Goal: Task Accomplishment & Management: Use online tool/utility

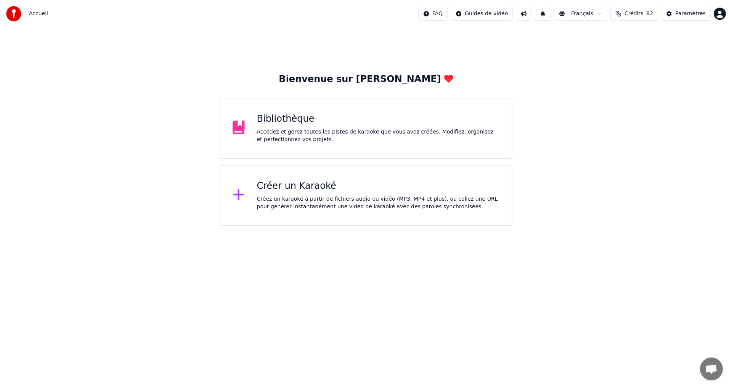
click at [446, 205] on div "Créez un karaoké à partir de fichiers audio ou vidéo (MP3, MP4 et plus), ou col…" at bounding box center [378, 202] width 243 height 15
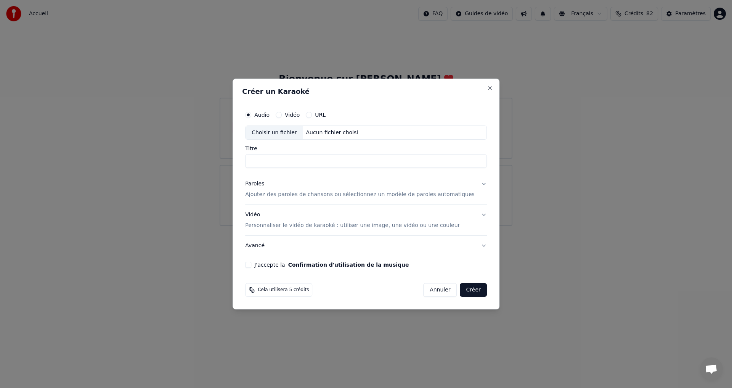
click at [277, 135] on div "Choisir un fichier" at bounding box center [274, 133] width 57 height 14
type input "**********"
click at [266, 191] on p "Ajoutez des paroles de chansons ou sélectionnez un modèle de paroles automatiqu…" at bounding box center [360, 195] width 230 height 8
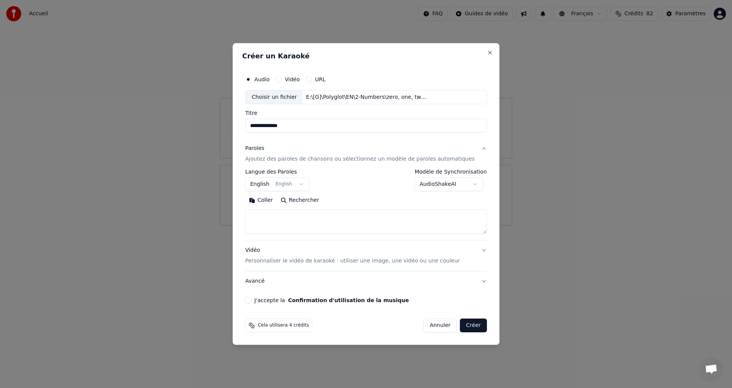
click at [277, 199] on button "Coller" at bounding box center [261, 200] width 32 height 12
click at [251, 301] on button "J'accepte la Confirmation d'utilisation de la musique" at bounding box center [248, 300] width 6 height 6
click at [474, 249] on button "Vidéo Personnaliser le vidéo de karaoké : utiliser une image, une vidéo ou une …" at bounding box center [366, 256] width 242 height 31
type textarea "**********"
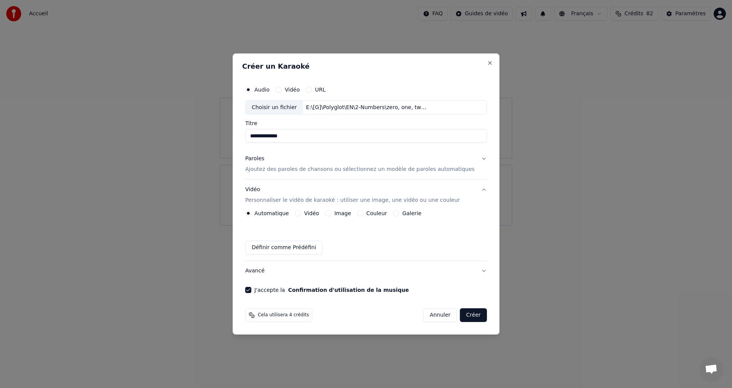
click at [331, 211] on button "Image" at bounding box center [328, 213] width 6 height 6
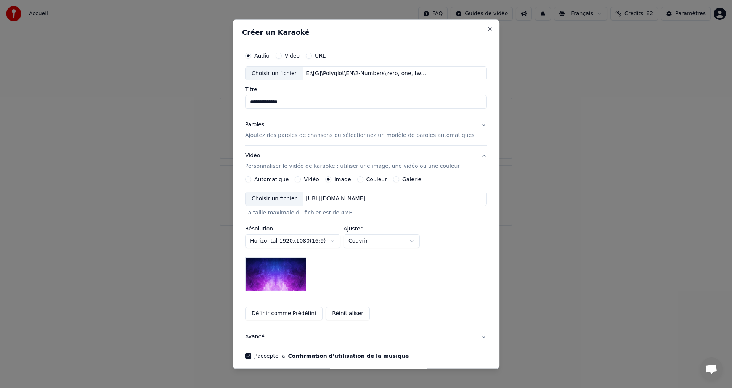
click at [273, 203] on div "Choisir un fichier" at bounding box center [274, 199] width 57 height 14
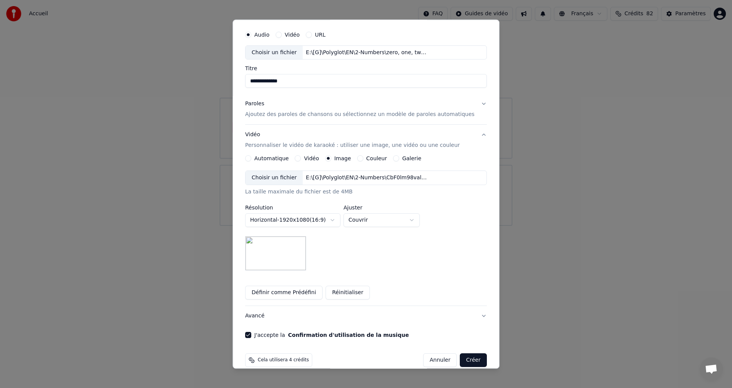
scroll to position [32, 0]
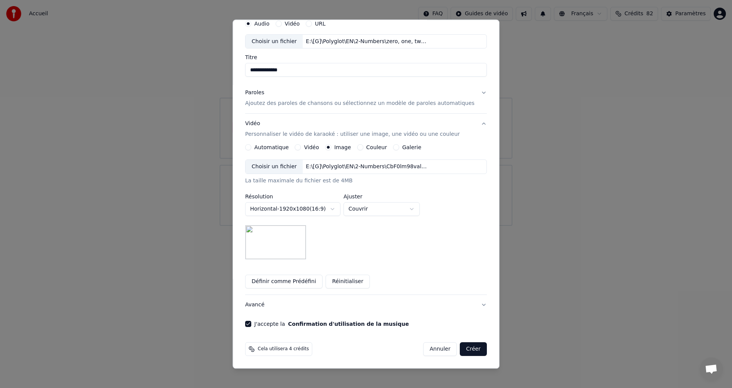
click at [460, 349] on button "Créer" at bounding box center [473, 349] width 27 height 14
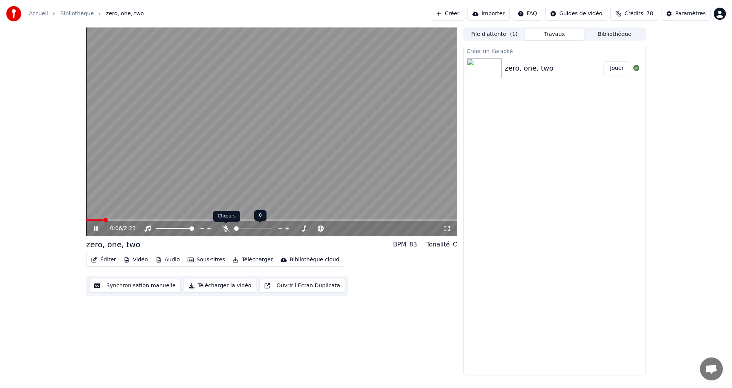
click at [224, 228] on icon at bounding box center [226, 228] width 8 height 6
click at [95, 227] on icon at bounding box center [96, 228] width 4 height 5
click at [106, 259] on button "Éditer" at bounding box center [103, 259] width 31 height 11
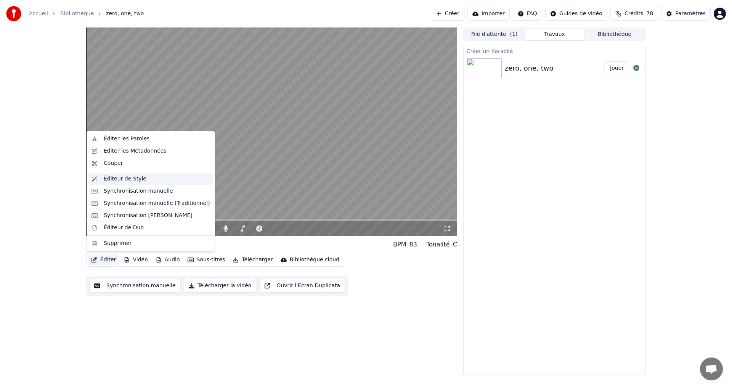
click at [121, 183] on div "Éditeur de Style" at bounding box center [150, 179] width 125 height 12
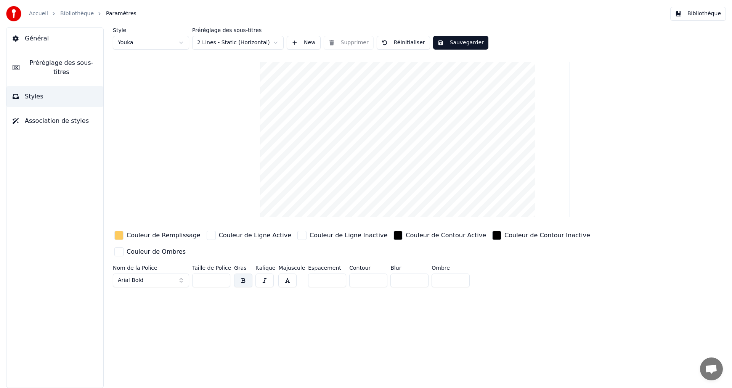
drag, startPoint x: 207, startPoint y: 267, endPoint x: 175, endPoint y: 266, distance: 32.0
click at [175, 266] on div "Nom de la Police Arial Bold Taille de Police ** Gras Italique Majuscule Espacem…" at bounding box center [369, 277] width 513 height 25
type input "**"
click at [452, 42] on button "Sauvegarder" at bounding box center [460, 43] width 55 height 14
click at [453, 41] on button "Terminé" at bounding box center [454, 43] width 42 height 14
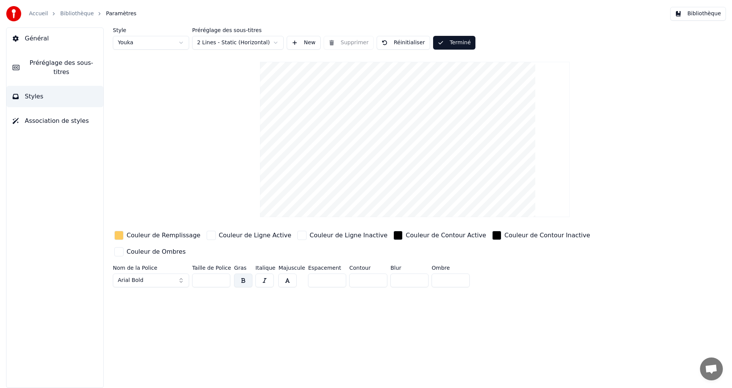
click at [698, 14] on button "Bibliothèque" at bounding box center [698, 14] width 56 height 14
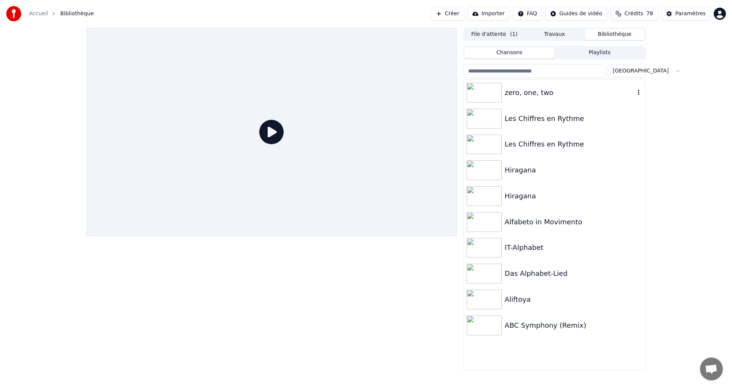
click at [583, 97] on div "zero, one, two" at bounding box center [570, 92] width 130 height 11
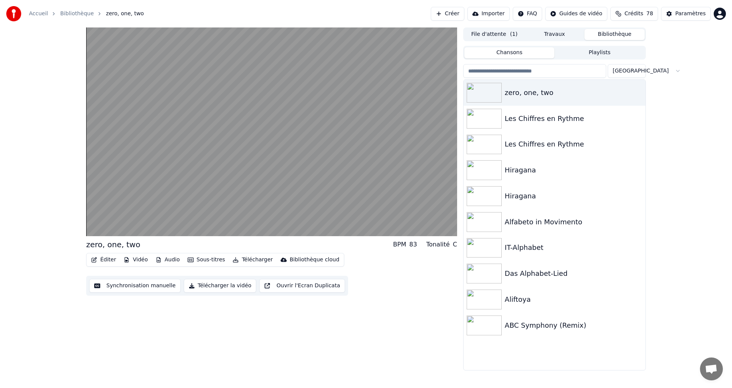
click at [133, 288] on button "Synchronisation manuelle" at bounding box center [135, 286] width 92 height 14
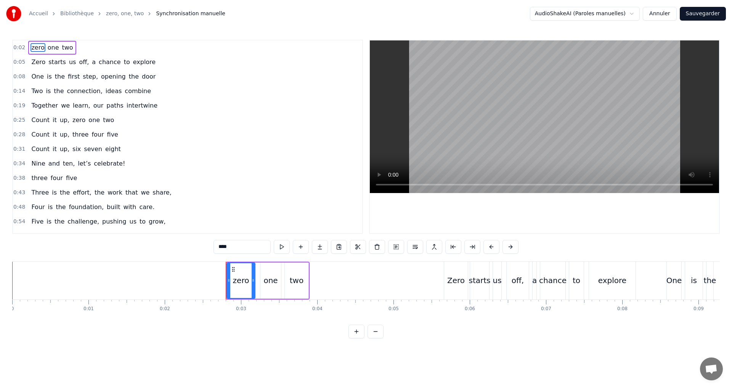
click at [672, 11] on button "Annuler" at bounding box center [660, 14] width 34 height 14
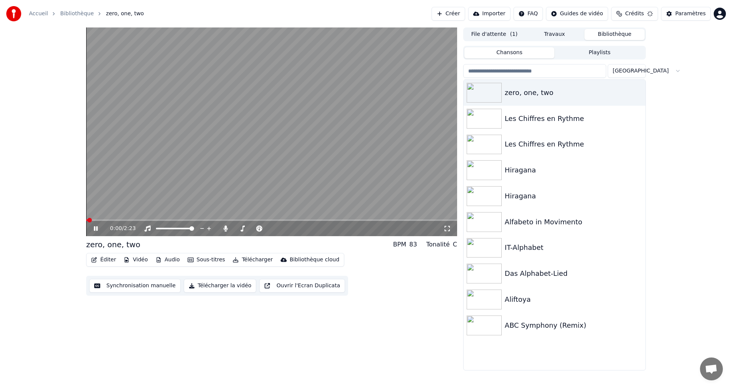
click at [109, 261] on button "Éditer" at bounding box center [103, 259] width 31 height 11
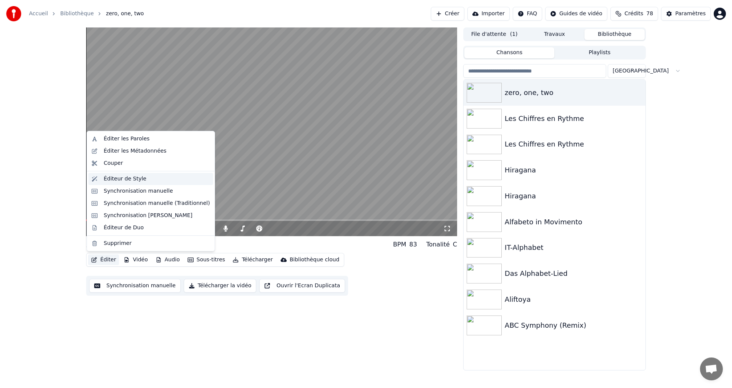
click at [140, 179] on div "Éditeur de Style" at bounding box center [125, 179] width 43 height 8
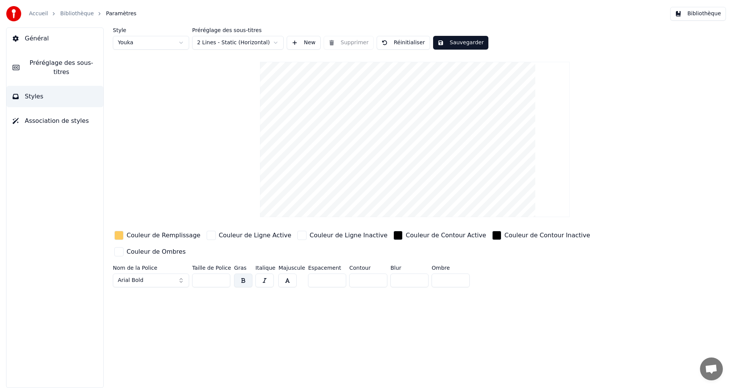
click at [68, 63] on span "Préréglage des sous-titres" at bounding box center [62, 67] width 72 height 18
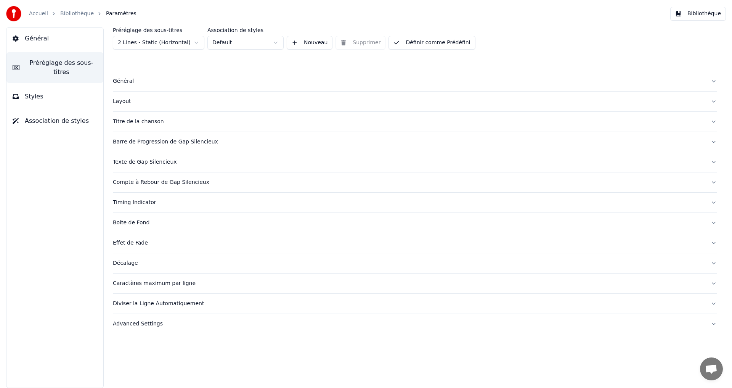
click at [175, 93] on button "Layout" at bounding box center [415, 102] width 604 height 20
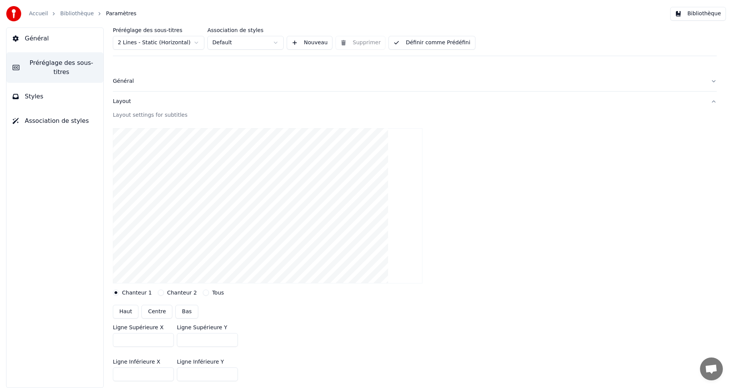
click at [172, 98] on div "Layout" at bounding box center [409, 102] width 592 height 8
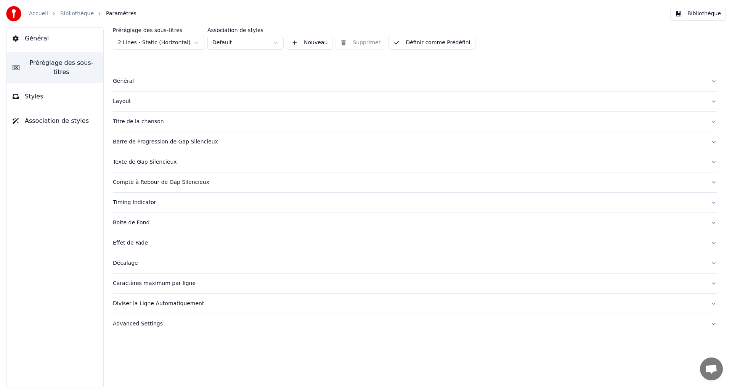
click at [166, 81] on div "Général" at bounding box center [409, 81] width 592 height 8
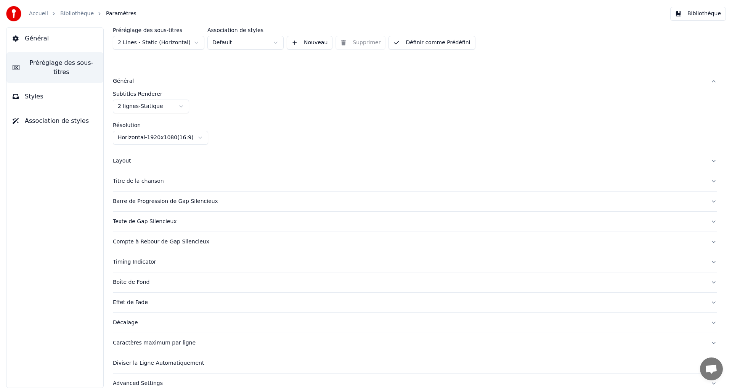
click at [157, 82] on div "Général" at bounding box center [409, 81] width 592 height 8
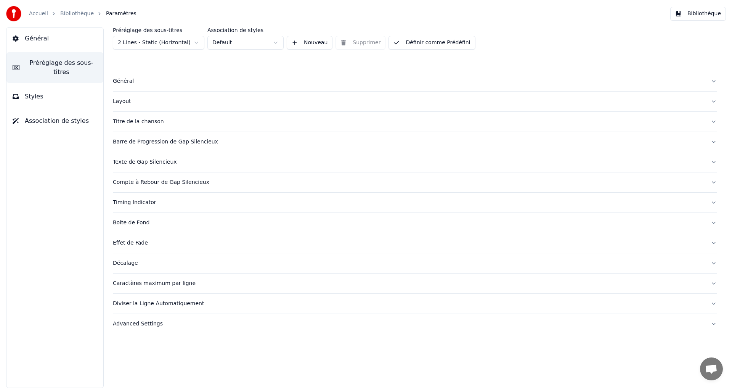
click at [211, 125] on div "Titre de la chanson" at bounding box center [409, 122] width 592 height 8
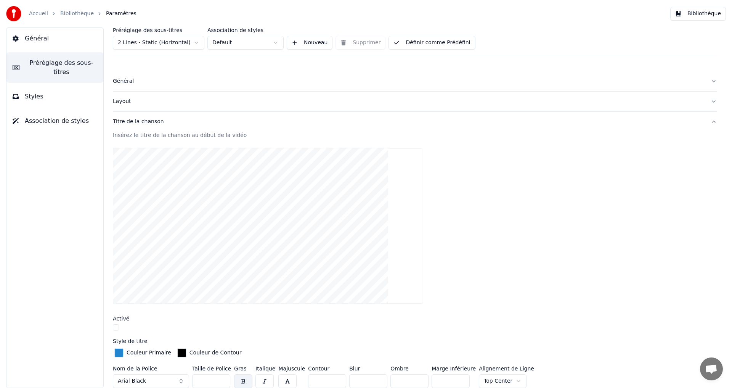
click at [211, 125] on div "Titre de la chanson" at bounding box center [409, 122] width 592 height 8
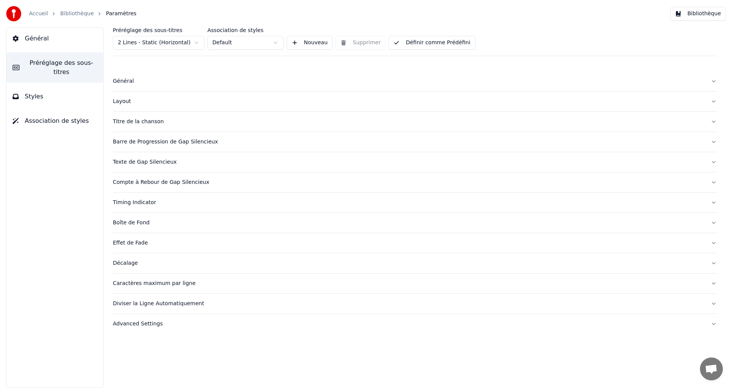
click at [220, 141] on div "Barre de Progression de Gap Silencieux" at bounding box center [409, 142] width 592 height 8
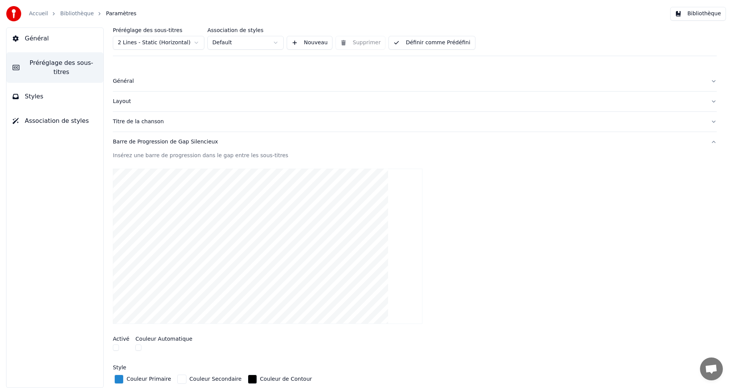
click at [220, 141] on div "Barre de Progression de Gap Silencieux" at bounding box center [409, 142] width 592 height 8
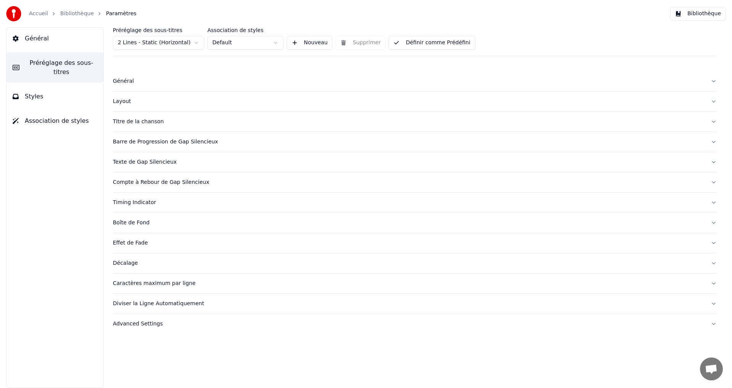
click at [182, 207] on button "Timing Indicator" at bounding box center [415, 203] width 604 height 20
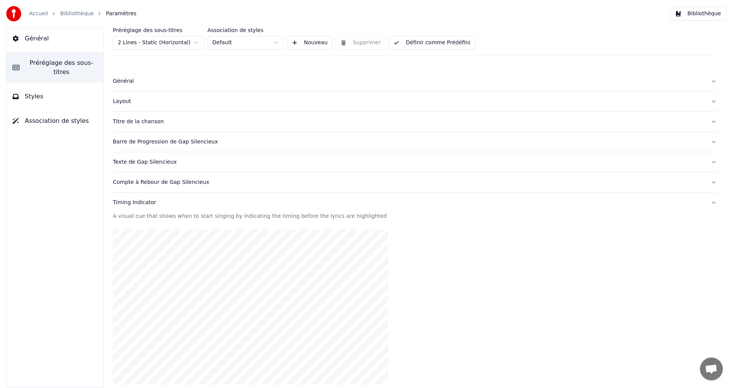
click at [183, 207] on button "Timing Indicator" at bounding box center [415, 203] width 604 height 20
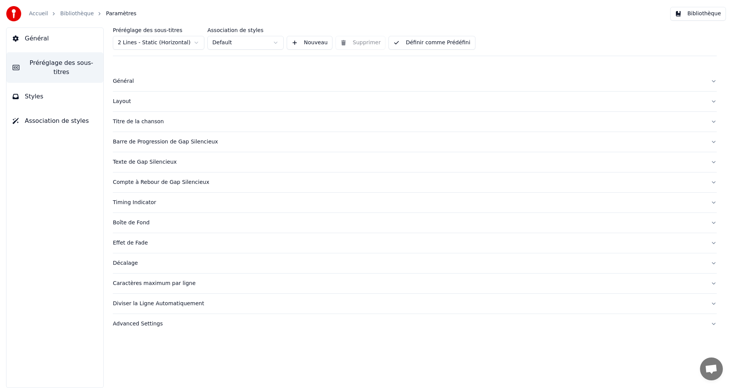
click at [166, 320] on div "Advanced Settings" at bounding box center [409, 324] width 592 height 8
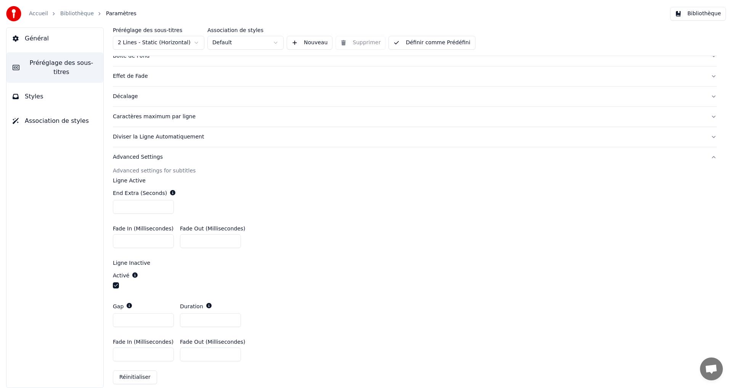
scroll to position [175, 0]
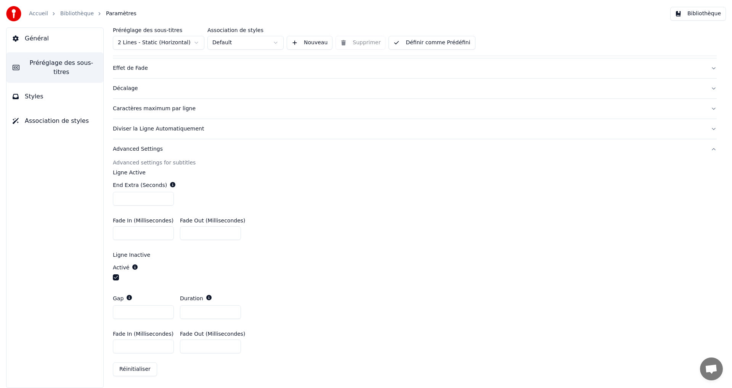
click at [181, 151] on div "Advanced Settings" at bounding box center [409, 149] width 592 height 8
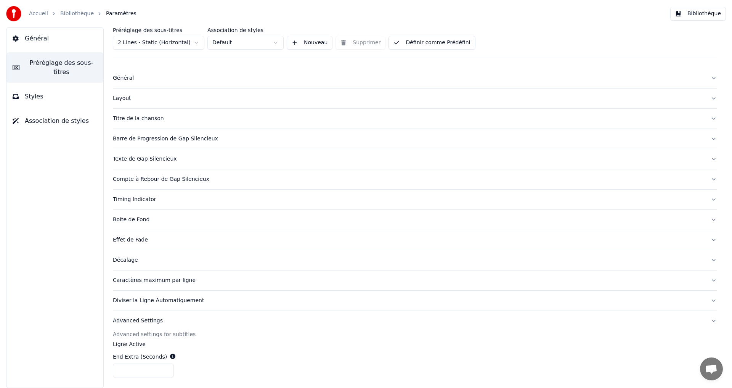
scroll to position [0, 0]
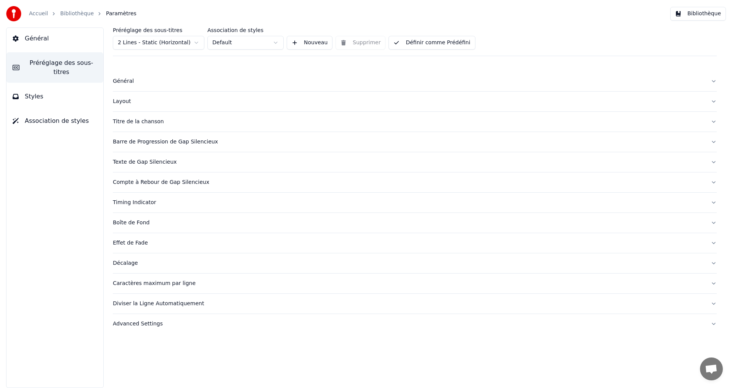
click at [210, 304] on div "Diviser la Ligne Automatiquement" at bounding box center [409, 304] width 592 height 8
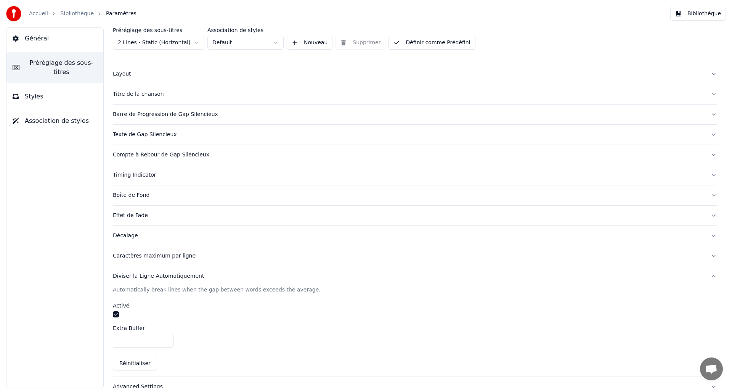
scroll to position [42, 0]
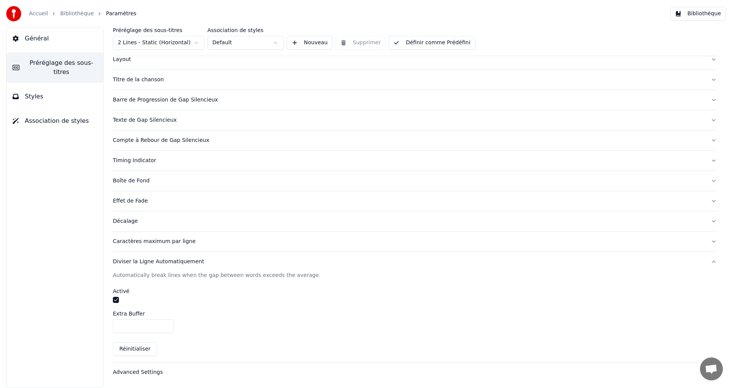
click at [206, 258] on div "Diviser la Ligne Automatiquement" at bounding box center [409, 262] width 592 height 8
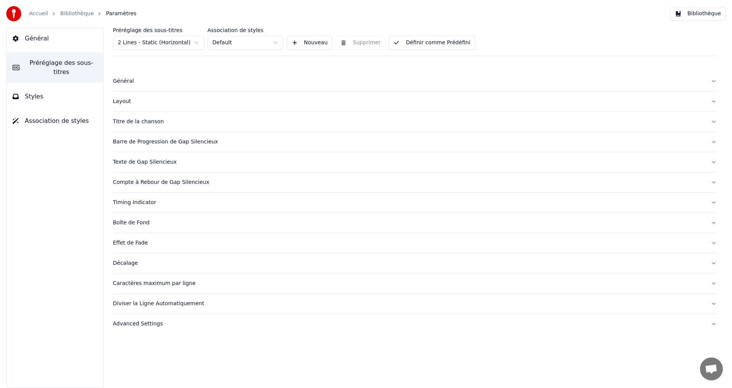
click at [205, 280] on div "Caractères maximum par ligne" at bounding box center [409, 284] width 592 height 8
click at [196, 269] on button "Décalage" at bounding box center [415, 263] width 604 height 20
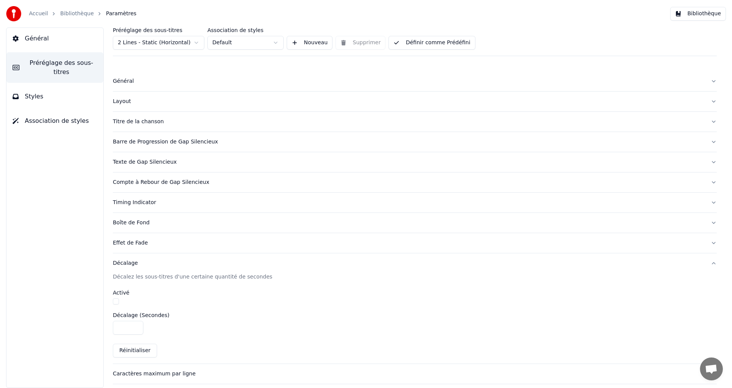
click at [196, 267] on button "Décalage" at bounding box center [415, 263] width 604 height 20
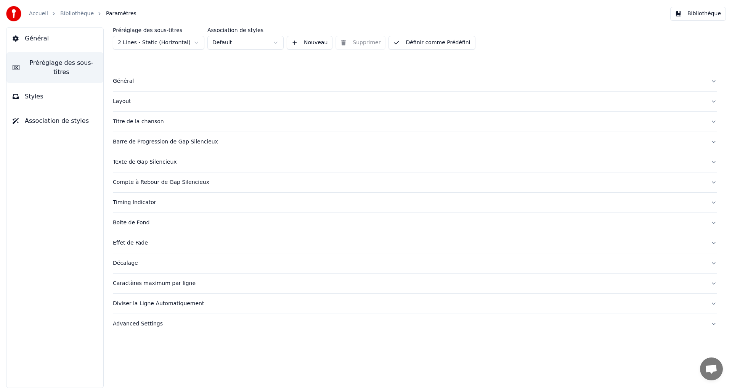
click at [200, 249] on button "Effet de Fade" at bounding box center [415, 243] width 604 height 20
click at [201, 248] on button "Effet de Fade" at bounding box center [415, 243] width 604 height 20
click at [201, 222] on div "Boîte de Fond" at bounding box center [409, 223] width 592 height 8
click at [207, 206] on div "Timing Indicator" at bounding box center [409, 203] width 592 height 8
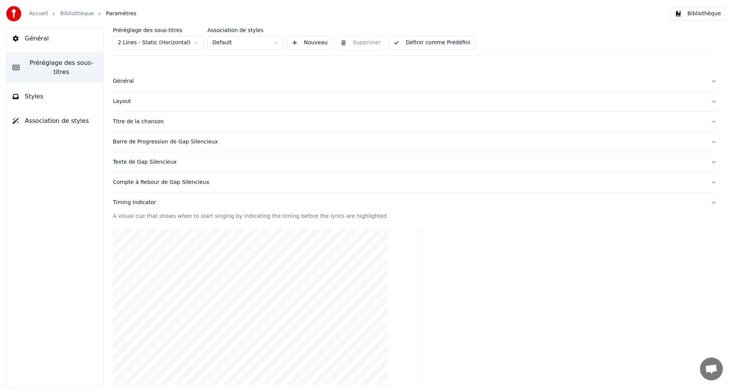
click at [207, 206] on div "Timing Indicator" at bounding box center [409, 203] width 592 height 8
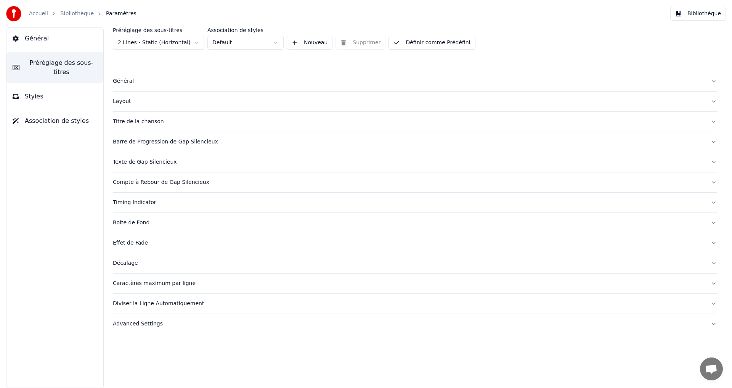
click at [45, 88] on button "Styles" at bounding box center [54, 96] width 97 height 21
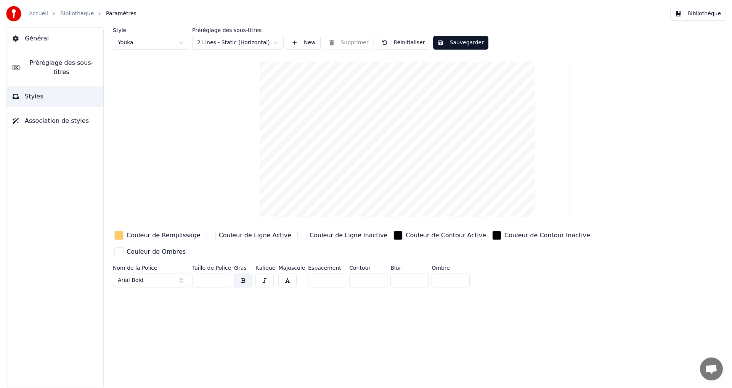
click at [70, 64] on span "Préréglage des sous-titres" at bounding box center [62, 67] width 72 height 18
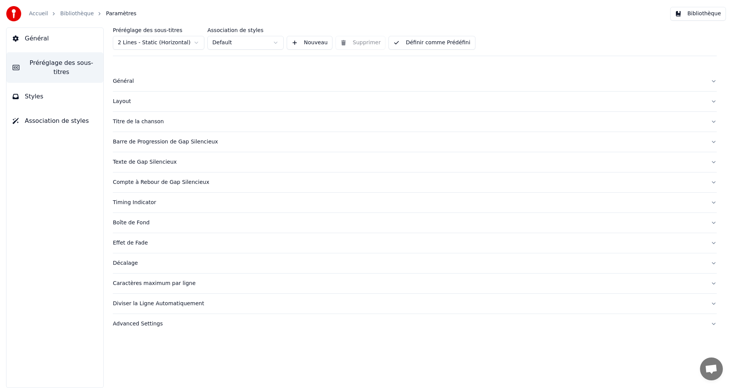
click at [188, 318] on button "Advanced Settings" at bounding box center [415, 324] width 604 height 20
click at [143, 81] on div "Général" at bounding box center [409, 81] width 592 height 8
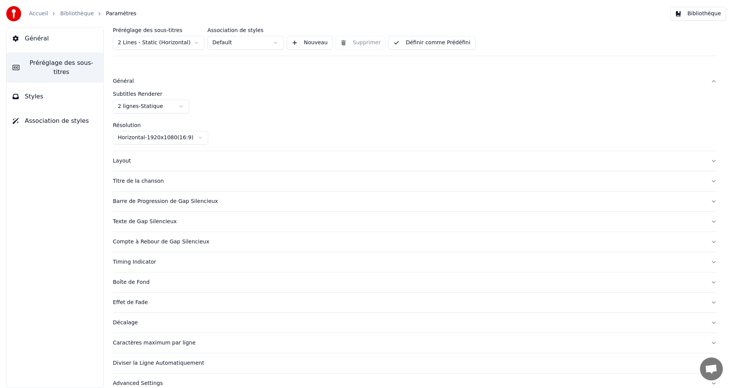
click at [143, 81] on div "Général" at bounding box center [409, 81] width 592 height 8
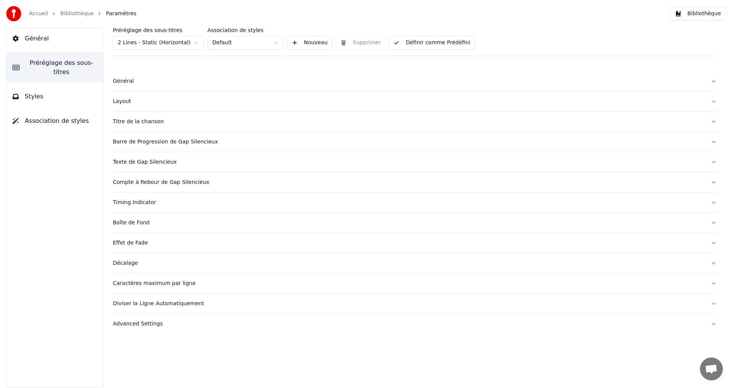
click at [146, 107] on button "Layout" at bounding box center [415, 102] width 604 height 20
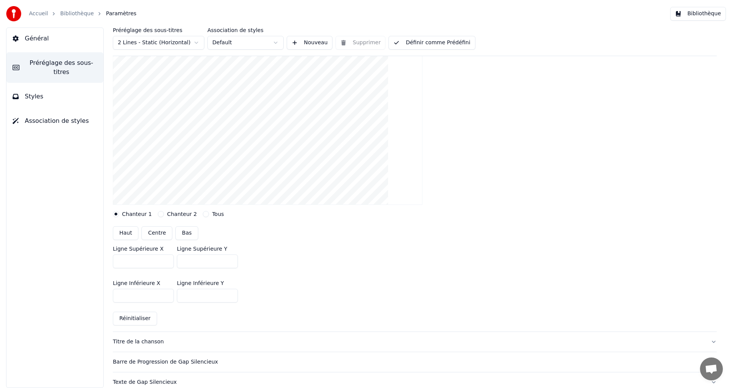
scroll to position [153, 0]
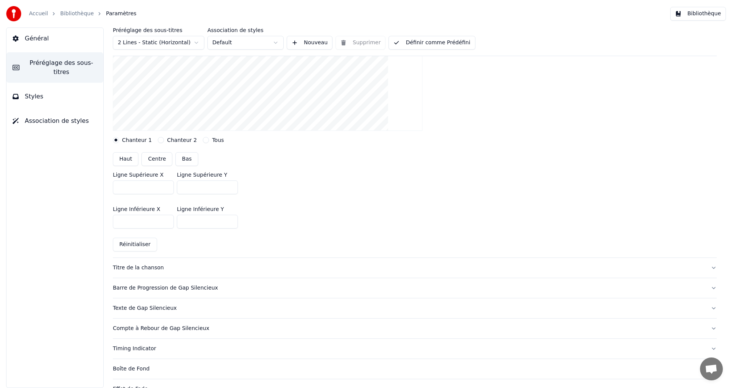
click at [184, 160] on button "Bas" at bounding box center [186, 159] width 23 height 14
type input "***"
click at [418, 42] on button "Définir comme Prédéfini" at bounding box center [432, 43] width 87 height 14
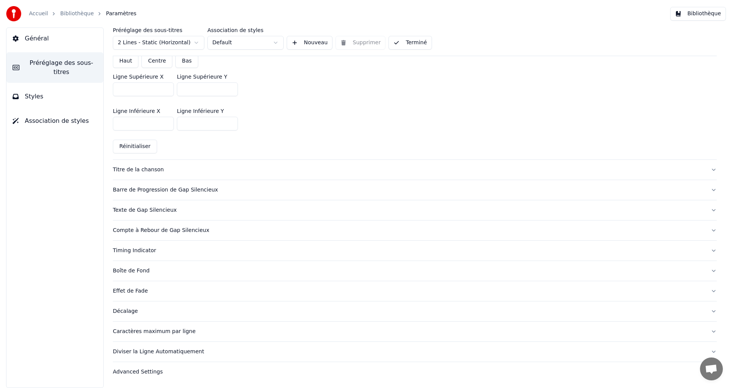
scroll to position [22, 0]
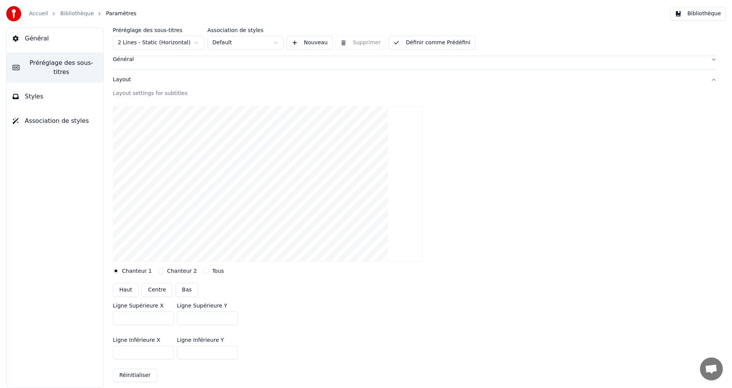
click at [693, 13] on button "Bibliothèque" at bounding box center [698, 14] width 56 height 14
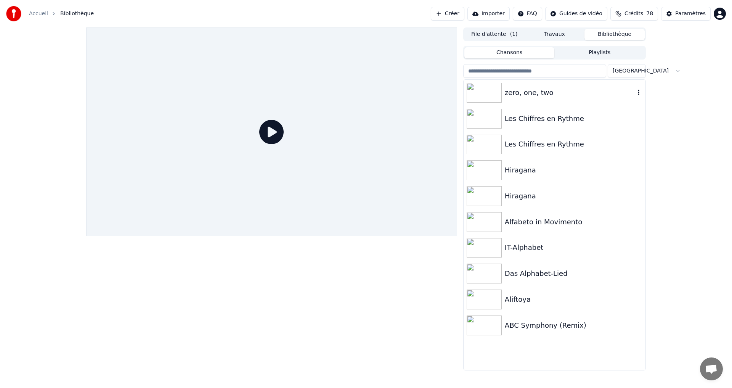
click at [557, 95] on div "zero, one, two" at bounding box center [570, 92] width 130 height 11
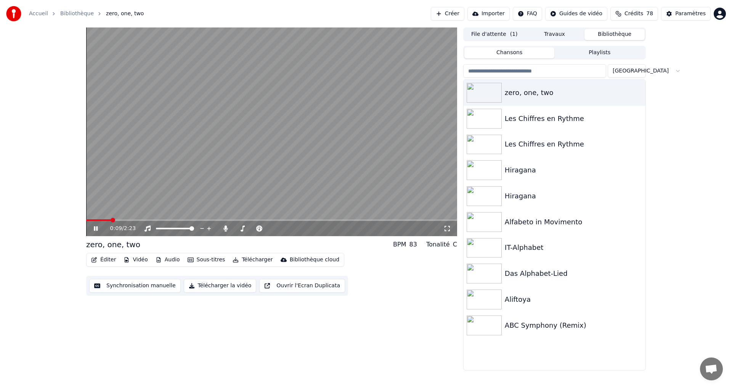
click at [91, 229] on div "0:09 / 2:23" at bounding box center [271, 229] width 365 height 8
click at [100, 262] on button "Éditer" at bounding box center [103, 259] width 31 height 11
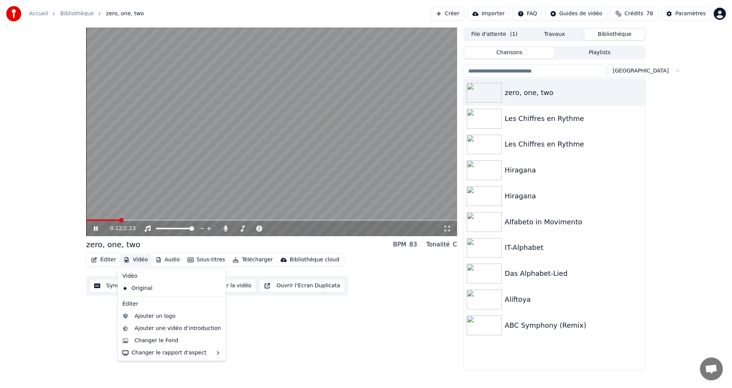
click at [54, 284] on div "0:12 / 2:23 zero, one, two BPM 83 Tonalité C Éditer Vidéo Audio Sous-titres Tél…" at bounding box center [366, 198] width 732 height 343
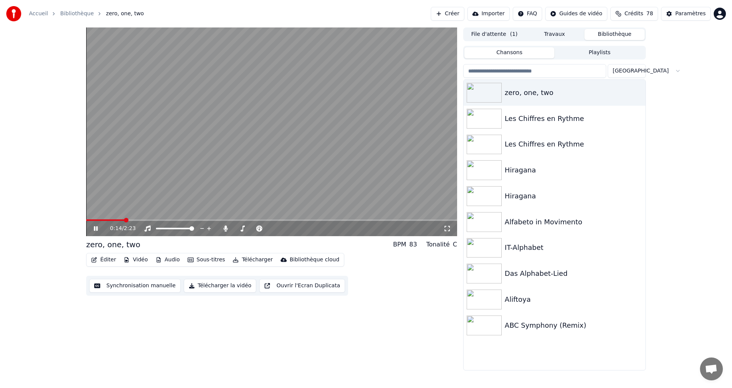
click at [123, 290] on button "Synchronisation manuelle" at bounding box center [135, 286] width 92 height 14
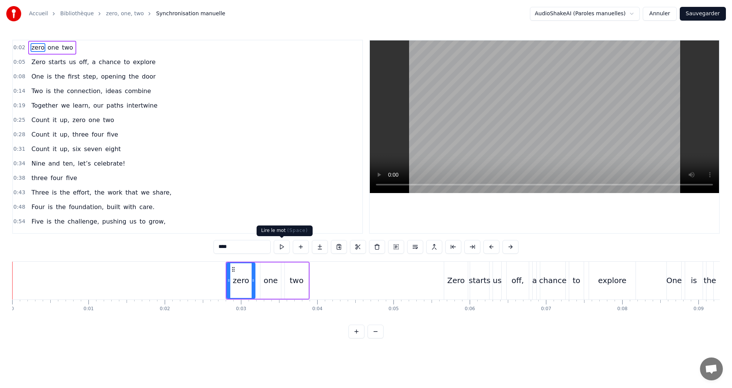
click at [278, 246] on button at bounding box center [282, 247] width 16 height 14
click at [93, 44] on div "0:02 zero one two" at bounding box center [187, 47] width 349 height 14
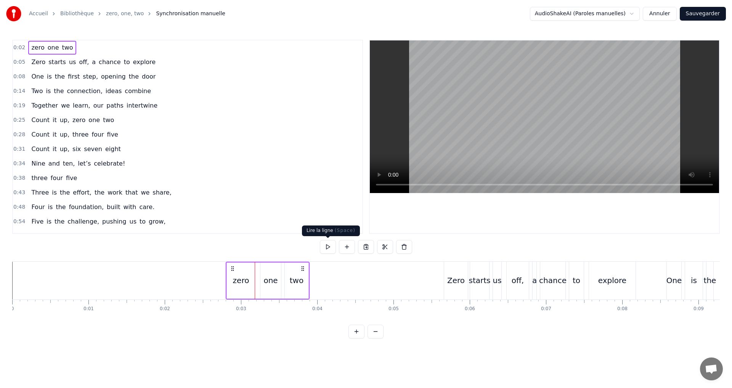
click at [326, 248] on button at bounding box center [328, 247] width 16 height 14
click at [238, 281] on div "zero" at bounding box center [241, 280] width 16 height 11
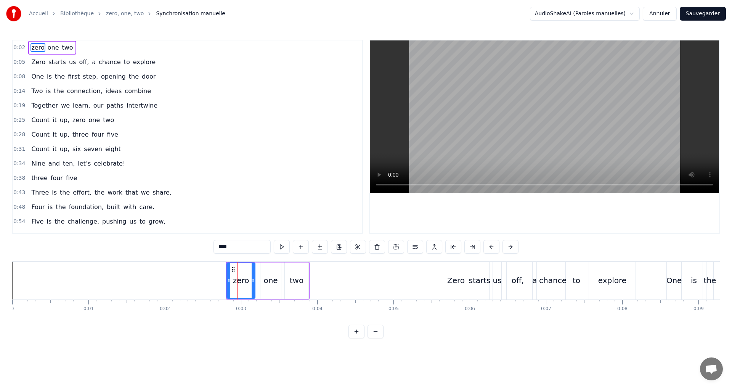
drag, startPoint x: 247, startPoint y: 248, endPoint x: 199, endPoint y: 246, distance: 48.5
click at [199, 246] on div "0:02 zero one two 0:05 Zero starts us off, a chance to explore 0:08 One is the …" at bounding box center [366, 189] width 708 height 299
click at [272, 283] on div "one" at bounding box center [271, 280] width 14 height 11
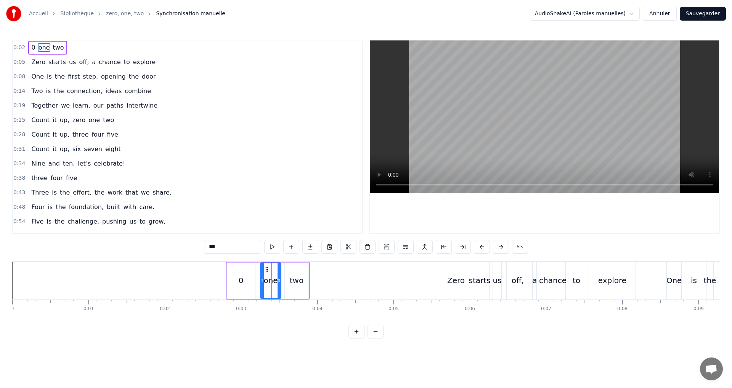
drag, startPoint x: 191, startPoint y: 243, endPoint x: 151, endPoint y: 243, distance: 40.4
click at [158, 244] on div "0:02 0 one two 0:05 Zero starts us off, a chance to explore 0:08 One is the fir…" at bounding box center [366, 189] width 708 height 299
drag, startPoint x: 221, startPoint y: 248, endPoint x: 171, endPoint y: 245, distance: 50.0
click at [175, 246] on div "0:02 0 one two 0:05 Zero starts us off, a chance to explore 0:08 One is the fir…" at bounding box center [366, 189] width 708 height 299
click at [297, 285] on div "two" at bounding box center [297, 280] width 14 height 11
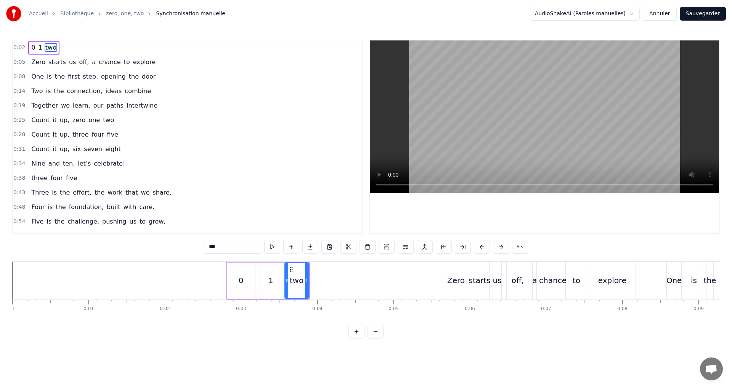
drag, startPoint x: 234, startPoint y: 249, endPoint x: 131, endPoint y: 238, distance: 103.6
click at [147, 246] on div "0:02 0 1 two 0:05 Zero starts us off, a chance to explore 0:08 One is the first…" at bounding box center [366, 189] width 708 height 299
type input "*"
click at [69, 39] on div "Accueil Bibliothèque zero, one, two Synchronisation manuelle AudioShakeAI (Paro…" at bounding box center [366, 169] width 732 height 338
click at [71, 44] on div "0:02 0 1 2" at bounding box center [187, 47] width 349 height 14
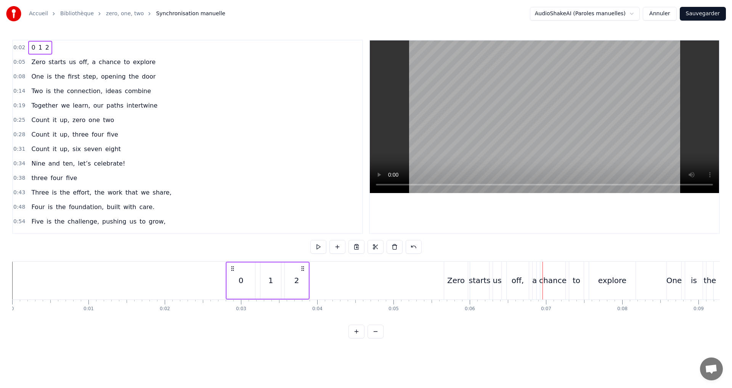
click at [35, 63] on span "Zero" at bounding box center [39, 62] width 16 height 9
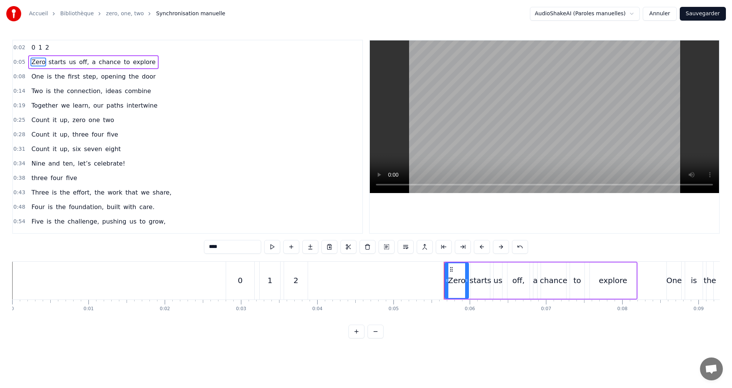
drag, startPoint x: 220, startPoint y: 245, endPoint x: 156, endPoint y: 242, distance: 64.2
click at [157, 243] on div "0:02 0 1 2 0:05 Zero starts us off, a chance to explore 0:08 One is the first s…" at bounding box center [366, 189] width 708 height 299
type input "*"
click at [162, 59] on div "0:05 0 starts us off, a chance to explore" at bounding box center [187, 62] width 349 height 14
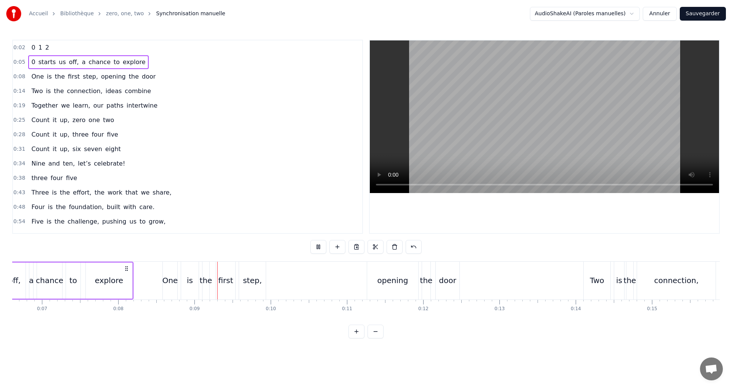
scroll to position [0, 633]
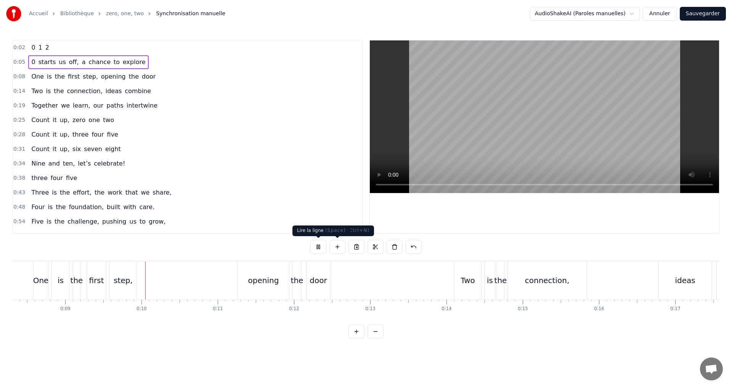
click at [311, 244] on button at bounding box center [318, 247] width 16 height 14
click at [31, 77] on span "One" at bounding box center [38, 76] width 14 height 9
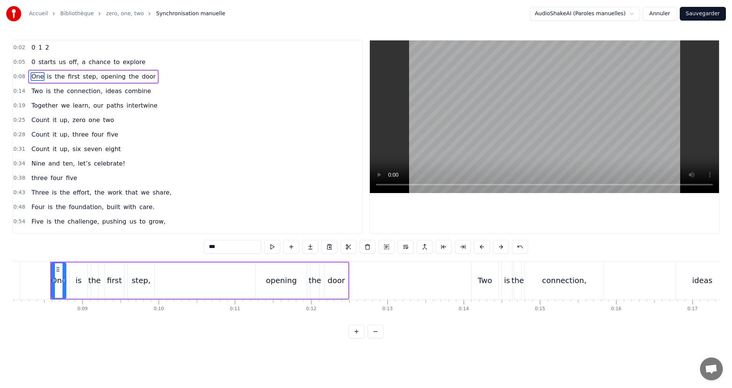
drag, startPoint x: 170, startPoint y: 248, endPoint x: 138, endPoint y: 243, distance: 33.1
click at [139, 244] on div "0:02 0 1 2 0:05 0 starts us off, a chance to explore 0:08 One is the first step…" at bounding box center [366, 189] width 708 height 299
type input "*"
click at [34, 61] on div "0 starts us off, a chance to explore" at bounding box center [88, 62] width 120 height 14
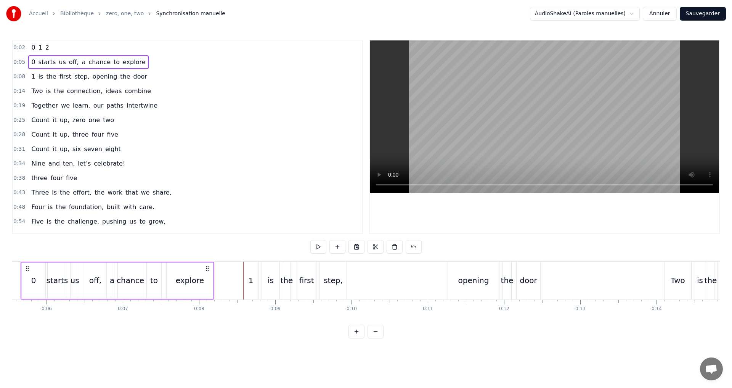
scroll to position [0, 394]
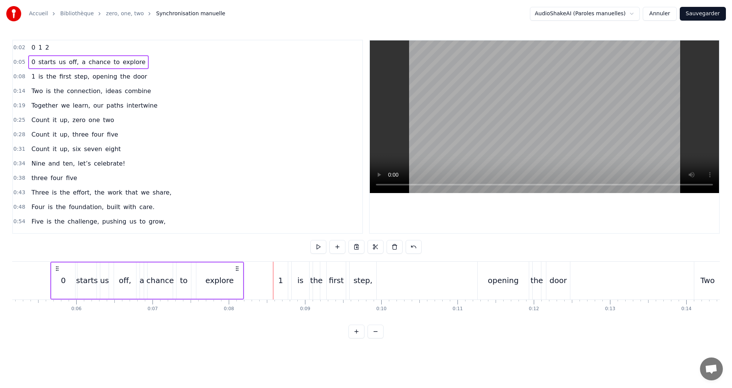
click at [32, 61] on span "0" at bounding box center [33, 62] width 5 height 9
click at [219, 246] on input "*" at bounding box center [232, 247] width 57 height 14
click at [31, 79] on span "1" at bounding box center [33, 76] width 5 height 9
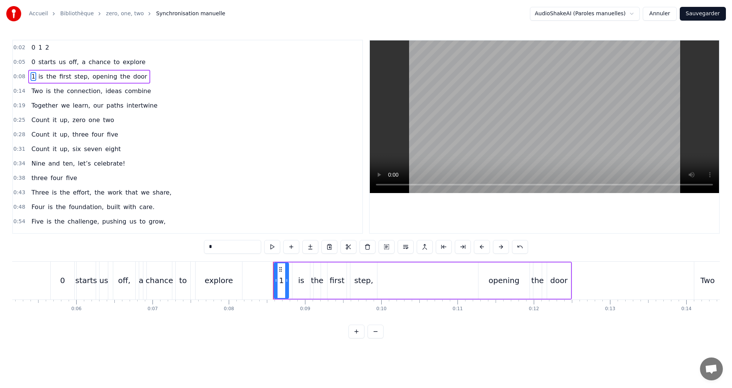
drag, startPoint x: 228, startPoint y: 242, endPoint x: 218, endPoint y: 244, distance: 9.8
click at [224, 248] on input "*" at bounding box center [232, 247] width 57 height 14
type input "*"
click at [145, 78] on div "0:08 1 is the first step, opening the door" at bounding box center [187, 76] width 349 height 14
click at [318, 248] on button at bounding box center [318, 247] width 16 height 14
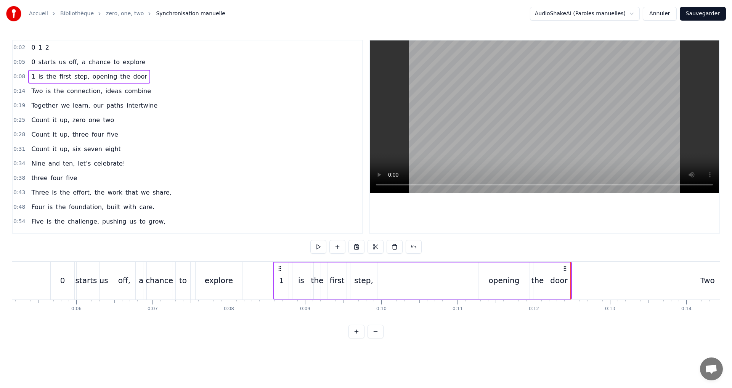
click at [146, 59] on div "0:05 0 starts us off, a chance to explore" at bounding box center [187, 62] width 349 height 14
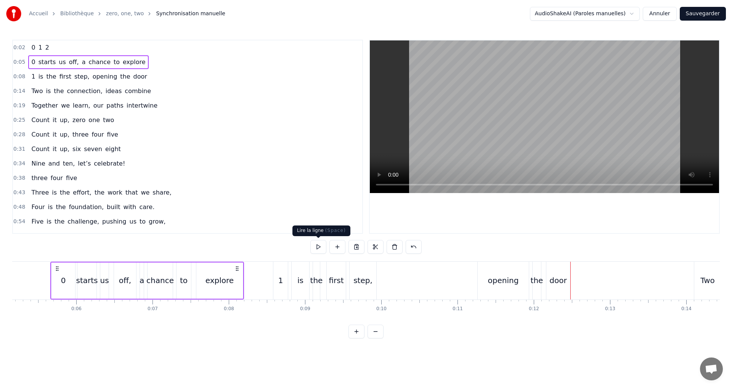
click at [319, 243] on button at bounding box center [318, 247] width 16 height 14
click at [147, 76] on div "0:08 1 is the first step, opening the door" at bounding box center [187, 76] width 349 height 14
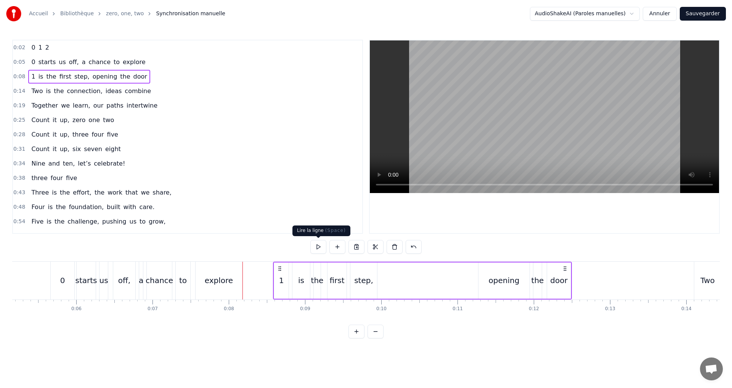
click at [319, 248] on button at bounding box center [318, 247] width 16 height 14
click at [153, 89] on div "0:14 Two is the connection, ideas combine" at bounding box center [187, 91] width 349 height 14
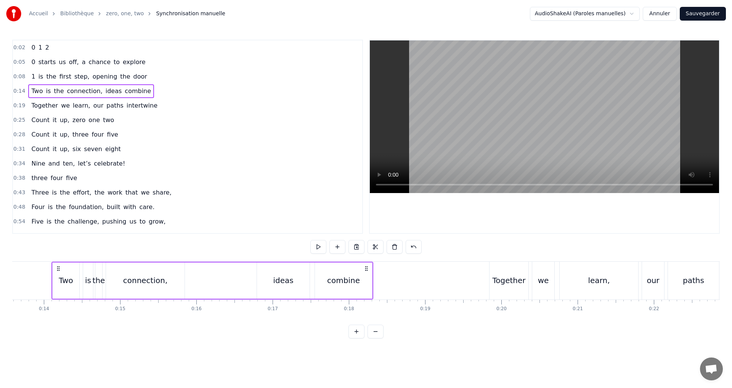
scroll to position [0, 1037]
click at [37, 92] on span "Two" at bounding box center [37, 91] width 13 height 9
drag, startPoint x: 138, startPoint y: 240, endPoint x: 134, endPoint y: 238, distance: 4.8
click at [134, 238] on div "0:02 0 1 2 0:05 0 starts us off, a chance to explore 0:08 1 is the first step, …" at bounding box center [366, 189] width 708 height 299
type input "*"
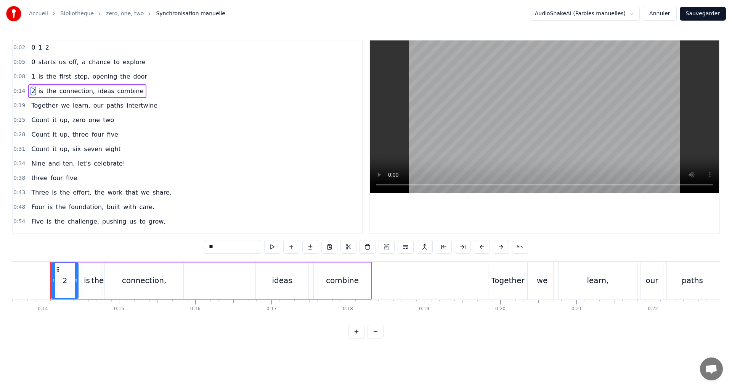
click at [145, 94] on div "0:14 2 is the connection, ideas combine" at bounding box center [187, 91] width 349 height 14
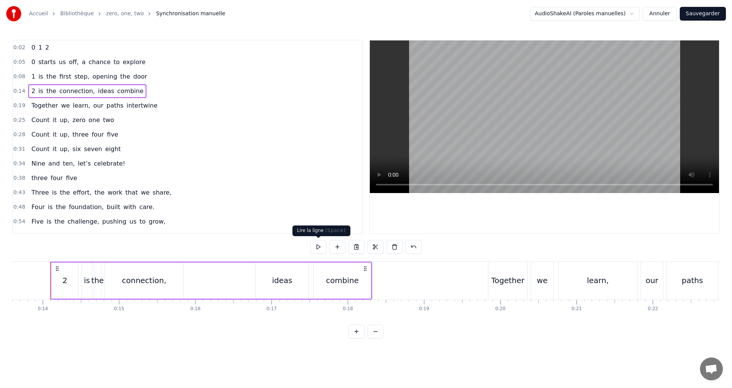
click at [320, 246] on button at bounding box center [318, 247] width 16 height 14
click at [324, 250] on button at bounding box center [318, 247] width 16 height 14
click at [148, 106] on div "0:19 Together we learn, our paths intertwine" at bounding box center [187, 105] width 349 height 14
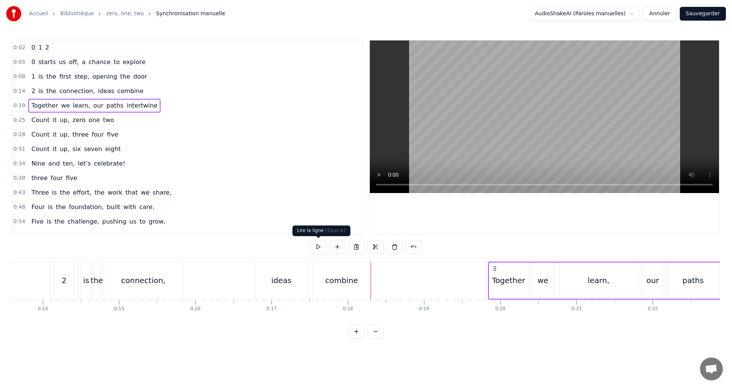
click at [318, 245] on button at bounding box center [318, 247] width 16 height 14
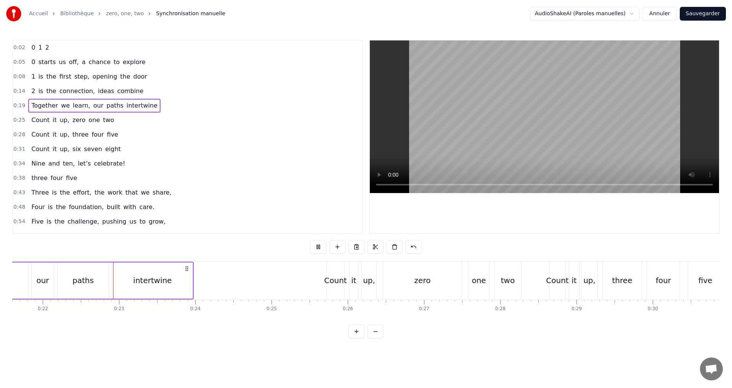
scroll to position [0, 1674]
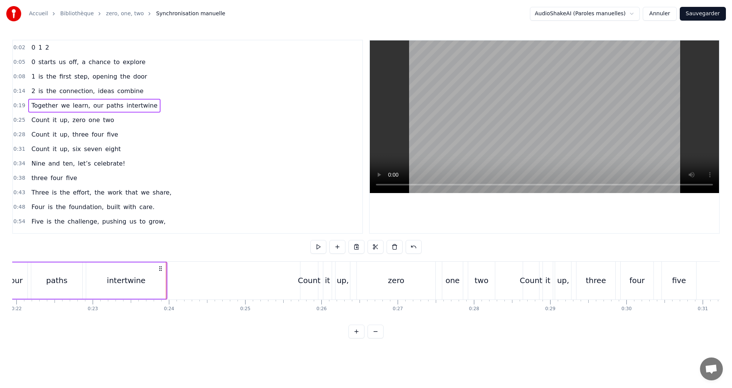
click at [130, 120] on div "0:25 Count it up, zero one two" at bounding box center [187, 120] width 349 height 14
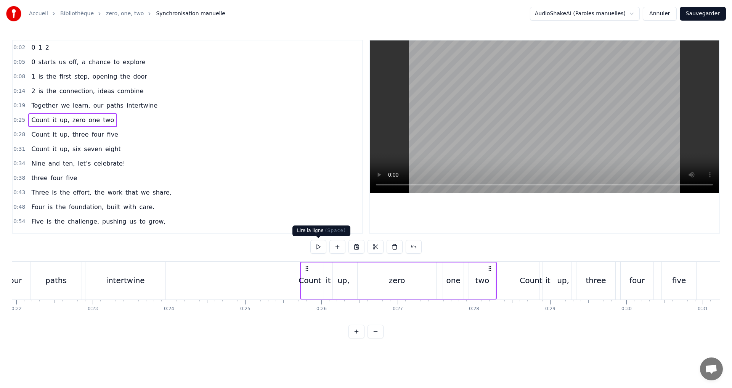
click at [316, 248] on button at bounding box center [318, 247] width 16 height 14
click at [317, 246] on button at bounding box center [318, 247] width 16 height 14
click at [72, 124] on span "zero" at bounding box center [79, 120] width 14 height 9
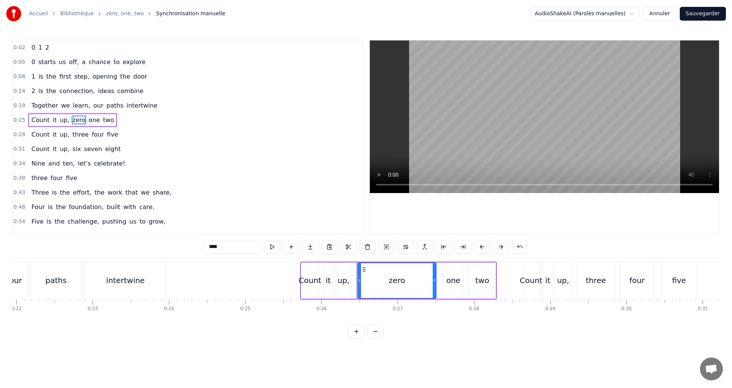
drag, startPoint x: 231, startPoint y: 244, endPoint x: 197, endPoint y: 242, distance: 33.6
click at [199, 245] on div "0:02 0 1 2 0:05 0 starts us off, a chance to explore 0:08 1 is the first step, …" at bounding box center [366, 189] width 708 height 299
click at [79, 122] on span "one" at bounding box center [85, 120] width 13 height 9
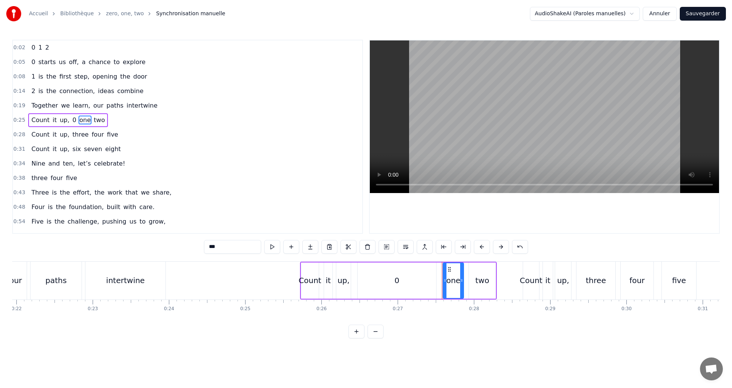
drag, startPoint x: 178, startPoint y: 251, endPoint x: 132, endPoint y: 239, distance: 46.7
click at [137, 239] on div "0:02 0 1 2 0:05 0 starts us off, a chance to explore 0:08 1 is the first step, …" at bounding box center [366, 189] width 708 height 299
drag, startPoint x: 87, startPoint y: 121, endPoint x: 146, endPoint y: 162, distance: 71.6
click at [87, 121] on span "two" at bounding box center [91, 120] width 13 height 9
drag, startPoint x: 229, startPoint y: 246, endPoint x: 150, endPoint y: 245, distance: 79.0
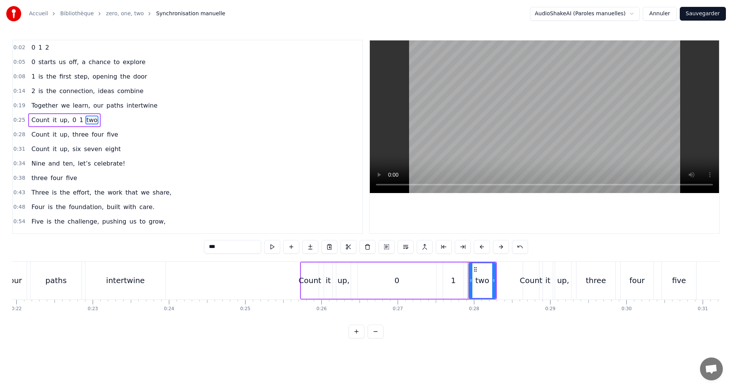
click at [150, 245] on div "0:02 0 1 2 0:05 0 starts us off, a chance to explore 0:08 1 is the first step, …" at bounding box center [366, 189] width 708 height 299
type input "*"
click at [97, 116] on div "0:25 Count it up, 0 1 2" at bounding box center [187, 120] width 349 height 14
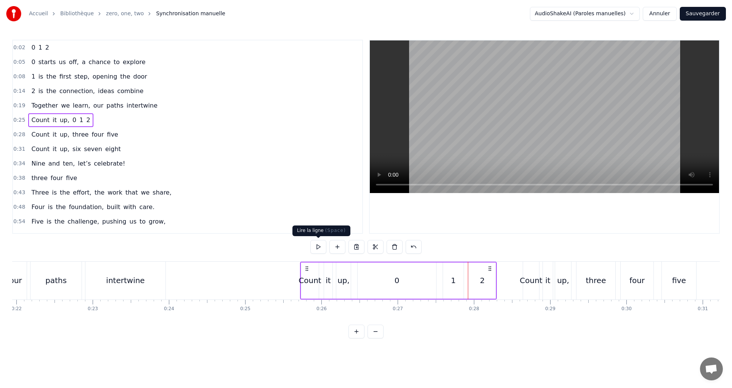
click at [317, 247] on button at bounding box center [318, 247] width 16 height 14
click at [64, 123] on div "Count it up, 0 1 2" at bounding box center [60, 120] width 65 height 14
click at [59, 120] on span "up," at bounding box center [64, 120] width 11 height 9
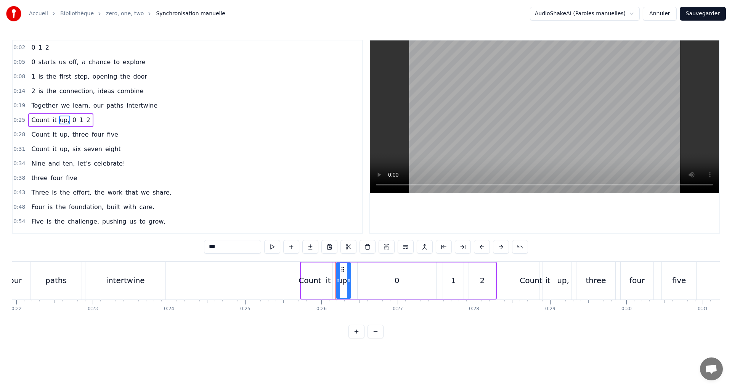
click at [218, 244] on input "***" at bounding box center [232, 247] width 57 height 14
type input "**"
click at [106, 121] on div "0:25 Count it up 0 1 2" at bounding box center [187, 120] width 349 height 14
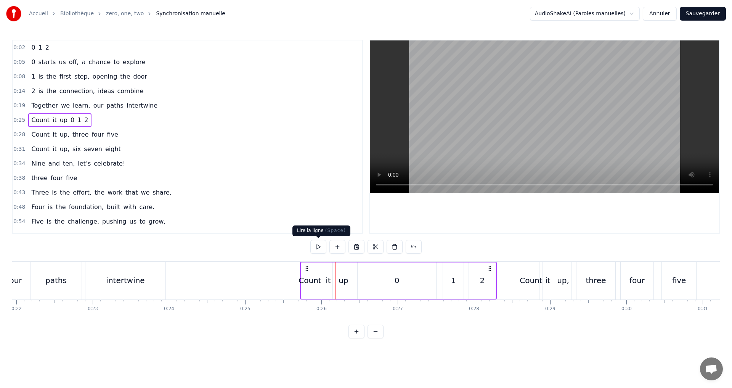
click at [316, 243] on button at bounding box center [318, 247] width 16 height 14
click at [61, 122] on span "up" at bounding box center [63, 120] width 9 height 9
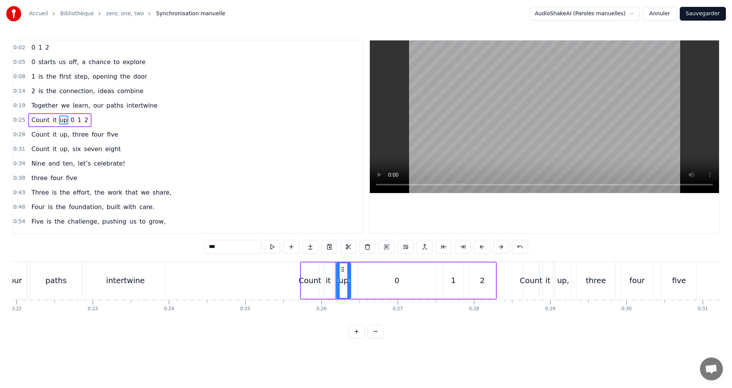
click at [234, 249] on input "**" at bounding box center [232, 247] width 57 height 14
type input "***"
click at [122, 127] on div "0:25 Count it up, 0 1 2" at bounding box center [187, 120] width 349 height 14
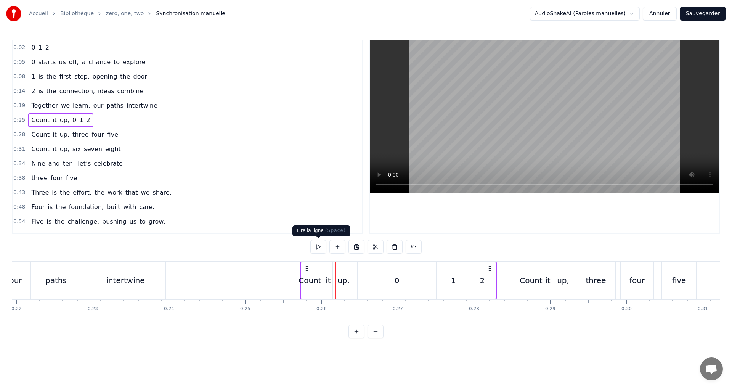
click at [316, 248] on button at bounding box center [318, 247] width 16 height 14
click at [72, 137] on span "three" at bounding box center [81, 134] width 18 height 9
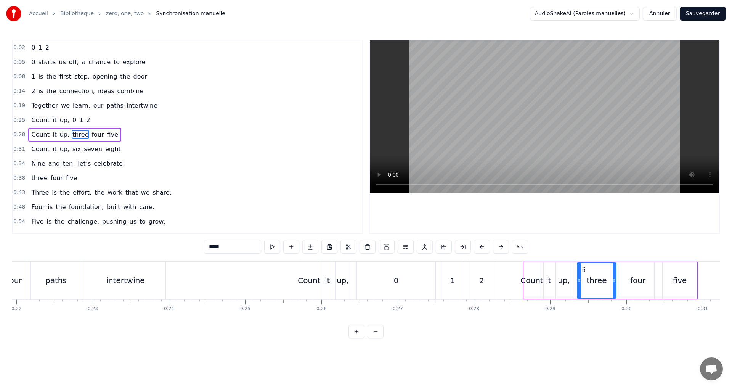
drag, startPoint x: 219, startPoint y: 249, endPoint x: 113, endPoint y: 237, distance: 106.0
click at [113, 237] on div "0:02 0 1 2 0:05 0 starts us off, a chance to explore 0:08 1 is the first step, …" at bounding box center [366, 189] width 708 height 299
click at [80, 134] on span "four" at bounding box center [86, 134] width 14 height 9
drag, startPoint x: 163, startPoint y: 246, endPoint x: 142, endPoint y: 241, distance: 21.5
click at [149, 243] on div "0:02 0 1 2 0:05 0 starts us off, a chance to explore 0:08 1 is the first step, …" at bounding box center [366, 189] width 708 height 299
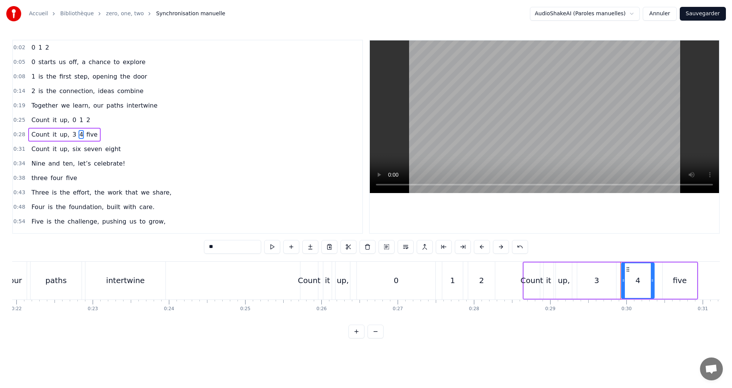
click at [85, 136] on span "five" at bounding box center [91, 134] width 13 height 9
drag, startPoint x: 222, startPoint y: 248, endPoint x: 150, endPoint y: 239, distance: 72.1
click at [150, 239] on div "0:02 0 1 2 0:05 0 starts us off, a chance to explore 0:08 1 is the first step, …" at bounding box center [366, 189] width 708 height 299
type input "*"
click at [123, 129] on div "0:28 Count it up, 3 4 5" at bounding box center [187, 134] width 349 height 14
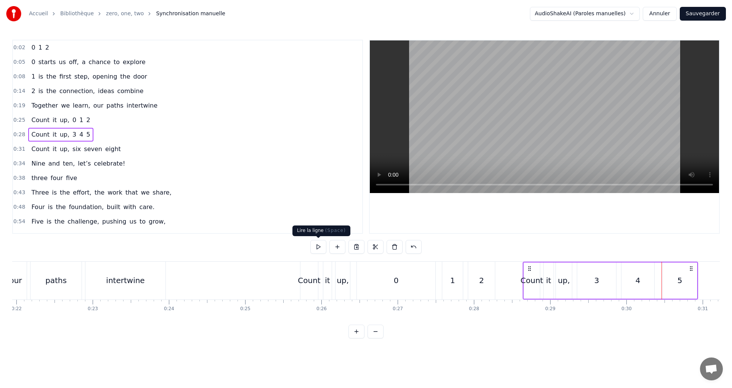
click at [316, 244] on button at bounding box center [318, 247] width 16 height 14
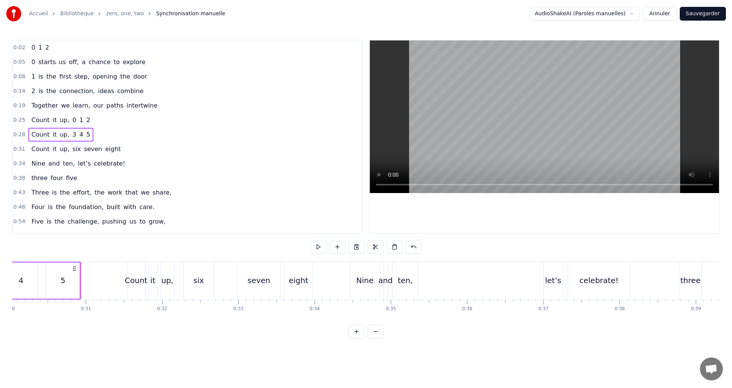
scroll to position [0, 2320]
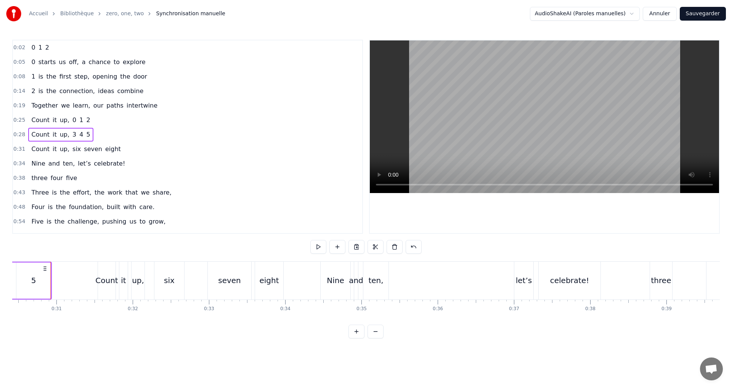
click at [89, 149] on span "seven" at bounding box center [93, 149] width 20 height 9
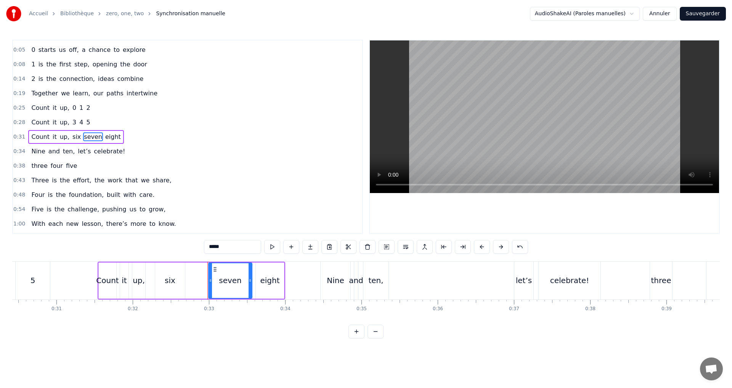
click at [72, 138] on span "six" at bounding box center [77, 136] width 10 height 9
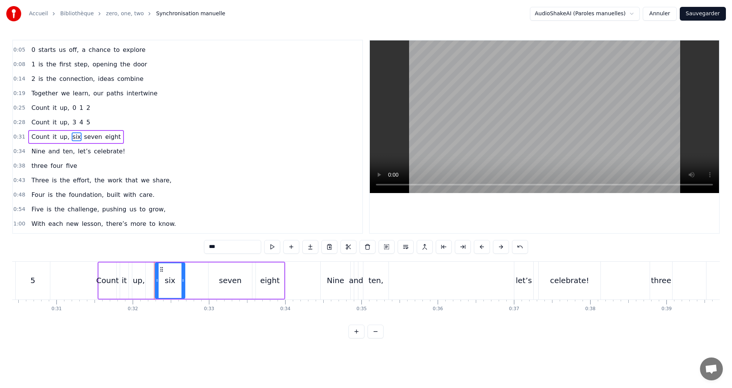
drag, startPoint x: 218, startPoint y: 249, endPoint x: 174, endPoint y: 242, distance: 44.4
click at [177, 244] on div "0:02 0 1 2 0:05 0 starts us off, a chance to explore 0:08 1 is the first step, …" at bounding box center [366, 189] width 708 height 299
click at [79, 135] on span "seven" at bounding box center [89, 136] width 20 height 9
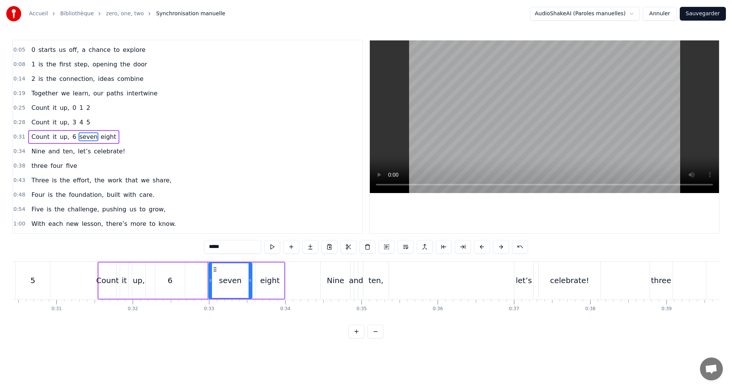
drag, startPoint x: 217, startPoint y: 247, endPoint x: 133, endPoint y: 231, distance: 85.7
click at [135, 232] on div "0:02 0 1 2 0:05 0 starts us off, a chance to explore 0:08 1 is the first step, …" at bounding box center [366, 189] width 708 height 299
click at [85, 139] on span "eight" at bounding box center [93, 136] width 17 height 9
drag, startPoint x: 225, startPoint y: 250, endPoint x: 137, endPoint y: 236, distance: 89.2
click at [137, 236] on div "0:02 0 1 2 0:05 0 starts us off, a chance to explore 0:08 1 is the first step, …" at bounding box center [366, 189] width 708 height 299
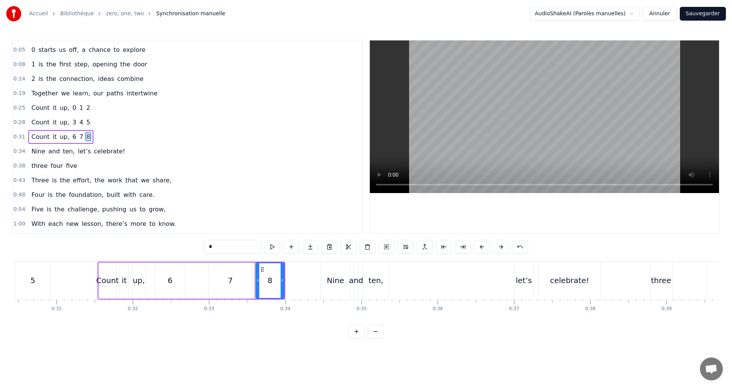
type input "*"
click at [171, 139] on div "0:31 Count it up, 6 7 8" at bounding box center [187, 137] width 349 height 14
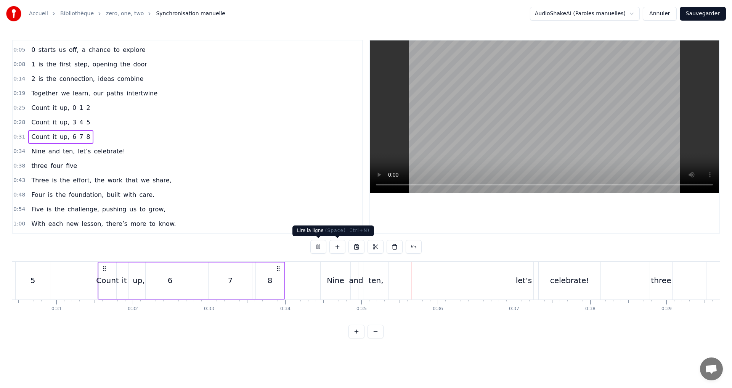
click at [319, 250] on button at bounding box center [318, 247] width 16 height 14
click at [36, 154] on span "Nine" at bounding box center [38, 151] width 15 height 9
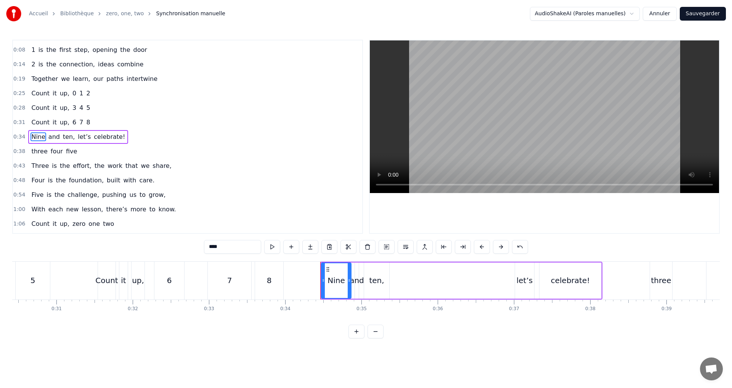
drag, startPoint x: 221, startPoint y: 249, endPoint x: 137, endPoint y: 240, distance: 85.1
click at [141, 241] on div "0:02 0 1 2 0:05 0 starts us off, a chance to explore 0:08 1 is the first step, …" at bounding box center [366, 189] width 708 height 299
drag, startPoint x: 55, startPoint y: 139, endPoint x: 108, endPoint y: 159, distance: 56.7
click at [55, 139] on span "ten," at bounding box center [58, 136] width 13 height 9
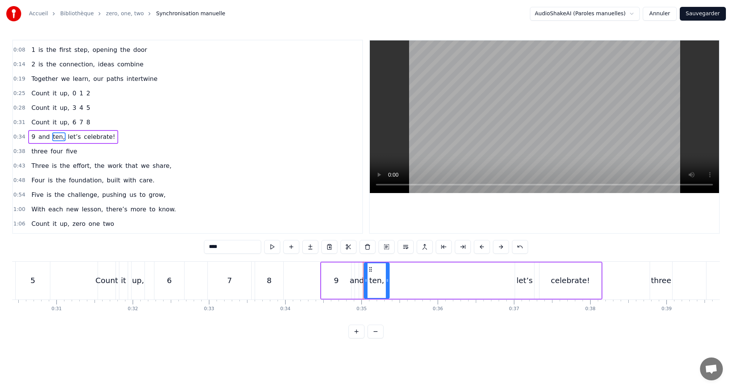
drag, startPoint x: 191, startPoint y: 249, endPoint x: 172, endPoint y: 248, distance: 19.5
click at [172, 248] on div "0:02 0 1 2 0:05 0 starts us off, a chance to explore 0:08 1 is the first step, …" at bounding box center [366, 189] width 708 height 299
click at [208, 250] on input "****" at bounding box center [232, 247] width 57 height 14
drag, startPoint x: 215, startPoint y: 248, endPoint x: 166, endPoint y: 241, distance: 50.0
click at [166, 241] on div "0:02 0 1 2 0:05 0 starts us off, a chance to explore 0:08 1 is the first step, …" at bounding box center [366, 189] width 708 height 299
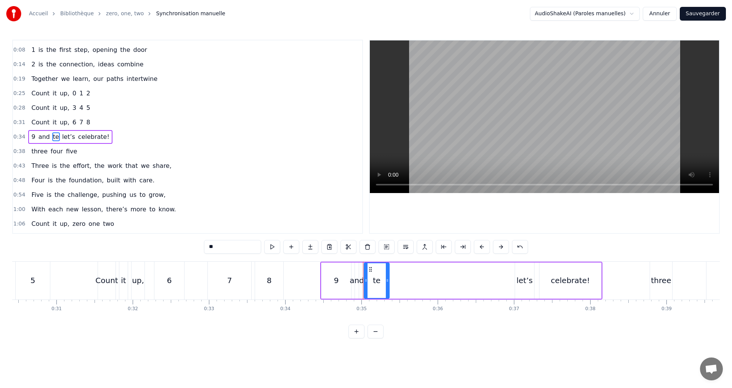
type input "*"
click at [65, 135] on span "let’s" at bounding box center [72, 136] width 14 height 9
type input "*****"
click at [120, 131] on div "0:34 9 and 10, let’s celebrate!" at bounding box center [187, 137] width 349 height 14
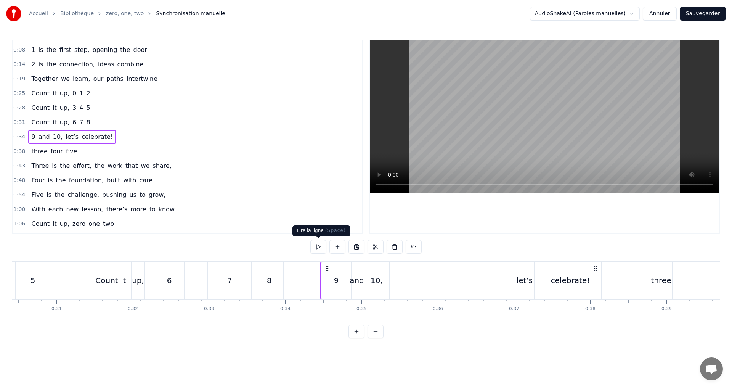
click at [318, 247] on button at bounding box center [318, 247] width 16 height 14
click at [57, 139] on span "10," at bounding box center [57, 136] width 11 height 9
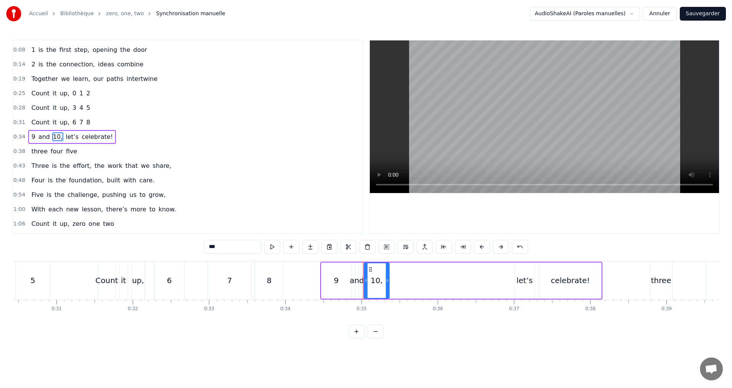
click at [226, 244] on input "***" at bounding box center [232, 247] width 57 height 14
click at [63, 138] on span "let’s" at bounding box center [70, 136] width 14 height 9
click at [210, 246] on input "*****" at bounding box center [232, 247] width 57 height 14
type input "*****"
click at [120, 129] on div "0:31 Count it up, 6 7 8" at bounding box center [187, 122] width 349 height 14
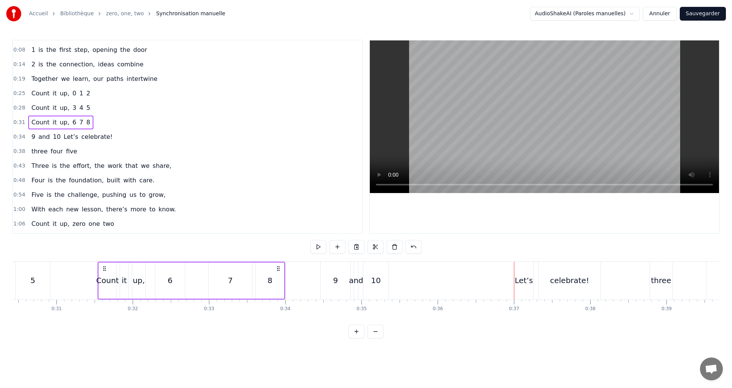
click at [99, 95] on div "0:25 Count it up, 0 1 2" at bounding box center [187, 93] width 349 height 14
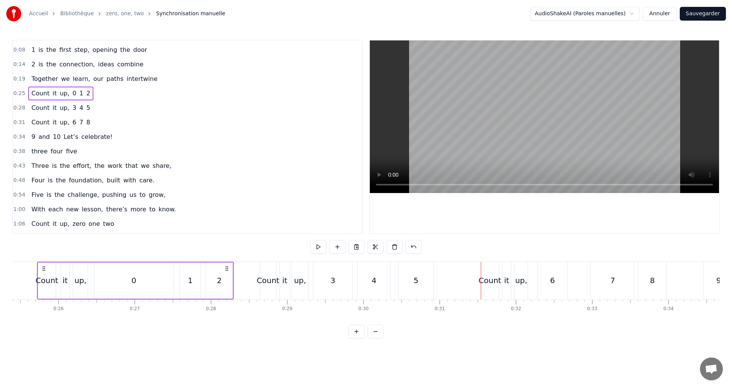
scroll to position [0, 1924]
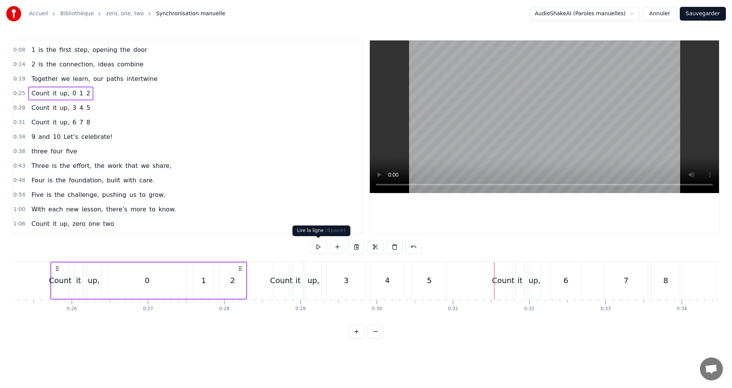
click at [318, 249] on button at bounding box center [318, 247] width 16 height 14
click at [101, 108] on div "0:28 Count it up, 3 4 5" at bounding box center [187, 108] width 349 height 14
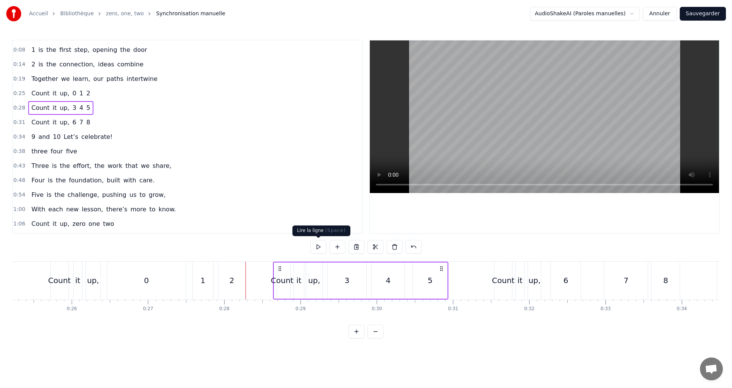
click at [318, 246] on button at bounding box center [318, 247] width 16 height 14
click at [124, 127] on div "0:31 Count it up, 6 7 8" at bounding box center [187, 122] width 349 height 14
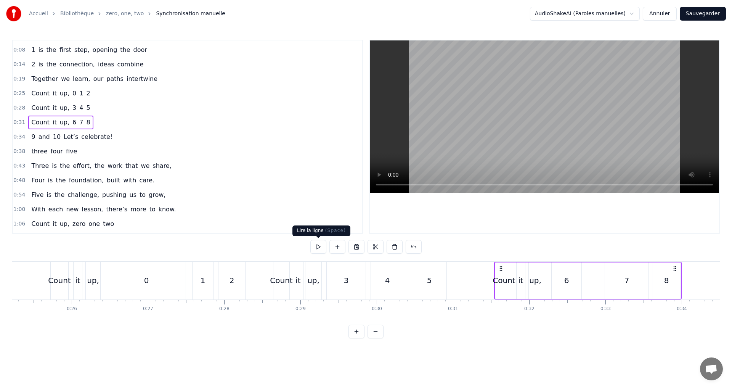
click at [318, 244] on button at bounding box center [318, 247] width 16 height 14
click at [112, 140] on div "0:34 9 and 10 Let’s celebrate!" at bounding box center [187, 137] width 349 height 14
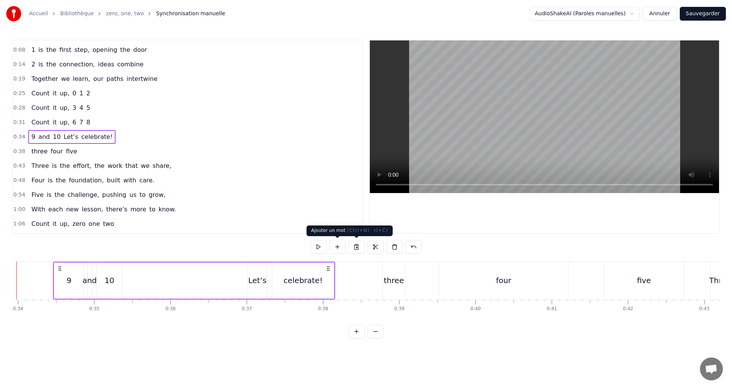
scroll to position [0, 2590]
click at [314, 246] on button at bounding box center [318, 247] width 16 height 14
click at [88, 151] on div "0:38 three four five" at bounding box center [187, 151] width 349 height 14
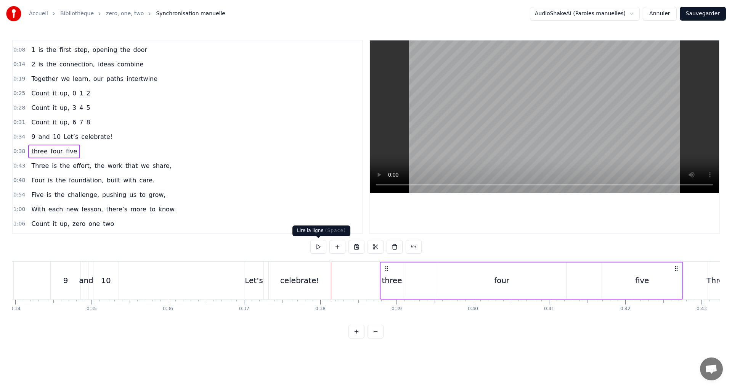
click at [318, 247] on button at bounding box center [318, 247] width 16 height 14
click at [40, 153] on span "three" at bounding box center [40, 151] width 18 height 9
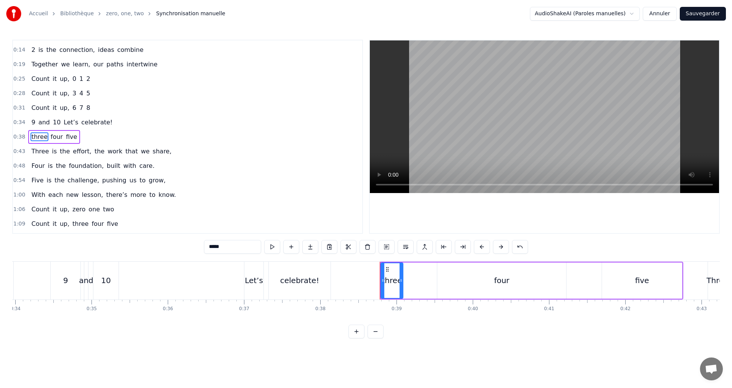
drag, startPoint x: 141, startPoint y: 241, endPoint x: 137, endPoint y: 241, distance: 3.9
click at [138, 241] on div "0:02 0 1 2 0:05 0 starts us off, a chance to explore 0:08 1 is the first step, …" at bounding box center [366, 189] width 708 height 299
click at [44, 138] on span "four" at bounding box center [45, 136] width 14 height 9
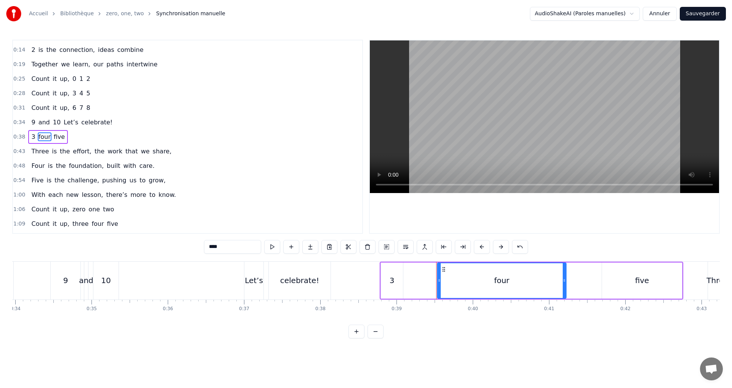
drag, startPoint x: 220, startPoint y: 248, endPoint x: 128, endPoint y: 233, distance: 93.1
click at [128, 233] on div "0:02 0 1 2 0:05 0 starts us off, a chance to explore 0:08 1 is the first step, …" at bounding box center [366, 189] width 708 height 299
click at [50, 138] on span "five" at bounding box center [51, 136] width 13 height 9
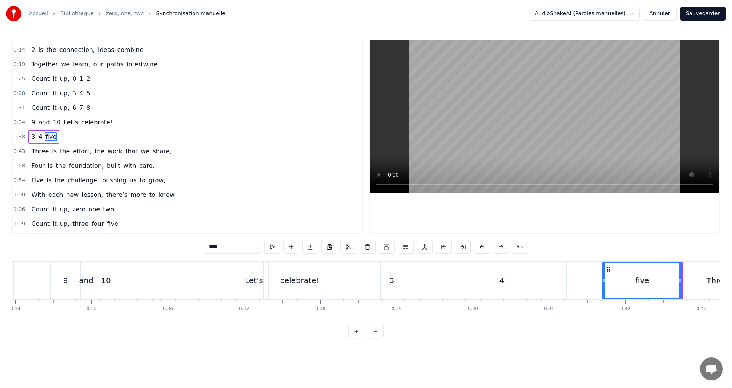
drag, startPoint x: 109, startPoint y: 230, endPoint x: 98, endPoint y: 233, distance: 11.2
click at [93, 230] on div "0:02 0 1 2 0:05 0 starts us off, a chance to explore 0:08 1 is the first step, …" at bounding box center [366, 189] width 708 height 299
type input "*"
click at [69, 138] on div "0:38 3 4 5" at bounding box center [187, 137] width 349 height 14
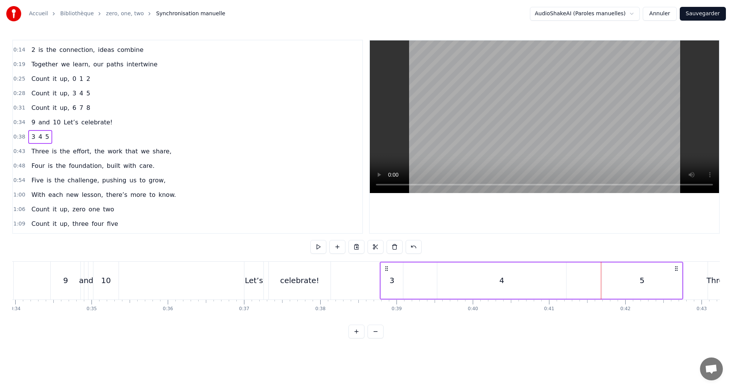
click at [493, 284] on div "4" at bounding box center [501, 280] width 129 height 36
drag, startPoint x: 548, startPoint y: 286, endPoint x: 449, endPoint y: 273, distance: 100.0
click at [449, 273] on div at bounding box center [448, 280] width 3 height 35
click at [643, 281] on div "5" at bounding box center [642, 280] width 5 height 11
drag, startPoint x: 680, startPoint y: 288, endPoint x: 618, endPoint y: 281, distance: 62.1
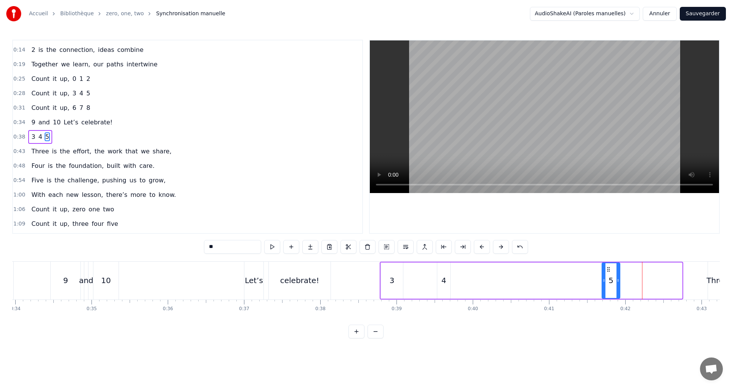
click at [618, 281] on div at bounding box center [618, 280] width 3 height 35
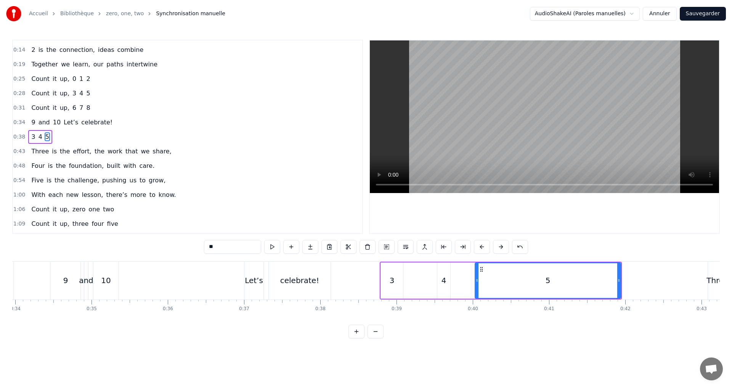
drag, startPoint x: 605, startPoint y: 280, endPoint x: 478, endPoint y: 272, distance: 127.3
click at [478, 272] on div at bounding box center [477, 280] width 3 height 35
drag, startPoint x: 619, startPoint y: 284, endPoint x: 493, endPoint y: 273, distance: 127.1
click at [493, 273] on div at bounding box center [492, 280] width 3 height 35
click at [388, 281] on div "3" at bounding box center [392, 280] width 22 height 36
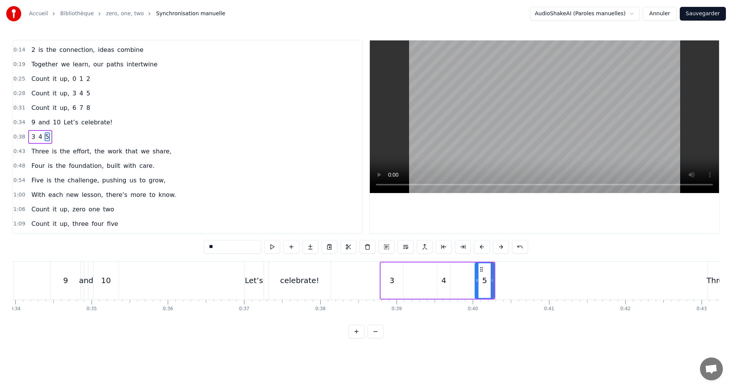
type input "*"
click at [397, 283] on div at bounding box center [397, 280] width 3 height 35
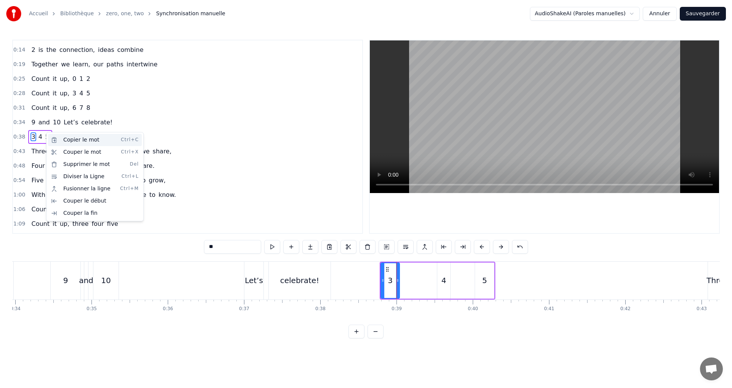
click at [67, 135] on div "Copier le mot Ctrl+C" at bounding box center [95, 140] width 94 height 12
click at [65, 140] on div "Copier le mot Ctrl+C" at bounding box center [95, 139] width 94 height 12
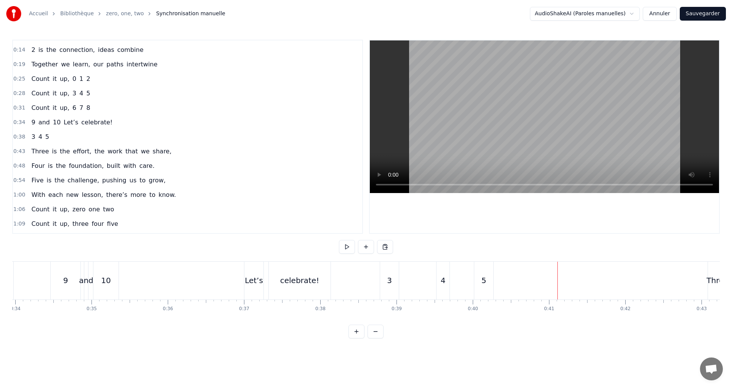
click at [60, 139] on div "0:38 3 4 5" at bounding box center [187, 137] width 349 height 14
click at [490, 278] on div "5" at bounding box center [484, 280] width 19 height 36
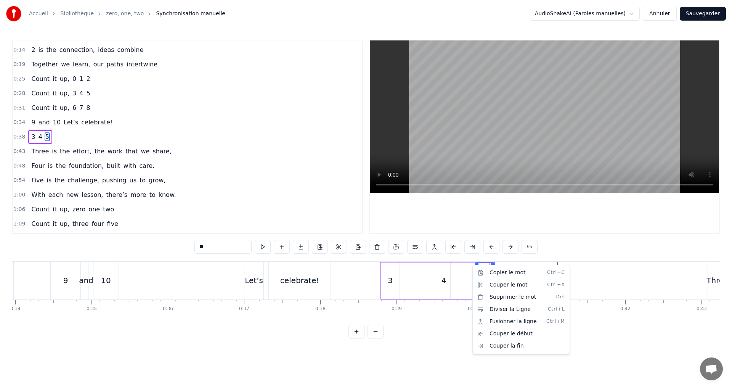
click at [484, 254] on html "Accueil Bibliothèque zero, one, two Synchronisation manuelle AudioShakeAI (Paro…" at bounding box center [366, 175] width 732 height 350
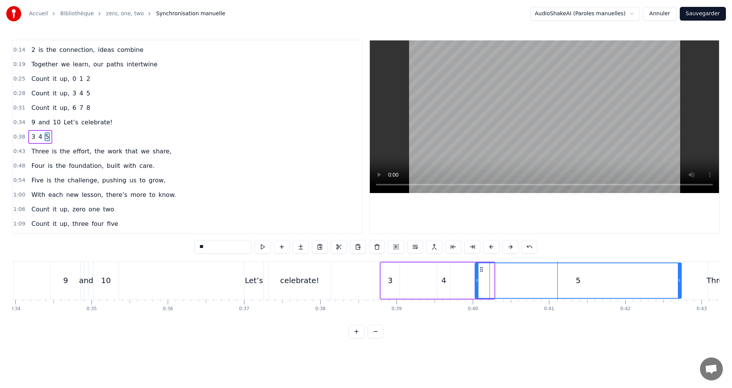
drag, startPoint x: 493, startPoint y: 280, endPoint x: 681, endPoint y: 287, distance: 188.1
click at [681, 287] on div at bounding box center [679, 280] width 3 height 35
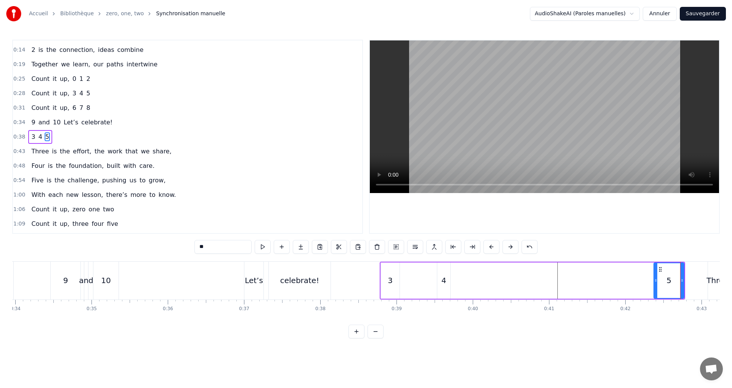
drag, startPoint x: 477, startPoint y: 281, endPoint x: 655, endPoint y: 288, distance: 178.6
click at [655, 288] on div at bounding box center [655, 280] width 3 height 35
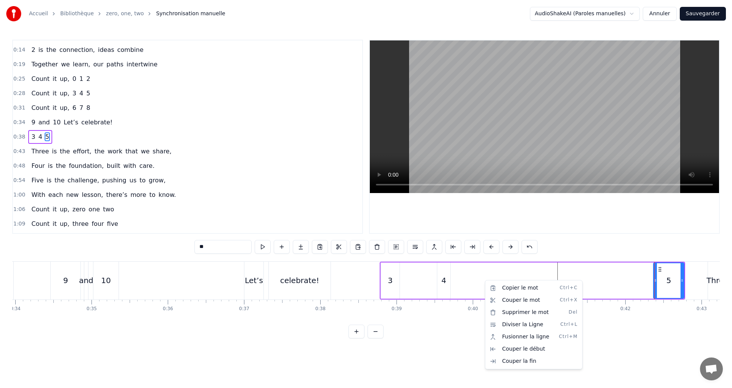
click at [485, 270] on html "Accueil Bibliothèque zero, one, two Synchronisation manuelle AudioShakeAI (Paro…" at bounding box center [366, 175] width 732 height 350
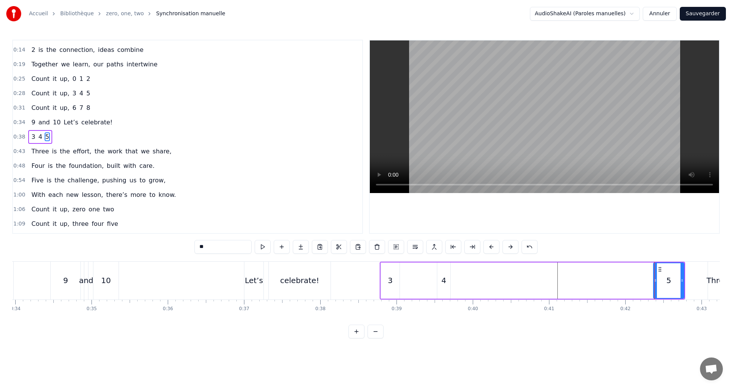
click at [443, 278] on div "4" at bounding box center [444, 280] width 5 height 11
click at [392, 280] on div "3" at bounding box center [390, 280] width 5 height 11
type input "*"
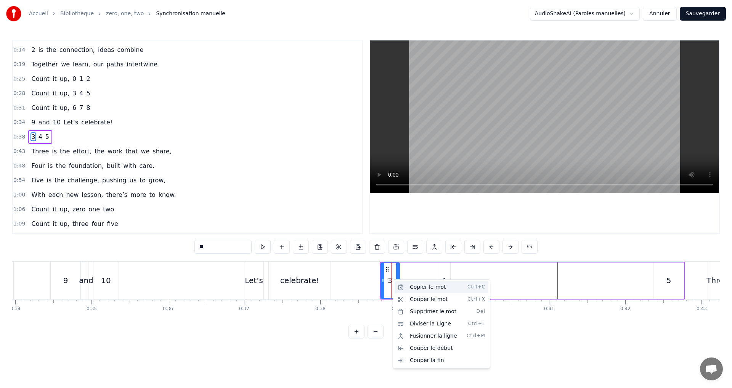
click at [417, 285] on div "Copier le mot Ctrl+C" at bounding box center [442, 287] width 94 height 12
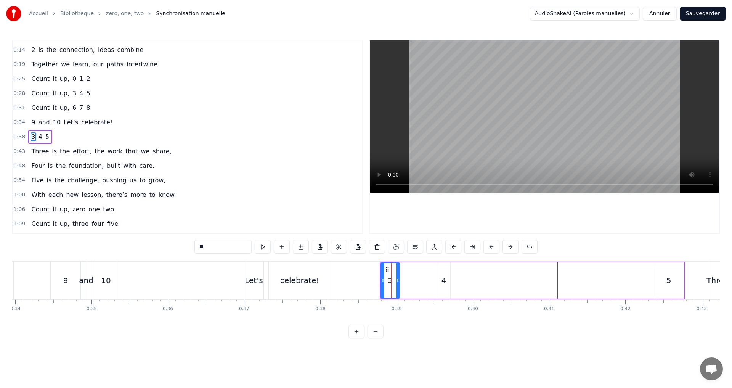
click at [485, 267] on div "3 4 5" at bounding box center [532, 281] width 305 height 38
click at [483, 265] on div "3 4 5" at bounding box center [532, 281] width 305 height 38
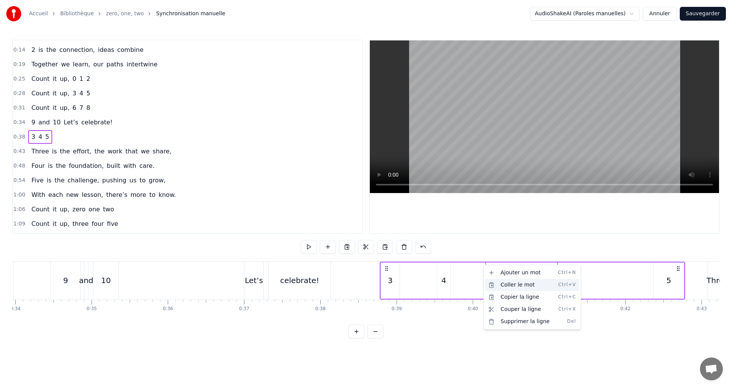
click at [511, 288] on div "Coller le mot Ctrl+V" at bounding box center [532, 285] width 94 height 12
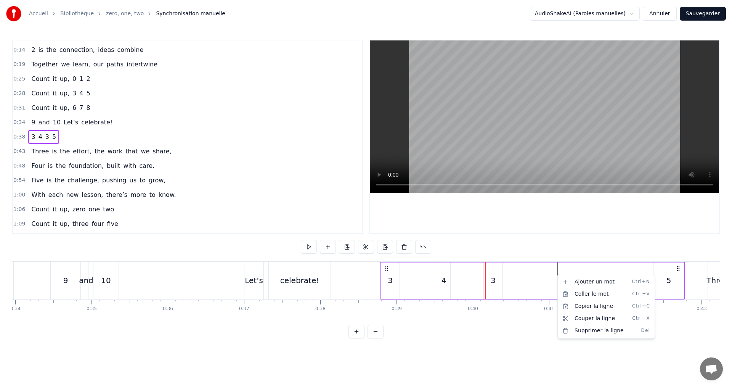
click at [561, 264] on html "Accueil Bibliothèque zero, one, two Synchronisation manuelle AudioShakeAI (Paro…" at bounding box center [366, 175] width 732 height 350
click at [569, 287] on div "Coller le mot Ctrl+V" at bounding box center [597, 285] width 94 height 12
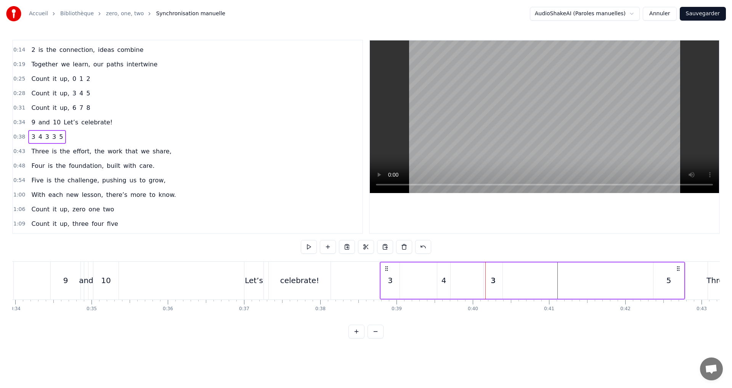
drag, startPoint x: 493, startPoint y: 283, endPoint x: 546, endPoint y: 283, distance: 52.6
click at [551, 283] on div "3 4 3 3 5" at bounding box center [532, 281] width 305 height 38
click at [490, 278] on div "3" at bounding box center [493, 280] width 19 height 36
click at [483, 281] on circle at bounding box center [483, 281] width 0 height 0
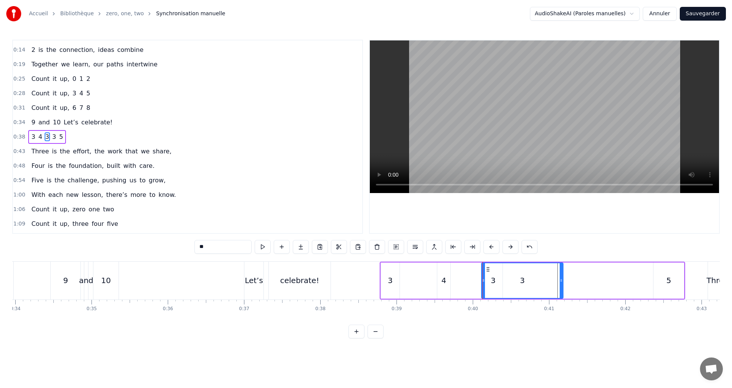
drag, startPoint x: 501, startPoint y: 281, endPoint x: 562, endPoint y: 283, distance: 60.7
click at [562, 283] on icon at bounding box center [561, 280] width 3 height 6
drag, startPoint x: 484, startPoint y: 281, endPoint x: 547, endPoint y: 280, distance: 62.9
click at [493, 282] on div "3" at bounding box center [493, 280] width 5 height 11
drag, startPoint x: 485, startPoint y: 280, endPoint x: 479, endPoint y: 279, distance: 5.9
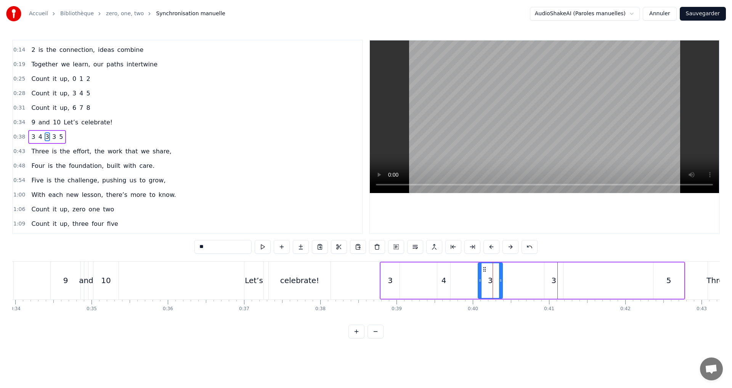
click at [479, 279] on icon at bounding box center [480, 280] width 3 height 6
drag, startPoint x: 498, startPoint y: 284, endPoint x: 495, endPoint y: 283, distance: 3.9
click at [495, 283] on div at bounding box center [496, 280] width 3 height 35
click at [554, 280] on div "3" at bounding box center [553, 280] width 5 height 11
click at [604, 266] on div "3 4 3 3 5" at bounding box center [532, 281] width 305 height 38
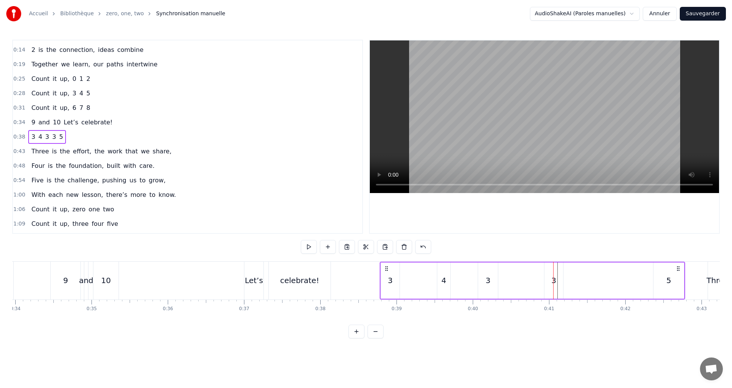
click at [604, 258] on div "0:02 0 1 2 0:05 0 starts us off, a chance to explore 0:08 1 is the first step, …" at bounding box center [366, 189] width 708 height 299
click at [610, 278] on div "3 4 3 3 5" at bounding box center [532, 281] width 305 height 38
click at [631, 294] on div "Coller le mot Ctrl+V" at bounding box center [656, 299] width 94 height 12
click at [620, 282] on div "3" at bounding box center [620, 280] width 5 height 11
drag, startPoint x: 614, startPoint y: 281, endPoint x: 600, endPoint y: 279, distance: 14.7
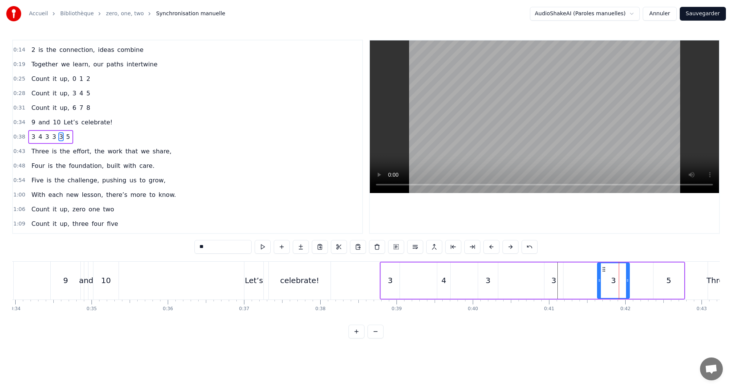
click at [600, 279] on icon at bounding box center [599, 280] width 3 height 6
drag, startPoint x: 628, startPoint y: 284, endPoint x: 619, endPoint y: 281, distance: 8.9
click at [619, 281] on div at bounding box center [619, 280] width 3 height 35
click at [554, 276] on div "3" at bounding box center [553, 280] width 5 height 11
click at [482, 283] on div "3" at bounding box center [488, 280] width 20 height 36
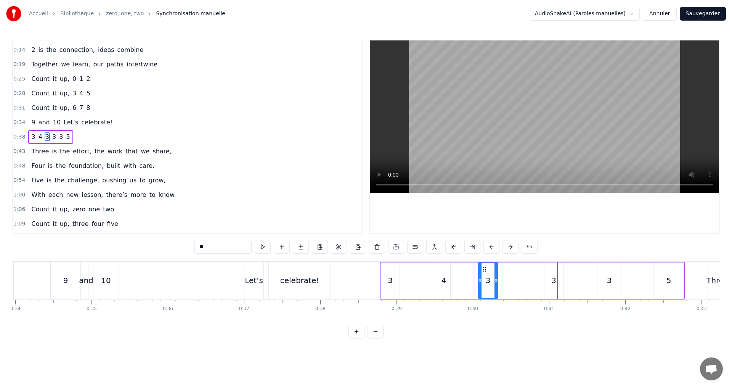
click at [486, 281] on div "3" at bounding box center [488, 280] width 5 height 11
drag, startPoint x: 214, startPoint y: 242, endPoint x: 170, endPoint y: 239, distance: 43.6
click at [173, 239] on div "0:02 0 1 2 0:05 0 starts us off, a chance to explore 0:08 1 is the first step, …" at bounding box center [366, 189] width 708 height 299
click at [556, 281] on div "3" at bounding box center [553, 280] width 5 height 11
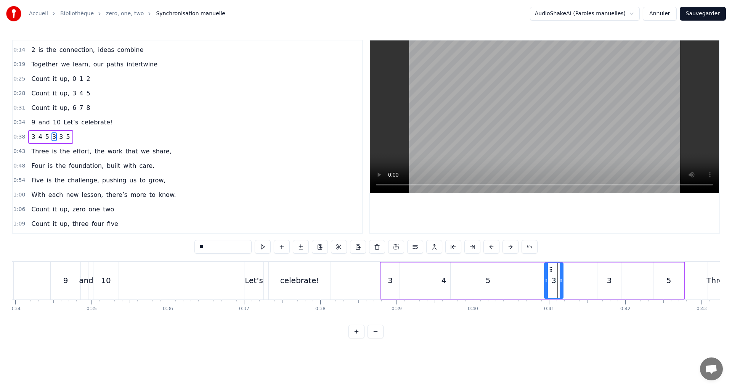
click at [605, 280] on div "3" at bounding box center [610, 280] width 24 height 36
drag, startPoint x: 200, startPoint y: 244, endPoint x: 207, endPoint y: 244, distance: 7.2
click at [207, 244] on input "*" at bounding box center [222, 247] width 57 height 14
click at [65, 135] on span "5" at bounding box center [67, 136] width 5 height 9
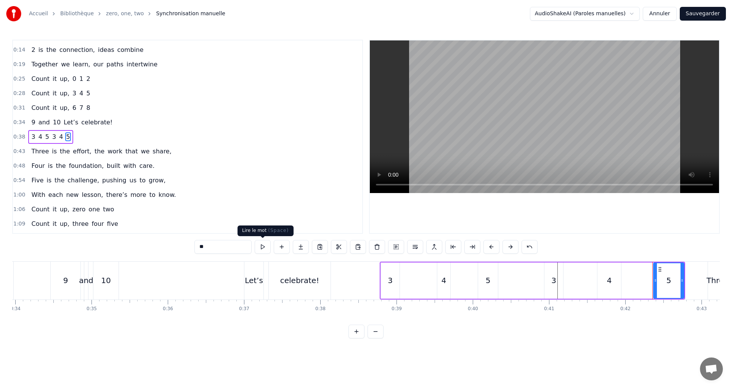
click at [222, 252] on input "*" at bounding box center [222, 247] width 57 height 14
type input "*"
click at [81, 132] on div "0:38 3 4 5 3 4 5" at bounding box center [187, 137] width 349 height 14
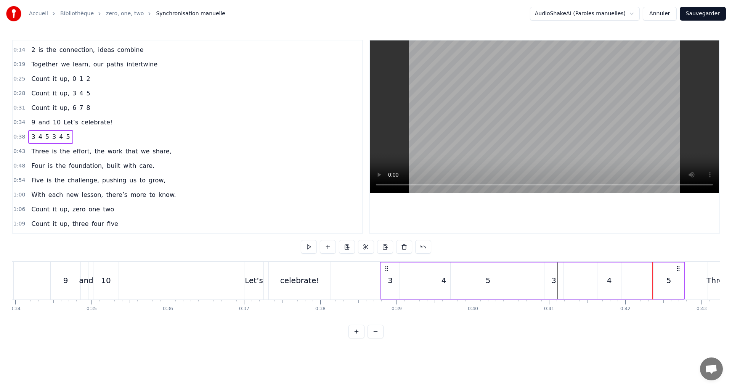
click at [45, 138] on span "5" at bounding box center [47, 136] width 5 height 9
click at [205, 248] on input "*" at bounding box center [222, 247] width 57 height 14
type input "**"
click at [98, 136] on div "0:38 3 4 5, 3 4 5" at bounding box center [187, 137] width 349 height 14
click at [316, 250] on button at bounding box center [309, 247] width 16 height 14
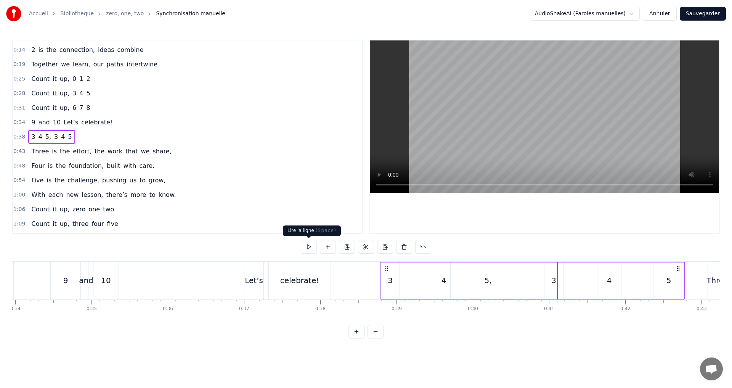
drag, startPoint x: 315, startPoint y: 243, endPoint x: 290, endPoint y: 248, distance: 25.7
click at [315, 242] on button at bounding box center [309, 247] width 16 height 14
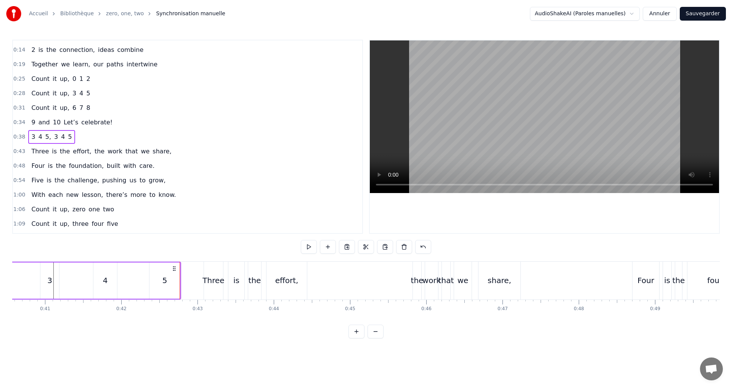
scroll to position [0, 3224]
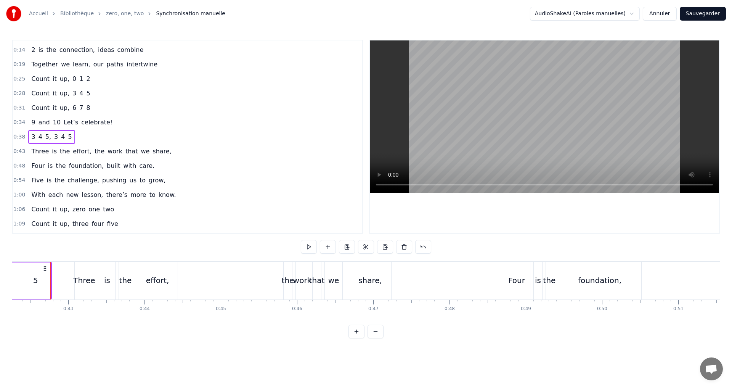
click at [165, 152] on div "0:43 Three is the effort, the work that we share," at bounding box center [187, 151] width 349 height 14
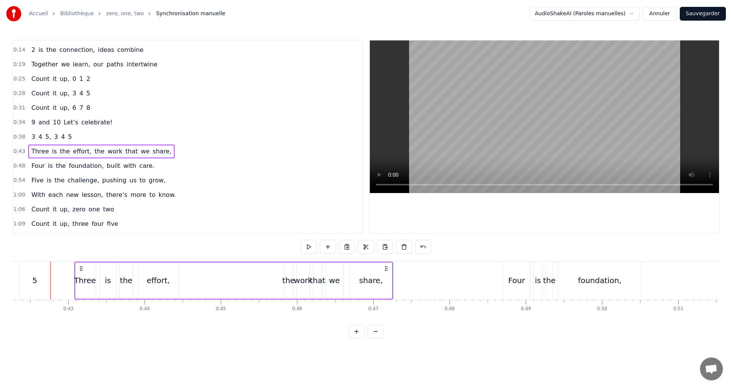
click at [37, 151] on span "Three" at bounding box center [40, 151] width 19 height 9
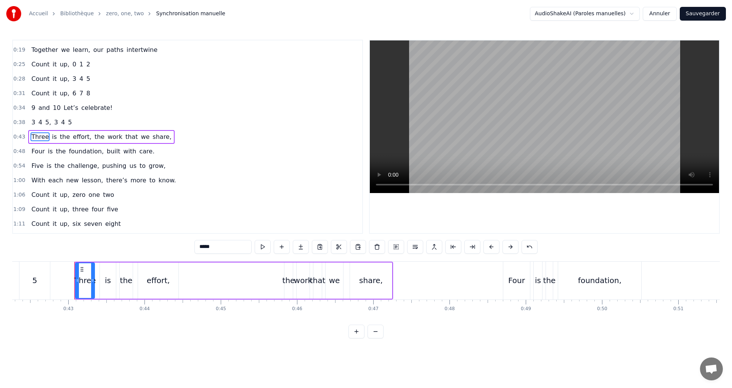
click at [210, 251] on input "*****" at bounding box center [222, 247] width 57 height 14
drag, startPoint x: 214, startPoint y: 250, endPoint x: 102, endPoint y: 239, distance: 113.0
click at [105, 239] on div "0:02 0 1 2 0:05 0 starts us off, a chance to explore 0:08 1 is the first step, …" at bounding box center [366, 189] width 708 height 299
type input "*"
click at [68, 118] on div "3 4 5, 3 4 5" at bounding box center [51, 123] width 47 height 14
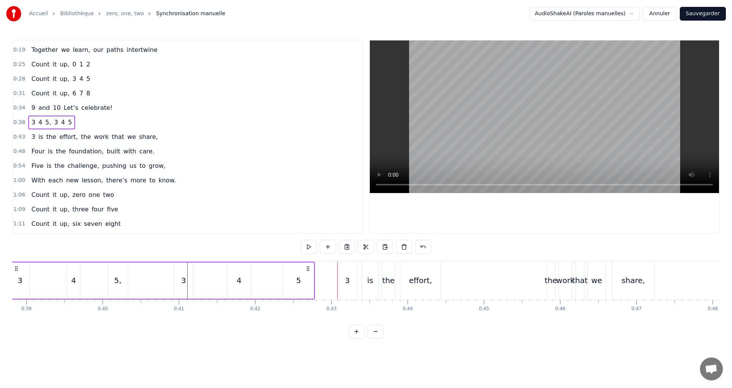
scroll to position [0, 2920]
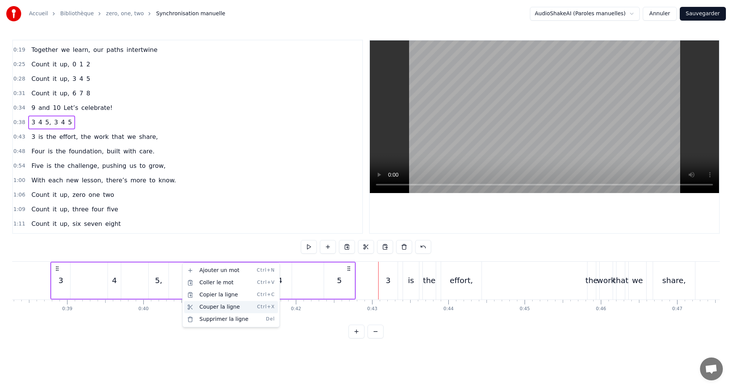
click at [232, 311] on div "Couper la ligne Ctrl+X" at bounding box center [231, 307] width 94 height 12
click at [186, 264] on div "3 4 5, 3 4 5" at bounding box center [202, 281] width 305 height 38
click at [166, 270] on div "5," at bounding box center [159, 280] width 20 height 36
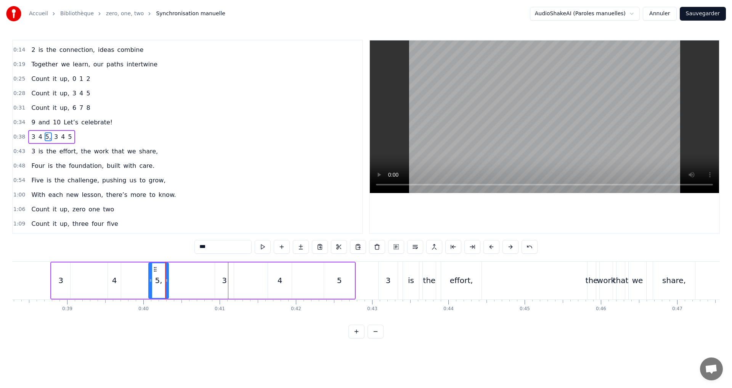
click at [79, 135] on div "0:38 3 4 5, 3 4 5" at bounding box center [187, 137] width 349 height 14
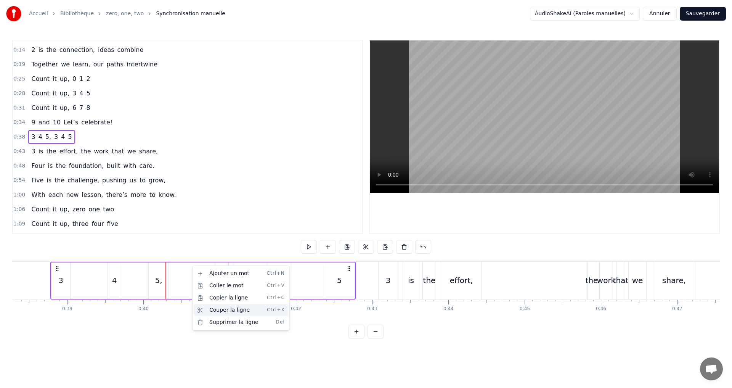
click at [224, 309] on div "Couper la ligne Ctrl+X" at bounding box center [241, 310] width 94 height 12
click at [186, 274] on div "3 4 5, 3 4 5" at bounding box center [202, 281] width 305 height 38
click at [188, 269] on div "3 4 5, 3 4 5" at bounding box center [202, 281] width 305 height 38
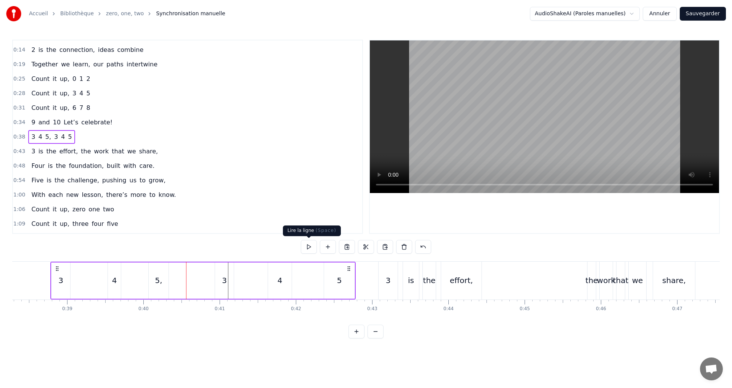
click at [308, 245] on button at bounding box center [309, 247] width 16 height 14
click at [307, 246] on button at bounding box center [309, 247] width 16 height 14
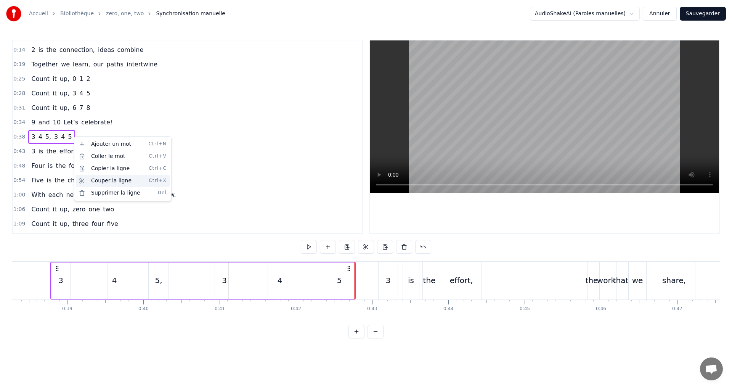
click at [105, 183] on div "Couper la ligne Ctrl+X" at bounding box center [123, 181] width 94 height 12
click at [77, 135] on div "0:38 3 4 5, 3 4 5" at bounding box center [187, 137] width 349 height 14
click at [193, 267] on div "3 4 5, 3 4 5" at bounding box center [202, 281] width 305 height 38
drag, startPoint x: 232, startPoint y: 273, endPoint x: 227, endPoint y: 272, distance: 5.6
click at [230, 273] on div "3" at bounding box center [224, 280] width 19 height 36
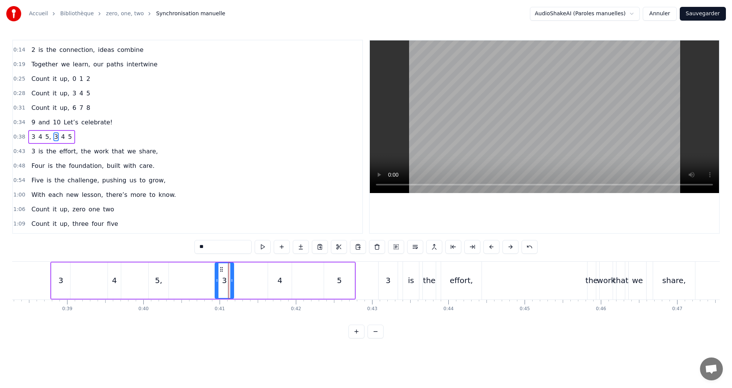
click at [80, 140] on div "0:38 3 4 5, 3 4 5" at bounding box center [187, 137] width 349 height 14
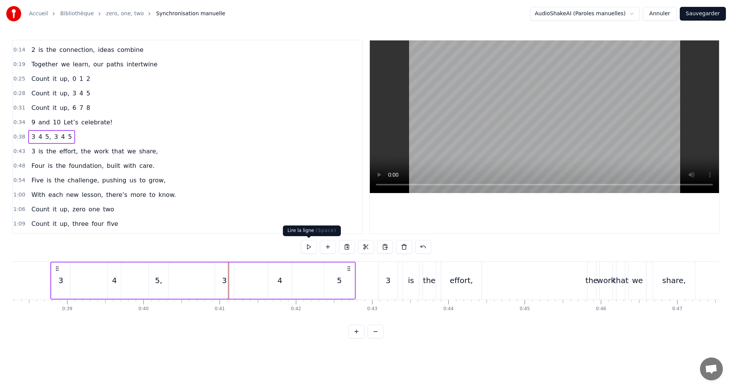
click at [307, 241] on button at bounding box center [309, 247] width 16 height 14
click at [34, 152] on div "3 is the effort, the work that we share," at bounding box center [94, 152] width 133 height 14
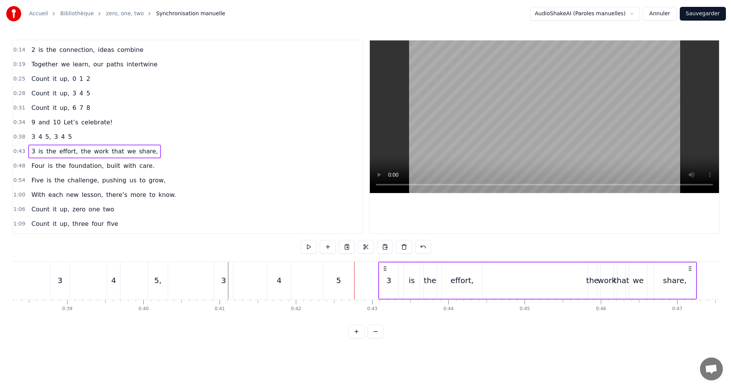
click at [32, 150] on span "3" at bounding box center [33, 151] width 5 height 9
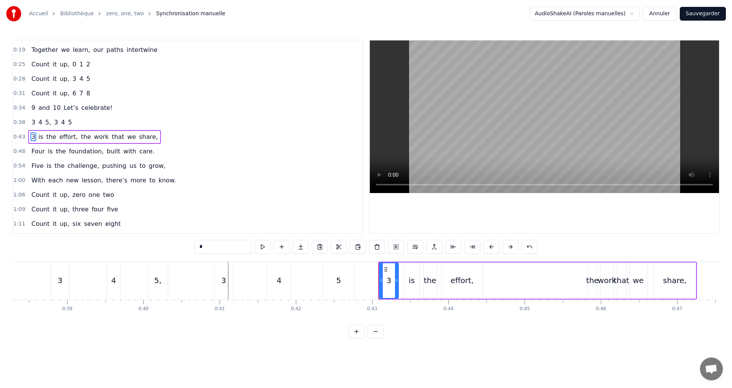
click at [223, 249] on input "*" at bounding box center [222, 247] width 57 height 14
type input "*"
click at [159, 136] on div "0:43 3 is the effort, the work that we share," at bounding box center [187, 137] width 349 height 14
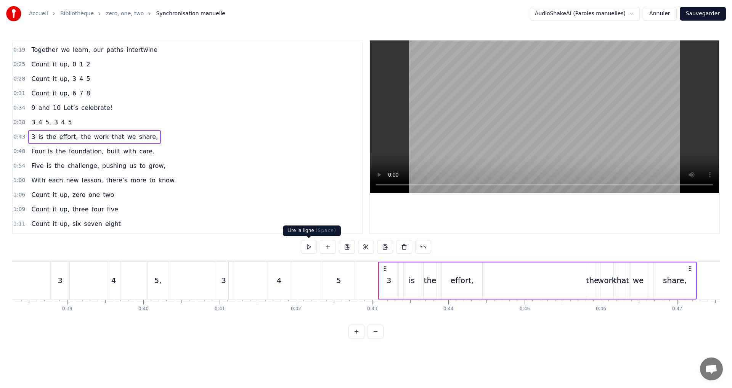
click at [308, 245] on button at bounding box center [309, 247] width 16 height 14
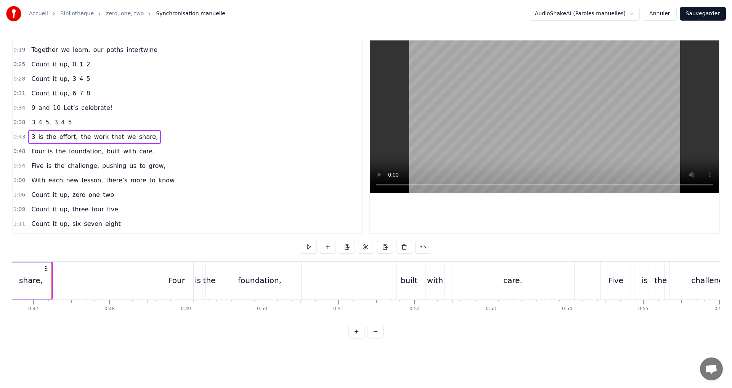
scroll to position [0, 3565]
click at [143, 138] on div "3 is the effort, the work that we share," at bounding box center [94, 137] width 133 height 14
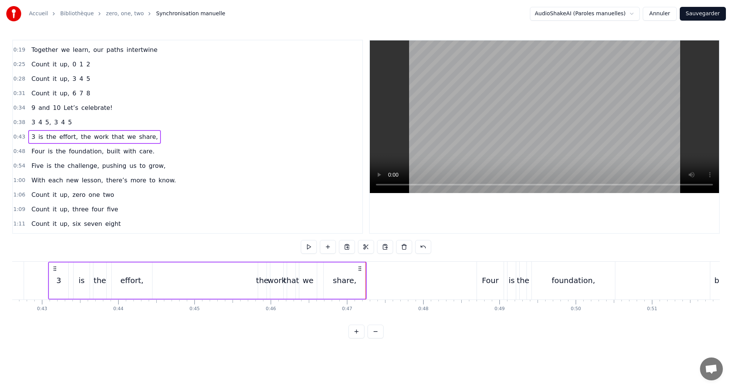
scroll to position [0, 3248]
click at [359, 284] on div "share," at bounding box center [347, 280] width 42 height 36
click at [359, 280] on div "share," at bounding box center [346, 280] width 41 height 35
click at [225, 248] on input "******" at bounding box center [222, 247] width 57 height 14
type input "*****"
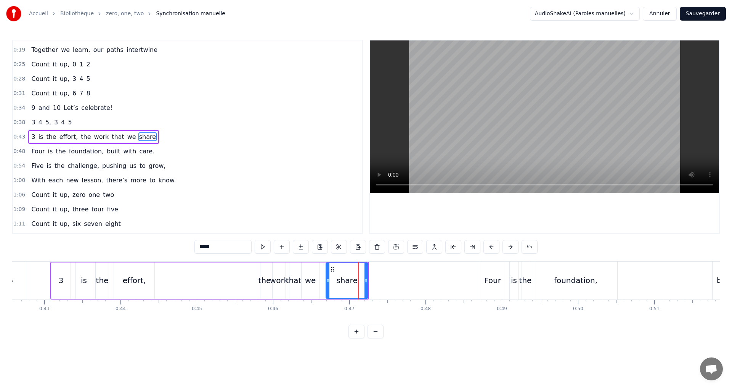
click at [157, 138] on div "0:43 3 is the effort, the work that we share" at bounding box center [187, 137] width 349 height 14
click at [308, 250] on button at bounding box center [309, 247] width 16 height 14
click at [67, 138] on span "effort," at bounding box center [69, 136] width 20 height 9
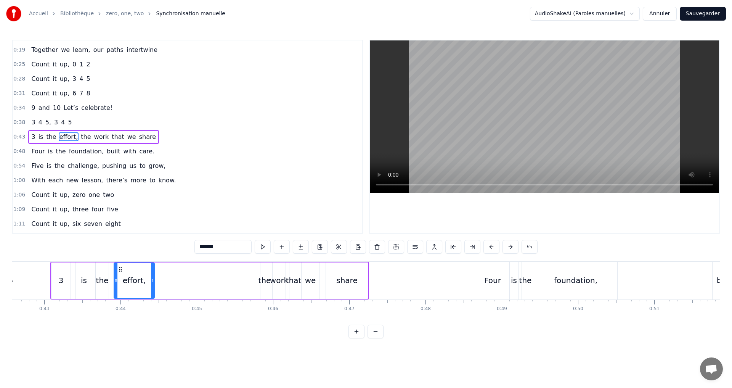
click at [223, 248] on input "*******" at bounding box center [222, 247] width 57 height 14
type input "******"
click at [162, 140] on div "0:43 3 is the effort the work that we share" at bounding box center [187, 137] width 349 height 14
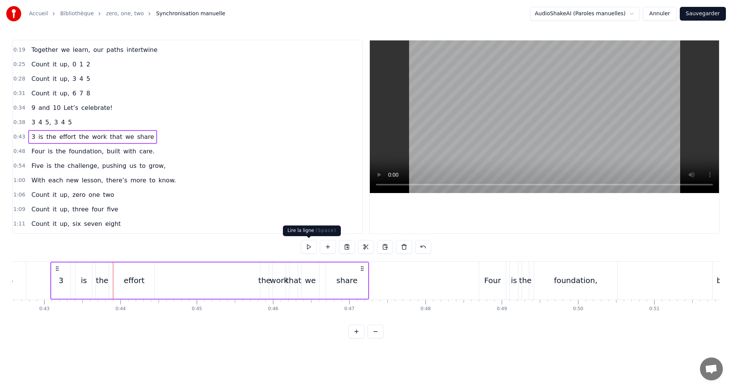
click at [311, 245] on button at bounding box center [309, 247] width 16 height 14
click at [81, 150] on span "foundation," at bounding box center [86, 151] width 36 height 9
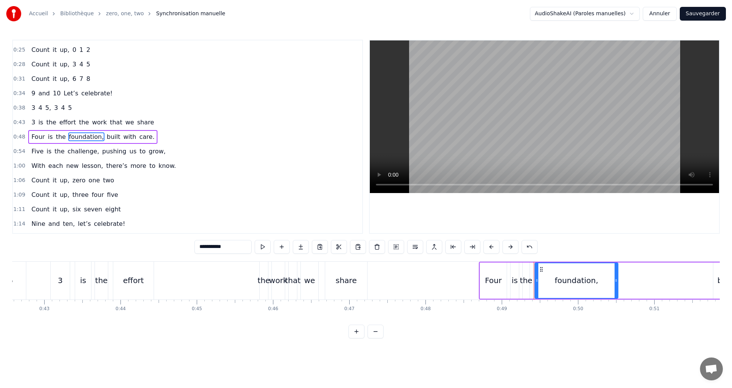
click at [232, 250] on input "**********" at bounding box center [222, 247] width 57 height 14
click at [40, 137] on span "Four" at bounding box center [38, 136] width 15 height 9
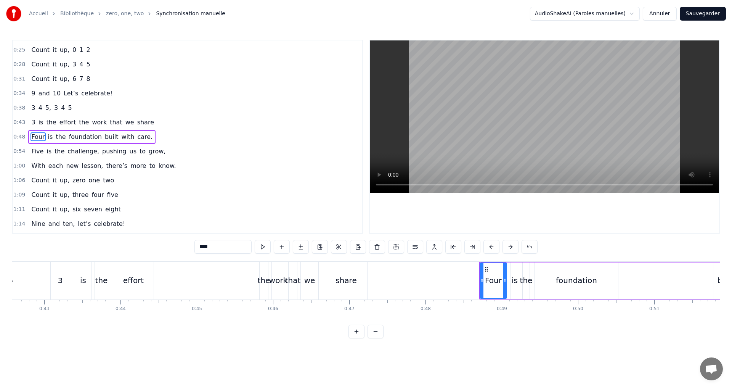
drag, startPoint x: 193, startPoint y: 245, endPoint x: 121, endPoint y: 238, distance: 73.2
click at [121, 238] on div "0:02 0 1 2 0:05 0 starts us off, a chance to explore 0:08 1 is the first step, …" at bounding box center [366, 189] width 708 height 299
type input "*"
click at [152, 124] on div "0:43 3 is the effort the work that we share" at bounding box center [187, 122] width 349 height 14
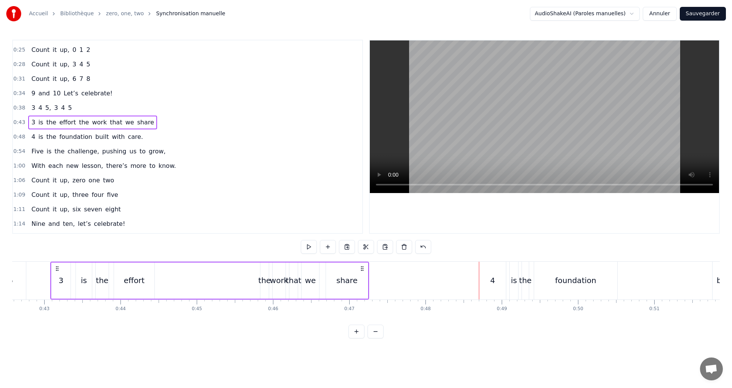
click at [131, 135] on div "4 is the foundation built with care." at bounding box center [87, 137] width 118 height 14
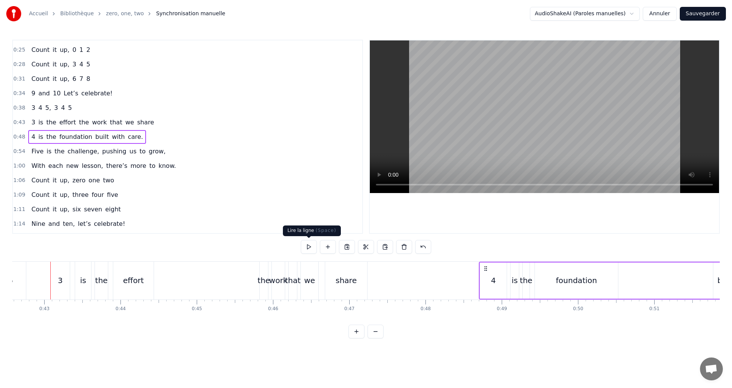
click at [309, 243] on button at bounding box center [309, 247] width 16 height 14
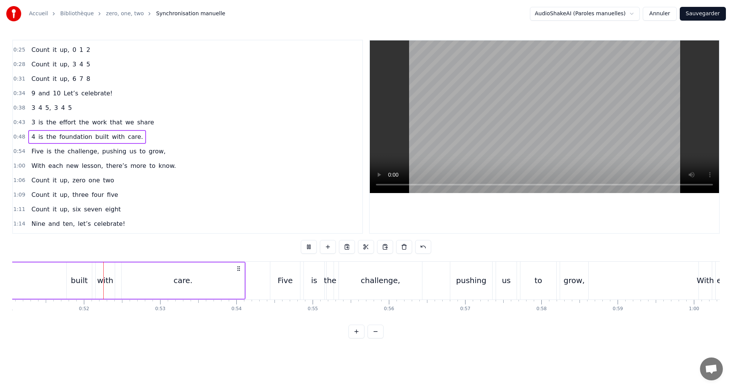
scroll to position [0, 3896]
click at [31, 136] on span "4" at bounding box center [33, 136] width 5 height 9
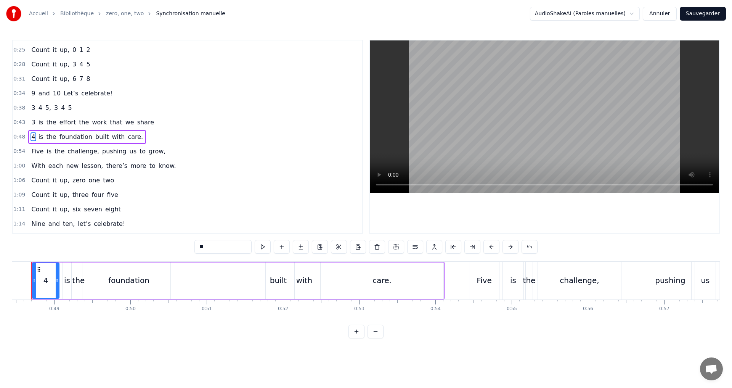
scroll to position [0, 3676]
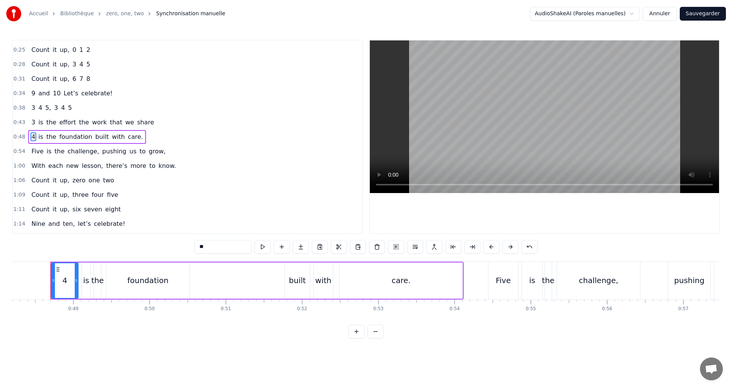
click at [206, 248] on input "*" at bounding box center [222, 247] width 57 height 14
click at [31, 126] on span "3" at bounding box center [33, 122] width 5 height 9
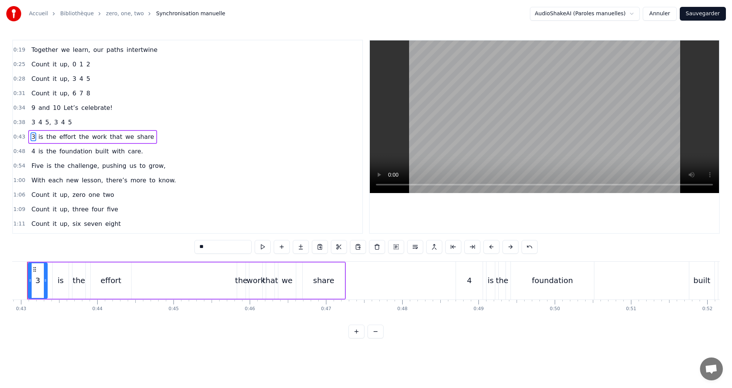
scroll to position [0, 3248]
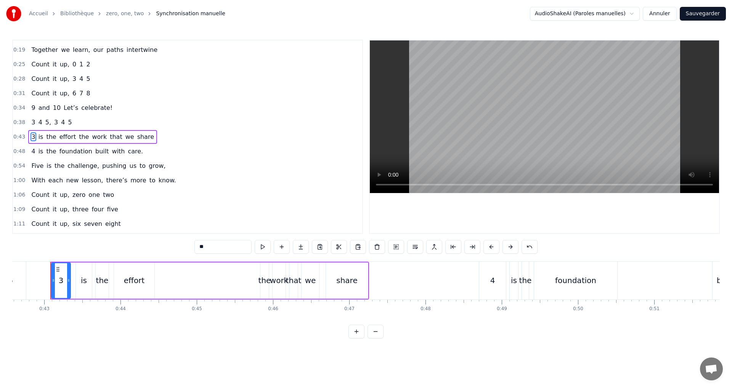
click at [212, 245] on input "*" at bounding box center [222, 247] width 57 height 14
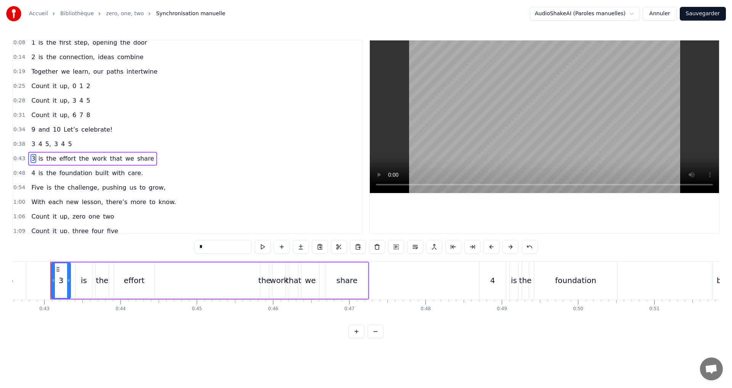
scroll to position [0, 0]
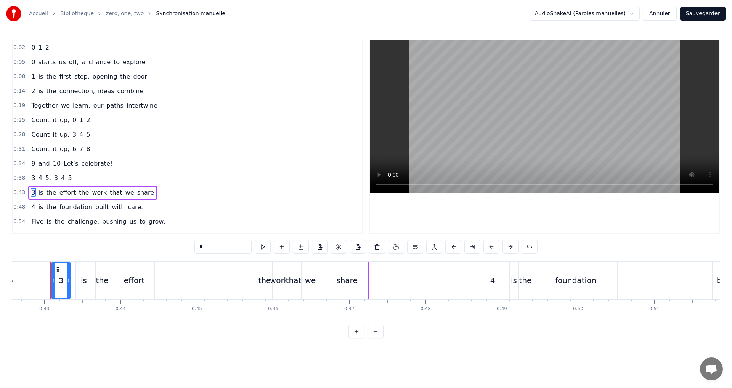
click at [31, 93] on span "2" at bounding box center [33, 91] width 5 height 9
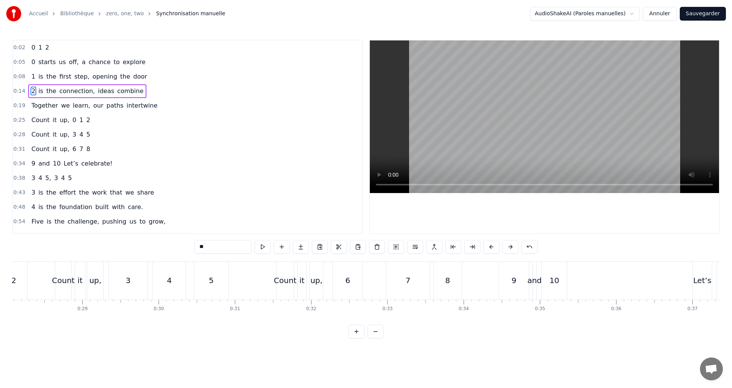
click at [213, 246] on input "*" at bounding box center [222, 247] width 57 height 14
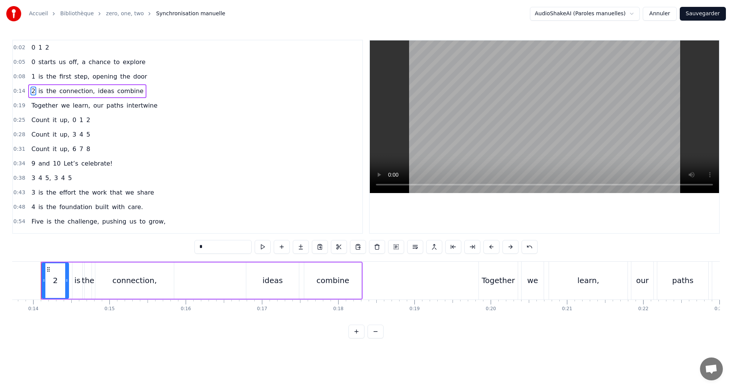
scroll to position [0, 1037]
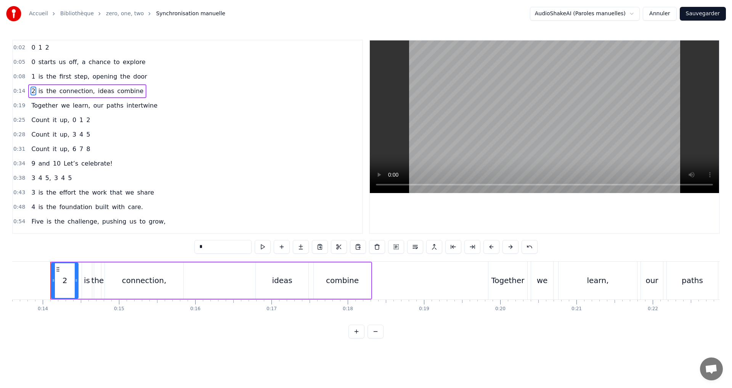
type input "*"
click at [34, 77] on div "1 is the first step, opening the door" at bounding box center [89, 77] width 122 height 14
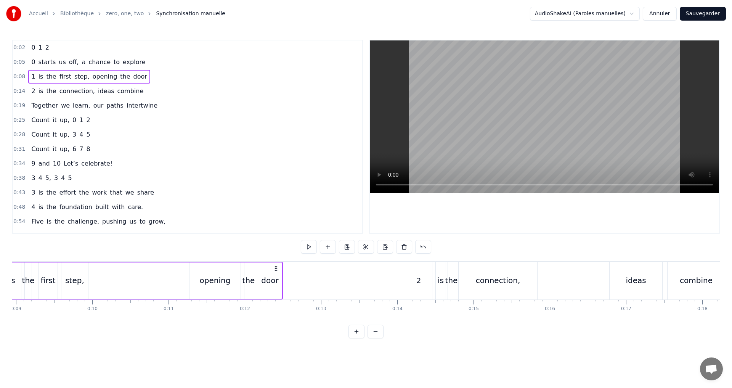
click at [31, 78] on span "1" at bounding box center [33, 76] width 5 height 9
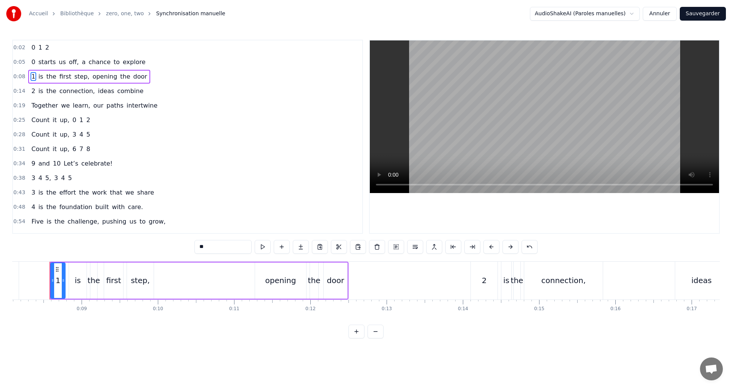
scroll to position [0, 616]
click at [212, 246] on input "*" at bounding box center [222, 247] width 57 height 14
click at [31, 65] on span "0" at bounding box center [33, 62] width 5 height 9
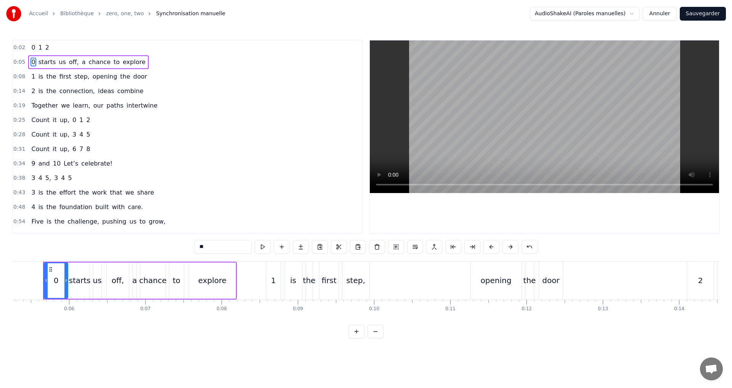
scroll to position [0, 394]
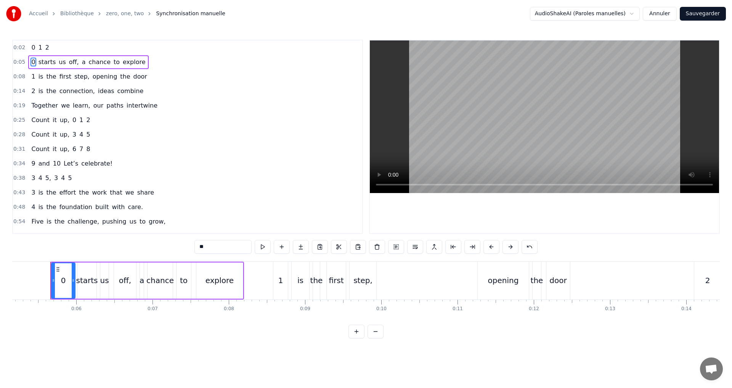
click at [209, 247] on input "*" at bounding box center [222, 247] width 57 height 14
type input "*"
click at [691, 16] on button "Sauvegarder" at bounding box center [703, 14] width 46 height 14
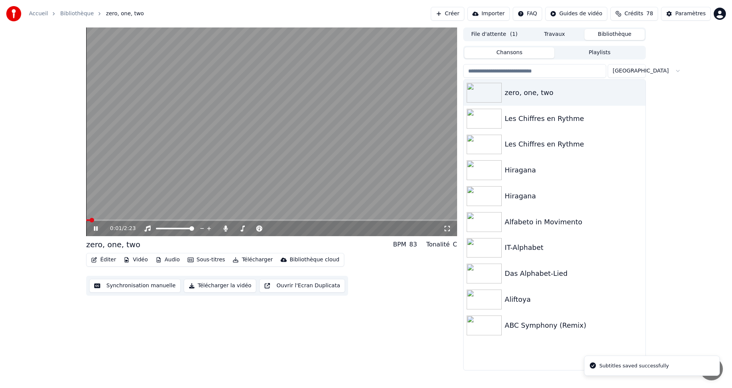
click at [447, 228] on icon at bounding box center [448, 228] width 8 height 6
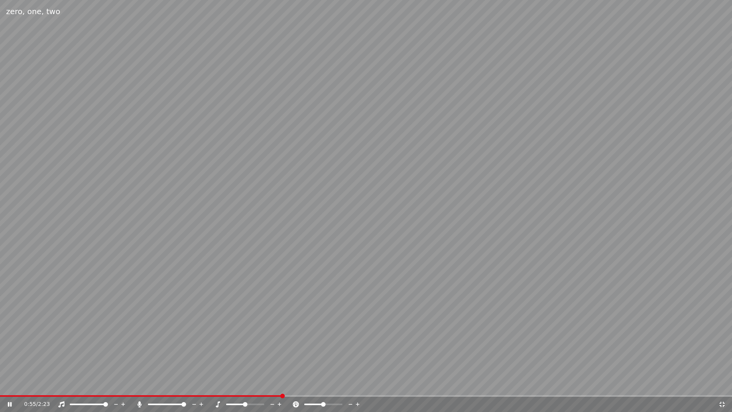
drag, startPoint x: 723, startPoint y: 402, endPoint x: 723, endPoint y: 384, distance: 17.9
click at [726, 387] on div "0:55 / 2:23" at bounding box center [366, 404] width 726 height 8
click at [715, 387] on div "0:57 / 2:23" at bounding box center [366, 404] width 732 height 15
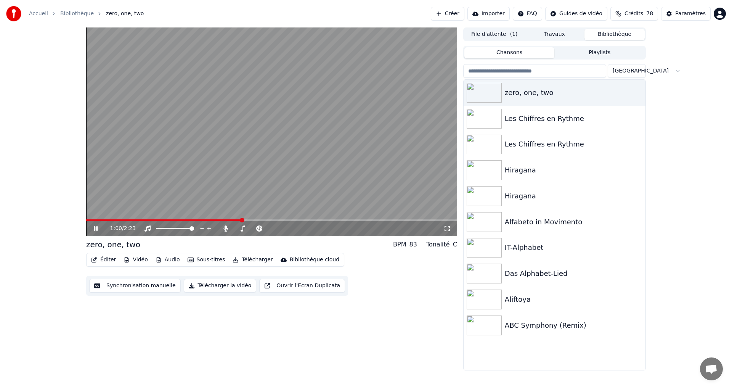
click at [127, 283] on button "Synchronisation manuelle" at bounding box center [135, 286] width 92 height 14
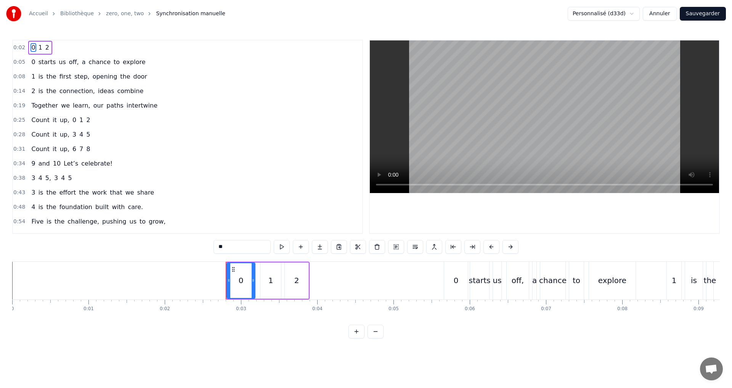
click at [71, 63] on span "off," at bounding box center [73, 62] width 11 height 9
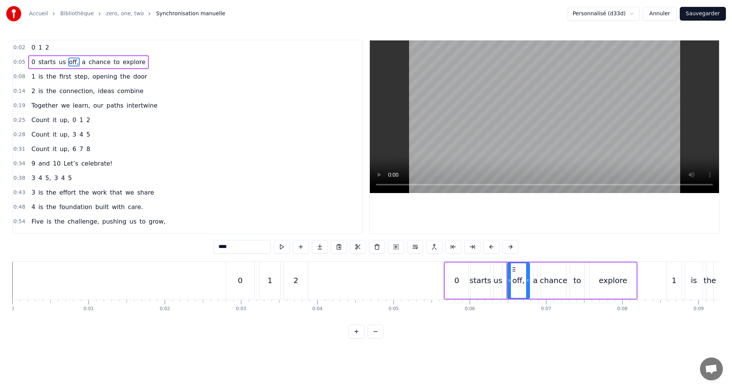
click at [32, 63] on span "0" at bounding box center [33, 62] width 5 height 9
click at [222, 238] on div "0:02 0 1 2 0:05 0 starts us off, a chance to explore 0:08 1 is the first step, …" at bounding box center [366, 189] width 708 height 299
click at [228, 248] on input "*" at bounding box center [242, 247] width 57 height 14
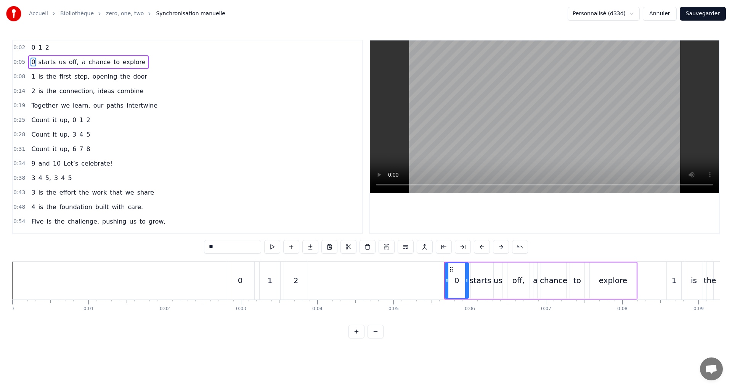
click at [31, 77] on span "1" at bounding box center [33, 76] width 5 height 9
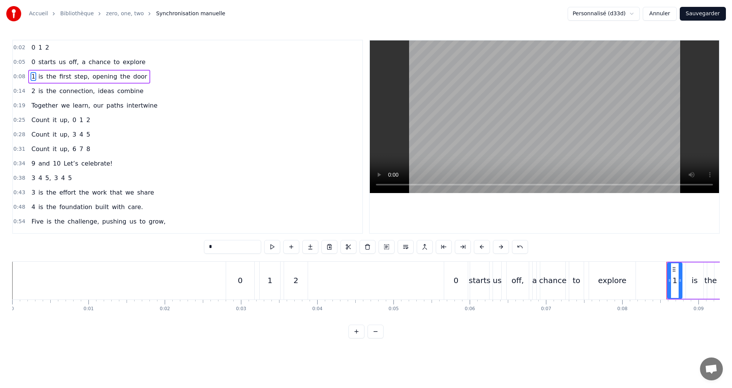
click at [235, 250] on input "*" at bounding box center [232, 247] width 57 height 14
click at [38, 92] on span "is" at bounding box center [41, 91] width 6 height 9
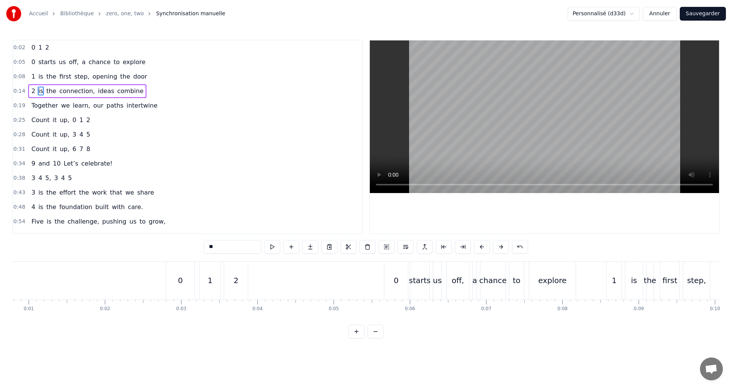
click at [31, 93] on span "2" at bounding box center [33, 91] width 5 height 9
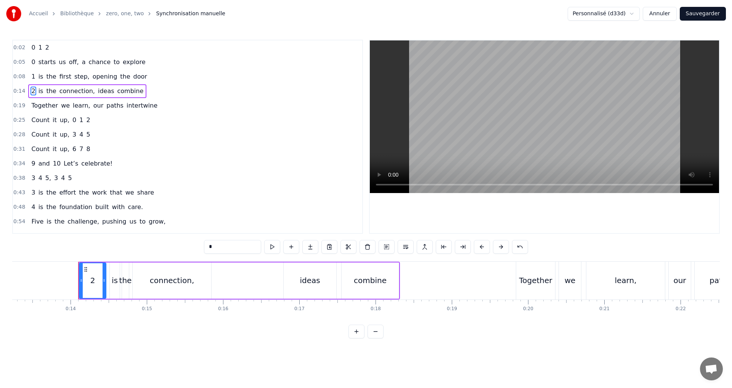
scroll to position [0, 1037]
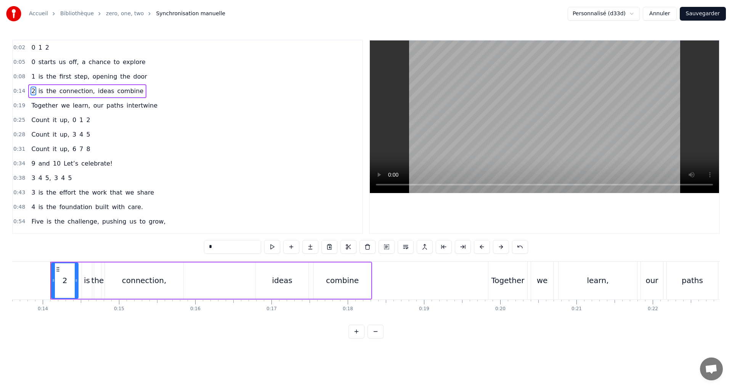
click at [219, 244] on input "*" at bounding box center [232, 247] width 57 height 14
click at [59, 121] on span "up," at bounding box center [64, 120] width 11 height 9
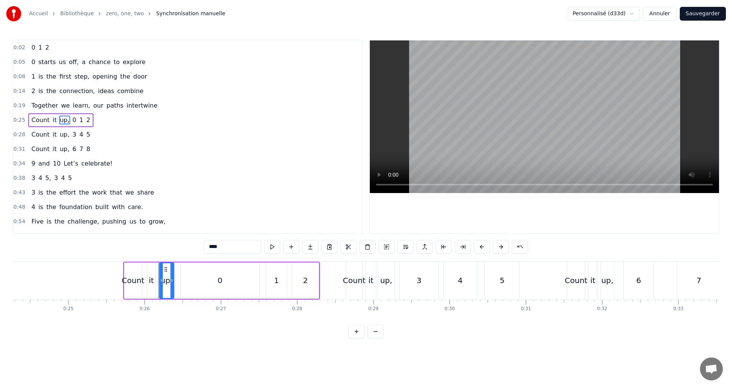
click at [224, 248] on input "***" at bounding box center [232, 247] width 57 height 14
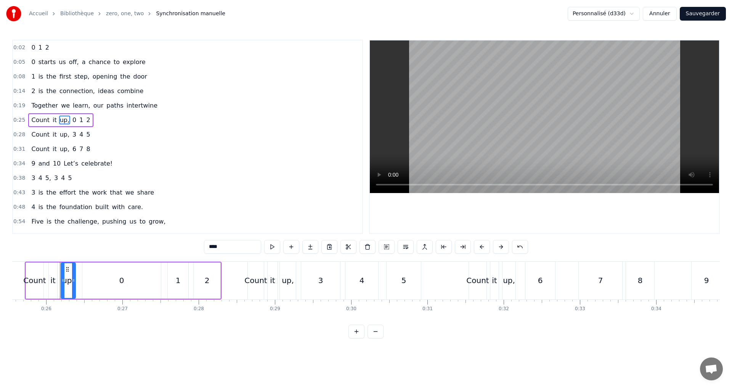
scroll to position [0, 1959]
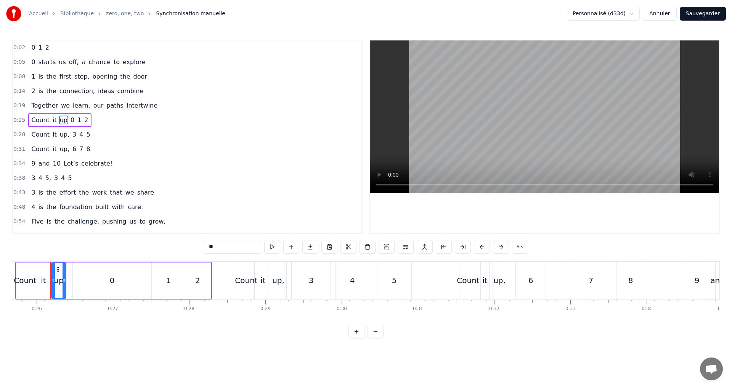
click at [59, 138] on span "up," at bounding box center [64, 134] width 11 height 9
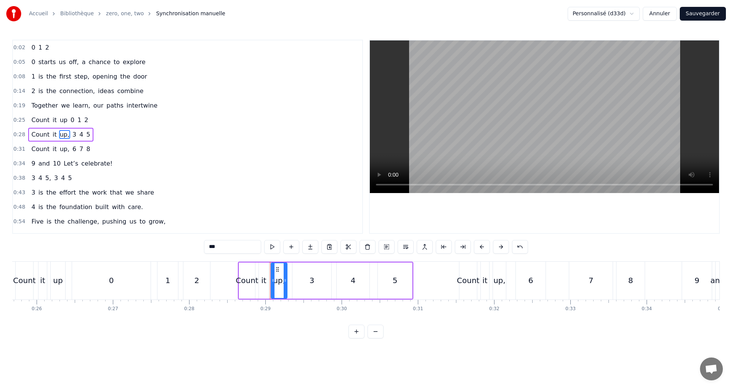
click at [225, 246] on input "***" at bounding box center [232, 247] width 57 height 14
click at [53, 151] on span "it" at bounding box center [55, 149] width 6 height 9
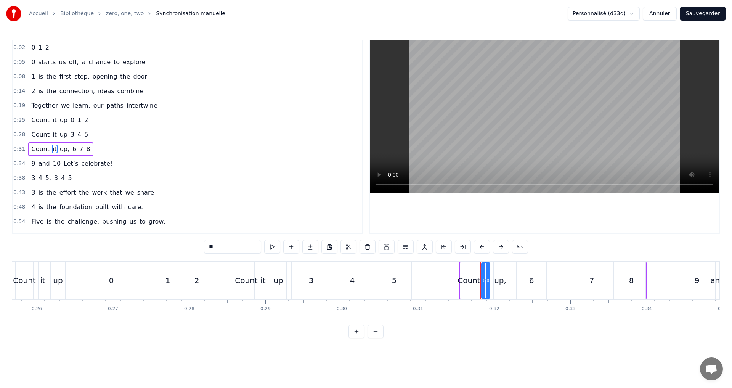
scroll to position [12, 0]
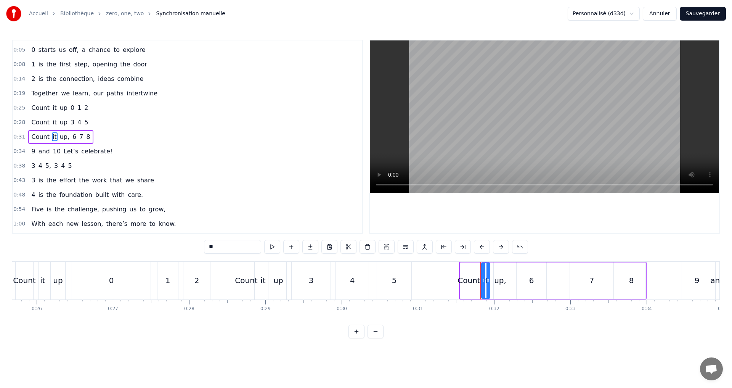
drag, startPoint x: 58, startPoint y: 140, endPoint x: 79, endPoint y: 150, distance: 22.7
click at [59, 140] on span "up," at bounding box center [64, 136] width 11 height 9
click at [225, 251] on input "***" at bounding box center [232, 247] width 57 height 14
type input "**"
click at [180, 145] on div "0:34 9 and 10 Let’s celebrate!" at bounding box center [187, 151] width 349 height 14
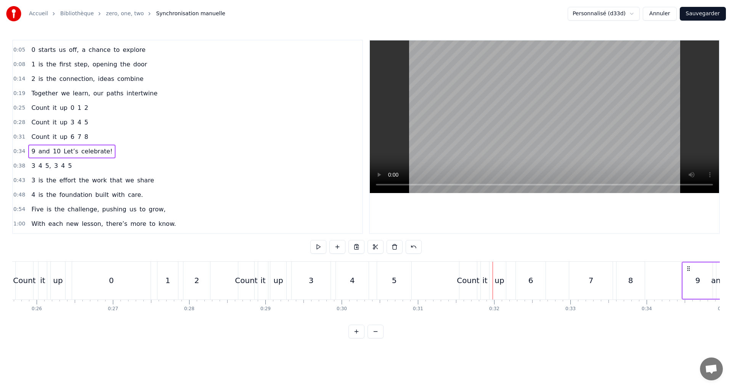
click at [46, 166] on span "5," at bounding box center [48, 165] width 7 height 9
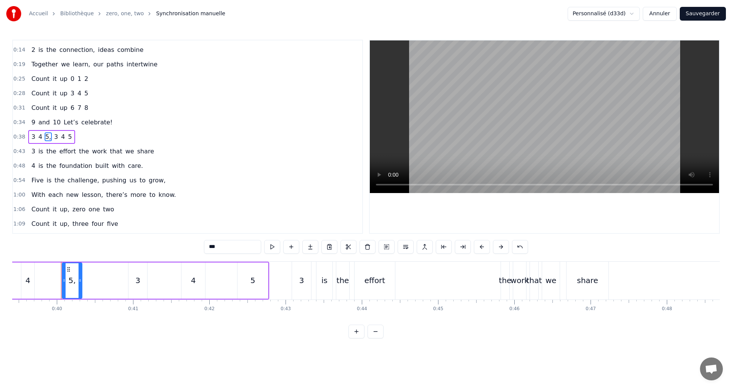
scroll to position [0, 3017]
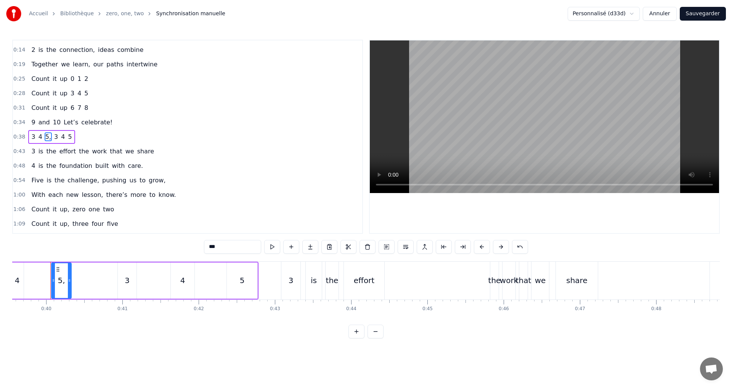
click at [204, 248] on input "**" at bounding box center [232, 247] width 57 height 14
click at [220, 249] on input "**" at bounding box center [232, 247] width 57 height 14
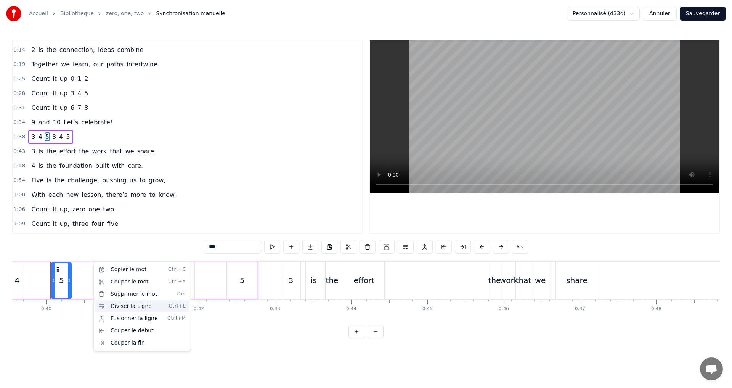
click at [118, 308] on div "Diviser la Ligne Ctrl+L" at bounding box center [142, 306] width 94 height 12
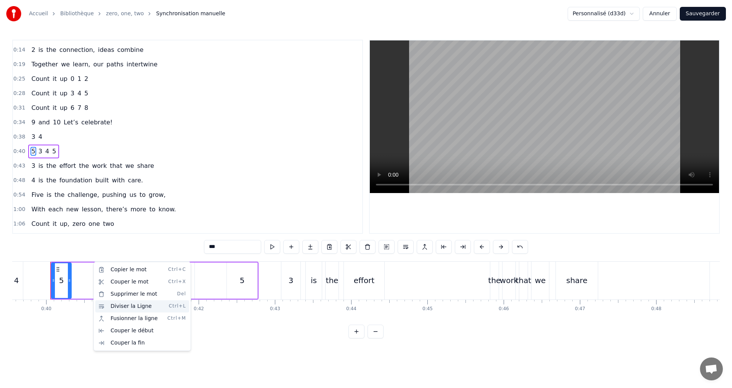
scroll to position [56, 0]
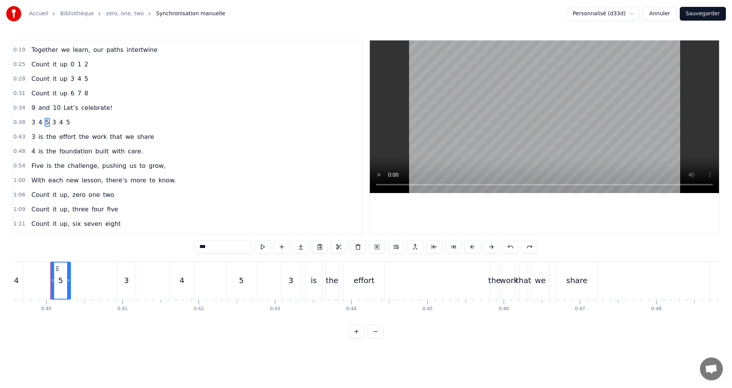
click at [51, 123] on span "3" at bounding box center [53, 122] width 5 height 9
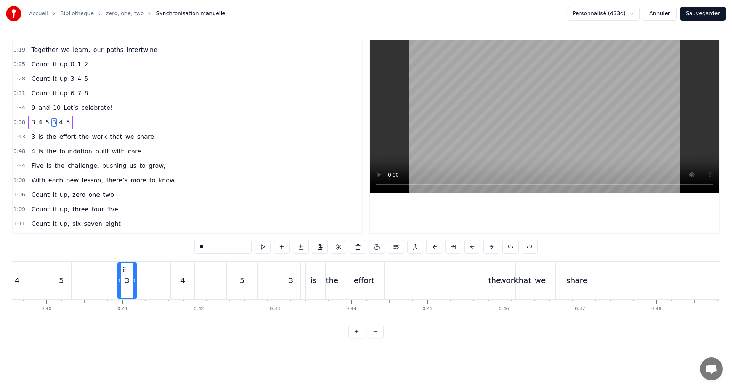
scroll to position [41, 0]
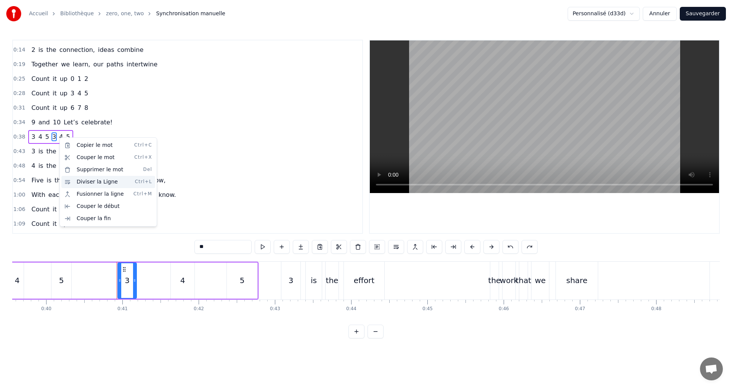
click at [99, 180] on div "Diviser la Ligne Ctrl+L" at bounding box center [108, 182] width 94 height 12
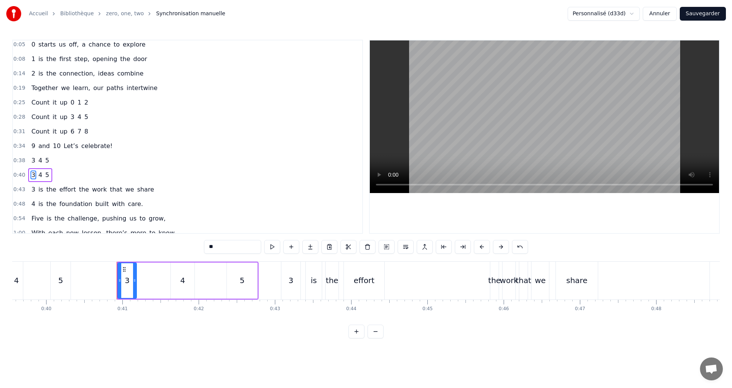
scroll to position [0, 0]
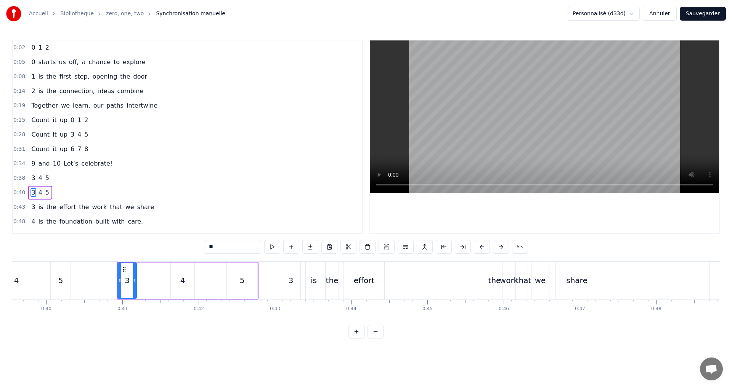
click at [88, 63] on span "chance" at bounding box center [100, 62] width 24 height 9
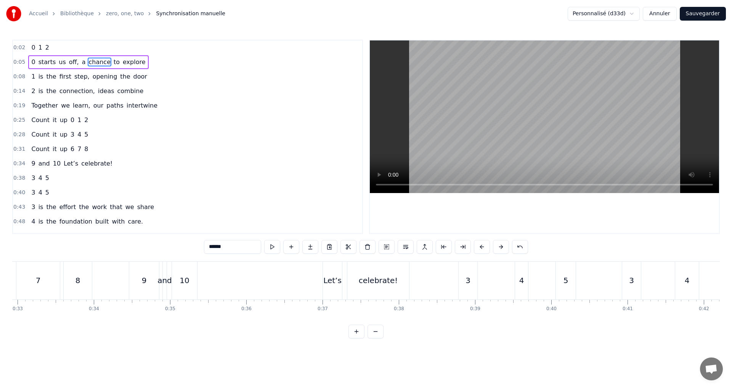
click at [81, 61] on span "a" at bounding box center [83, 62] width 5 height 9
type input "*"
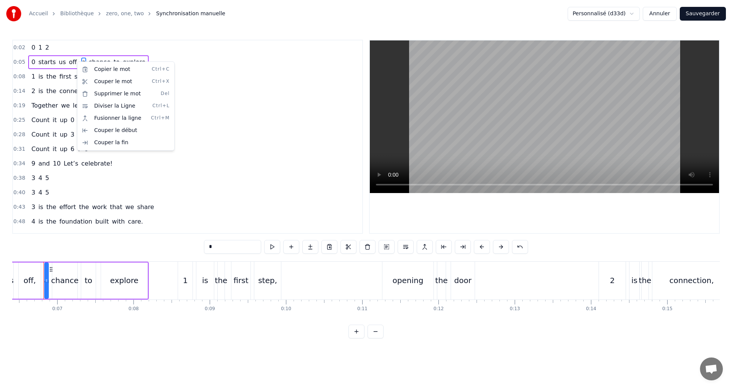
scroll to position [0, 482]
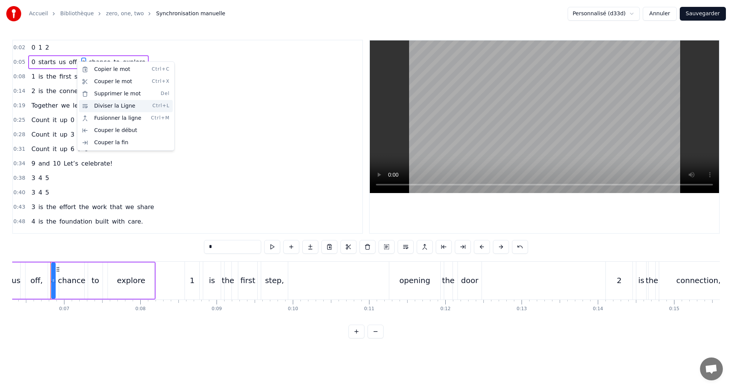
click at [99, 106] on div "Diviser la Ligne Ctrl+L" at bounding box center [126, 106] width 94 height 12
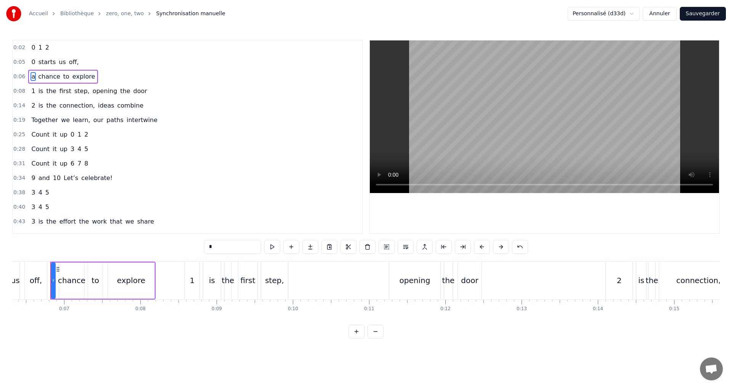
click at [74, 61] on div "0 starts us off," at bounding box center [54, 62] width 53 height 14
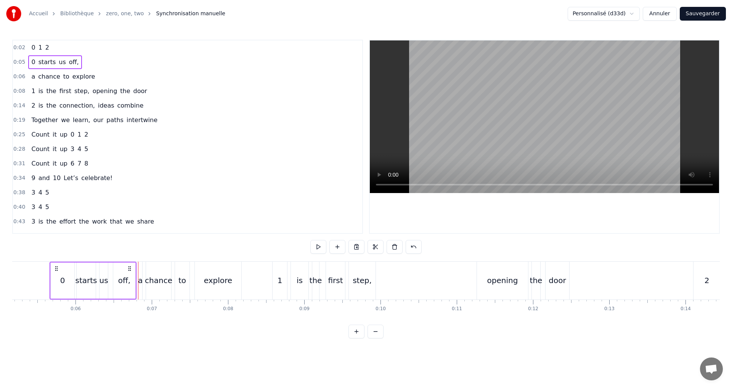
scroll to position [0, 394]
click at [71, 64] on span "off," at bounding box center [73, 62] width 11 height 9
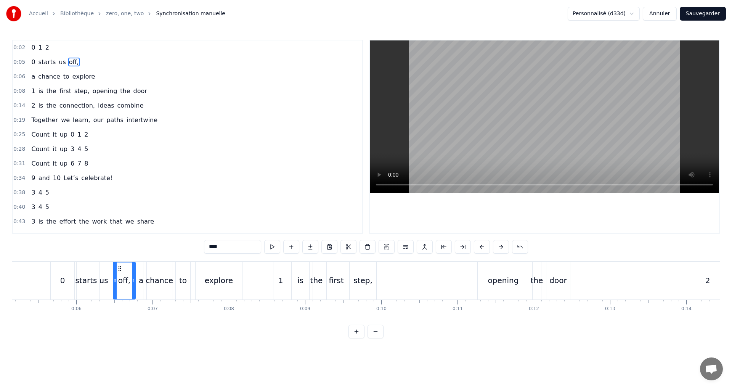
click at [220, 248] on input "****" at bounding box center [232, 247] width 57 height 14
click at [92, 93] on span "opening" at bounding box center [105, 91] width 26 height 9
type input "*******"
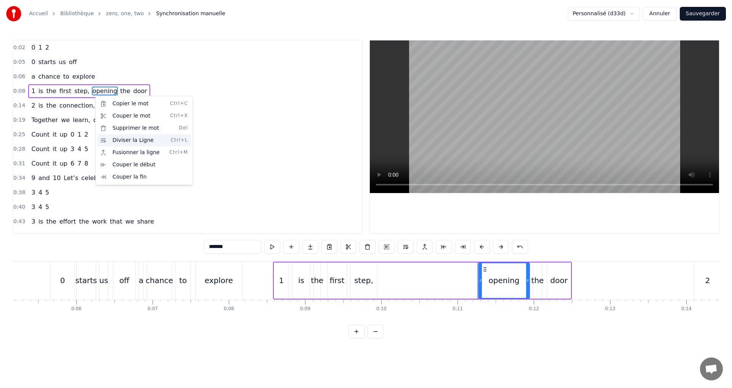
click at [131, 138] on div "Diviser la Ligne Ctrl+L" at bounding box center [144, 140] width 94 height 12
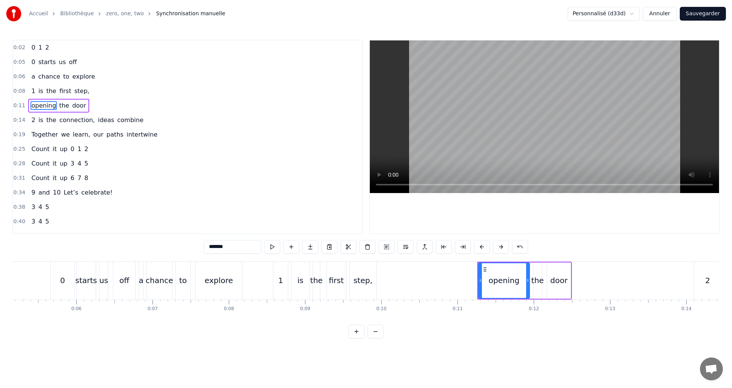
click at [87, 92] on div "0:08 1 is the first step," at bounding box center [187, 91] width 349 height 14
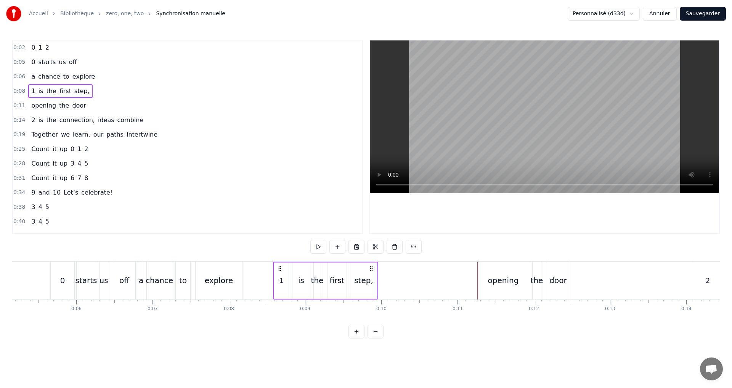
drag, startPoint x: 77, startPoint y: 93, endPoint x: 81, endPoint y: 95, distance: 4.8
click at [77, 92] on span "step," at bounding box center [82, 91] width 17 height 9
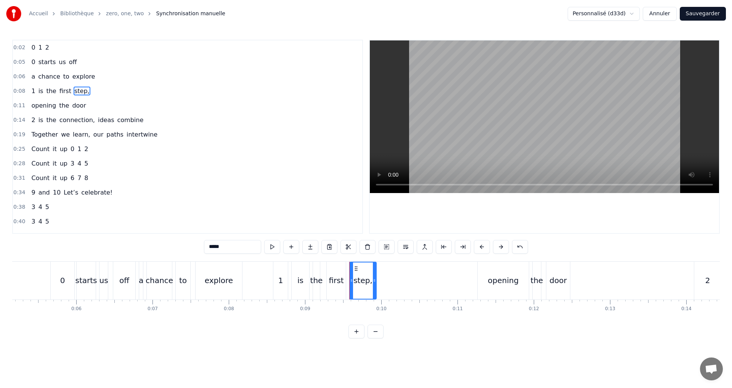
click at [227, 247] on input "*****" at bounding box center [232, 247] width 57 height 14
click at [86, 118] on span "connection," at bounding box center [77, 120] width 37 height 9
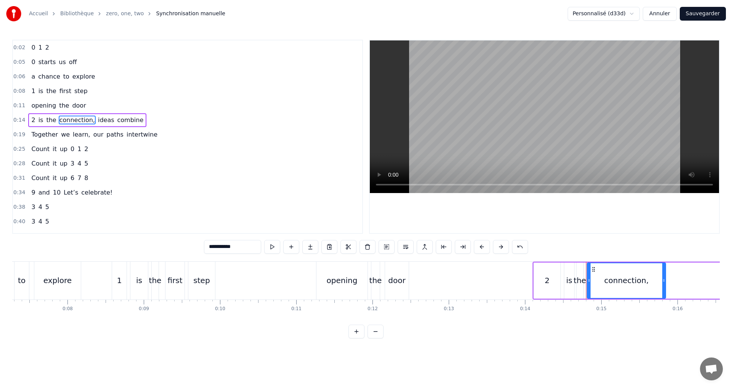
click at [97, 116] on span "ideas" at bounding box center [106, 120] width 18 height 9
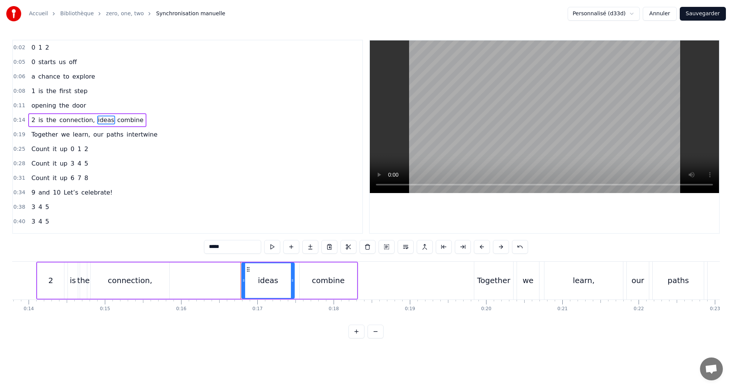
scroll to position [0, 1091]
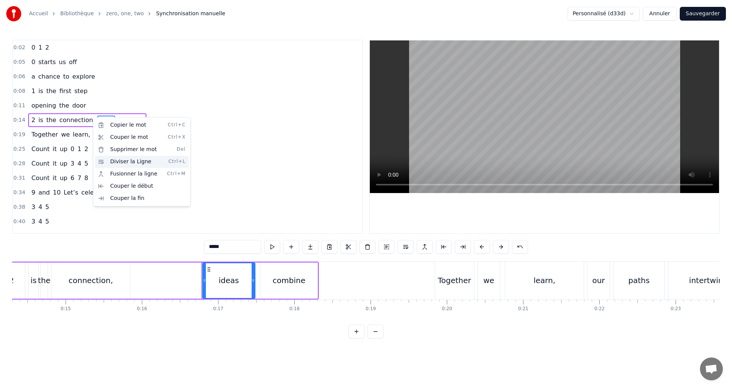
click at [124, 164] on div "Diviser la Ligne Ctrl+L" at bounding box center [142, 162] width 94 height 12
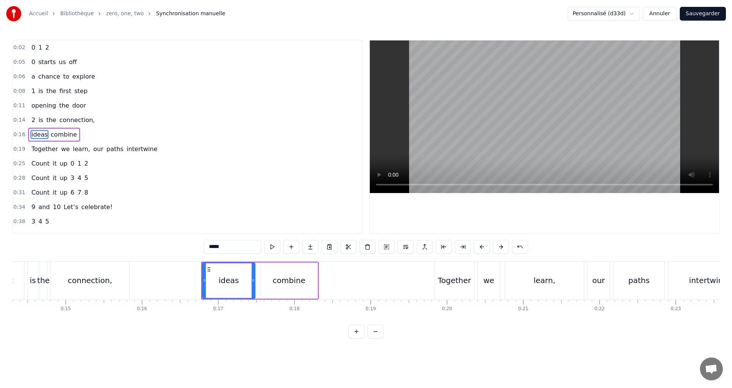
click at [83, 122] on span "connection," at bounding box center [77, 120] width 37 height 9
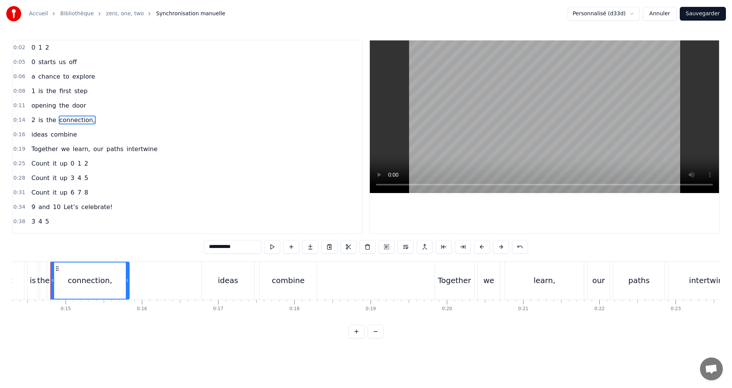
click at [110, 276] on div "connection," at bounding box center [90, 280] width 78 height 36
click at [67, 122] on span "connection," at bounding box center [77, 120] width 37 height 9
click at [243, 248] on input "**********" at bounding box center [232, 247] width 57 height 14
type input "**********"
click at [79, 48] on div "0:02 0 1 2" at bounding box center [187, 47] width 349 height 14
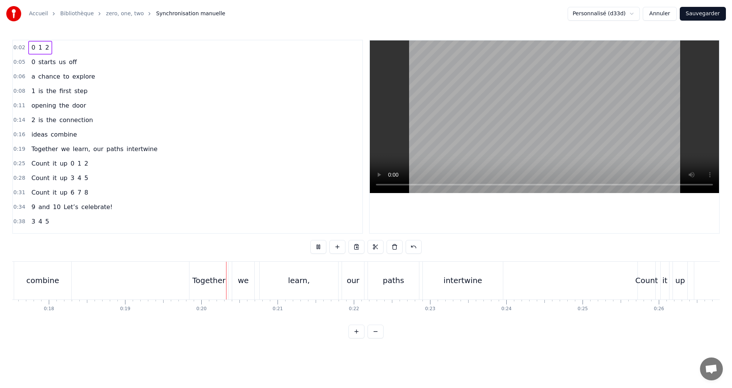
scroll to position [0, 1475]
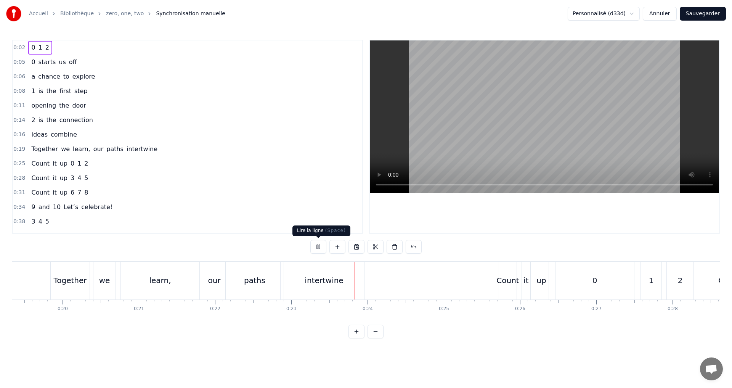
click at [321, 245] on button at bounding box center [318, 247] width 16 height 14
click at [93, 149] on span "our" at bounding box center [99, 149] width 12 height 9
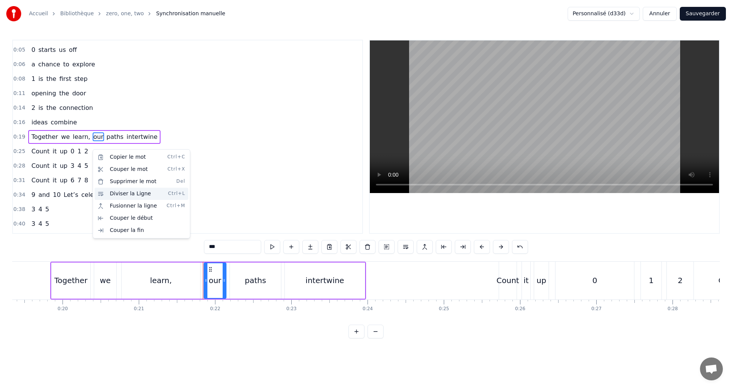
click at [123, 194] on div "Diviser la Ligne Ctrl+L" at bounding box center [142, 194] width 94 height 12
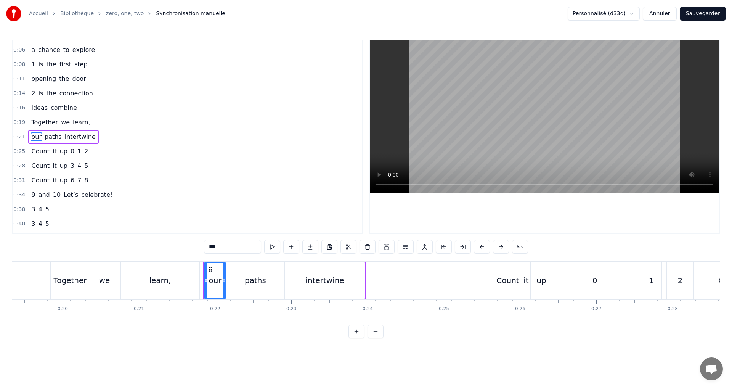
click at [79, 126] on span "learn," at bounding box center [81, 122] width 19 height 9
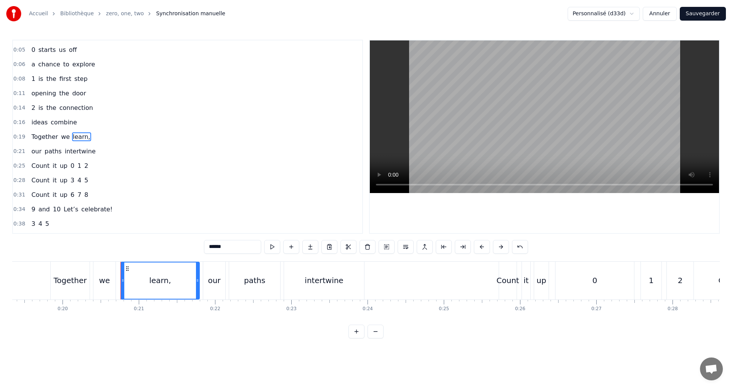
click at [238, 251] on input "******" at bounding box center [232, 247] width 57 height 14
type input "*****"
click at [107, 140] on div "0:19 Together we learn" at bounding box center [187, 137] width 349 height 14
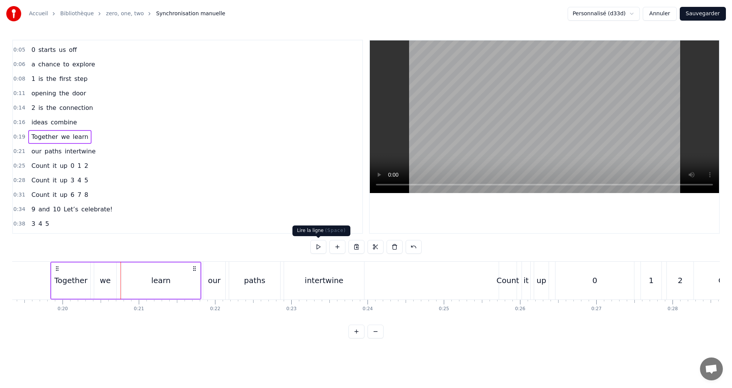
click at [319, 248] on button at bounding box center [318, 247] width 16 height 14
click at [170, 135] on div "0:19 Together we learn" at bounding box center [187, 137] width 349 height 14
drag, startPoint x: 120, startPoint y: 128, endPoint x: 114, endPoint y: 125, distance: 7.3
click at [120, 127] on div "0:16 ideas combine" at bounding box center [187, 122] width 349 height 14
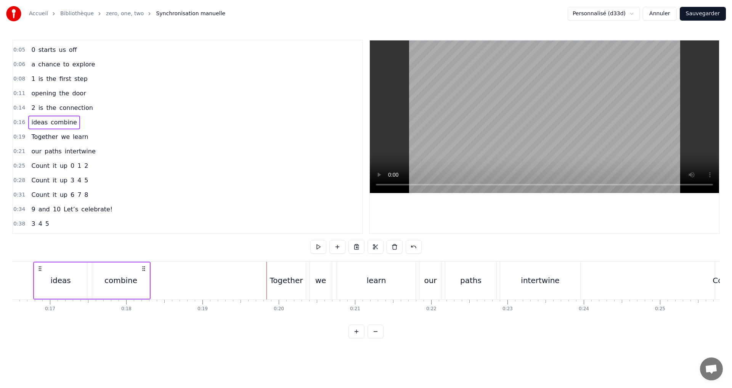
scroll to position [0, 1242]
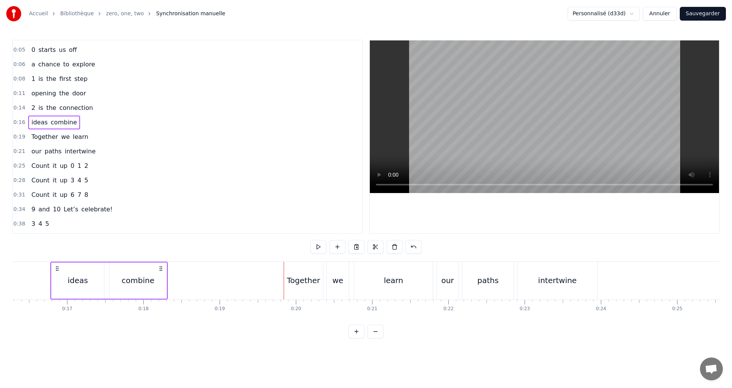
click at [63, 211] on span "Let’s" at bounding box center [71, 209] width 16 height 9
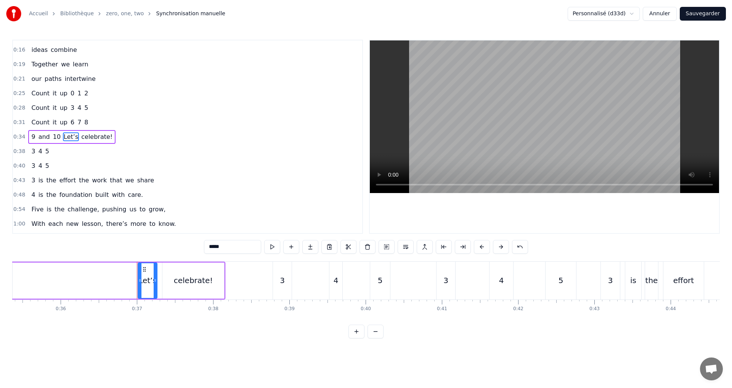
scroll to position [0, 2784]
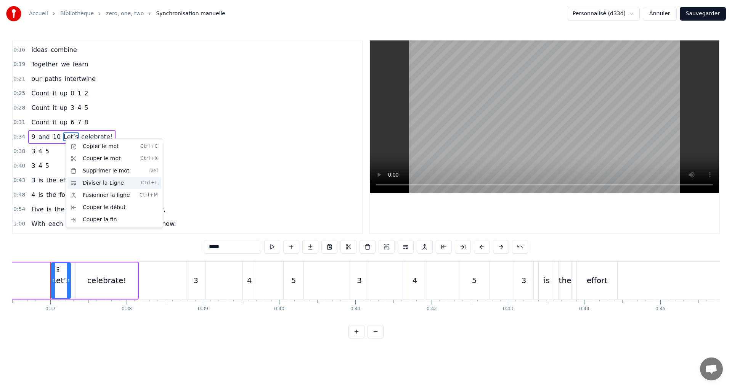
click at [104, 186] on div "Diviser la Ligne Ctrl+L" at bounding box center [115, 183] width 94 height 12
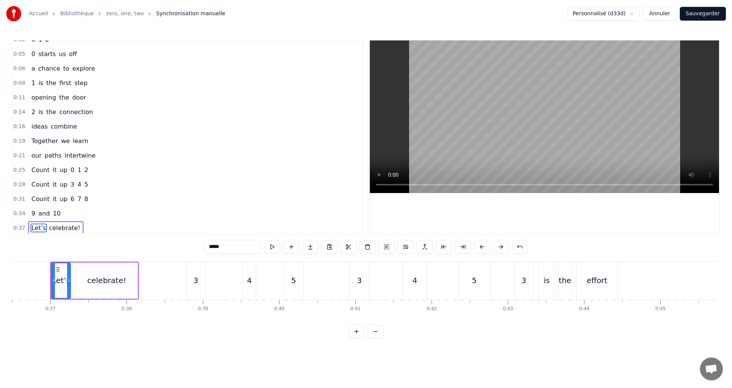
scroll to position [0, 0]
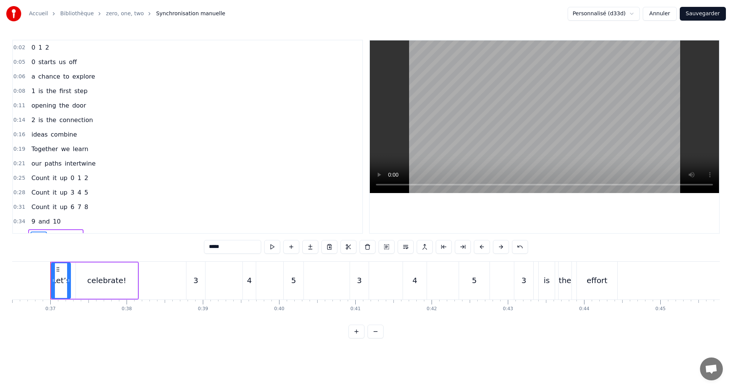
click at [86, 43] on div "0:02 0 1 2" at bounding box center [187, 47] width 349 height 14
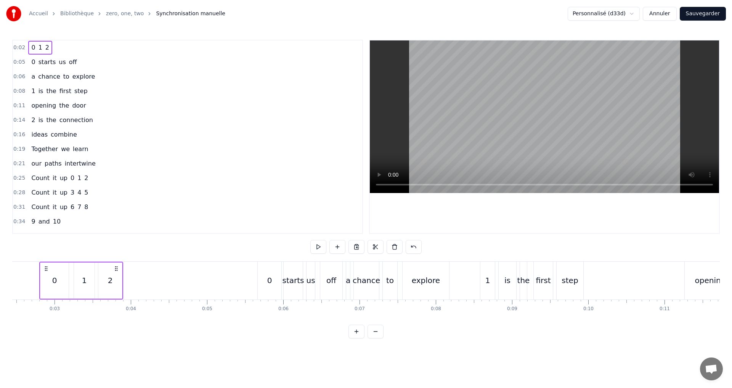
scroll to position [0, 175]
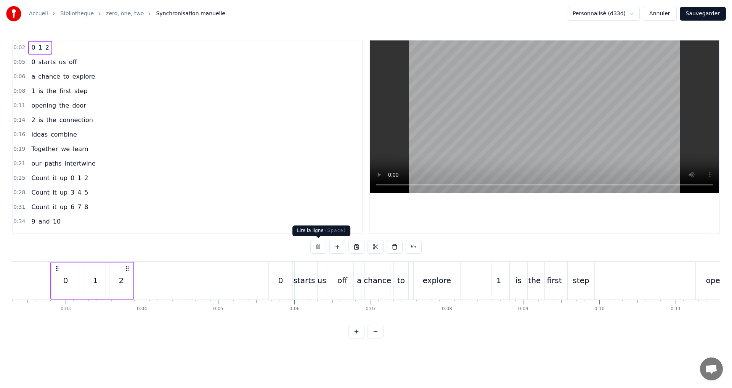
click at [320, 248] on button at bounding box center [318, 247] width 16 height 14
click at [31, 62] on span "0" at bounding box center [33, 62] width 5 height 9
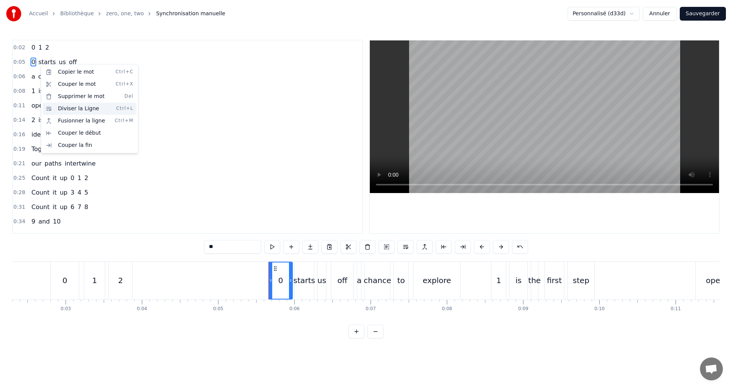
click at [63, 111] on div "Diviser la Ligne Ctrl+L" at bounding box center [90, 109] width 94 height 12
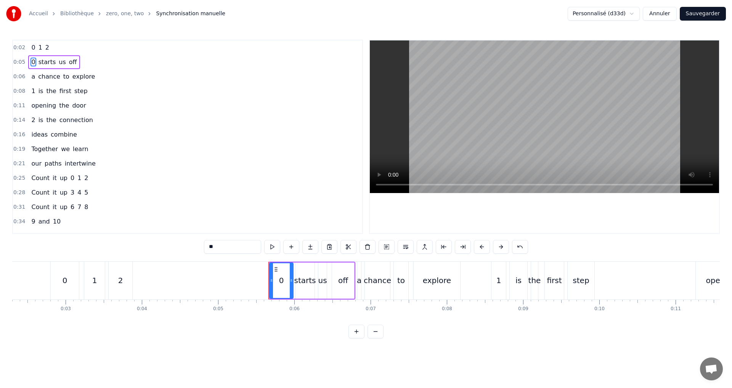
click at [42, 60] on span "starts" at bounding box center [47, 62] width 19 height 9
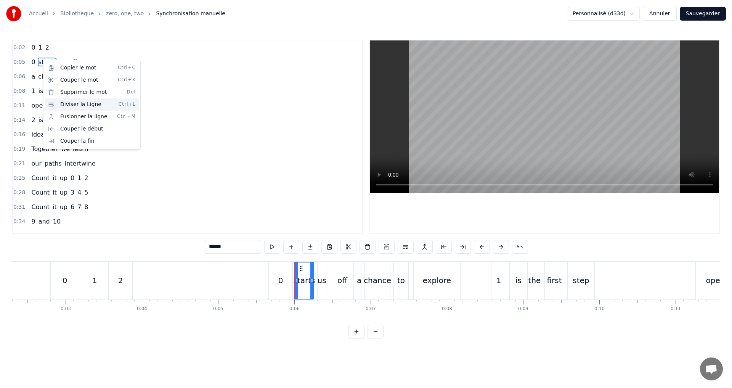
click at [71, 106] on div "Diviser la Ligne Ctrl+L" at bounding box center [92, 104] width 94 height 12
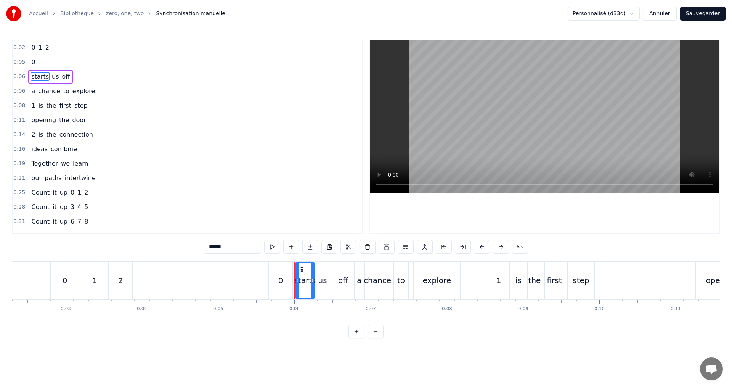
click at [31, 87] on span "a" at bounding box center [33, 91] width 5 height 9
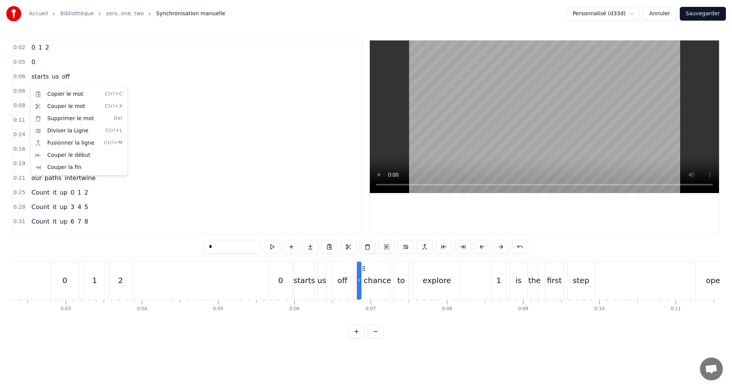
click at [61, 79] on html "Accueil Bibliothèque zero, one, two Synchronisation manuelle Personnalisé (d33d…" at bounding box center [366, 175] width 732 height 350
click at [63, 74] on span "off" at bounding box center [66, 76] width 10 height 9
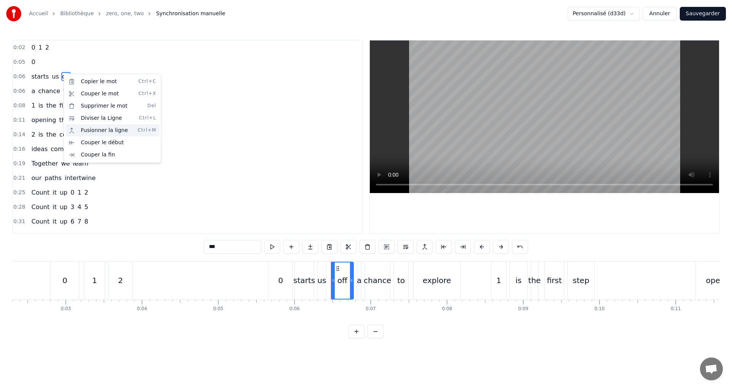
click at [93, 131] on div "Fusionner la ligne Ctrl+M" at bounding box center [113, 130] width 94 height 12
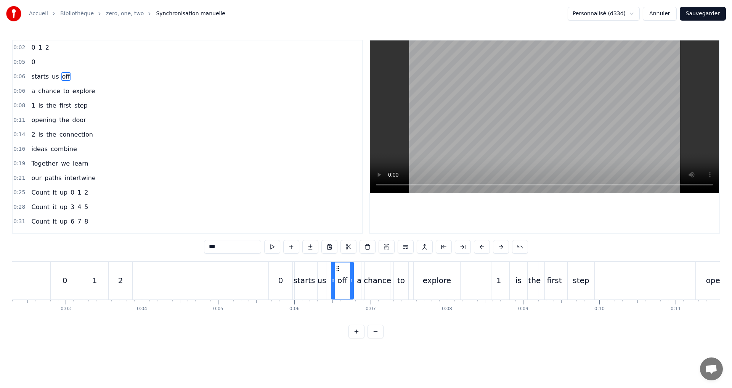
click at [39, 92] on span "chance" at bounding box center [49, 91] width 24 height 9
drag, startPoint x: 32, startPoint y: 74, endPoint x: 27, endPoint y: 74, distance: 4.6
click at [32, 76] on span "starts" at bounding box center [40, 76] width 19 height 9
click at [61, 72] on span "off" at bounding box center [66, 76] width 10 height 9
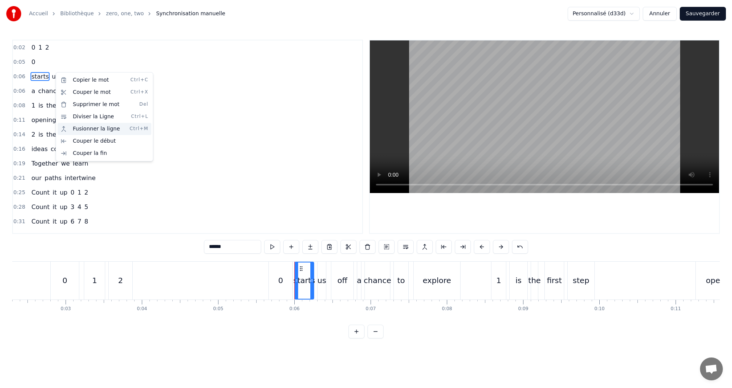
click at [87, 128] on div "Fusionner la ligne Ctrl+M" at bounding box center [105, 129] width 94 height 12
click at [37, 87] on span "chance" at bounding box center [49, 91] width 24 height 9
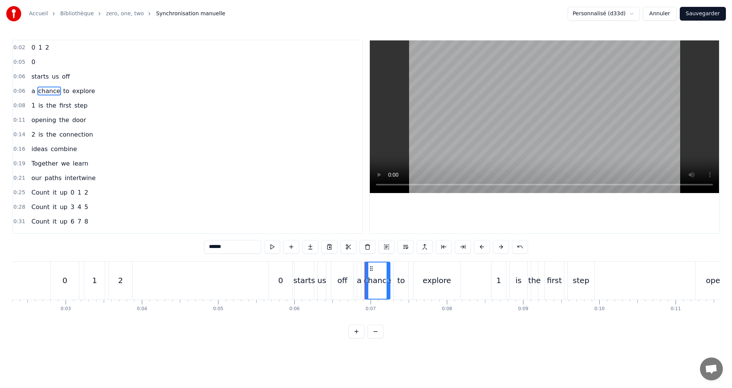
click at [31, 88] on span "a" at bounding box center [33, 91] width 5 height 9
type input "*"
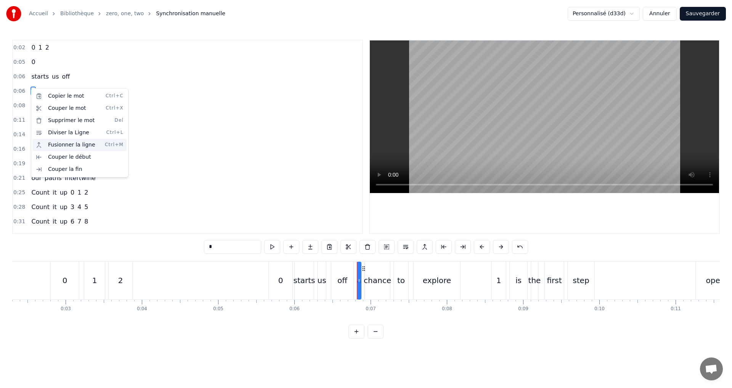
click at [63, 145] on div "Fusionner la ligne Ctrl+M" at bounding box center [80, 145] width 94 height 12
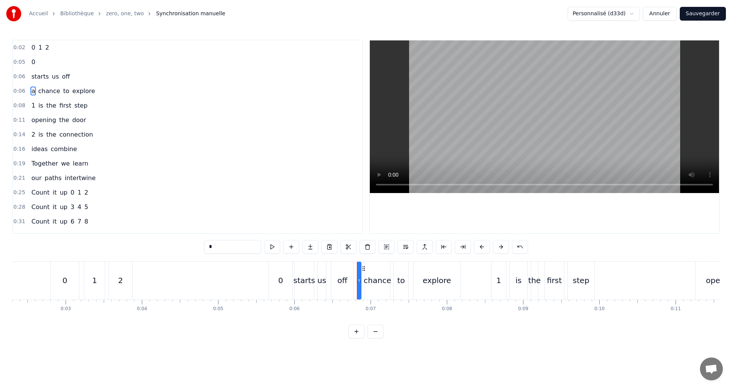
click at [66, 78] on div "starts us off" at bounding box center [50, 77] width 45 height 14
click at [366, 264] on div "chance" at bounding box center [377, 281] width 25 height 38
click at [360, 265] on div "a" at bounding box center [359, 281] width 4 height 38
click at [67, 76] on div "0:06 starts us off" at bounding box center [187, 76] width 349 height 14
click at [84, 87] on span "explore" at bounding box center [84, 91] width 24 height 9
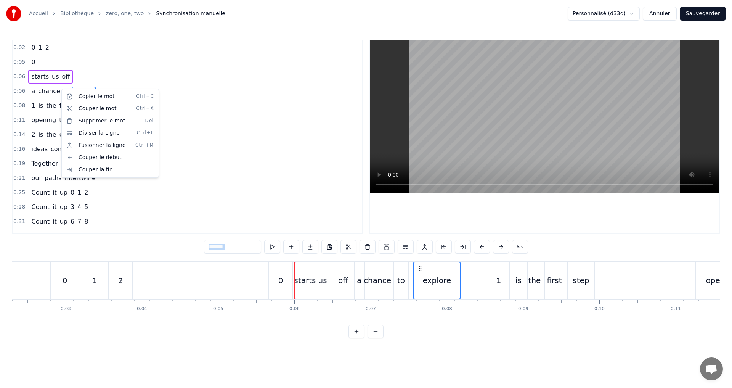
click at [37, 87] on html "Accueil Bibliothèque zero, one, two Synchronisation manuelle Personnalisé (d33d…" at bounding box center [366, 175] width 732 height 350
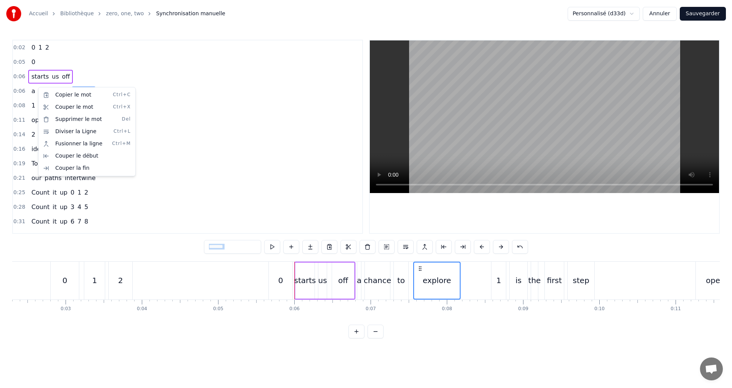
click at [31, 83] on html "Accueil Bibliothèque zero, one, two Synchronisation manuelle Personnalisé (d33d…" at bounding box center [366, 175] width 732 height 350
click at [24, 90] on div "0:06 a chance to explore" at bounding box center [187, 91] width 349 height 14
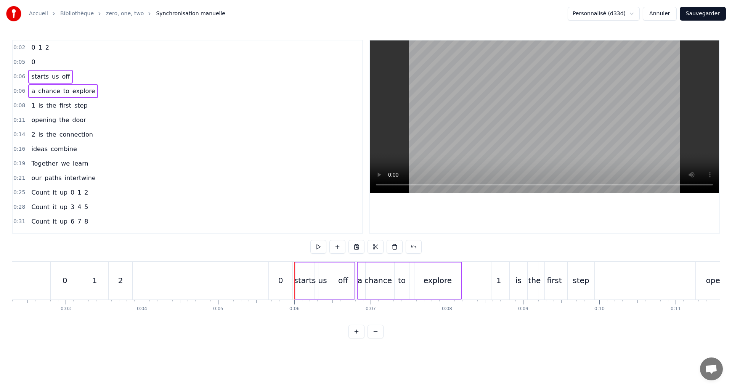
click at [32, 90] on span "a" at bounding box center [33, 91] width 5 height 9
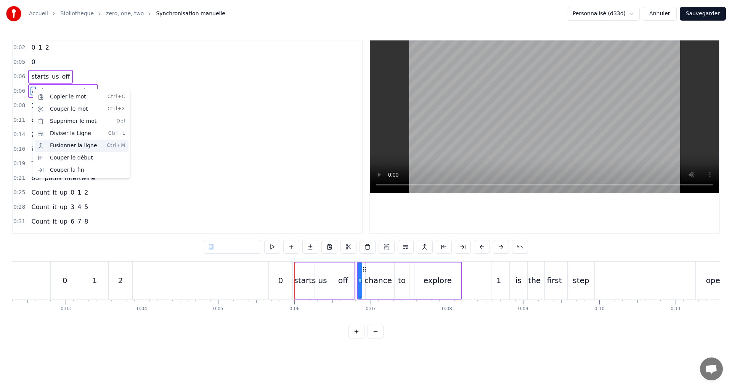
click at [67, 146] on div "Fusionner la ligne Ctrl+M" at bounding box center [82, 146] width 94 height 12
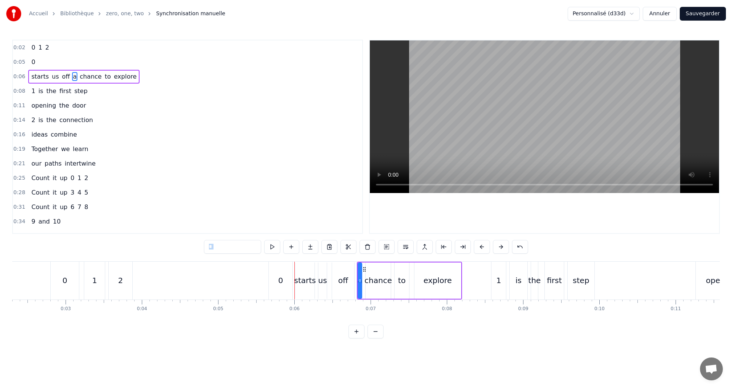
click at [95, 51] on div "0:02 0 1 2" at bounding box center [187, 47] width 349 height 14
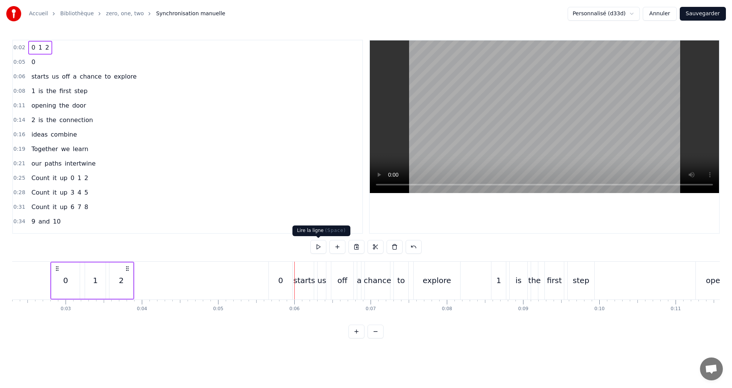
click at [317, 243] on button at bounding box center [318, 247] width 16 height 14
click at [307, 246] on button at bounding box center [309, 247] width 16 height 14
click at [82, 42] on div "0:02 0 1 2" at bounding box center [187, 47] width 349 height 14
click at [75, 50] on div "0:02 0 1 2" at bounding box center [187, 47] width 349 height 14
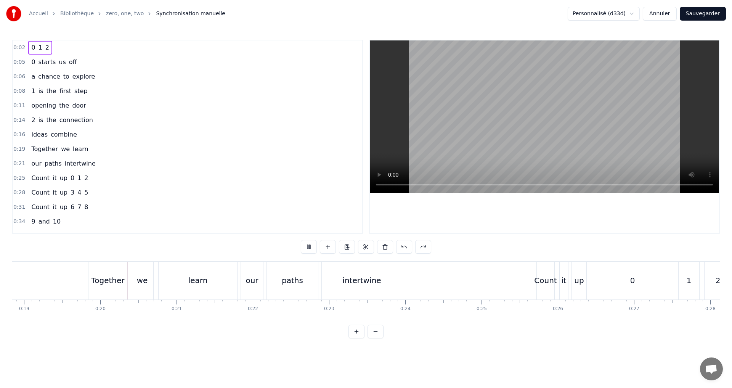
scroll to position [0, 1467]
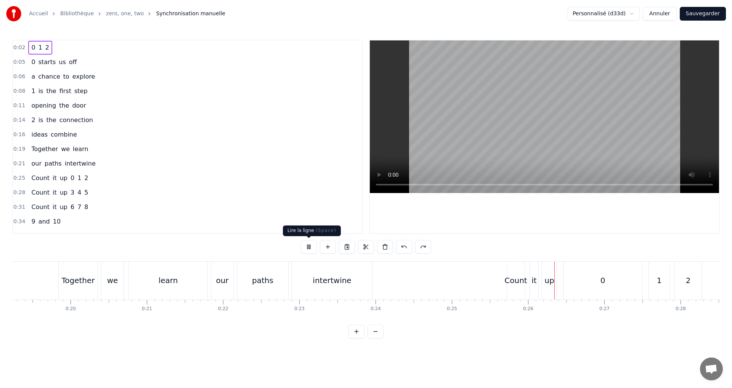
click at [306, 247] on button at bounding box center [309, 247] width 16 height 14
click at [59, 179] on span "up" at bounding box center [63, 178] width 9 height 9
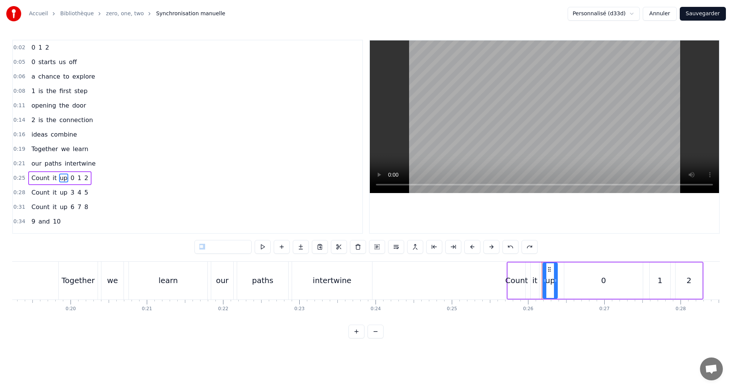
scroll to position [41, 0]
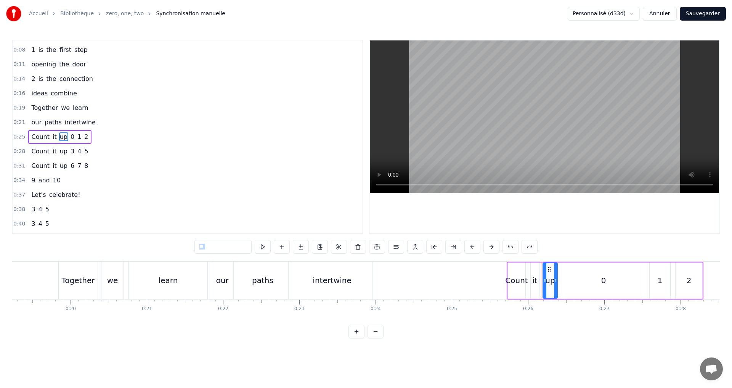
drag, startPoint x: 211, startPoint y: 246, endPoint x: 216, endPoint y: 243, distance: 6.0
click at [212, 246] on input "**" at bounding box center [222, 247] width 57 height 14
click at [223, 249] on input "**" at bounding box center [222, 247] width 57 height 14
click at [60, 153] on span "up" at bounding box center [63, 151] width 9 height 9
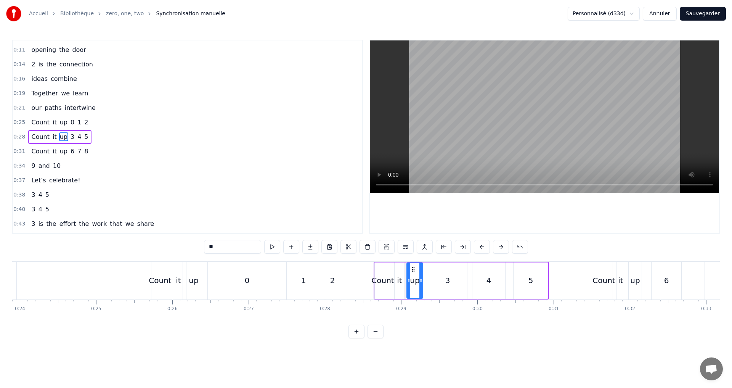
click at [219, 244] on input "**" at bounding box center [232, 247] width 57 height 14
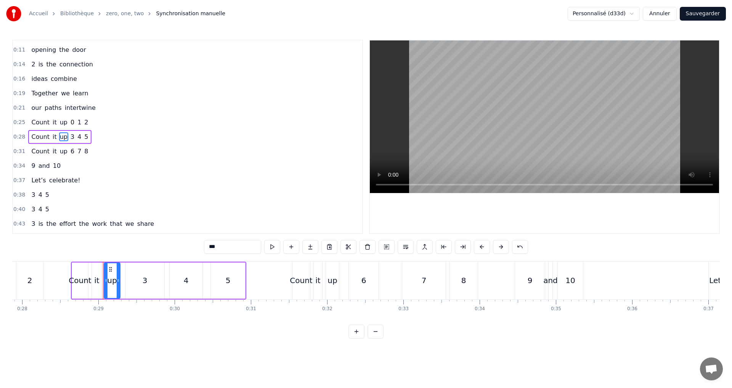
scroll to position [0, 2178]
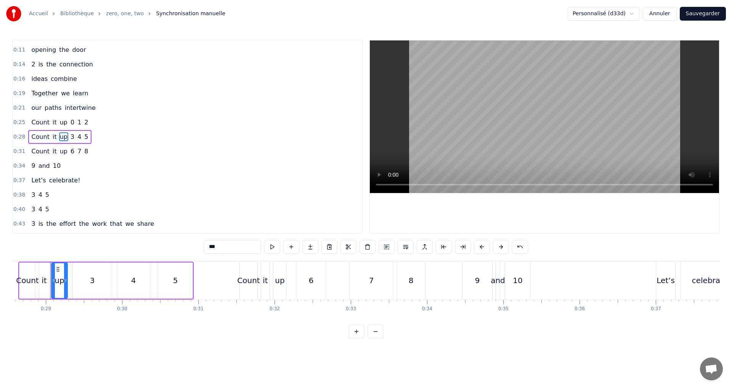
click at [59, 151] on span "up" at bounding box center [63, 151] width 9 height 9
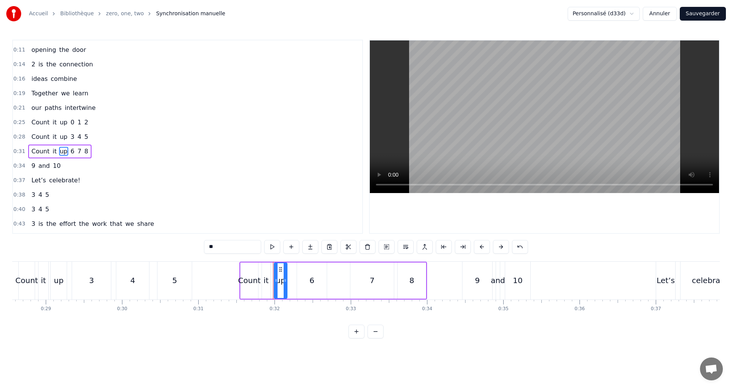
scroll to position [70, 0]
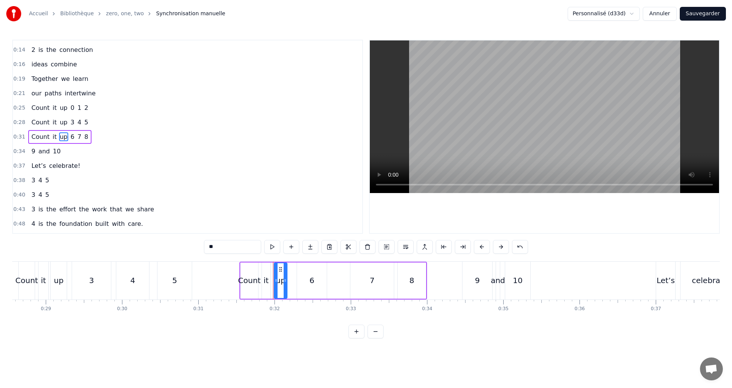
click at [233, 249] on input "**" at bounding box center [232, 247] width 57 height 14
click at [272, 247] on button at bounding box center [272, 247] width 16 height 14
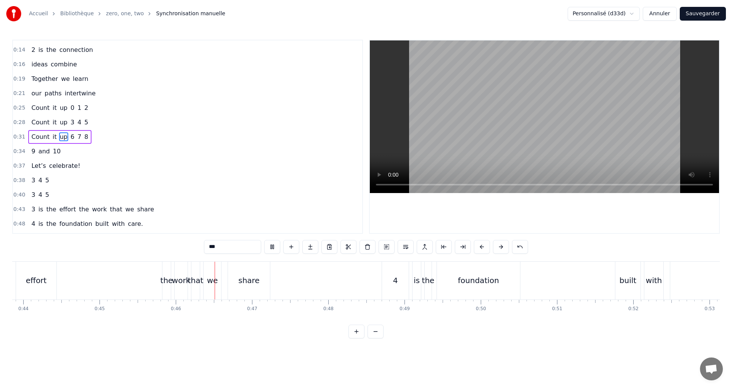
scroll to position [0, 3463]
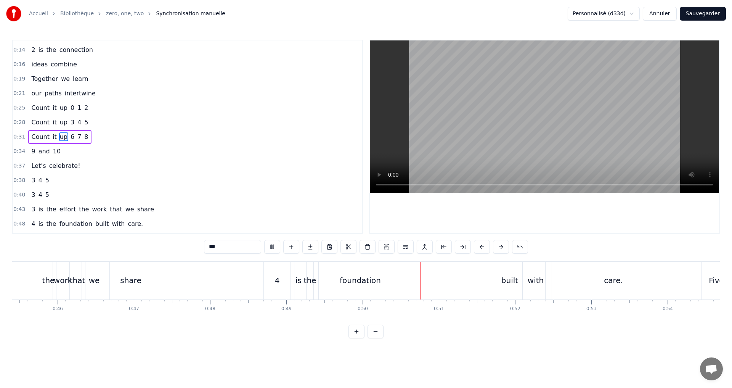
click at [272, 248] on button at bounding box center [272, 247] width 16 height 14
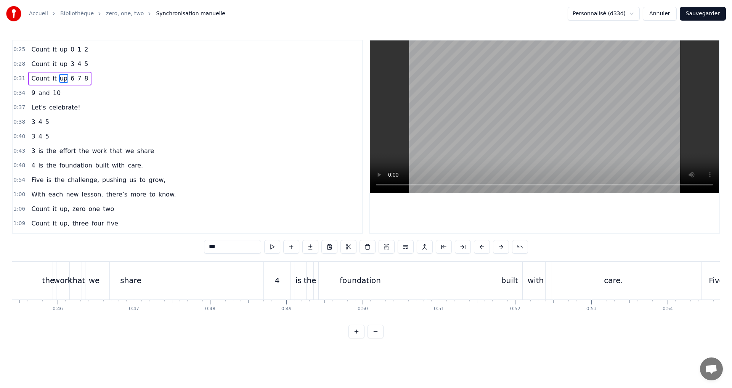
scroll to position [146, 0]
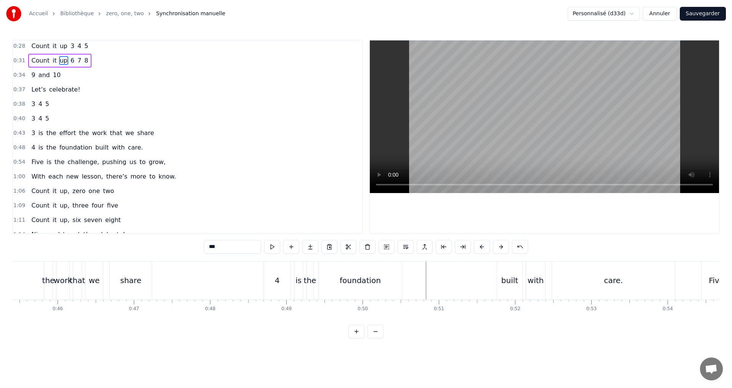
click at [31, 135] on span "3" at bounding box center [33, 133] width 5 height 9
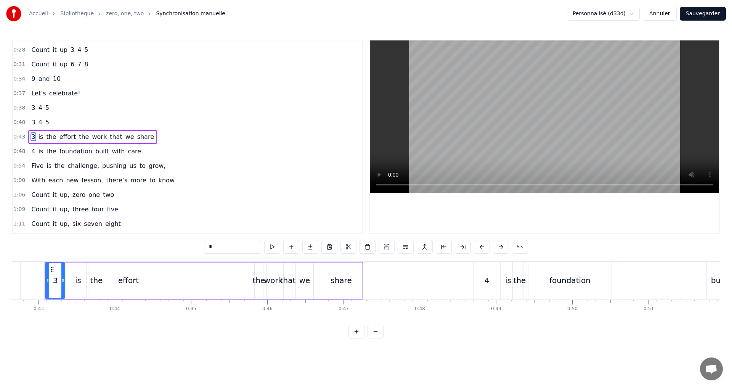
scroll to position [0, 3248]
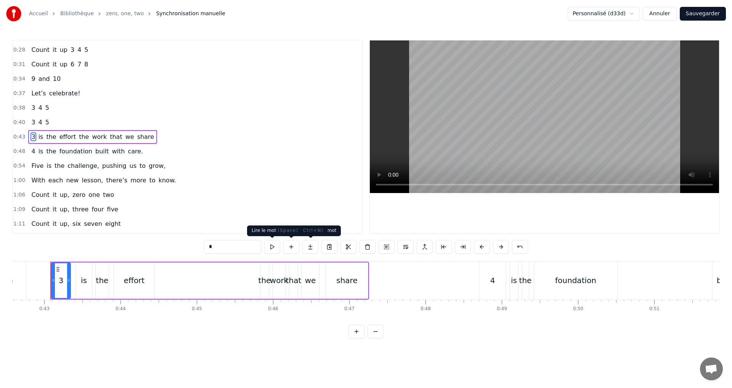
click at [214, 251] on input "*" at bounding box center [232, 247] width 57 height 14
click at [31, 152] on span "4" at bounding box center [33, 151] width 5 height 9
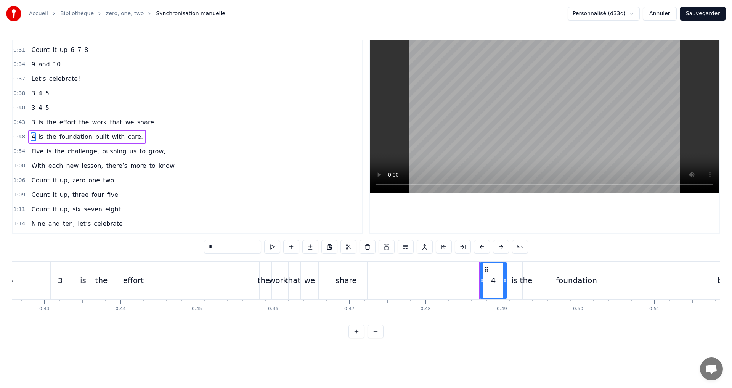
click at [223, 248] on input "*" at bounding box center [232, 247] width 57 height 14
click at [39, 152] on span "Five" at bounding box center [38, 151] width 14 height 9
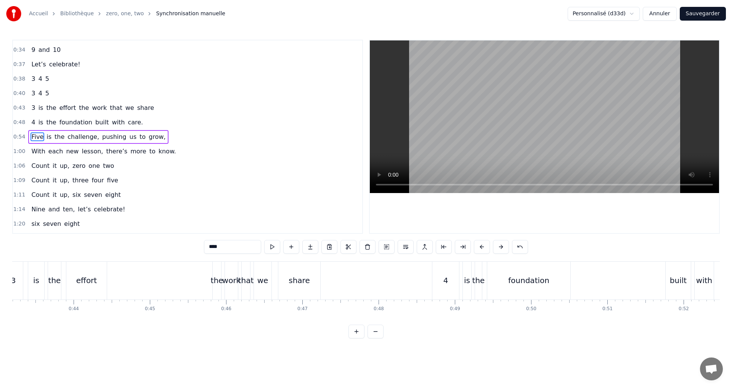
click at [230, 248] on input "****" at bounding box center [232, 247] width 57 height 14
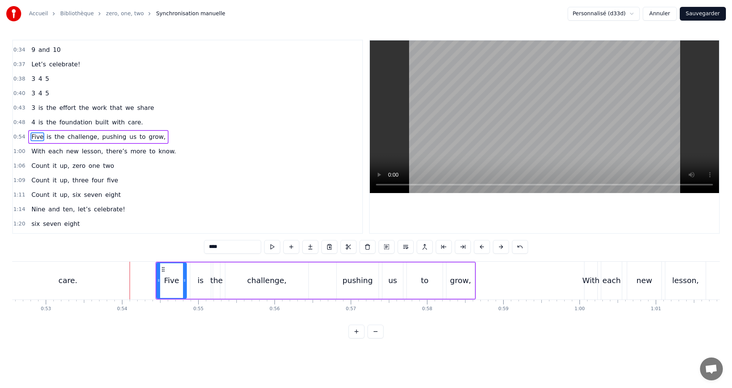
scroll to position [0, 4088]
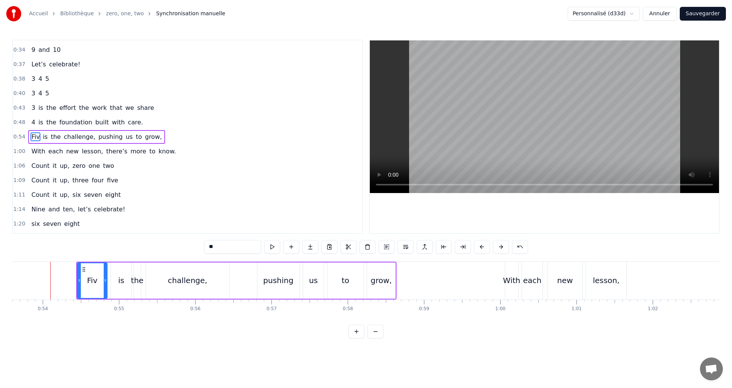
type input "*"
click at [64, 111] on span "effort" at bounding box center [68, 107] width 18 height 9
type input "******"
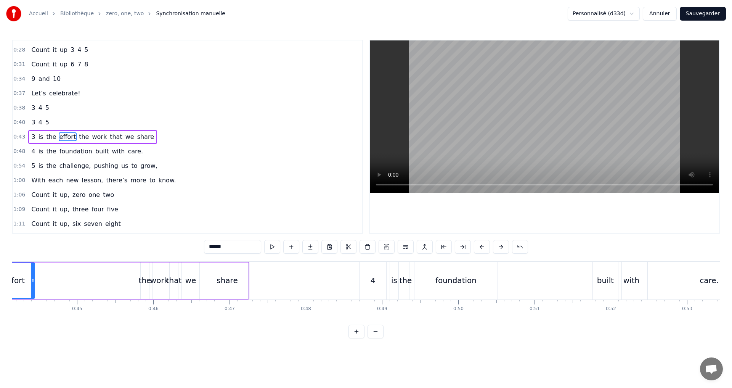
scroll to position [0, 3310]
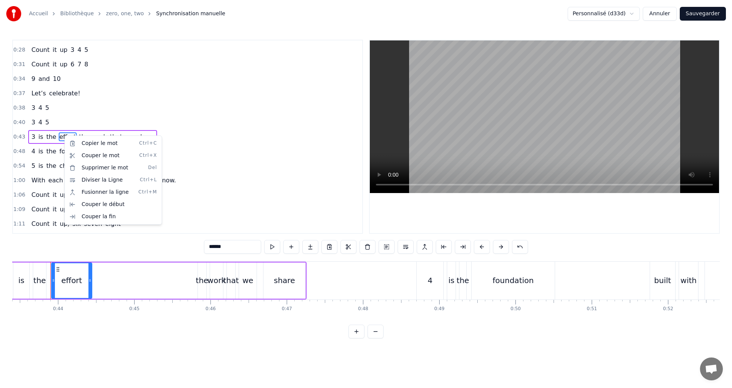
click at [172, 138] on html "Accueil Bibliothèque zero, one, two Synchronisation manuelle Personnalisé (d33d…" at bounding box center [366, 175] width 732 height 350
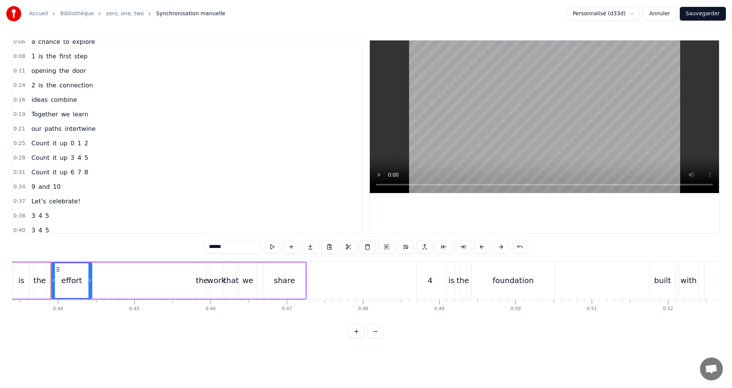
scroll to position [0, 0]
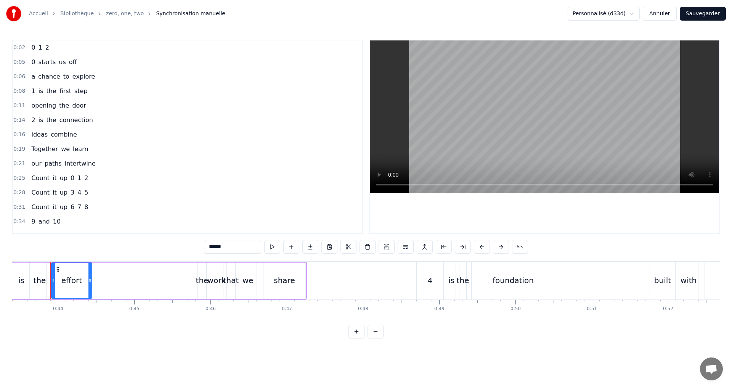
click at [708, 15] on button "Sauvegarder" at bounding box center [703, 14] width 46 height 14
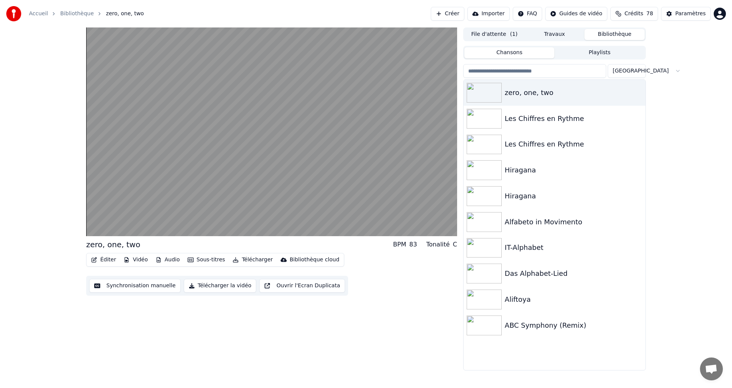
click at [117, 286] on button "Synchronisation manuelle" at bounding box center [135, 286] width 92 height 14
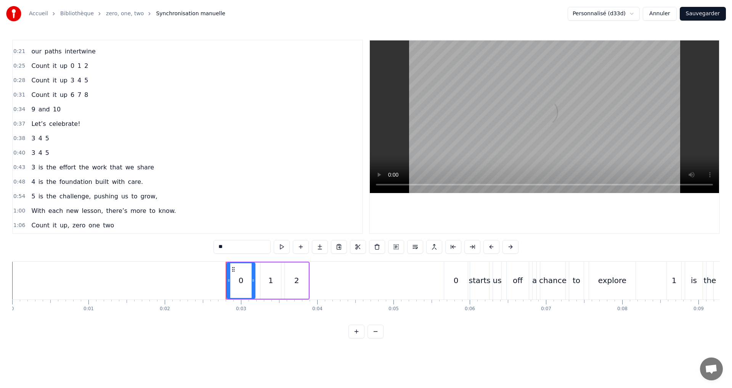
scroll to position [153, 0]
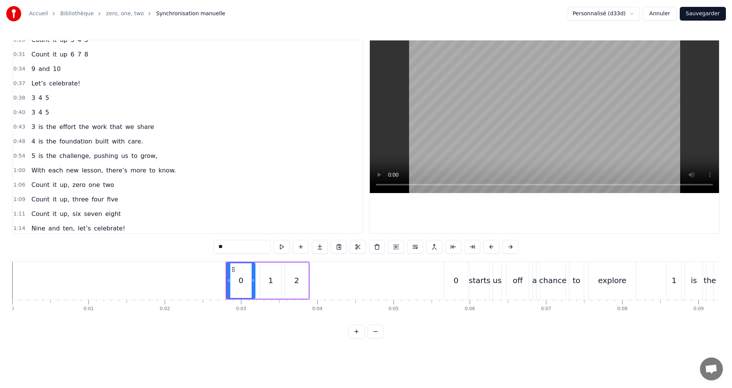
click at [140, 157] on span "grow," at bounding box center [149, 155] width 18 height 9
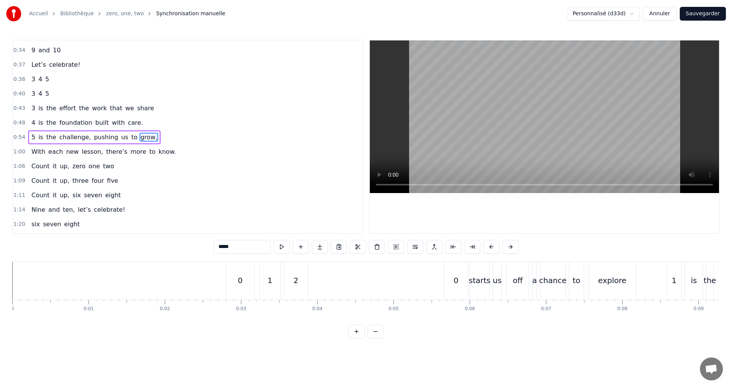
scroll to position [172, 0]
click at [244, 251] on input "*****" at bounding box center [242, 247] width 57 height 14
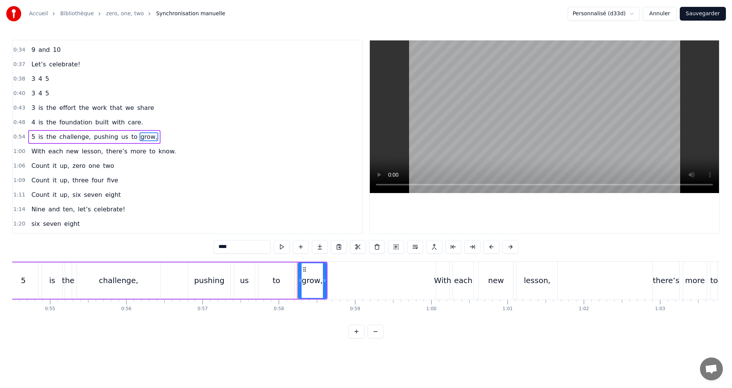
scroll to position [0, 4404]
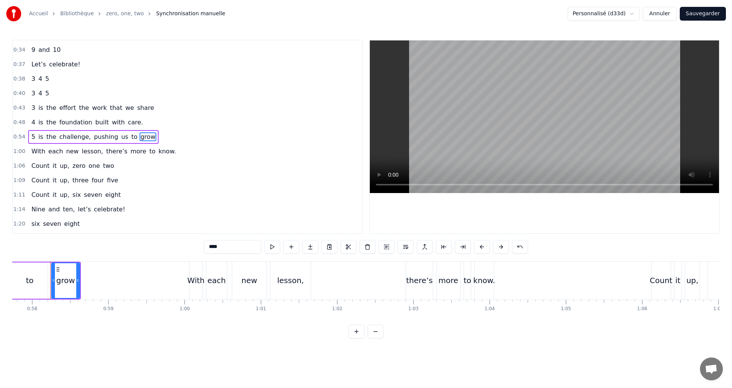
type input "****"
click at [145, 106] on div "0:43 3 is the effort the work that we share" at bounding box center [187, 108] width 349 height 14
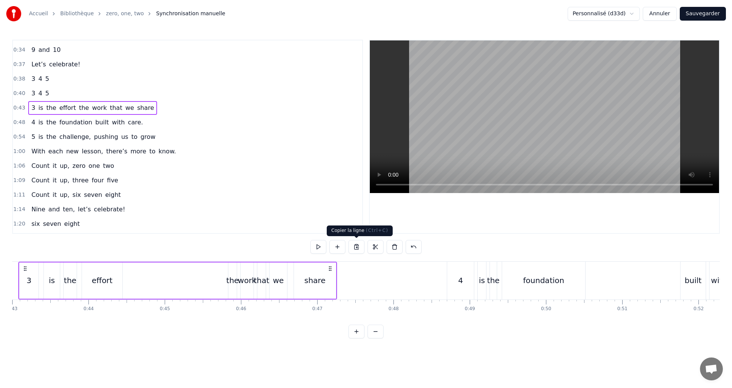
scroll to position [0, 3248]
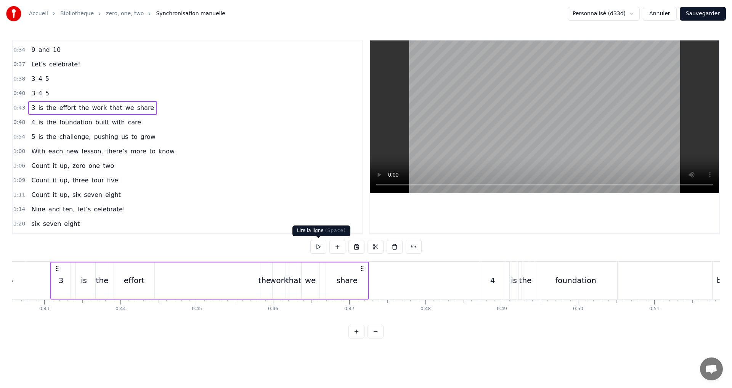
click at [321, 245] on button at bounding box center [318, 247] width 16 height 14
click at [149, 123] on div "0:48 4 is the foundation built with care." at bounding box center [187, 122] width 349 height 14
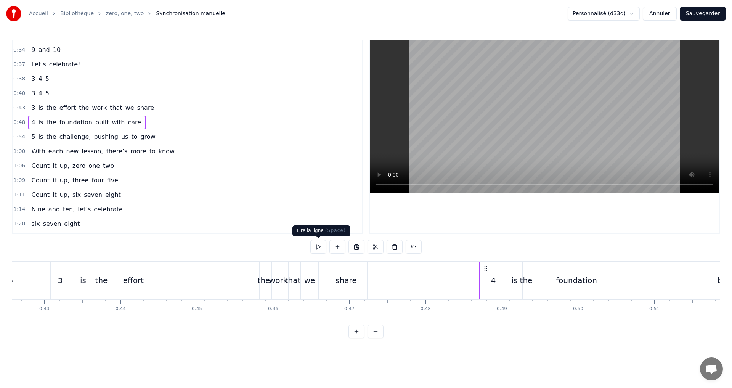
click at [313, 245] on button at bounding box center [318, 247] width 16 height 14
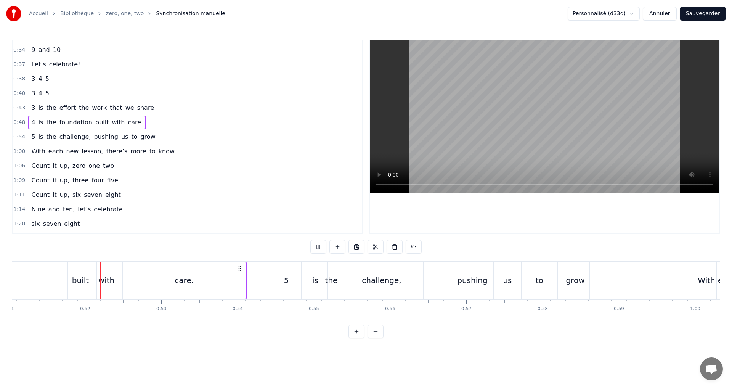
scroll to position [0, 3894]
click at [314, 242] on button at bounding box center [318, 247] width 16 height 14
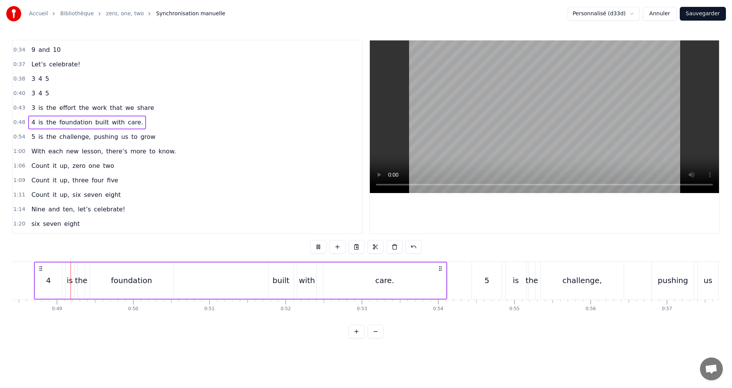
scroll to position [0, 3692]
click at [381, 281] on div "care." at bounding box center [385, 280] width 19 height 11
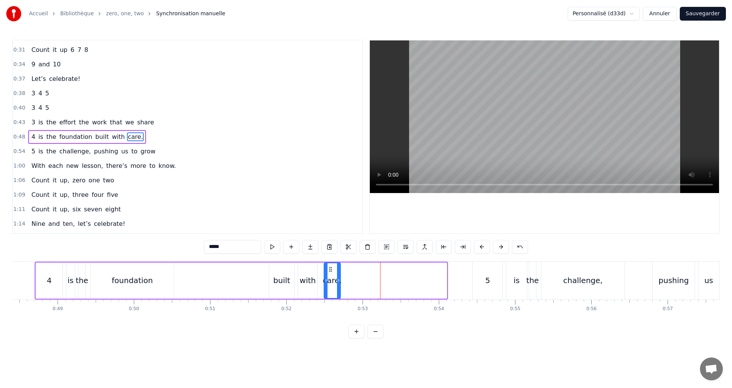
drag, startPoint x: 446, startPoint y: 286, endPoint x: 334, endPoint y: 281, distance: 112.2
click at [340, 281] on div at bounding box center [338, 280] width 3 height 35
click at [324, 282] on div at bounding box center [323, 280] width 3 height 35
click at [233, 248] on input "*****" at bounding box center [232, 247] width 57 height 14
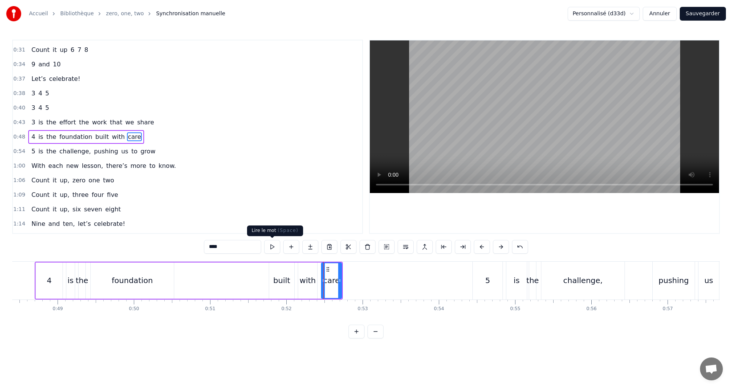
type input "****"
click at [180, 141] on div "0:48 4 is the foundation built with care" at bounding box center [187, 137] width 349 height 14
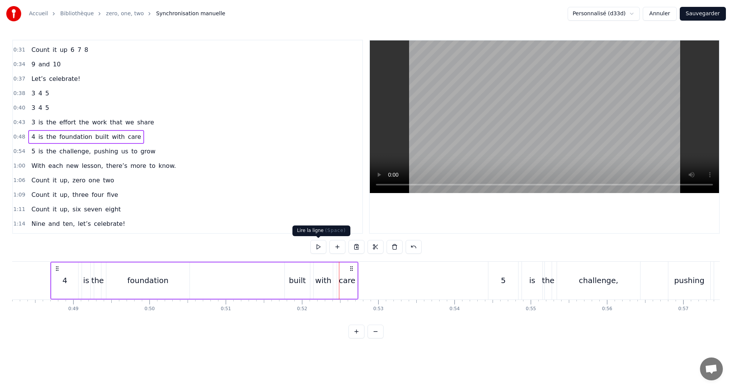
click at [317, 248] on button at bounding box center [318, 247] width 16 height 14
click at [31, 153] on span "5" at bounding box center [33, 151] width 5 height 9
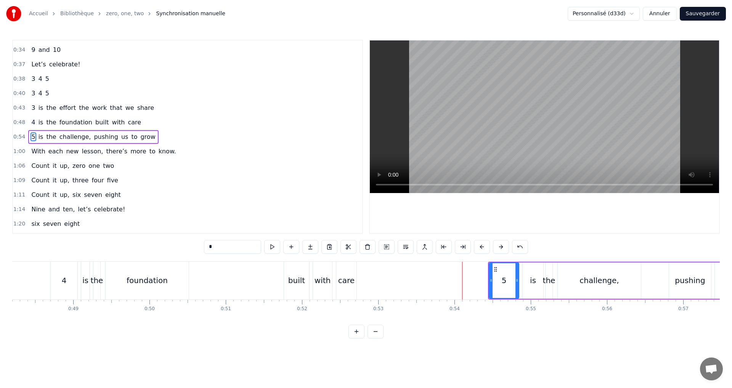
click at [216, 249] on input "*" at bounding box center [232, 247] width 57 height 14
click at [77, 140] on span "challenge," at bounding box center [75, 136] width 33 height 9
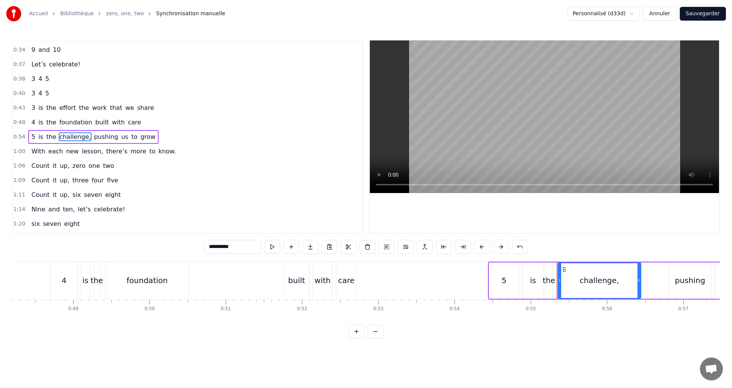
click at [244, 248] on input "**********" at bounding box center [232, 247] width 57 height 14
type input "*********"
click at [154, 134] on div "0:54 5 is the challenge pushing us to grow" at bounding box center [187, 137] width 349 height 14
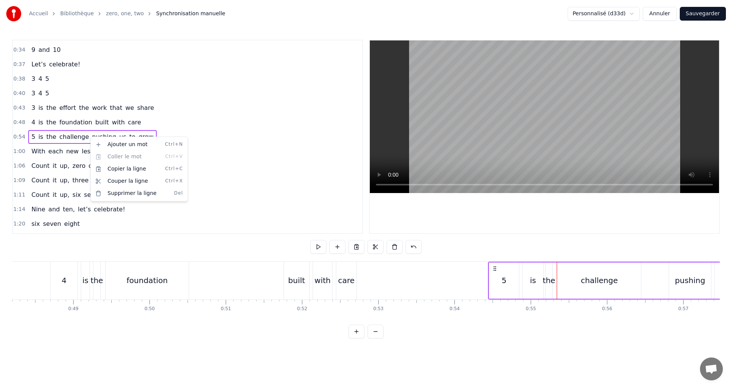
click at [84, 138] on html "Accueil Bibliothèque zero, one, two Synchronisation manuelle Personnalisé (d33d…" at bounding box center [366, 175] width 732 height 350
click at [89, 140] on div "Ajouter un mot Ctrl+N Coller le mot Ctrl+V Copier la ligne Ctrl+C Couper la lig…" at bounding box center [138, 170] width 98 height 65
click at [86, 138] on html "Accueil Bibliothèque zero, one, two Synchronisation manuelle Personnalisé (d33d…" at bounding box center [366, 175] width 732 height 350
click at [91, 135] on span "pushing" at bounding box center [104, 136] width 26 height 9
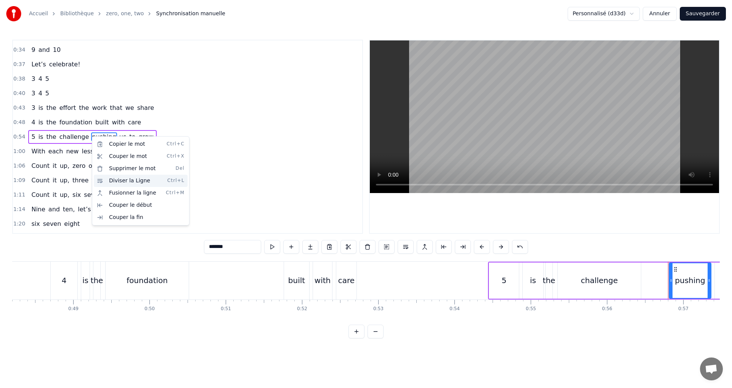
click at [125, 180] on div "Diviser la Ligne Ctrl+L" at bounding box center [141, 181] width 94 height 12
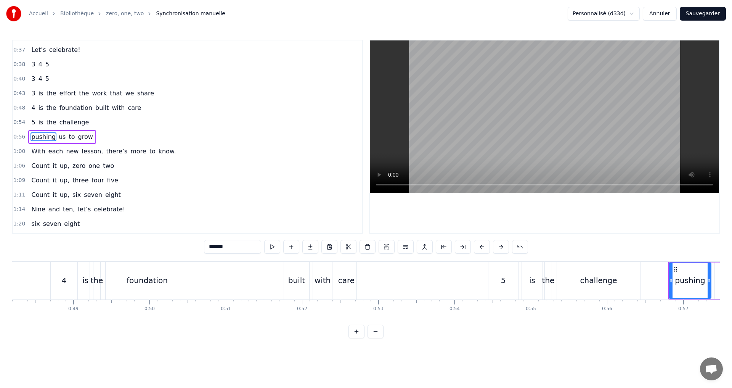
click at [92, 120] on div "0:54 5 is the challenge" at bounding box center [187, 122] width 349 height 14
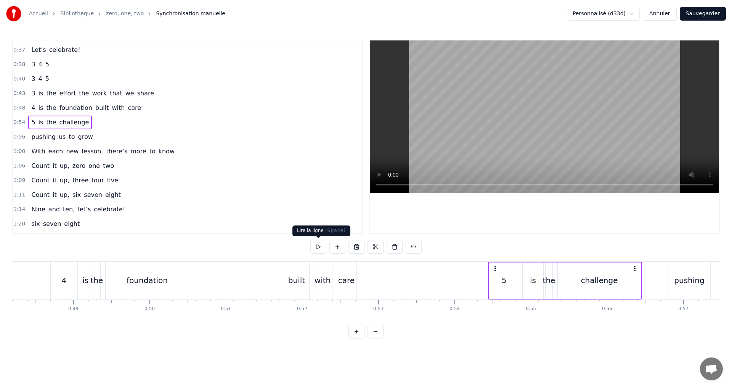
click at [318, 248] on button at bounding box center [318, 247] width 16 height 14
click at [98, 139] on div "0:56 pushing us to grow" at bounding box center [187, 137] width 349 height 14
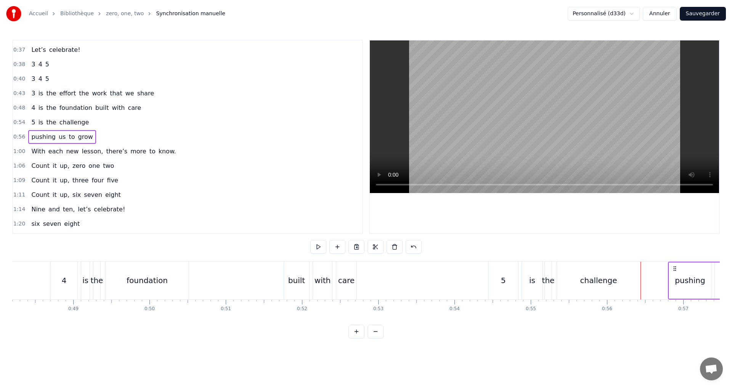
click at [137, 107] on div "0:48 4 is the foundation built with care" at bounding box center [187, 108] width 349 height 14
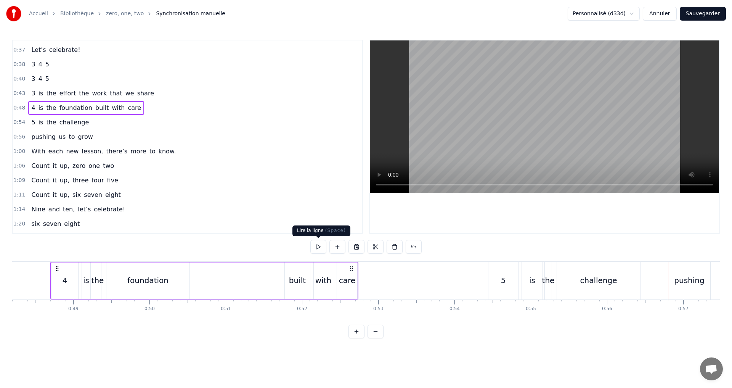
click at [316, 244] on button at bounding box center [318, 247] width 16 height 14
click at [91, 124] on div "0:54 5 is the challenge" at bounding box center [187, 122] width 349 height 14
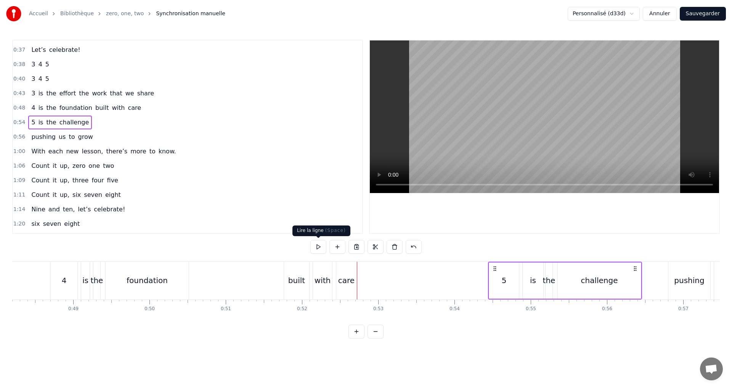
click at [317, 244] on button at bounding box center [318, 247] width 16 height 14
drag, startPoint x: 88, startPoint y: 137, endPoint x: 102, endPoint y: 138, distance: 14.2
click at [88, 137] on div "pushing us to grow" at bounding box center [62, 137] width 68 height 14
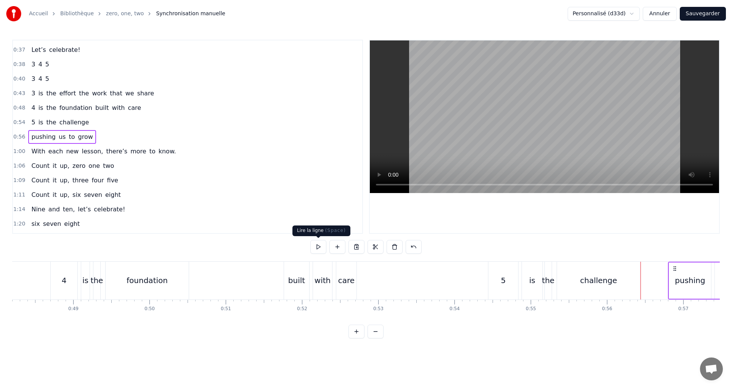
click at [315, 244] on button at bounding box center [318, 247] width 16 height 14
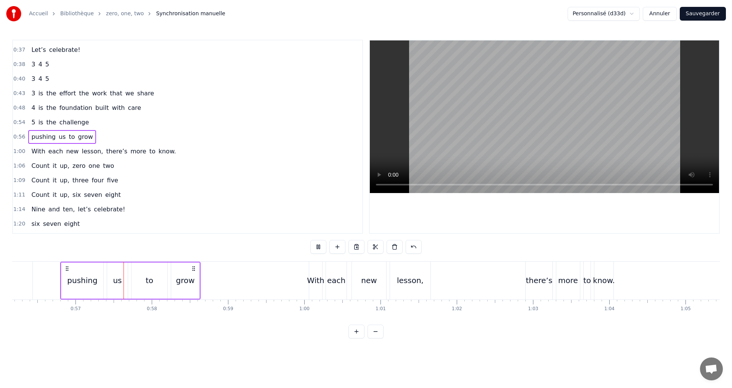
scroll to position [0, 4310]
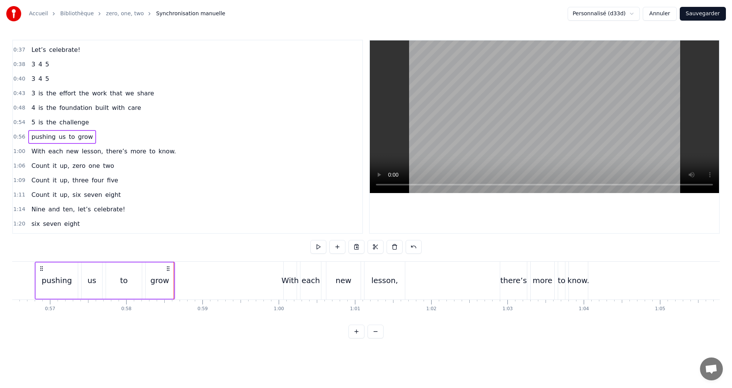
click at [179, 153] on div "1:00 With each new lesson, there’s more to know." at bounding box center [187, 151] width 349 height 14
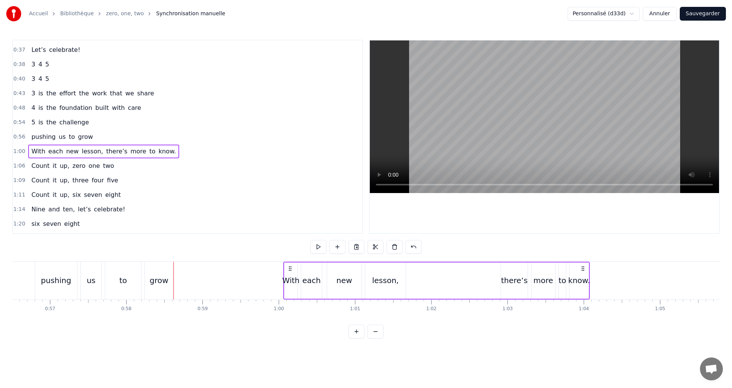
click at [91, 153] on span "lesson," at bounding box center [92, 151] width 23 height 9
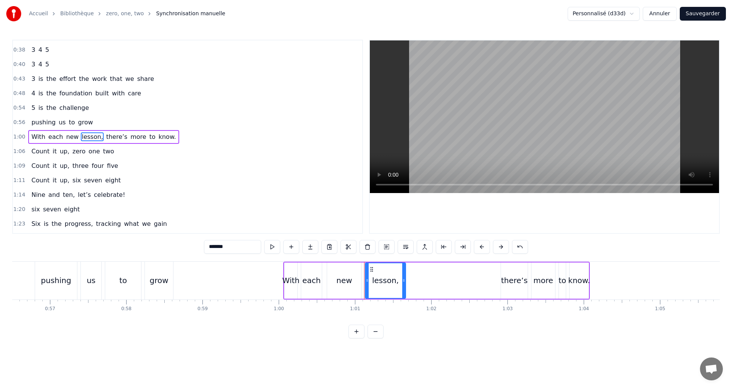
click at [237, 245] on input "*******" at bounding box center [232, 247] width 57 height 14
click at [128, 139] on span "more" at bounding box center [136, 136] width 17 height 9
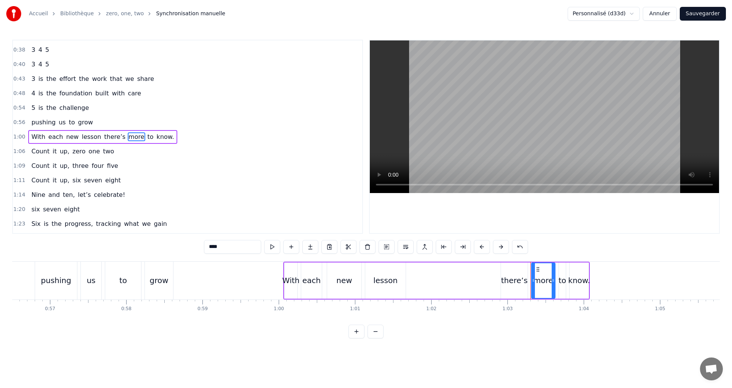
click at [103, 134] on span "there’s" at bounding box center [114, 136] width 23 height 9
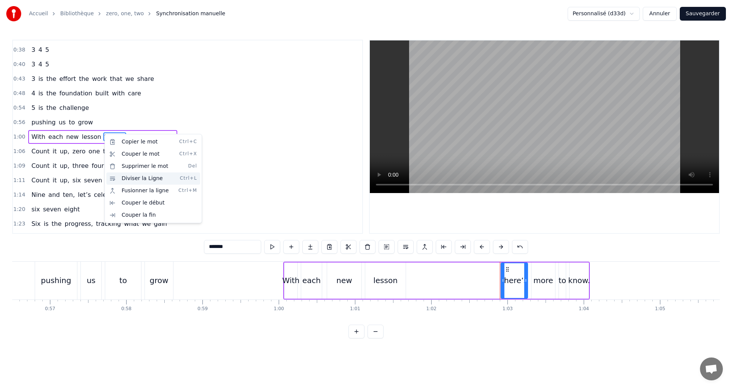
click at [132, 181] on div "Diviser la Ligne Ctrl+L" at bounding box center [153, 178] width 94 height 12
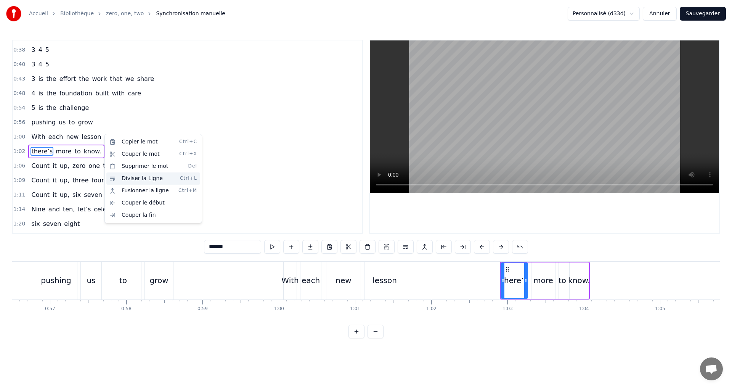
scroll to position [215, 0]
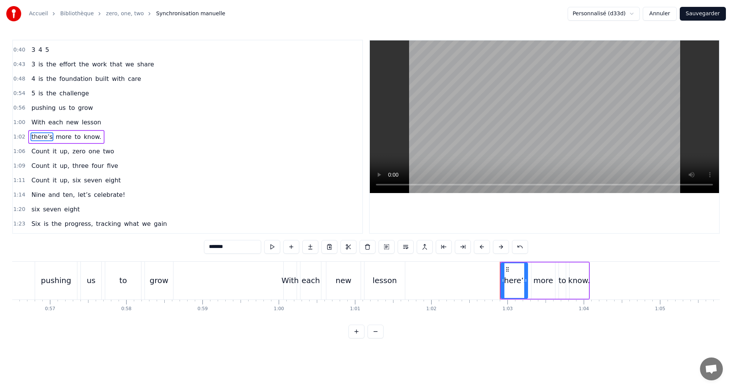
click at [88, 138] on span "know." at bounding box center [92, 136] width 19 height 9
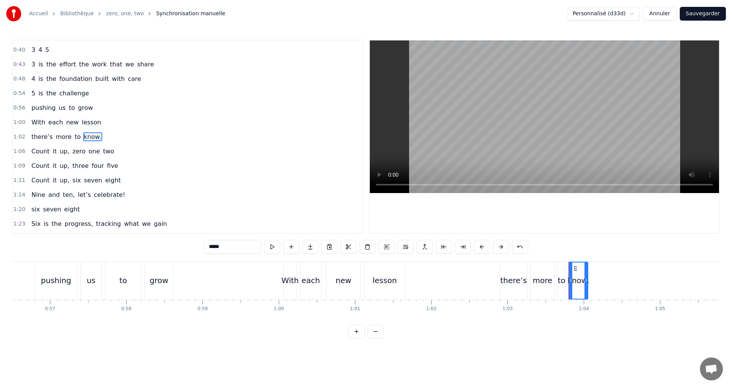
click at [237, 248] on input "*****" at bounding box center [232, 247] width 57 height 14
type input "****"
click at [271, 249] on button at bounding box center [272, 247] width 16 height 14
click at [272, 249] on button at bounding box center [272, 247] width 16 height 14
click at [99, 121] on div "1:00 With each new lesson" at bounding box center [187, 122] width 349 height 14
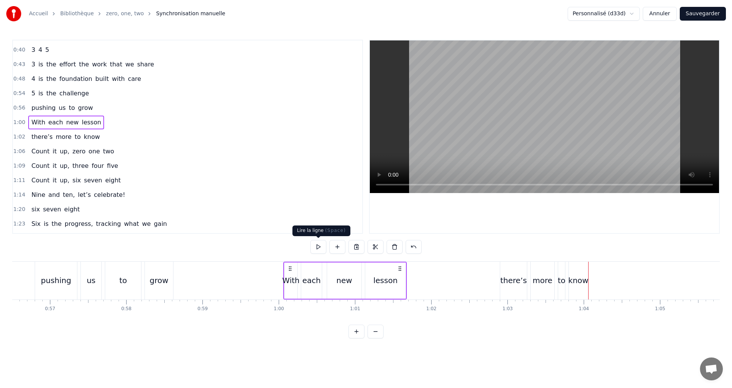
click at [317, 249] on button at bounding box center [318, 247] width 16 height 14
click at [317, 248] on button at bounding box center [318, 247] width 16 height 14
click at [114, 138] on div "1:02 there’s more to know" at bounding box center [187, 137] width 349 height 14
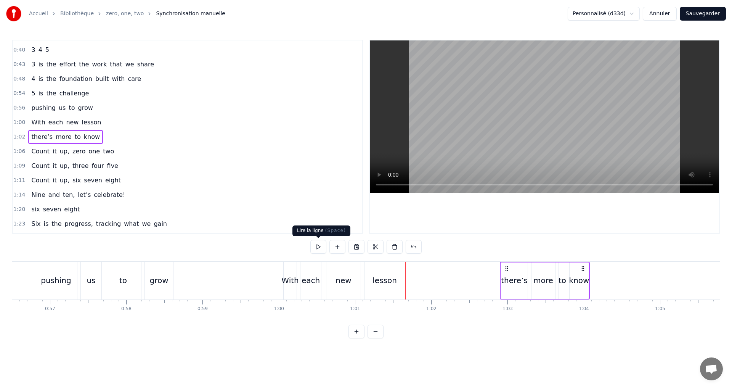
click at [315, 246] on button at bounding box center [318, 247] width 16 height 14
click at [286, 277] on div "With" at bounding box center [289, 280] width 17 height 11
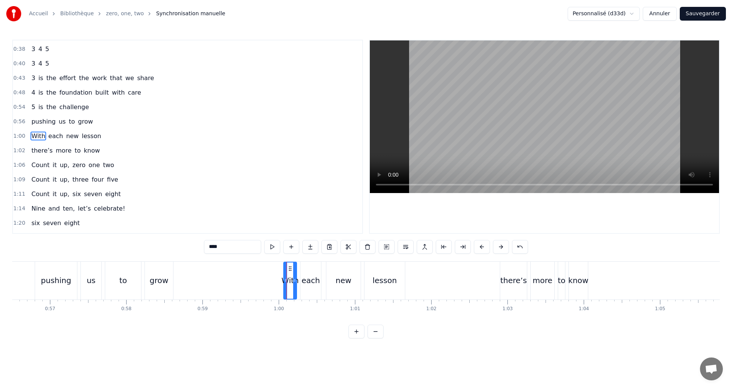
scroll to position [201, 0]
click at [273, 244] on button at bounding box center [272, 247] width 16 height 14
click at [294, 285] on div at bounding box center [292, 280] width 3 height 36
click at [274, 248] on button at bounding box center [272, 247] width 16 height 14
click at [117, 142] on div "1:00 With each new lesson" at bounding box center [187, 137] width 349 height 14
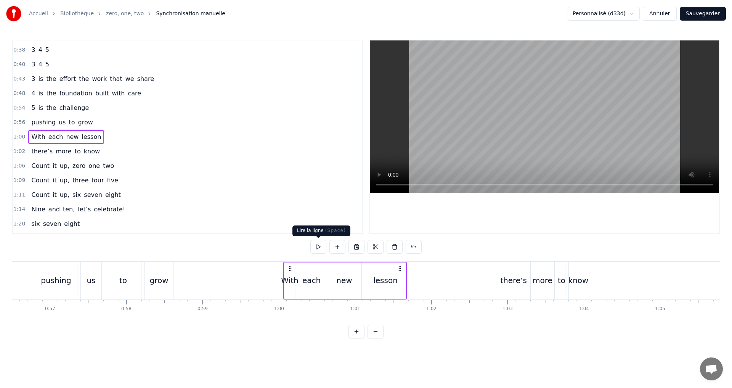
click at [320, 248] on button at bounding box center [318, 247] width 16 height 14
click at [107, 152] on div "1:02 there’s more to know" at bounding box center [187, 151] width 349 height 14
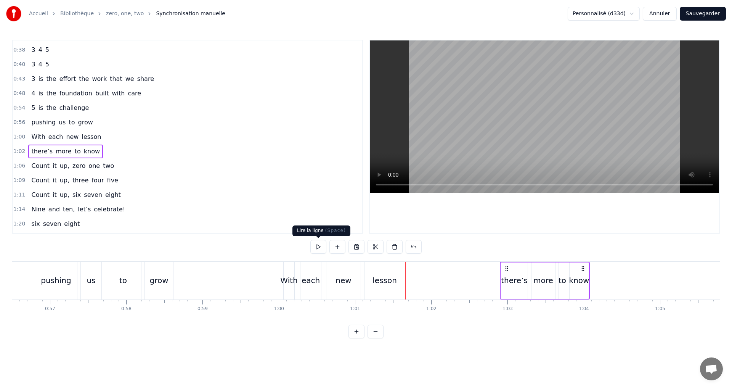
click at [313, 246] on button at bounding box center [318, 247] width 16 height 14
click at [59, 166] on span "up," at bounding box center [64, 165] width 11 height 9
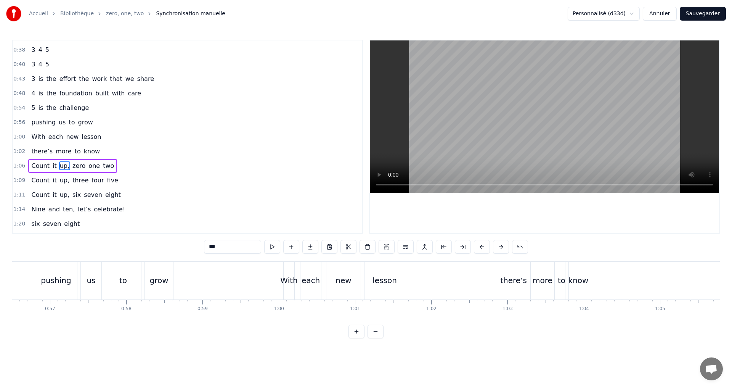
scroll to position [230, 0]
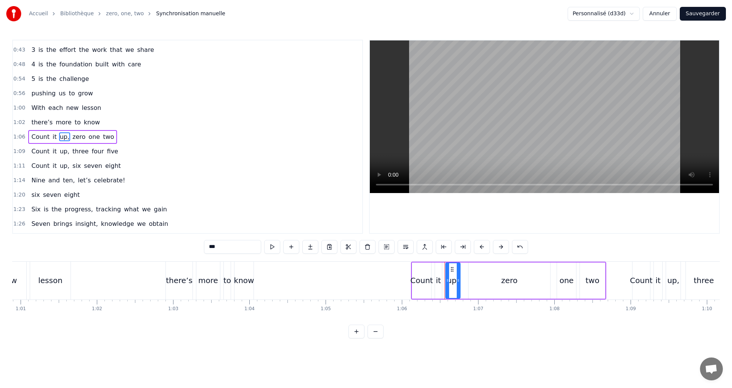
click at [226, 246] on input "***" at bounding box center [232, 247] width 57 height 14
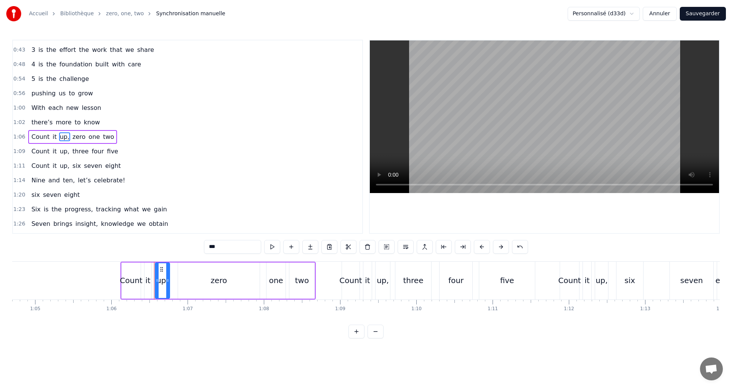
scroll to position [0, 5039]
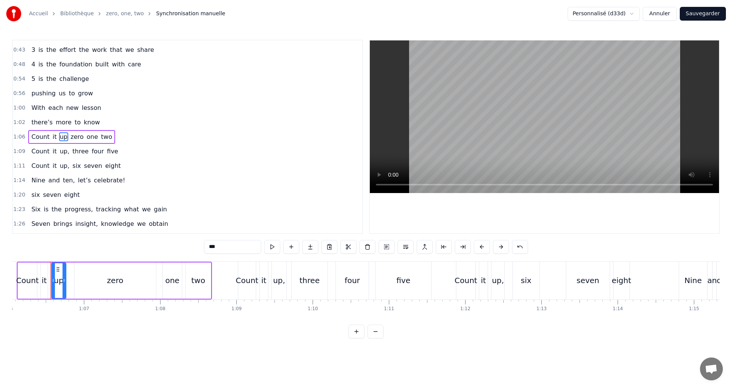
click at [73, 133] on span "zero" at bounding box center [77, 136] width 14 height 9
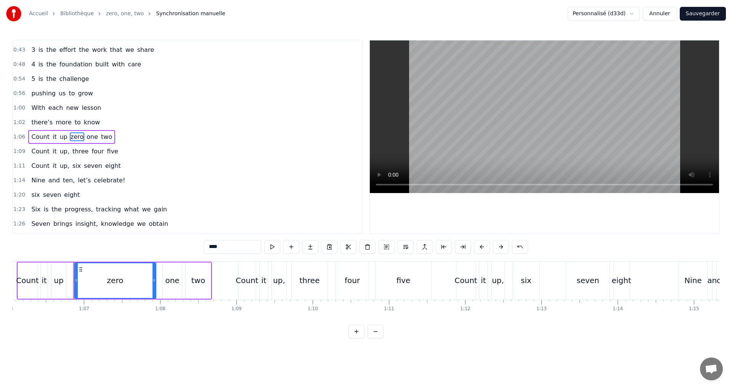
drag, startPoint x: 225, startPoint y: 247, endPoint x: 169, endPoint y: 237, distance: 56.5
click at [169, 237] on div "0:02 0 1 2 0:05 0 starts us off 0:06 a chance to explore 0:08 1 is the first st…" at bounding box center [366, 189] width 708 height 299
click at [77, 141] on span "one" at bounding box center [83, 136] width 13 height 9
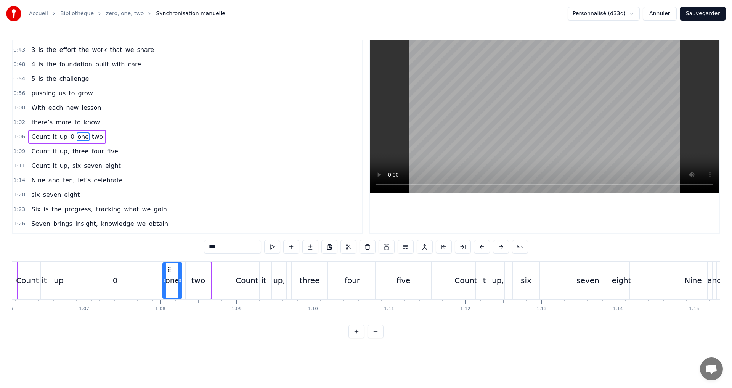
drag, startPoint x: 211, startPoint y: 245, endPoint x: 176, endPoint y: 241, distance: 35.3
click at [176, 241] on div "0:02 0 1 2 0:05 0 starts us off 0:06 a chance to explore 0:08 1 is the first st…" at bounding box center [366, 189] width 708 height 299
click at [85, 138] on span "two" at bounding box center [90, 136] width 13 height 9
drag, startPoint x: 225, startPoint y: 248, endPoint x: 139, endPoint y: 236, distance: 87.0
click at [139, 236] on div "0:02 0 1 2 0:05 0 starts us off 0:06 a chance to explore 0:08 1 is the first st…" at bounding box center [366, 189] width 708 height 299
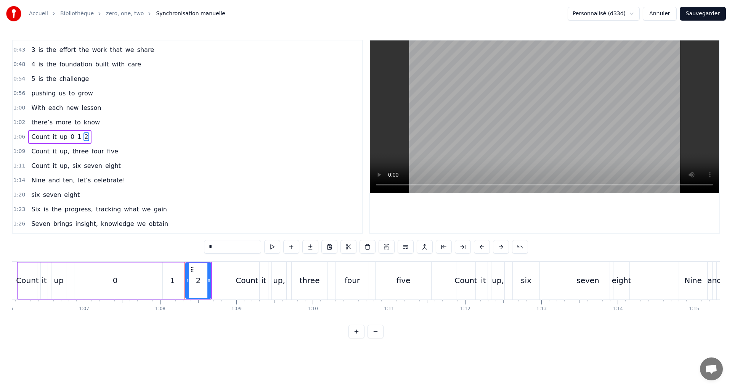
type input "*"
click at [124, 154] on div "1:09 Count it up, three four five" at bounding box center [187, 151] width 349 height 14
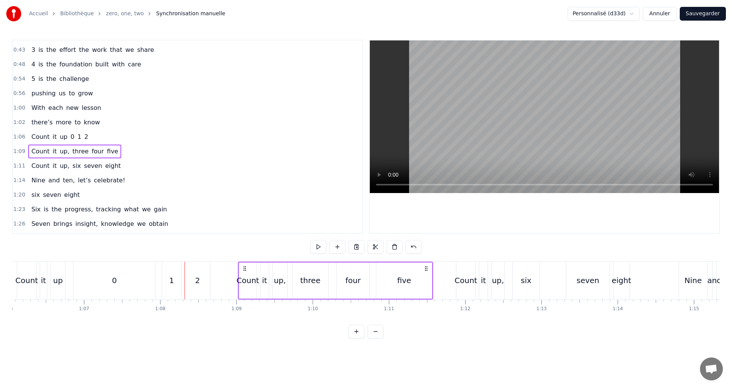
click at [63, 150] on span "up," at bounding box center [64, 151] width 11 height 9
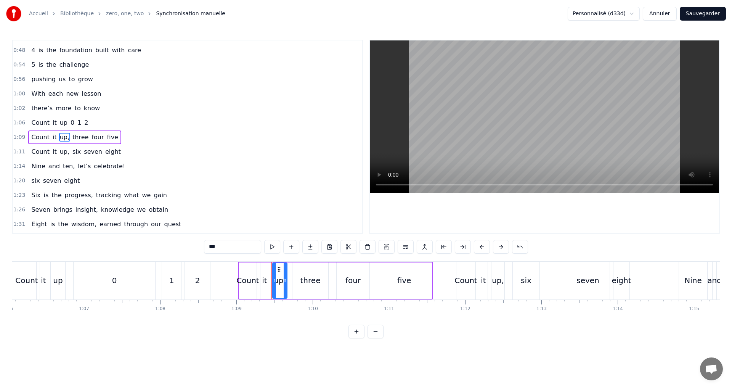
scroll to position [244, 0]
click at [220, 251] on input "***" at bounding box center [232, 247] width 57 height 14
click at [70, 137] on span "three" at bounding box center [79, 136] width 18 height 9
drag, startPoint x: 232, startPoint y: 248, endPoint x: 132, endPoint y: 233, distance: 101.8
click at [134, 236] on div "0:02 0 1 2 0:05 0 starts us off 0:06 a chance to explore 0:08 1 is the first st…" at bounding box center [366, 189] width 708 height 299
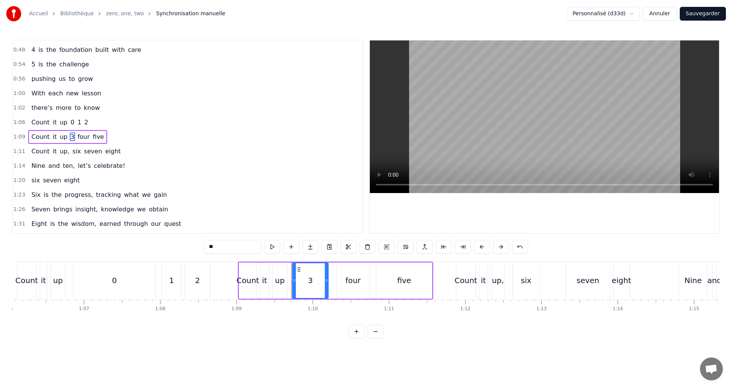
click at [79, 135] on span "four" at bounding box center [84, 136] width 14 height 9
drag, startPoint x: 230, startPoint y: 246, endPoint x: 99, endPoint y: 233, distance: 132.2
click at [101, 234] on div "0:02 0 1 2 0:05 0 starts us off 0:06 a chance to explore 0:08 1 is the first st…" at bounding box center [366, 189] width 708 height 299
click at [84, 133] on span "five" at bounding box center [90, 136] width 13 height 9
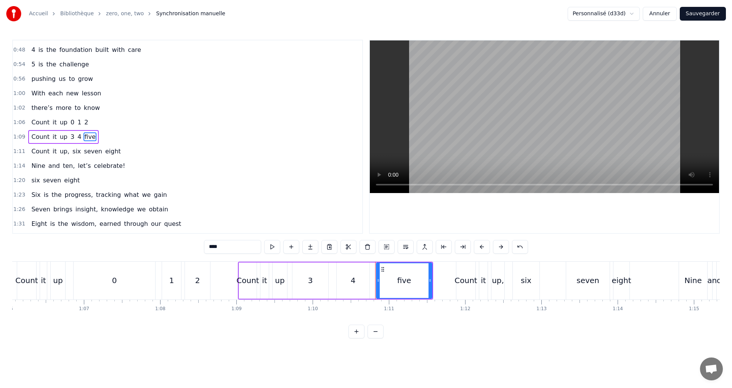
drag, startPoint x: 223, startPoint y: 247, endPoint x: 156, endPoint y: 244, distance: 67.2
click at [158, 246] on div "0:02 0 1 2 0:05 0 starts us off 0:06 a chance to explore 0:08 1 is the first st…" at bounding box center [366, 189] width 708 height 299
type input "*"
click at [100, 117] on div "1:06 Count it up 0 1 2" at bounding box center [187, 122] width 349 height 14
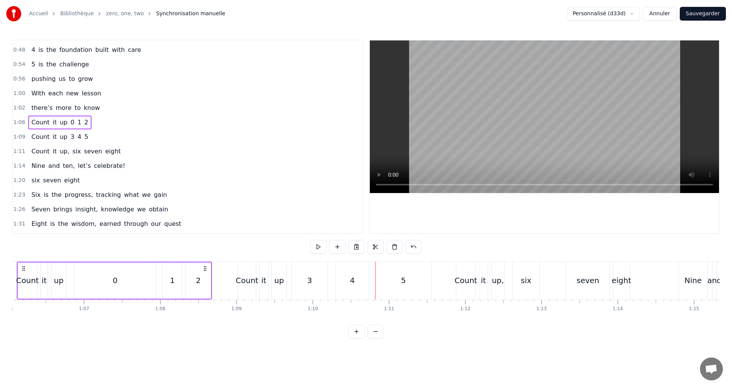
scroll to position [0, 5005]
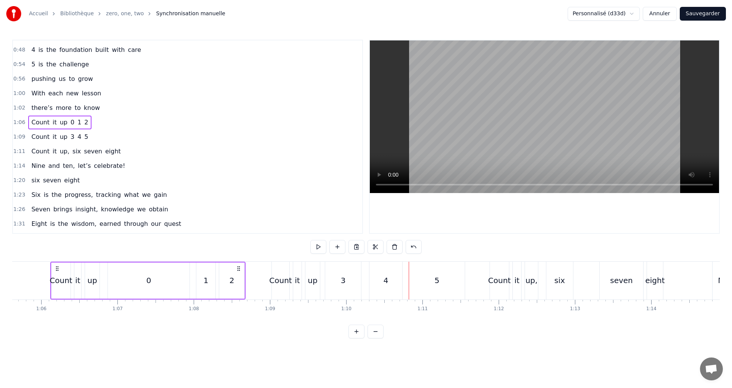
click at [62, 151] on span "up," at bounding box center [64, 151] width 11 height 9
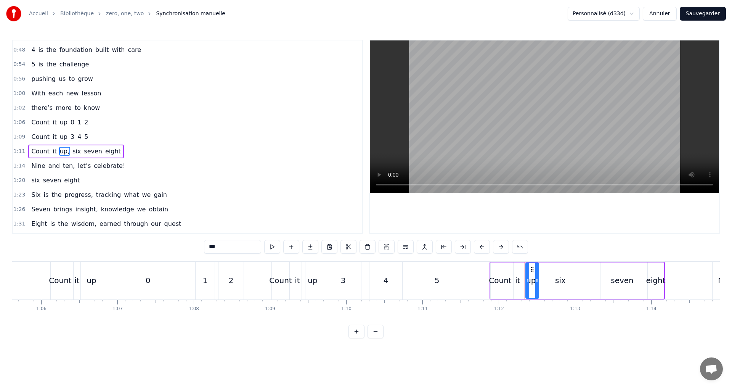
scroll to position [259, 0]
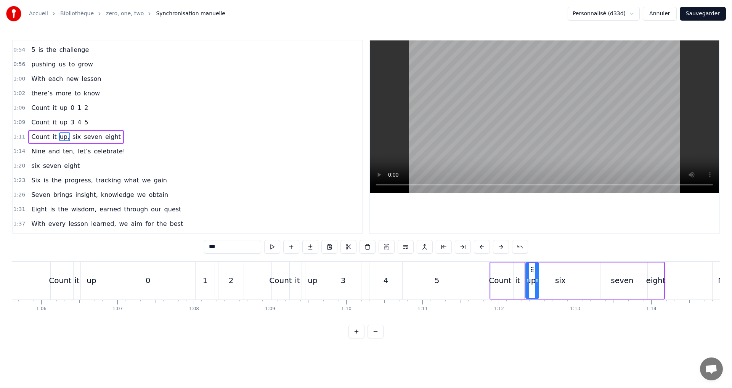
click at [215, 251] on input "***" at bounding box center [232, 247] width 57 height 14
click at [70, 137] on span "six" at bounding box center [75, 136] width 10 height 9
click at [228, 252] on input "***" at bounding box center [232, 247] width 57 height 14
drag, startPoint x: 218, startPoint y: 237, endPoint x: 133, endPoint y: 231, distance: 85.3
click at [126, 224] on div "0:02 0 1 2 0:05 0 starts us off 0:06 a chance to explore 0:08 1 is the first st…" at bounding box center [366, 189] width 708 height 299
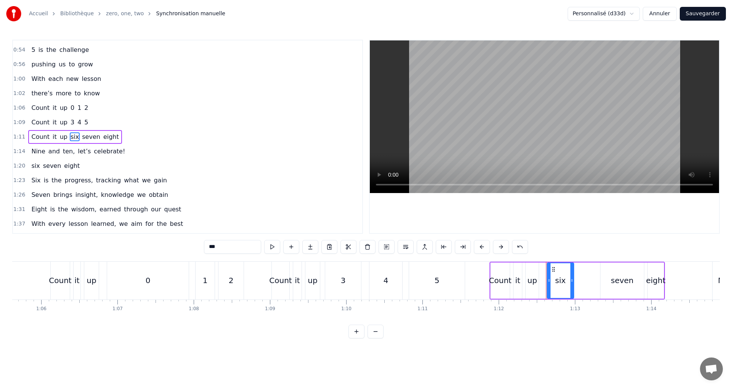
drag, startPoint x: 214, startPoint y: 243, endPoint x: 191, endPoint y: 243, distance: 22.1
click at [192, 243] on div "0:02 0 1 2 0:05 0 starts us off 0:06 a chance to explore 0:08 1 is the first st…" at bounding box center [366, 189] width 708 height 299
click at [79, 137] on span "seven" at bounding box center [87, 136] width 20 height 9
drag, startPoint x: 227, startPoint y: 246, endPoint x: 135, endPoint y: 225, distance: 93.9
click at [140, 228] on div "0:02 0 1 2 0:05 0 starts us off 0:06 a chance to explore 0:08 1 is the first st…" at bounding box center [366, 189] width 708 height 299
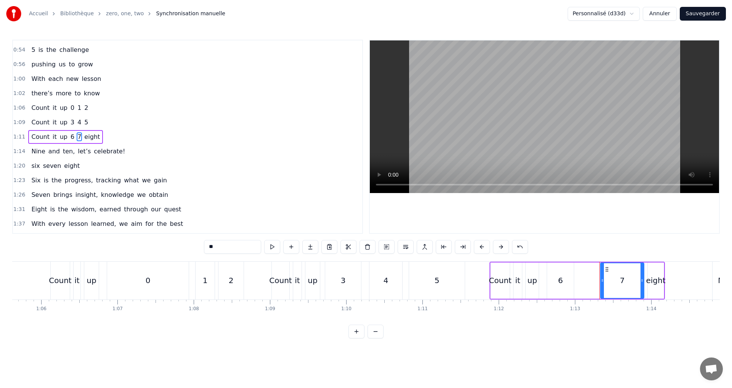
click at [86, 140] on span "eight" at bounding box center [92, 136] width 17 height 9
drag, startPoint x: 233, startPoint y: 247, endPoint x: 115, endPoint y: 236, distance: 118.7
click at [117, 236] on div "0:02 0 1 2 0:05 0 starts us off 0:06 a chance to explore 0:08 1 is the first st…" at bounding box center [366, 189] width 708 height 299
type input "*"
click at [98, 105] on div "1:06 Count it up 0 1 2" at bounding box center [187, 108] width 349 height 14
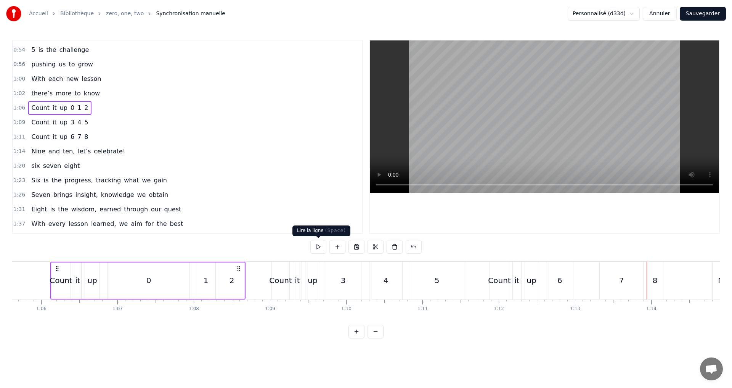
click at [319, 246] on button at bounding box center [318, 247] width 16 height 14
click at [321, 245] on button at bounding box center [318, 247] width 16 height 14
click at [203, 283] on div "1" at bounding box center [205, 280] width 19 height 36
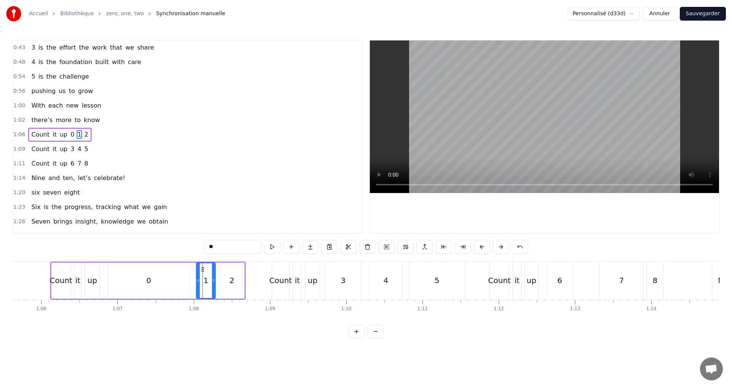
scroll to position [230, 0]
click at [273, 246] on button at bounding box center [272, 247] width 16 height 14
drag, startPoint x: 199, startPoint y: 283, endPoint x: 193, endPoint y: 279, distance: 6.9
click at [189, 279] on icon at bounding box center [189, 280] width 3 height 6
drag, startPoint x: 214, startPoint y: 282, endPoint x: 206, endPoint y: 277, distance: 9.4
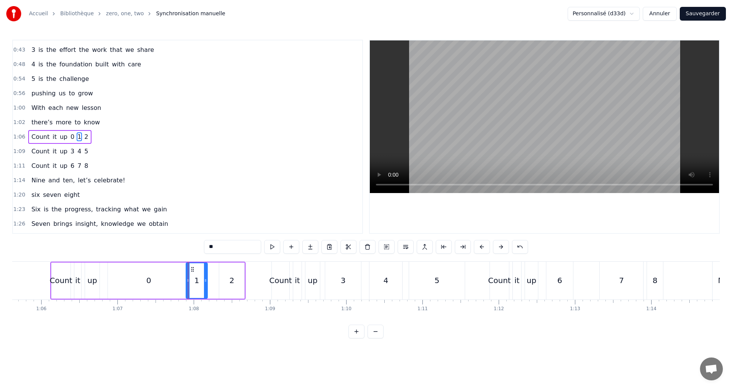
click at [206, 277] on icon at bounding box center [205, 280] width 3 height 6
click at [276, 245] on button at bounding box center [272, 247] width 16 height 14
drag, startPoint x: 231, startPoint y: 286, endPoint x: 223, endPoint y: 281, distance: 9.6
click at [230, 286] on div "2" at bounding box center [232, 280] width 5 height 11
type input "*"
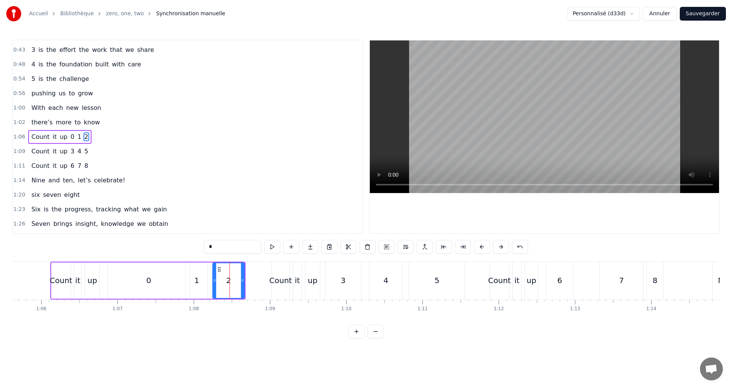
drag, startPoint x: 220, startPoint y: 280, endPoint x: 214, endPoint y: 276, distance: 7.2
click at [214, 276] on div at bounding box center [214, 280] width 3 height 35
click at [273, 244] on button at bounding box center [272, 247] width 16 height 14
click at [88, 155] on div "1:09 Count it up 3 4 5" at bounding box center [187, 151] width 349 height 14
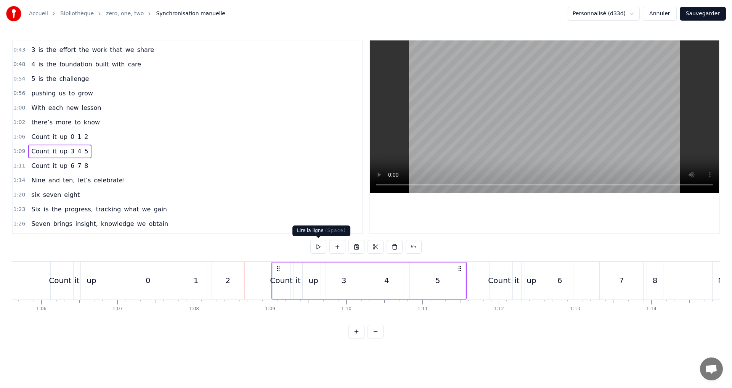
click at [319, 246] on button at bounding box center [318, 247] width 16 height 14
click at [432, 290] on div "5" at bounding box center [438, 280] width 56 height 36
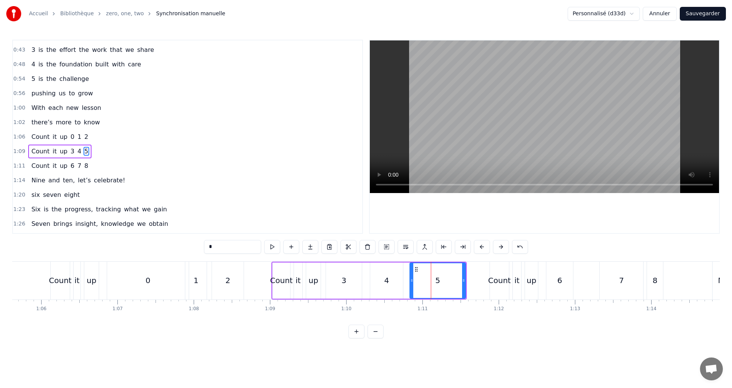
scroll to position [244, 0]
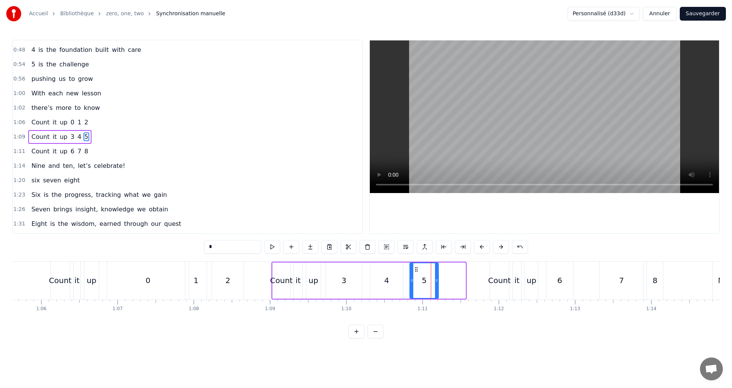
drag, startPoint x: 464, startPoint y: 288, endPoint x: 430, endPoint y: 281, distance: 34.3
click at [435, 281] on div at bounding box center [436, 280] width 3 height 35
click at [410, 280] on icon at bounding box center [410, 280] width 3 height 6
click at [99, 137] on div "1:09 Count it up 3 4 5" at bounding box center [187, 137] width 349 height 14
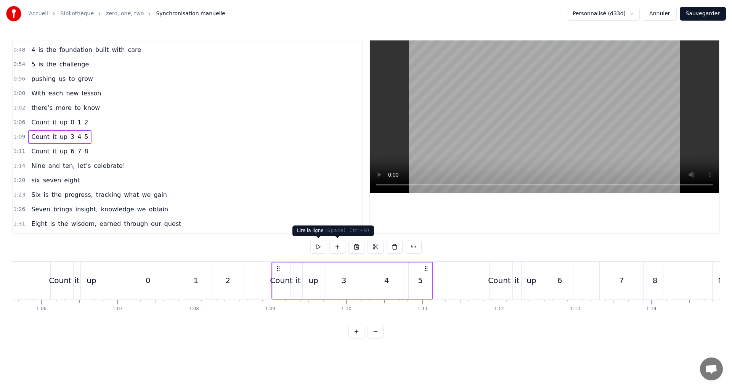
click at [322, 246] on button at bounding box center [318, 247] width 16 height 14
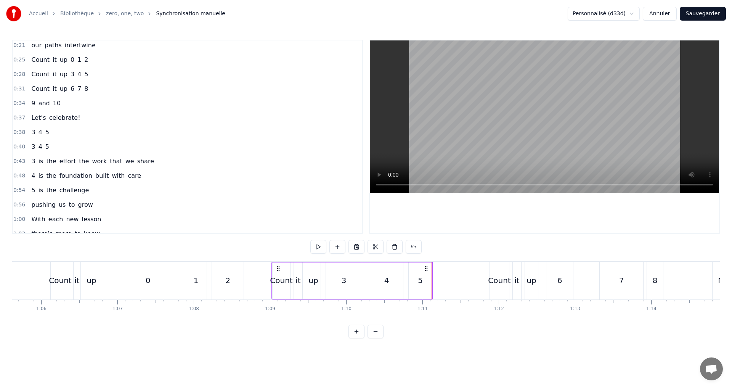
scroll to position [85, 0]
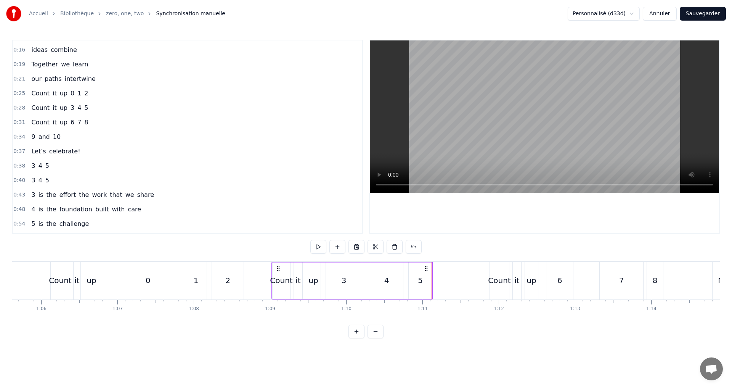
click at [83, 109] on div "Count it up 3 4 5" at bounding box center [59, 108] width 63 height 14
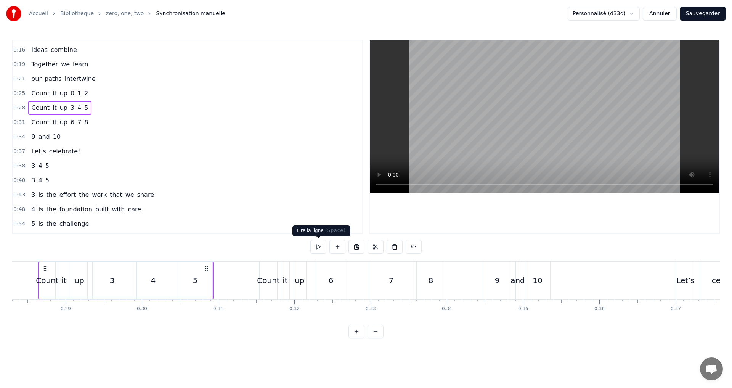
scroll to position [0, 2146]
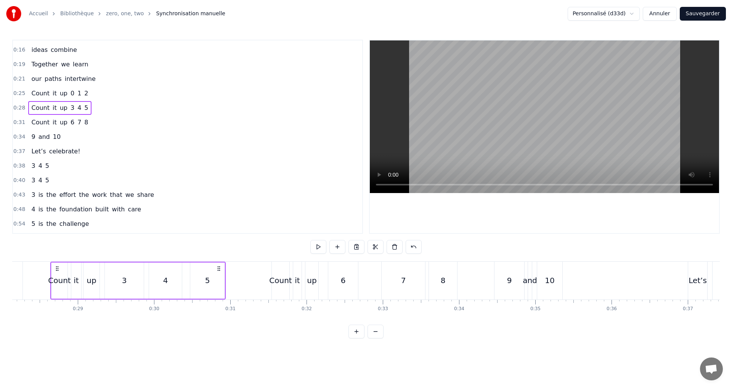
click at [204, 287] on div "5" at bounding box center [207, 280] width 34 height 36
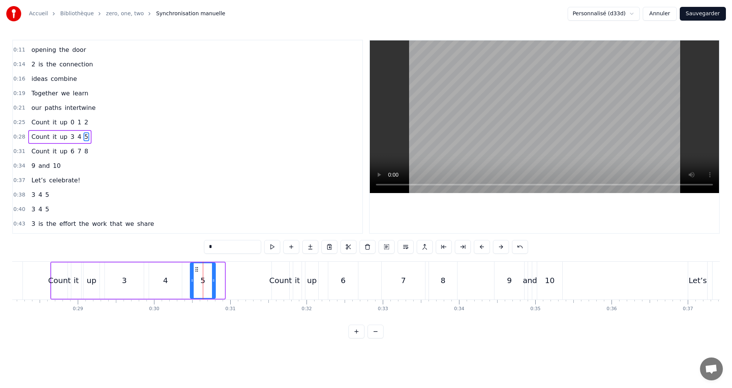
drag, startPoint x: 222, startPoint y: 284, endPoint x: 213, endPoint y: 280, distance: 10.4
click at [213, 280] on div at bounding box center [213, 280] width 3 height 35
click at [87, 124] on div "0:25 Count it up 0 1 2" at bounding box center [187, 122] width 349 height 14
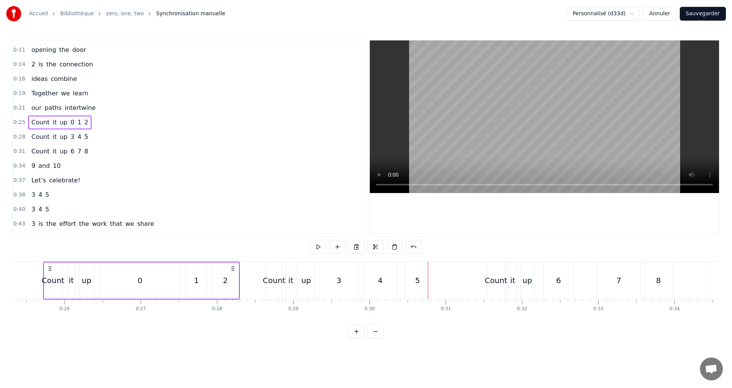
scroll to position [0, 1924]
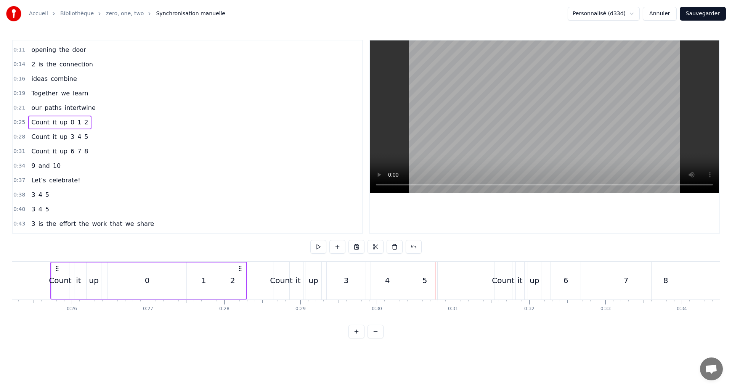
drag, startPoint x: 201, startPoint y: 282, endPoint x: 197, endPoint y: 280, distance: 5.0
click at [202, 282] on div "1" at bounding box center [203, 280] width 5 height 11
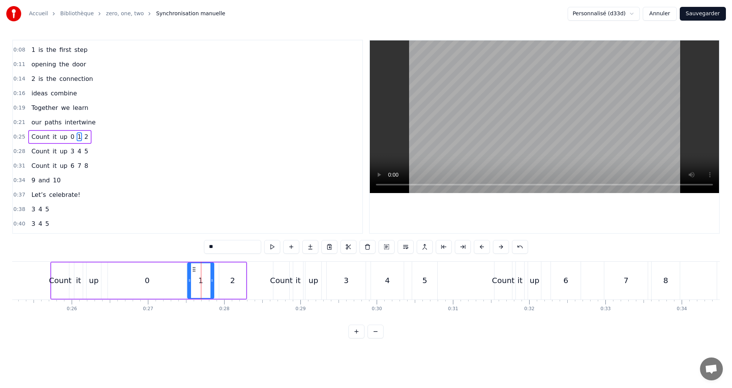
drag, startPoint x: 195, startPoint y: 279, endPoint x: 186, endPoint y: 275, distance: 9.4
click at [188, 275] on div at bounding box center [189, 280] width 3 height 35
drag, startPoint x: 212, startPoint y: 283, endPoint x: 219, endPoint y: 281, distance: 6.4
click at [204, 280] on icon at bounding box center [203, 280] width 3 height 6
click at [231, 279] on div "2" at bounding box center [232, 280] width 5 height 11
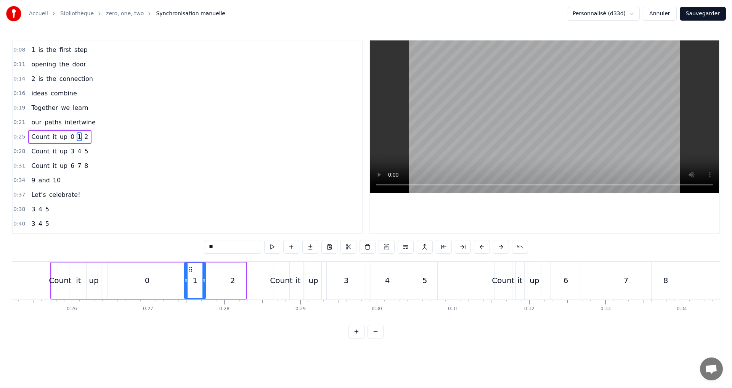
type input "*"
drag, startPoint x: 220, startPoint y: 281, endPoint x: 214, endPoint y: 278, distance: 6.3
click at [214, 278] on icon at bounding box center [215, 280] width 3 height 6
click at [113, 137] on div "0:25 Count it up 0 1 2" at bounding box center [187, 137] width 349 height 14
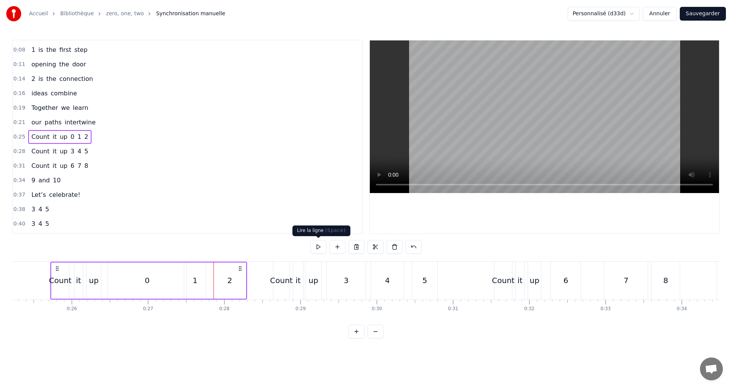
click at [315, 245] on button at bounding box center [318, 247] width 16 height 14
click at [696, 15] on button "Sauvegarder" at bounding box center [703, 14] width 46 height 14
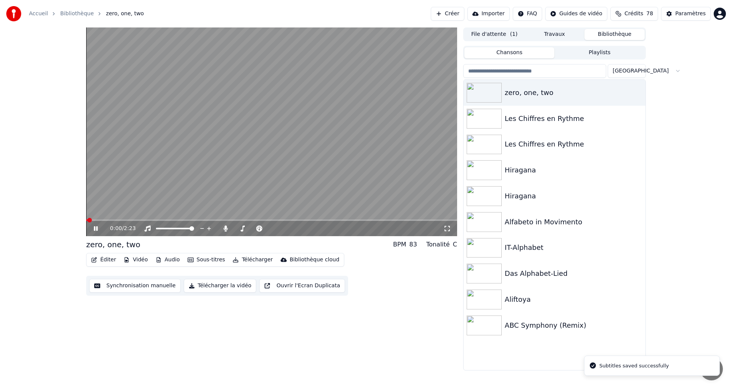
click at [449, 230] on icon at bounding box center [447, 228] width 5 height 5
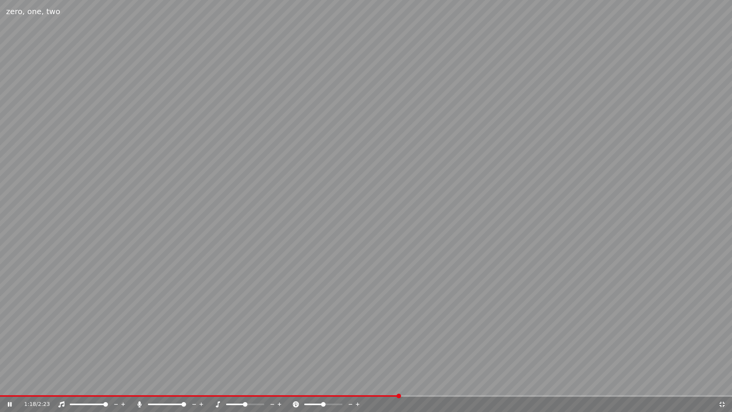
click at [280, 146] on video at bounding box center [366, 206] width 732 height 412
drag, startPoint x: 722, startPoint y: 404, endPoint x: 303, endPoint y: 201, distance: 466.0
click at [722, 387] on icon at bounding box center [722, 404] width 8 height 6
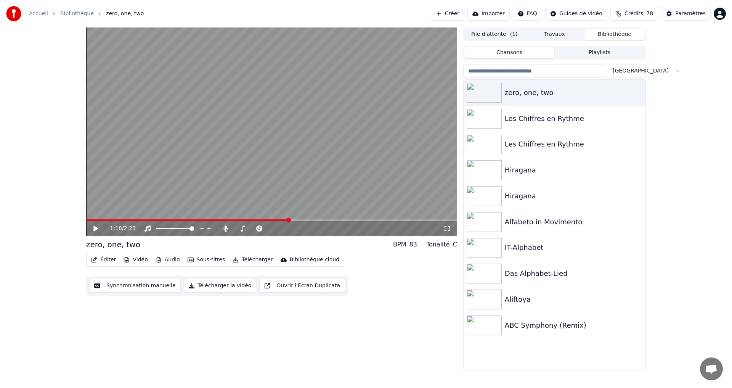
click at [120, 282] on button "Synchronisation manuelle" at bounding box center [135, 286] width 92 height 14
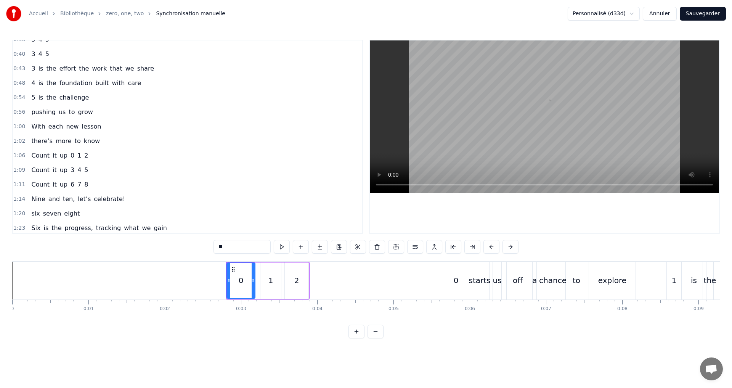
scroll to position [229, 0]
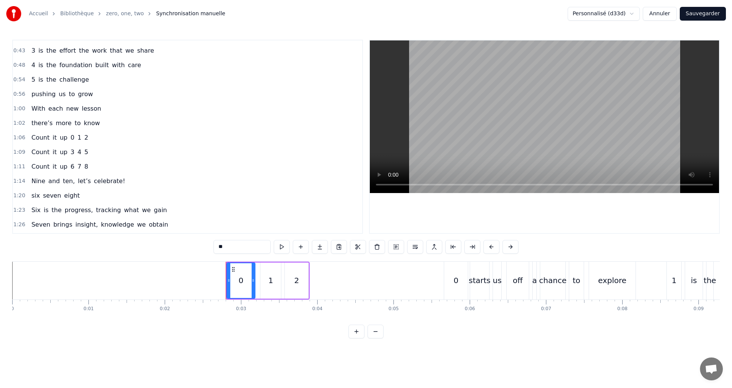
click at [48, 182] on span "and" at bounding box center [54, 181] width 13 height 9
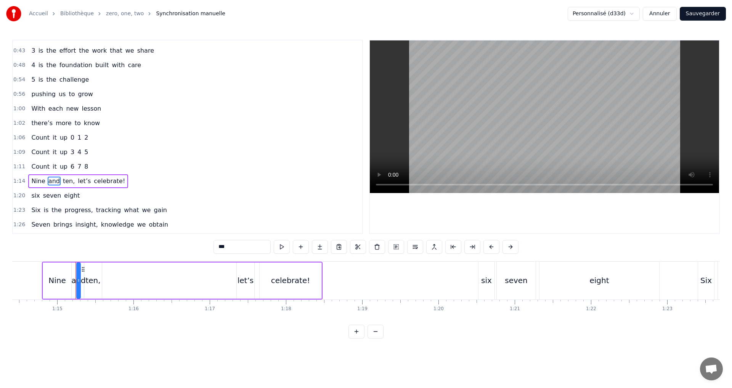
click at [36, 178] on span "Nine" at bounding box center [38, 181] width 15 height 9
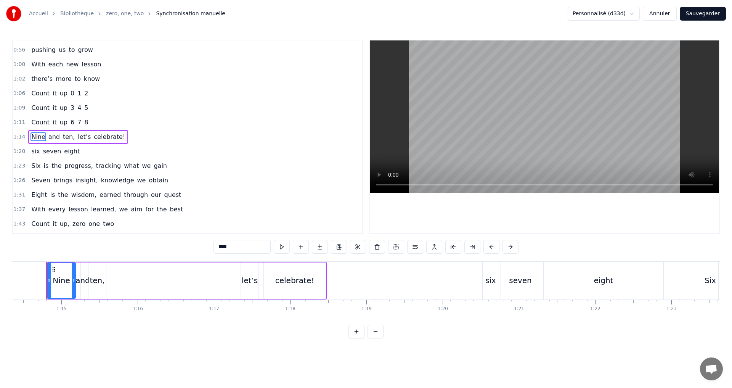
scroll to position [0, 5667]
drag, startPoint x: 229, startPoint y: 250, endPoint x: 182, endPoint y: 249, distance: 46.9
click at [186, 251] on div "0:02 0 1 2 0:05 0 starts us off 0:06 a chance to explore 0:08 1 is the first st…" at bounding box center [366, 189] width 708 height 299
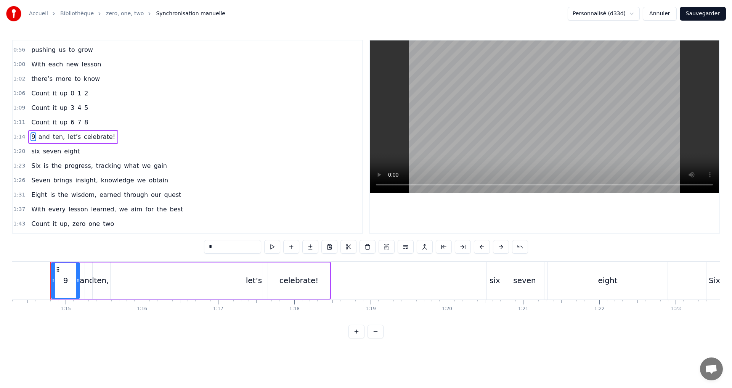
click at [52, 136] on span "ten," at bounding box center [58, 136] width 13 height 9
drag, startPoint x: 160, startPoint y: 249, endPoint x: 127, endPoint y: 247, distance: 32.8
click at [147, 247] on div "0:02 0 1 2 0:05 0 starts us off 0:06 a chance to explore 0:08 1 is the first st…" at bounding box center [366, 189] width 708 height 299
click at [63, 139] on span "let’s" at bounding box center [70, 136] width 14 height 9
click at [210, 244] on input "*****" at bounding box center [232, 247] width 57 height 14
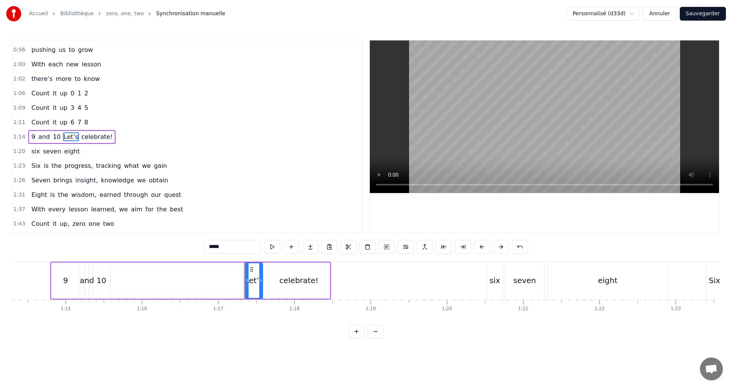
type input "*****"
click at [92, 151] on div "1:20 six seven eight" at bounding box center [187, 151] width 349 height 14
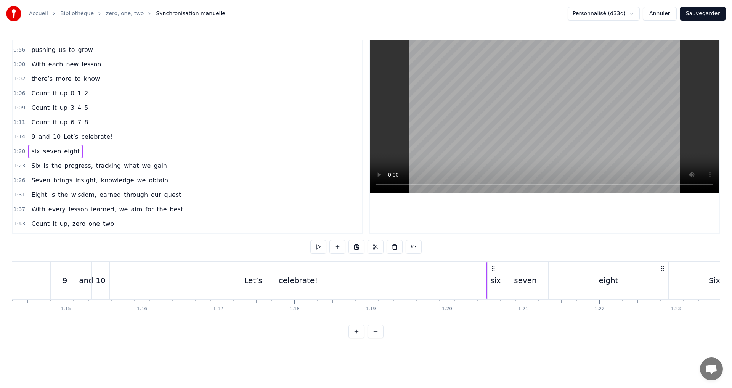
click at [34, 153] on span "six" at bounding box center [36, 151] width 10 height 9
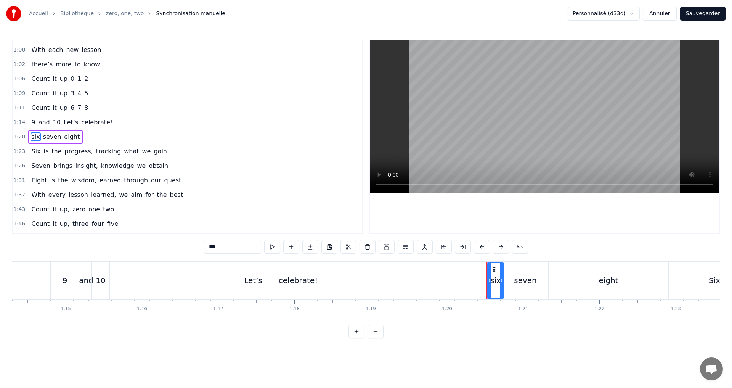
drag, startPoint x: 215, startPoint y: 249, endPoint x: 82, endPoint y: 246, distance: 133.5
click at [121, 241] on div "0:02 0 1 2 0:05 0 starts us off 0:06 a chance to explore 0:08 1 is the first st…" at bounding box center [366, 189] width 708 height 299
click at [51, 134] on span "seven" at bounding box center [48, 136] width 20 height 9
drag, startPoint x: 181, startPoint y: 245, endPoint x: 93, endPoint y: 234, distance: 88.8
click at [120, 237] on div "0:02 0 1 2 0:05 0 starts us off 0:06 a chance to explore 0:08 1 is the first st…" at bounding box center [366, 189] width 708 height 299
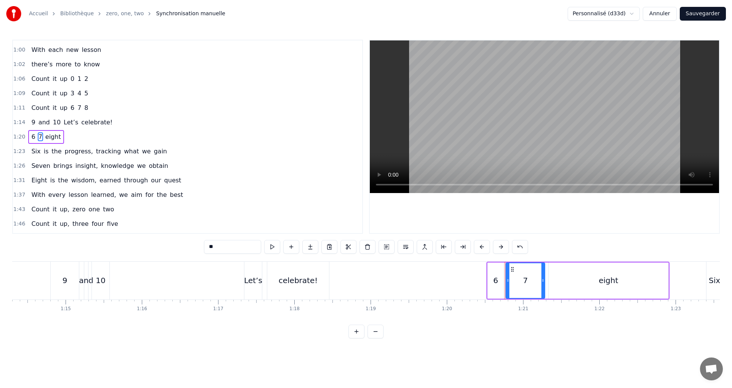
click at [46, 139] on span "eight" at bounding box center [53, 136] width 17 height 9
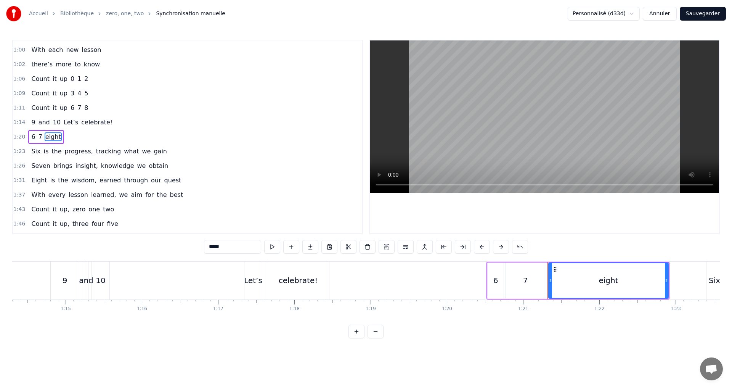
drag, startPoint x: 222, startPoint y: 247, endPoint x: 32, endPoint y: 230, distance: 190.7
click at [68, 238] on div "0:02 0 1 2 0:05 0 starts us off 0:06 a chance to explore 0:08 1 is the first st…" at bounding box center [366, 189] width 708 height 299
drag, startPoint x: 550, startPoint y: 280, endPoint x: 647, endPoint y: 280, distance: 96.9
click at [647, 280] on icon at bounding box center [647, 280] width 3 height 6
click at [516, 281] on div "7" at bounding box center [525, 280] width 39 height 36
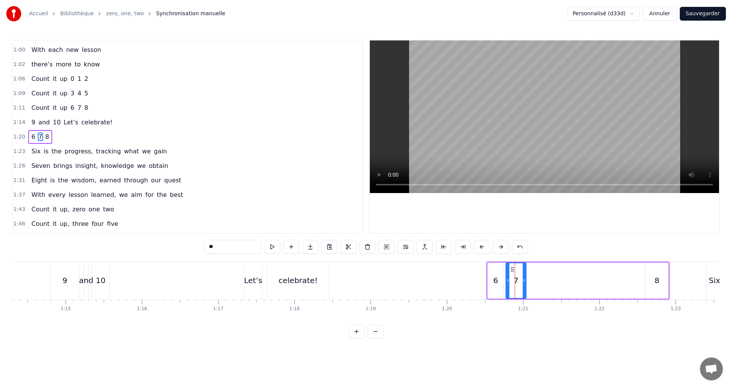
drag, startPoint x: 544, startPoint y: 286, endPoint x: 525, endPoint y: 280, distance: 19.7
click at [525, 280] on div at bounding box center [524, 280] width 3 height 35
click at [656, 279] on div "8" at bounding box center [657, 280] width 5 height 11
type input "*"
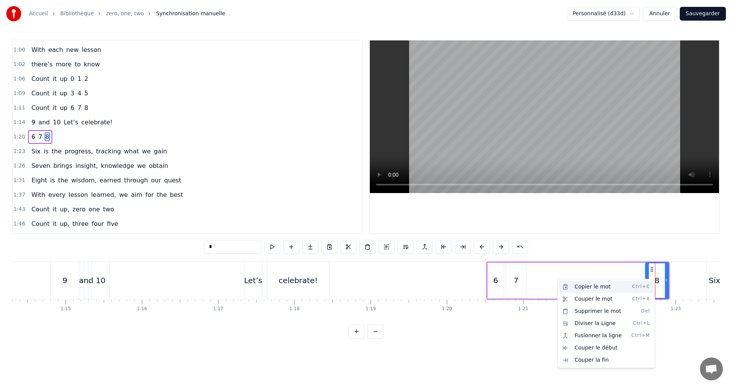
drag, startPoint x: 611, startPoint y: 290, endPoint x: 548, endPoint y: 278, distance: 64.2
click at [611, 290] on div "Copier le mot Ctrl+C" at bounding box center [606, 287] width 94 height 12
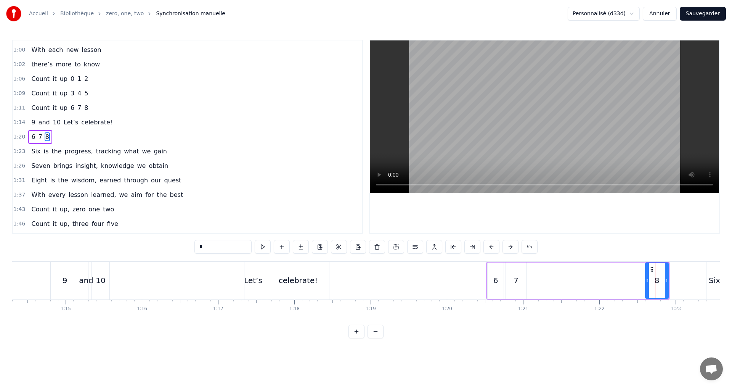
click at [546, 264] on div "6 7 8" at bounding box center [578, 281] width 183 height 38
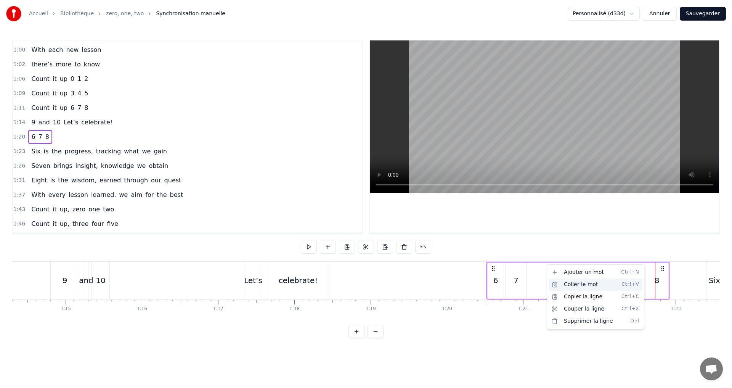
click at [570, 288] on div "Coller le mot Ctrl+V" at bounding box center [596, 284] width 94 height 12
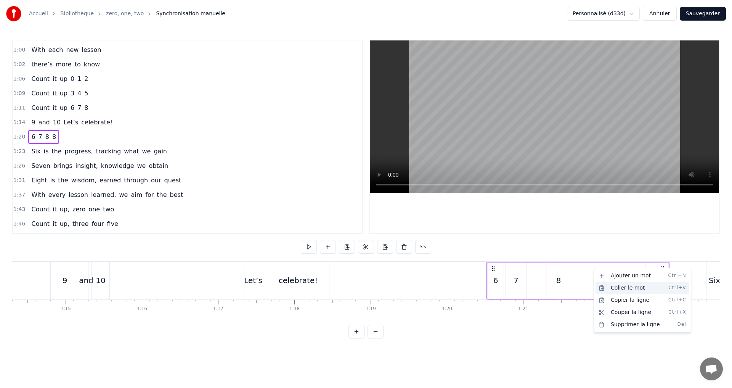
click at [619, 288] on div "Coller le mot Ctrl+V" at bounding box center [643, 288] width 94 height 12
drag, startPoint x: 558, startPoint y: 281, endPoint x: 565, endPoint y: 280, distance: 7.0
click at [572, 280] on div "6 7 8 8 8" at bounding box center [578, 281] width 183 height 38
click at [558, 281] on div "8" at bounding box center [558, 280] width 5 height 11
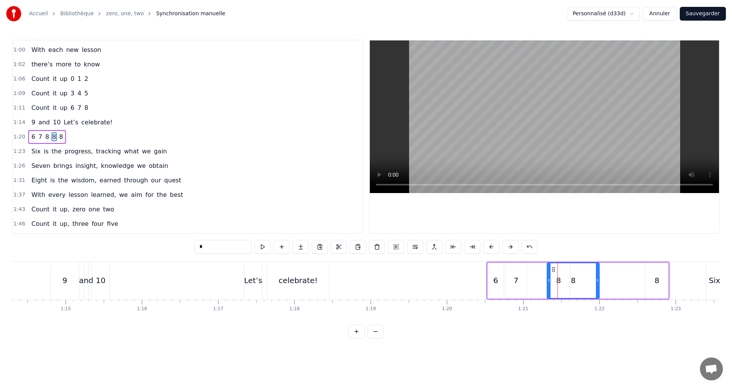
drag, startPoint x: 568, startPoint y: 283, endPoint x: 583, endPoint y: 280, distance: 15.6
click at [599, 279] on icon at bounding box center [597, 280] width 3 height 6
drag, startPoint x: 550, startPoint y: 280, endPoint x: 583, endPoint y: 280, distance: 33.9
click at [583, 280] on icon at bounding box center [583, 280] width 3 height 6
click at [633, 260] on div "0:02 0 1 2 0:05 0 starts us off 0:06 a chance to explore 0:08 1 is the first st…" at bounding box center [366, 189] width 708 height 299
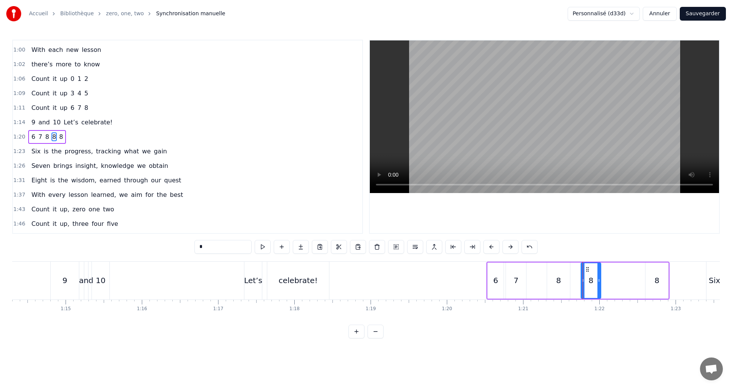
click at [623, 268] on div "6 7 8 8 8" at bounding box center [578, 281] width 183 height 38
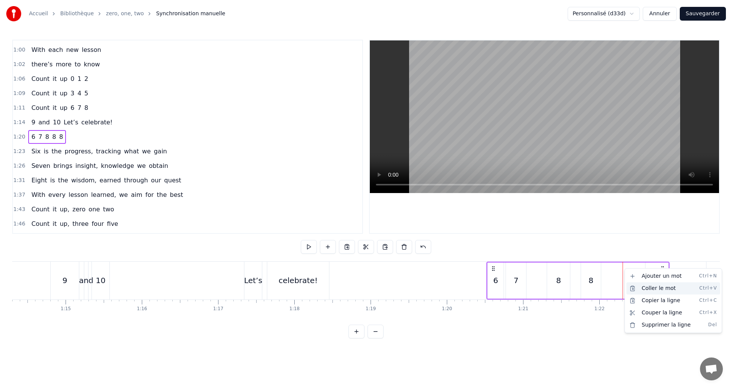
click at [643, 293] on div "Coller le mot Ctrl+V" at bounding box center [674, 288] width 94 height 12
drag, startPoint x: 626, startPoint y: 281, endPoint x: 618, endPoint y: 284, distance: 8.6
click at [626, 281] on div "8" at bounding box center [635, 280] width 23 height 36
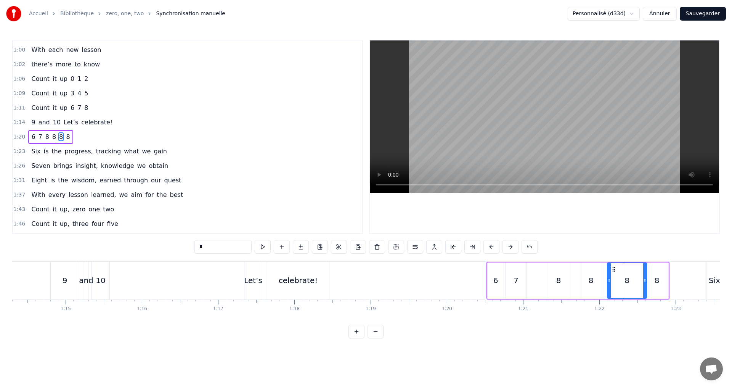
drag, startPoint x: 626, startPoint y: 281, endPoint x: 609, endPoint y: 277, distance: 16.8
click at [609, 277] on icon at bounding box center [609, 280] width 3 height 6
drag, startPoint x: 644, startPoint y: 283, endPoint x: 637, endPoint y: 282, distance: 6.9
click at [637, 282] on icon at bounding box center [637, 280] width 3 height 6
click at [592, 280] on div "8" at bounding box center [591, 280] width 5 height 11
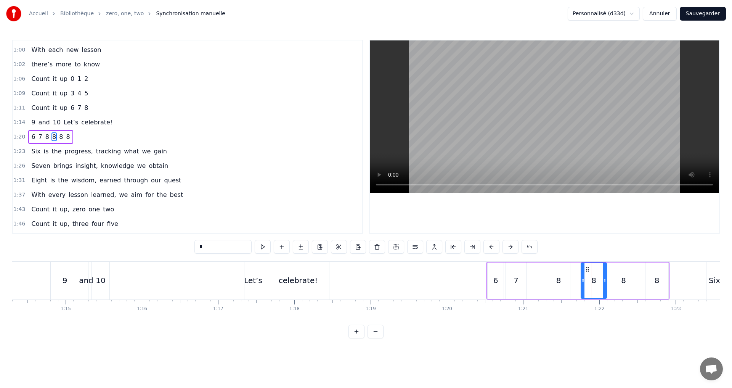
drag, startPoint x: 600, startPoint y: 281, endPoint x: 606, endPoint y: 280, distance: 5.5
click at [606, 280] on icon at bounding box center [604, 280] width 3 height 6
drag, startPoint x: 582, startPoint y: 281, endPoint x: 587, endPoint y: 279, distance: 5.6
click at [587, 279] on icon at bounding box center [588, 280] width 3 height 6
click at [549, 280] on div "8" at bounding box center [558, 280] width 23 height 36
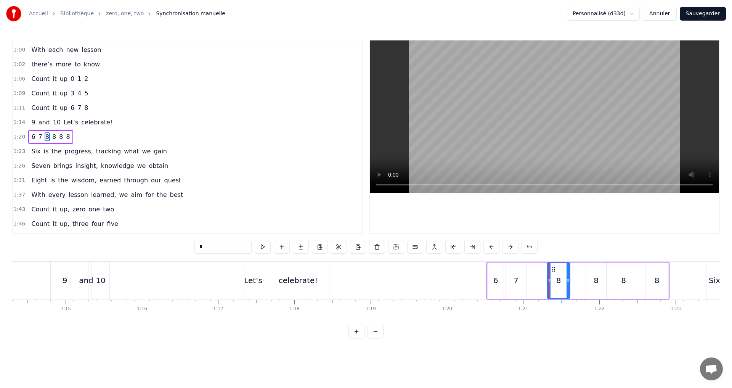
drag, startPoint x: 547, startPoint y: 280, endPoint x: 535, endPoint y: 278, distance: 11.9
click at [534, 277] on div "6 7 8 8 8 8" at bounding box center [578, 281] width 183 height 38
click at [549, 284] on div "8" at bounding box center [558, 280] width 23 height 36
drag, startPoint x: 549, startPoint y: 283, endPoint x: 534, endPoint y: 280, distance: 15.5
click at [534, 280] on icon at bounding box center [533, 280] width 3 height 6
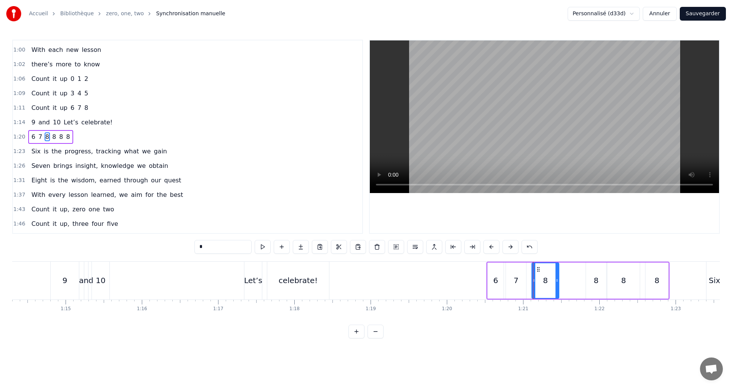
drag, startPoint x: 566, startPoint y: 285, endPoint x: 558, endPoint y: 282, distance: 8.4
click at [558, 282] on div at bounding box center [557, 280] width 3 height 35
click at [514, 281] on div "7" at bounding box center [516, 280] width 5 height 11
drag, startPoint x: 525, startPoint y: 283, endPoint x: 512, endPoint y: 286, distance: 13.7
click at [529, 282] on icon at bounding box center [528, 280] width 3 height 6
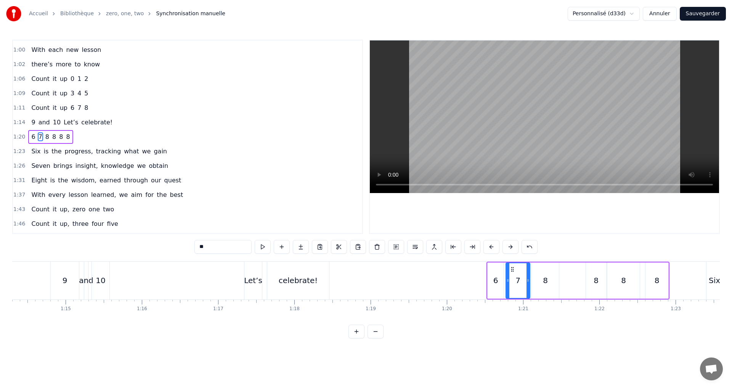
click at [554, 282] on div "8" at bounding box center [545, 280] width 27 height 36
click at [595, 277] on div "8" at bounding box center [596, 280] width 5 height 11
click at [597, 282] on div "8" at bounding box center [596, 280] width 5 height 11
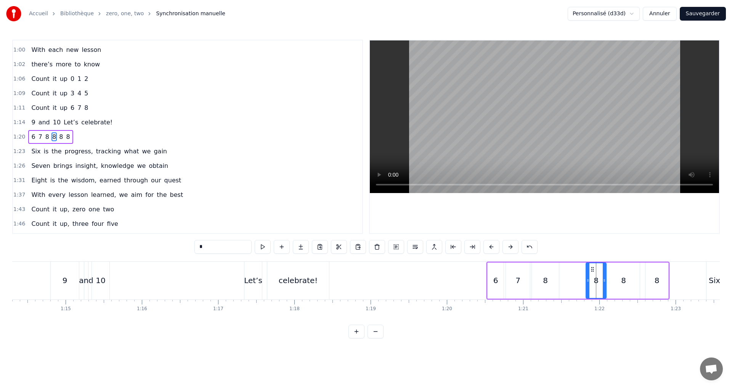
click at [597, 282] on div "8" at bounding box center [596, 280] width 5 height 11
drag, startPoint x: 216, startPoint y: 248, endPoint x: 166, endPoint y: 239, distance: 50.8
click at [173, 242] on div "0:02 0 1 2 0:05 0 starts us off 0:06 a chance to explore 0:08 1 is the first st…" at bounding box center [366, 189] width 708 height 299
click at [58, 138] on span "8" at bounding box center [60, 136] width 5 height 9
drag, startPoint x: 211, startPoint y: 249, endPoint x: 171, endPoint y: 247, distance: 39.7
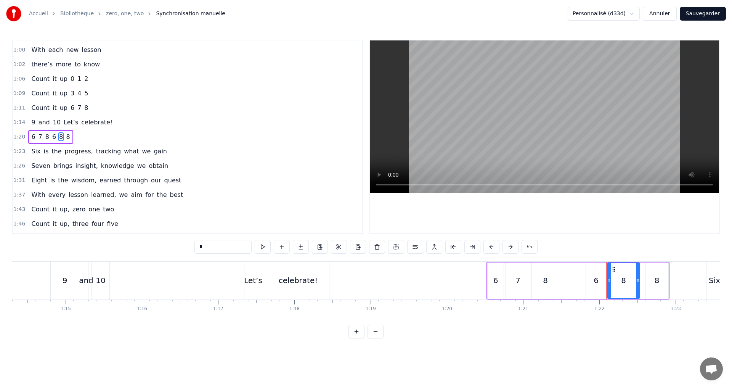
click at [171, 247] on div "0:02 0 1 2 0:05 0 starts us off 0:06 a chance to explore 0:08 1 is the first st…" at bounding box center [366, 189] width 708 height 299
type input "*"
click at [74, 135] on div "1:20 6 7 8 6 7 8" at bounding box center [187, 137] width 349 height 14
click at [51, 138] on span "6" at bounding box center [53, 136] width 5 height 9
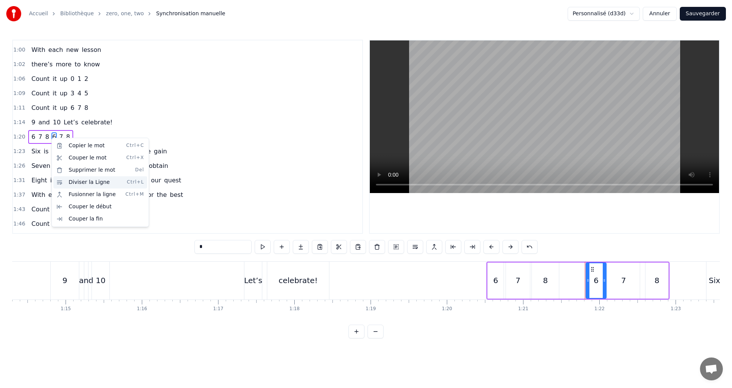
click at [99, 182] on div "Diviser la Ligne Ctrl+L" at bounding box center [100, 182] width 94 height 12
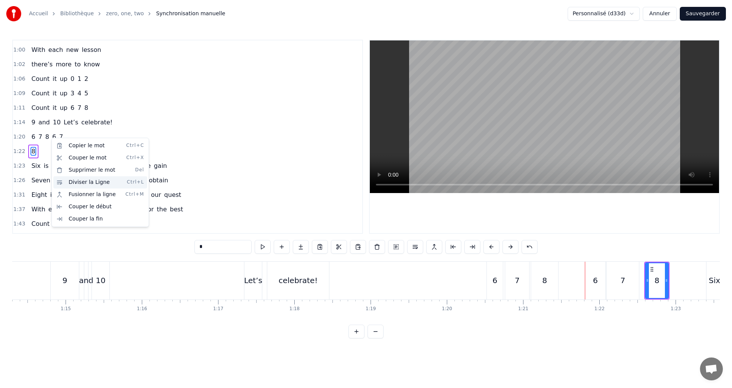
scroll to position [302, 0]
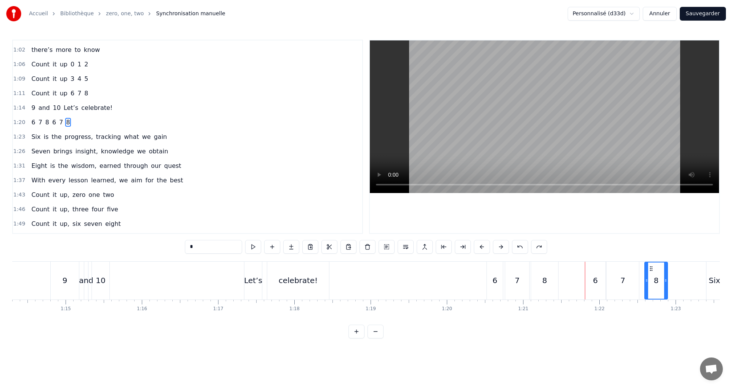
click at [51, 124] on span "6" at bounding box center [53, 122] width 5 height 9
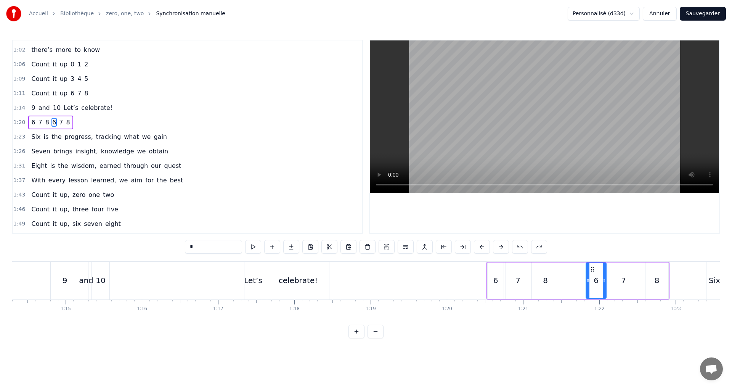
scroll to position [288, 0]
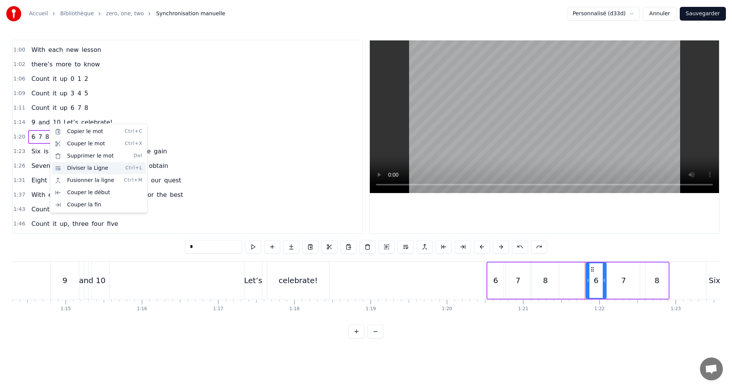
click at [87, 172] on div "Diviser la Ligne Ctrl+L" at bounding box center [99, 168] width 94 height 12
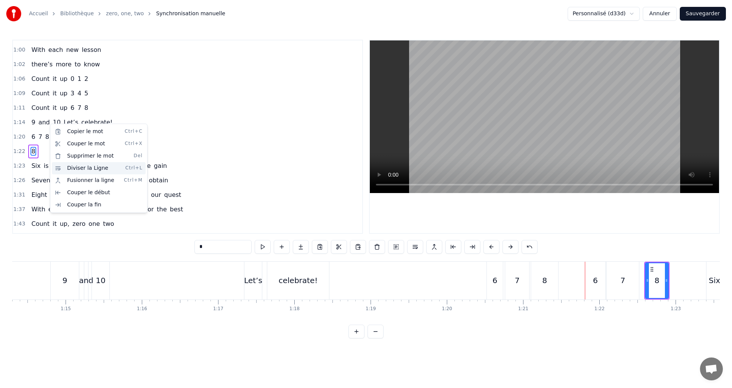
scroll to position [302, 0]
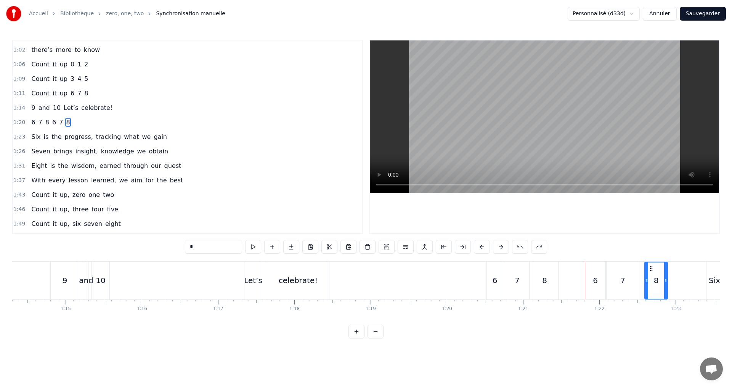
click at [45, 122] on span "8" at bounding box center [47, 122] width 5 height 9
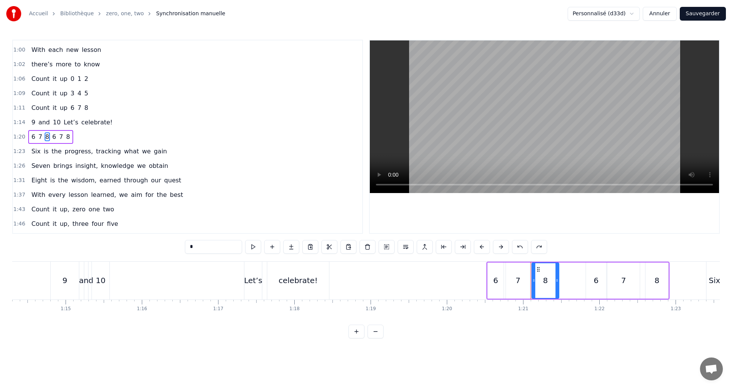
click at [52, 136] on span "6" at bounding box center [53, 136] width 5 height 9
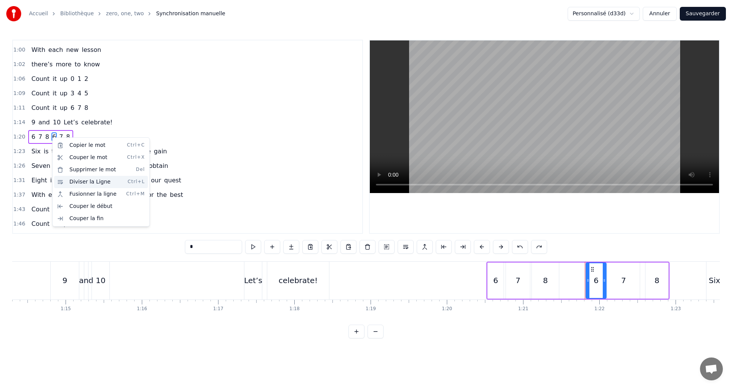
click at [79, 183] on div "Diviser la Ligne Ctrl+L" at bounding box center [101, 182] width 94 height 12
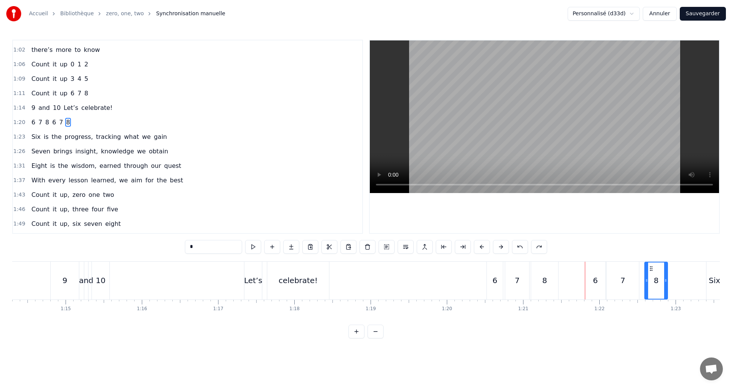
click at [487, 266] on div "6" at bounding box center [495, 281] width 17 height 38
type input "*"
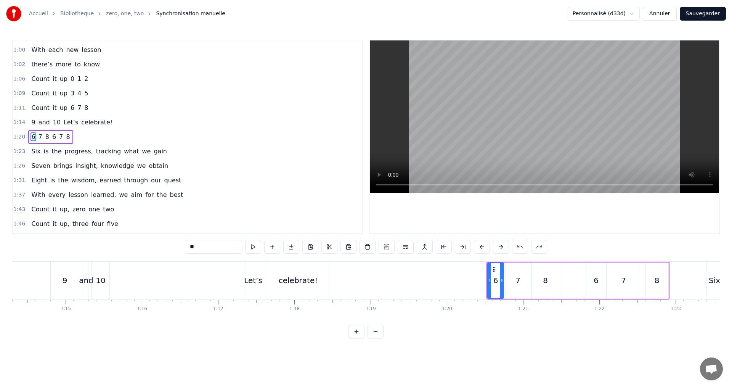
click at [87, 136] on div "1:20 6 7 8 6 7 8" at bounding box center [187, 137] width 349 height 14
click at [51, 133] on span "6" at bounding box center [53, 136] width 5 height 9
click at [58, 136] on span "7" at bounding box center [60, 136] width 5 height 9
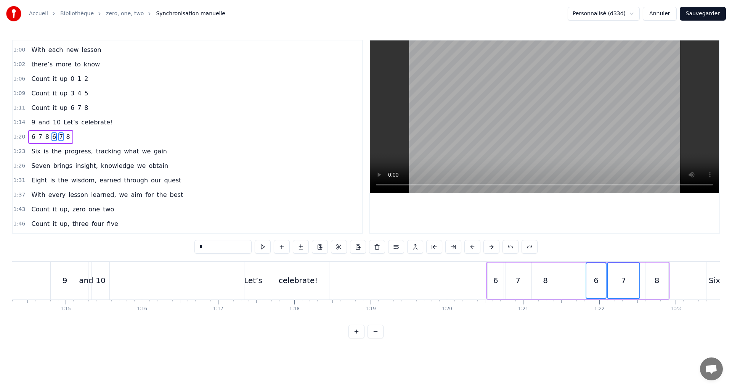
click at [65, 136] on span "8" at bounding box center [67, 136] width 5 height 9
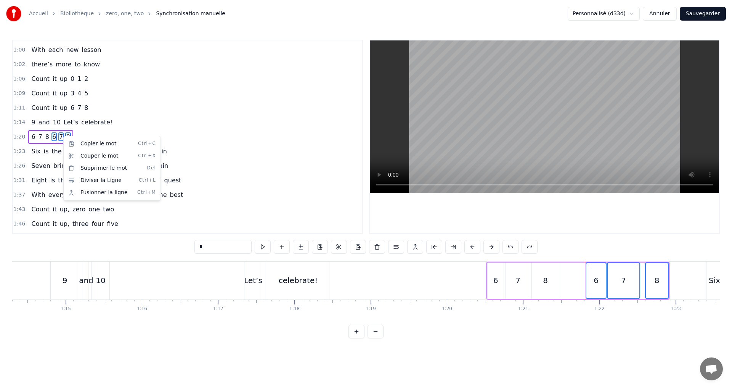
click at [106, 135] on div "1:20 6 7 8 6 7 8" at bounding box center [187, 137] width 349 height 14
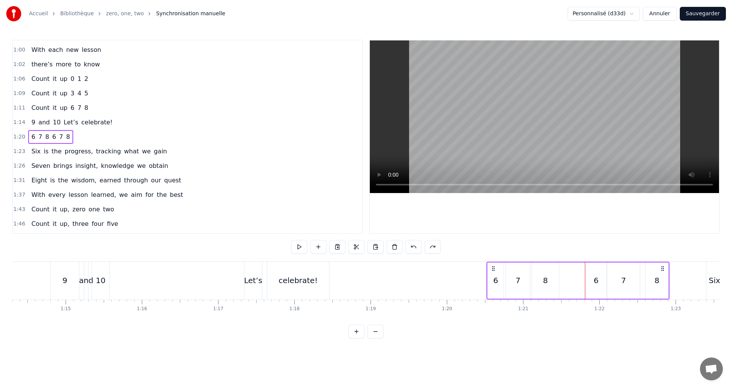
click at [51, 135] on span "6" at bounding box center [53, 136] width 5 height 9
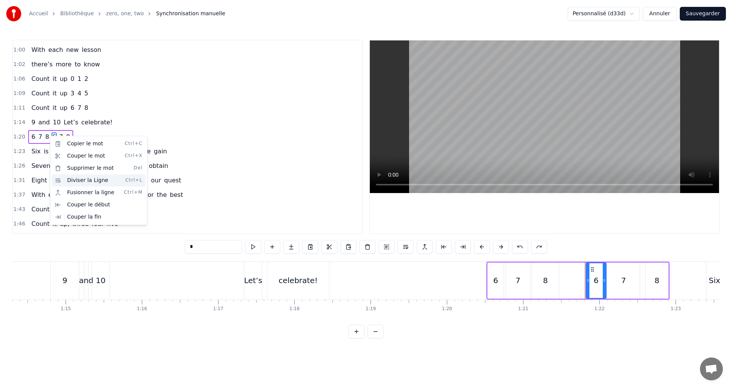
drag, startPoint x: 86, startPoint y: 178, endPoint x: 82, endPoint y: 182, distance: 6.0
click at [86, 178] on div "Diviser la Ligne Ctrl+L" at bounding box center [99, 180] width 94 height 12
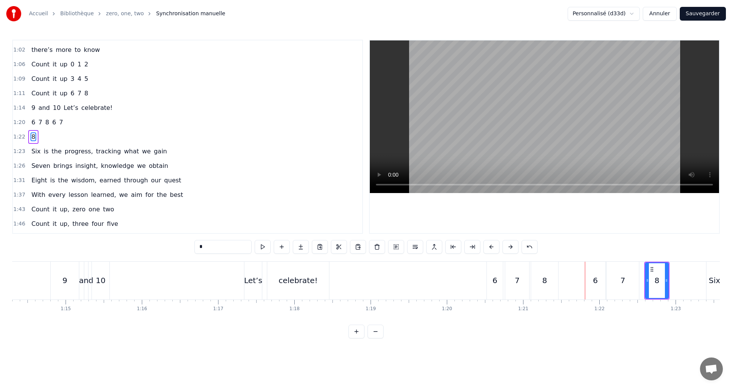
click at [51, 124] on span "6" at bounding box center [53, 122] width 5 height 9
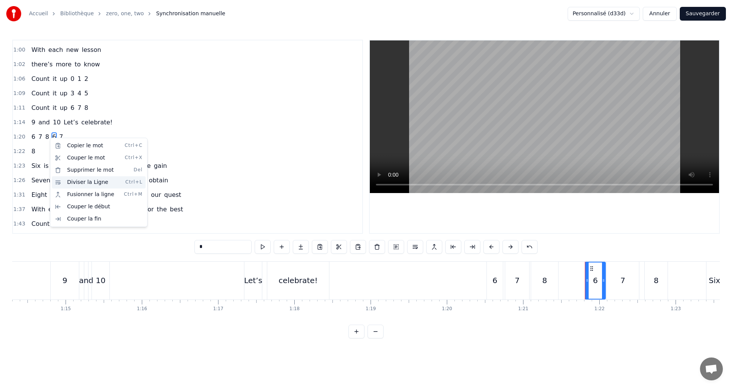
click at [83, 179] on div "Diviser la Ligne Ctrl+L" at bounding box center [99, 182] width 94 height 12
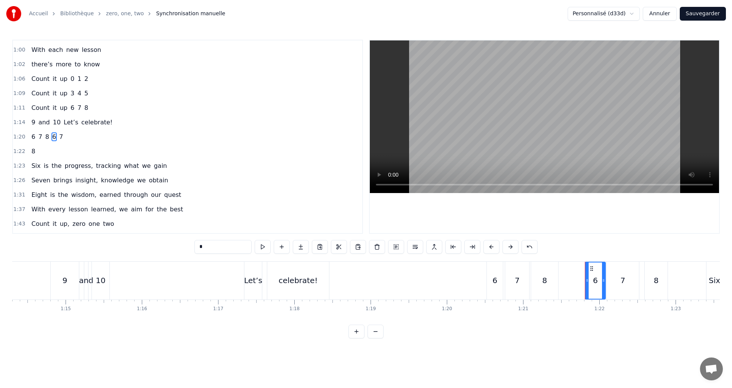
click at [58, 136] on span "7" at bounding box center [60, 136] width 5 height 9
click at [51, 137] on span "6" at bounding box center [53, 136] width 5 height 9
click at [31, 151] on span "8" at bounding box center [33, 151] width 5 height 9
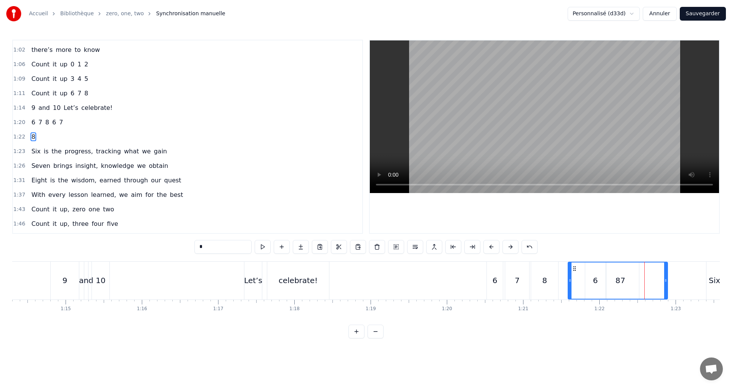
drag, startPoint x: 648, startPoint y: 285, endPoint x: 574, endPoint y: 277, distance: 74.0
click at [572, 277] on div at bounding box center [570, 280] width 3 height 36
click at [575, 277] on div "8" at bounding box center [618, 280] width 98 height 36
click at [598, 281] on div "8" at bounding box center [618, 280] width 98 height 36
click at [625, 280] on div "7" at bounding box center [623, 281] width 32 height 38
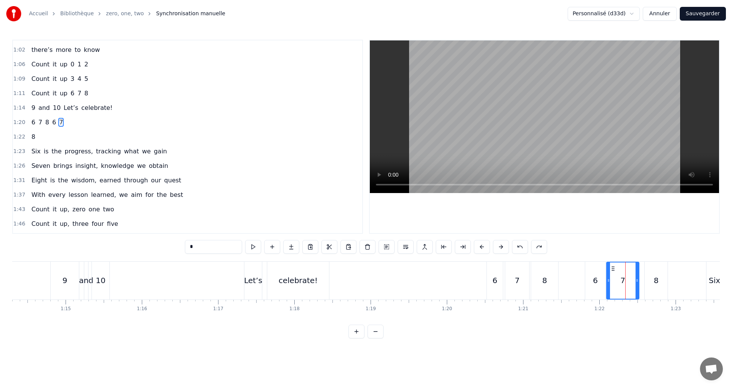
scroll to position [288, 0]
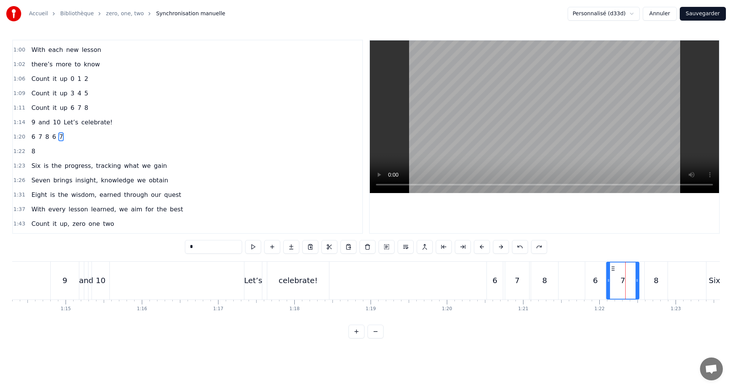
click at [585, 278] on div "6" at bounding box center [595, 281] width 21 height 38
click at [51, 138] on span "6" at bounding box center [53, 136] width 5 height 9
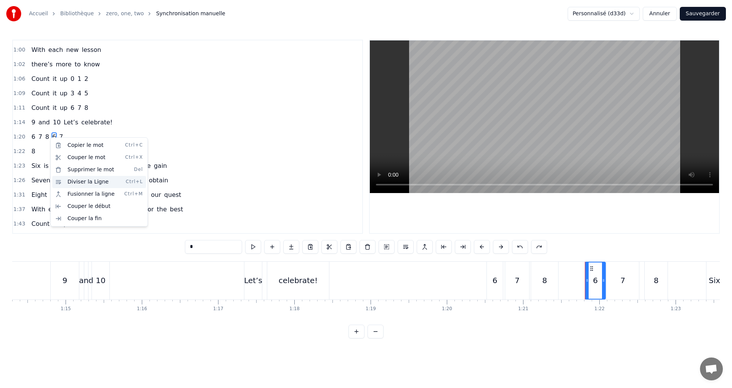
click at [87, 180] on div "Diviser la Ligne Ctrl+L" at bounding box center [99, 182] width 94 height 12
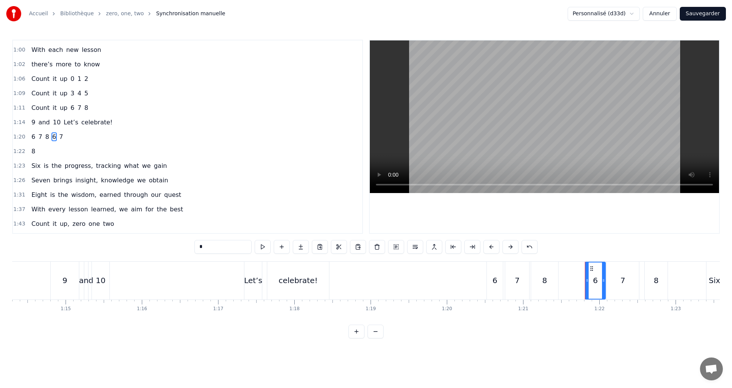
click at [58, 132] on span "7" at bounding box center [60, 136] width 5 height 9
click at [51, 137] on span "6" at bounding box center [53, 136] width 5 height 9
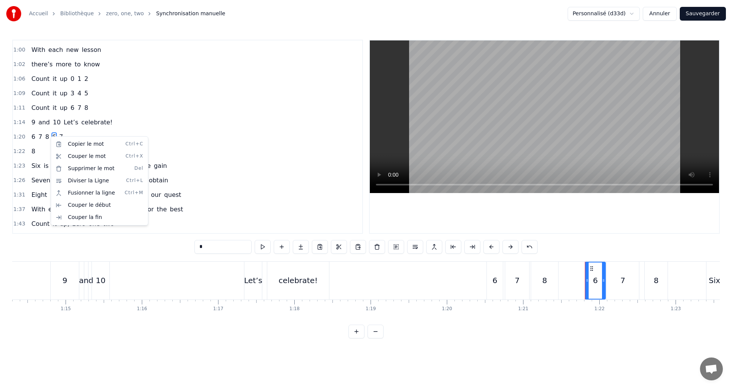
click at [37, 130] on html "Accueil Bibliothèque zero, one, two Synchronisation manuelle Personnalisé (d33d…" at bounding box center [366, 175] width 732 height 350
click at [52, 133] on html "Accueil Bibliothèque zero, one, two Synchronisation manuelle Personnalisé (d33d…" at bounding box center [366, 175] width 732 height 350
drag, startPoint x: 82, startPoint y: 182, endPoint x: 76, endPoint y: 182, distance: 6.1
click at [81, 182] on div "Diviser la Ligne Ctrl+L" at bounding box center [100, 180] width 94 height 12
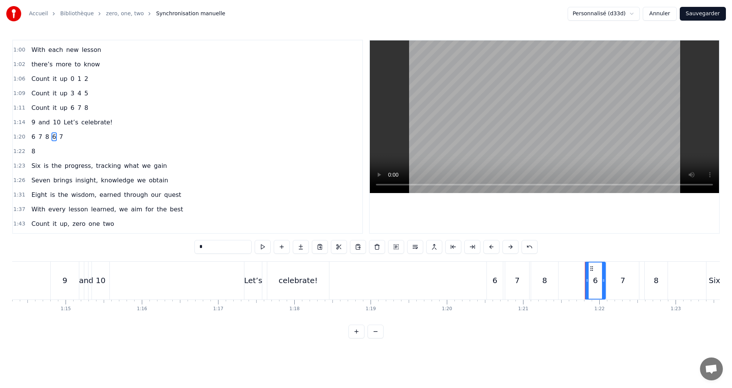
click at [58, 137] on span "7" at bounding box center [60, 136] width 5 height 9
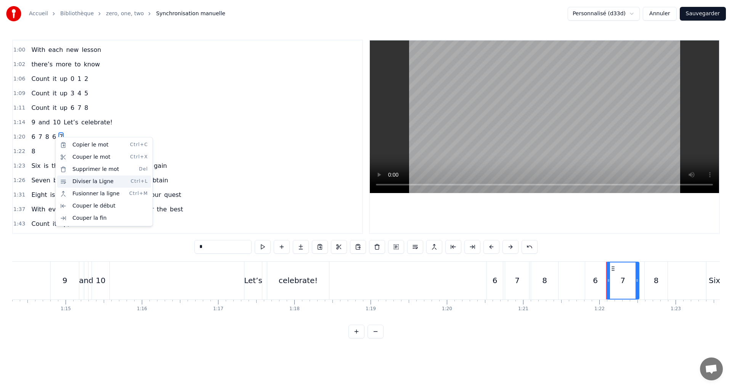
click at [87, 178] on div "Diviser la Ligne Ctrl+L" at bounding box center [104, 181] width 94 height 12
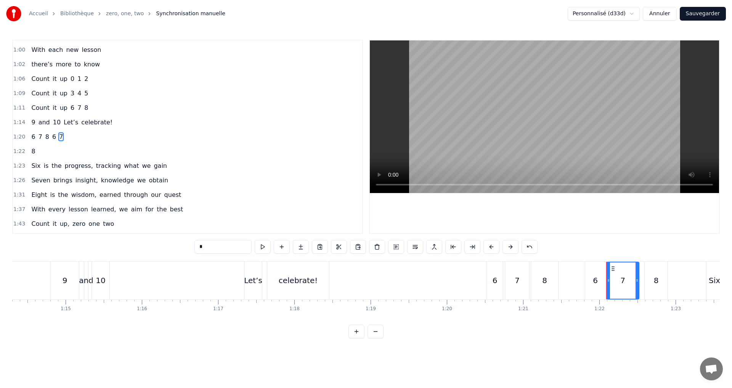
click at [63, 118] on span "Let’s" at bounding box center [71, 122] width 16 height 9
type input "*****"
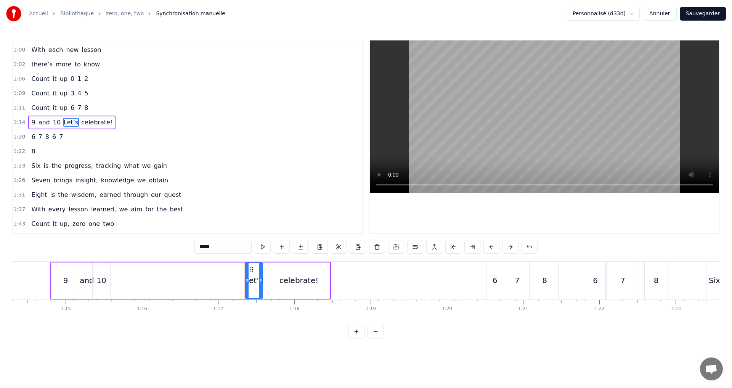
scroll to position [273, 0]
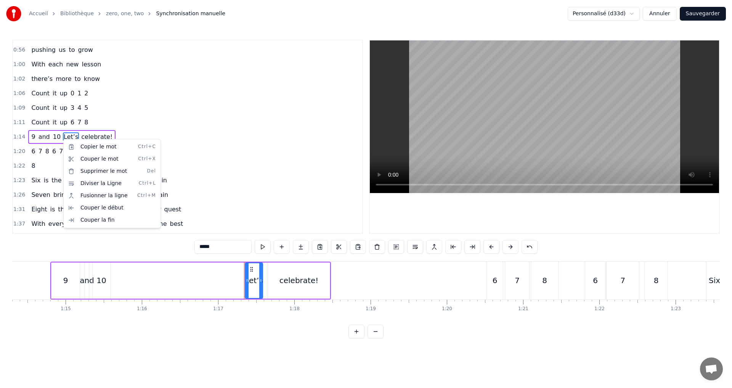
click at [118, 132] on html "Accueil Bibliothèque zero, one, two Synchronisation manuelle Personnalisé (d33d…" at bounding box center [366, 175] width 732 height 350
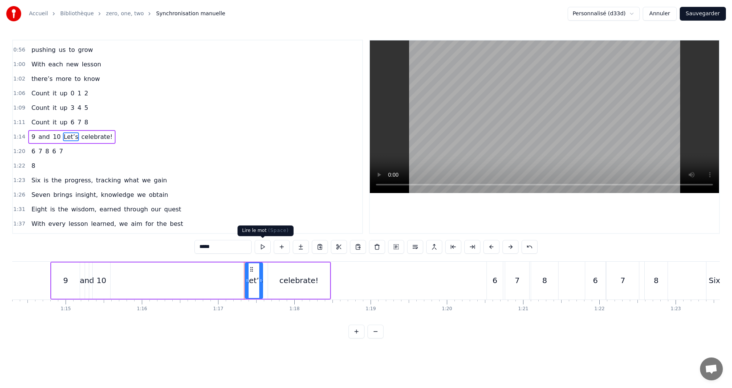
click at [265, 244] on button at bounding box center [263, 247] width 16 height 14
click at [87, 154] on div "1:20 6 7 8 6 7" at bounding box center [187, 151] width 349 height 14
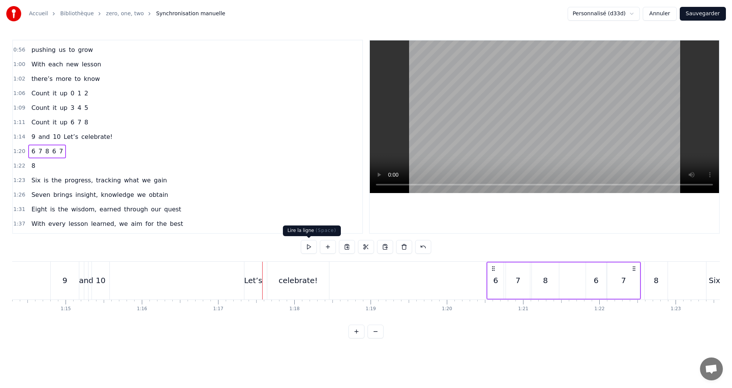
click at [306, 247] on button at bounding box center [309, 247] width 16 height 14
click at [31, 166] on span "8" at bounding box center [33, 165] width 5 height 9
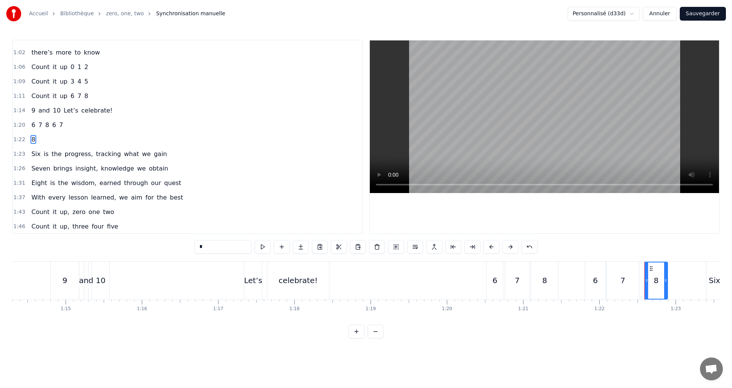
scroll to position [302, 0]
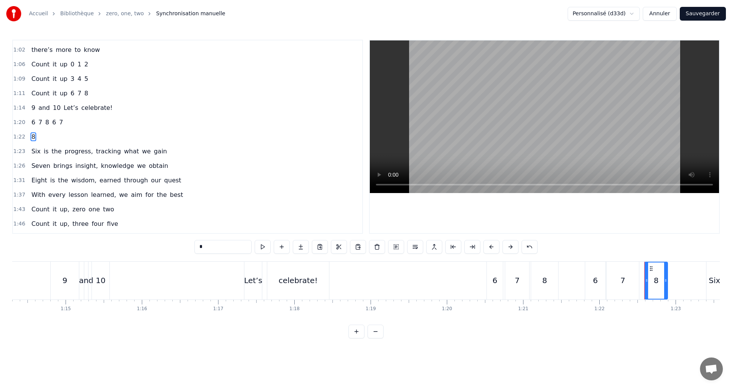
click at [51, 123] on span "6" at bounding box center [53, 122] width 5 height 9
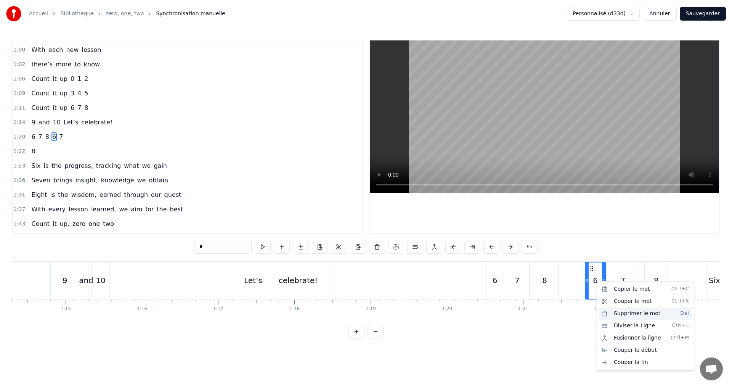
click at [623, 316] on div "Supprimer le mot Del" at bounding box center [646, 313] width 94 height 12
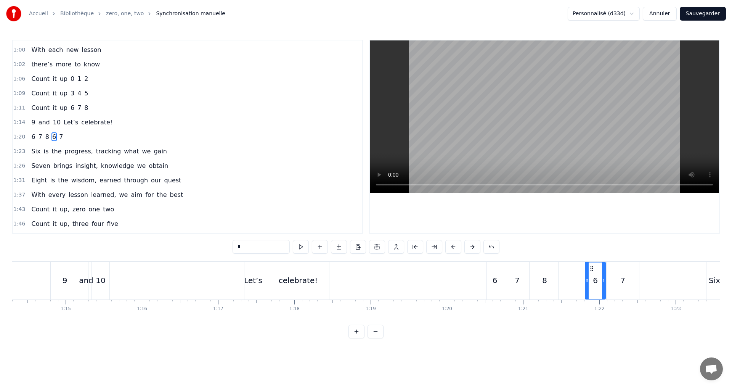
click at [595, 280] on div "6" at bounding box center [595, 280] width 5 height 11
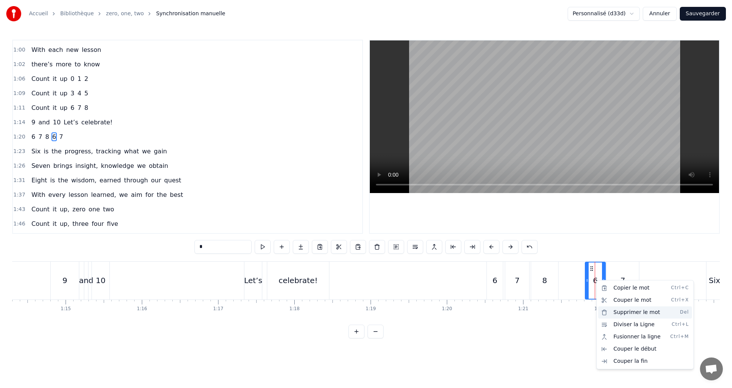
click at [626, 314] on div "Supprimer le mot Del" at bounding box center [645, 312] width 94 height 12
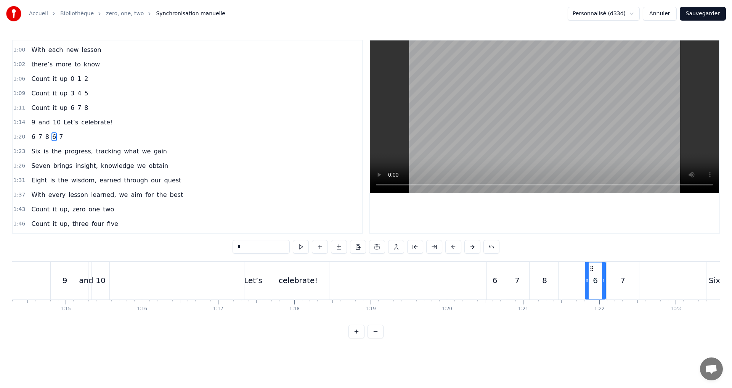
click at [51, 136] on span "6" at bounding box center [53, 136] width 5 height 9
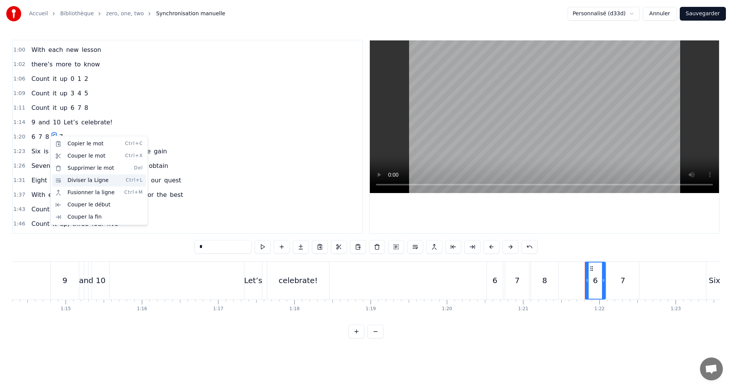
click at [81, 180] on div "Diviser la Ligne Ctrl+L" at bounding box center [99, 180] width 94 height 12
click at [63, 133] on html "Accueil Bibliothèque zero, one, two Synchronisation manuelle Personnalisé (d33d…" at bounding box center [366, 175] width 732 height 350
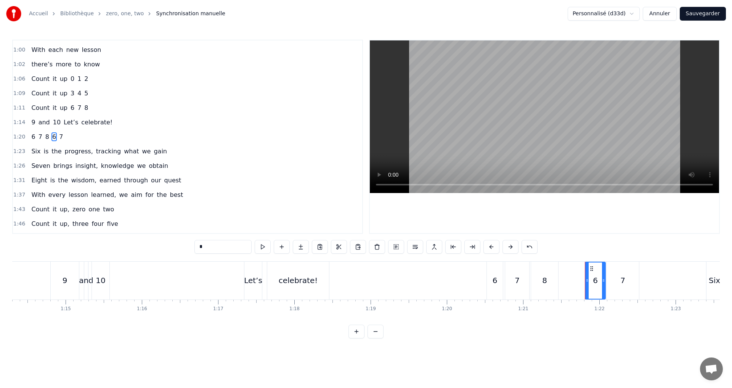
click at [58, 134] on span "7" at bounding box center [60, 136] width 5 height 9
drag, startPoint x: 57, startPoint y: 135, endPoint x: 60, endPoint y: 141, distance: 6.1
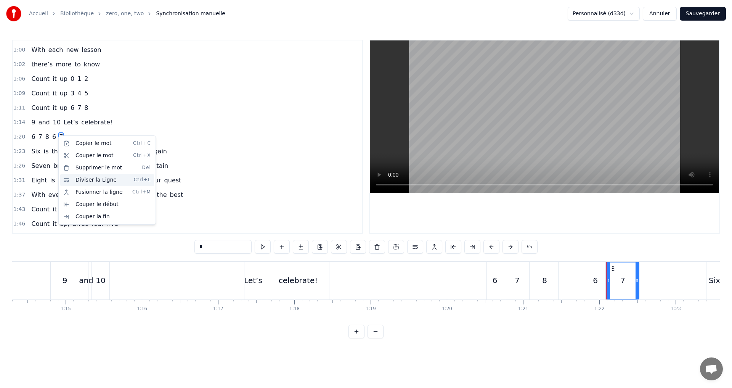
click at [111, 178] on div "Diviser la Ligne Ctrl+L" at bounding box center [107, 180] width 94 height 12
click at [46, 137] on html "Accueil Bibliothèque zero, one, two Synchronisation manuelle Personnalisé (d33d…" at bounding box center [366, 175] width 732 height 350
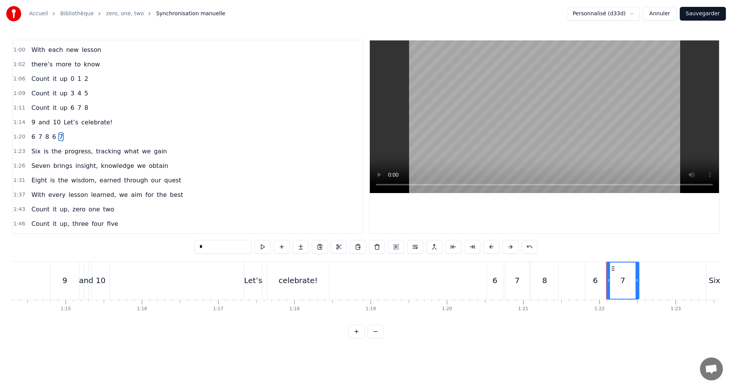
click at [45, 136] on span "8" at bounding box center [47, 136] width 5 height 9
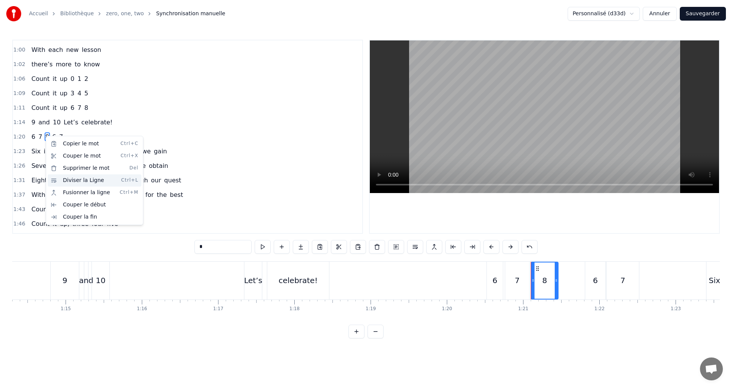
click at [79, 181] on div "Diviser la Ligne Ctrl+L" at bounding box center [95, 180] width 94 height 12
click at [48, 129] on html "Accueil Bibliothèque zero, one, two Synchronisation manuelle Personnalisé (d33d…" at bounding box center [366, 175] width 732 height 350
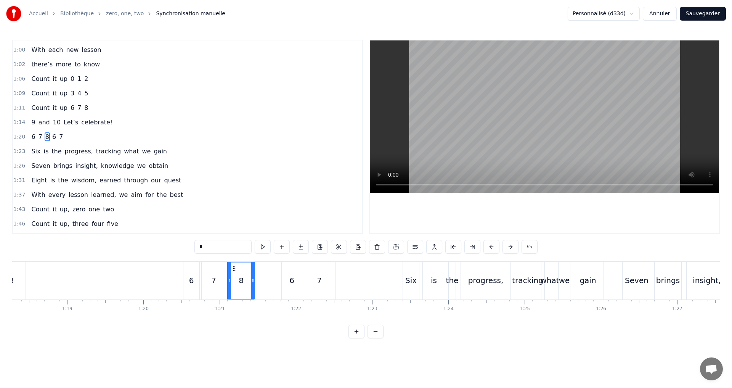
scroll to position [0, 5965]
click at [331, 282] on div "7" at bounding box center [325, 281] width 32 height 38
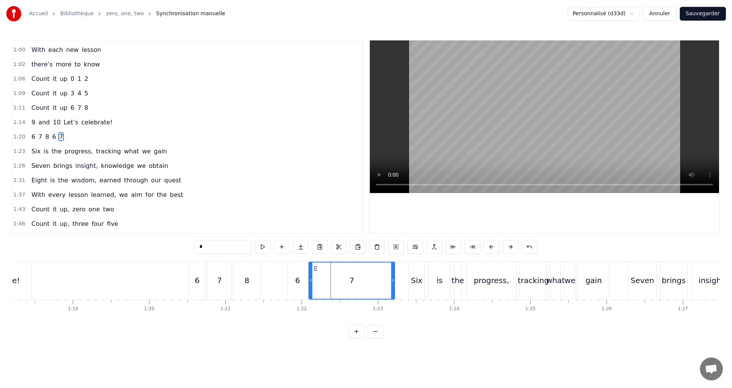
drag, startPoint x: 340, startPoint y: 281, endPoint x: 384, endPoint y: 277, distance: 44.8
click at [394, 276] on div at bounding box center [392, 280] width 3 height 36
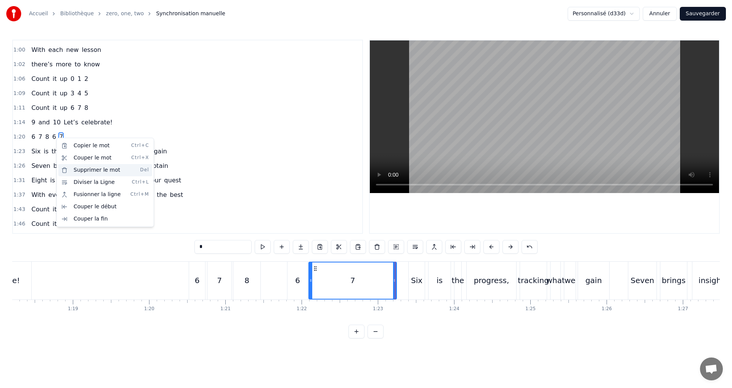
click at [100, 172] on div "Supprimer le mot Del" at bounding box center [105, 170] width 94 height 12
click at [267, 158] on html "Accueil Bibliothèque zero, one, two Synchronisation manuelle Personnalisé (d33d…" at bounding box center [366, 175] width 732 height 350
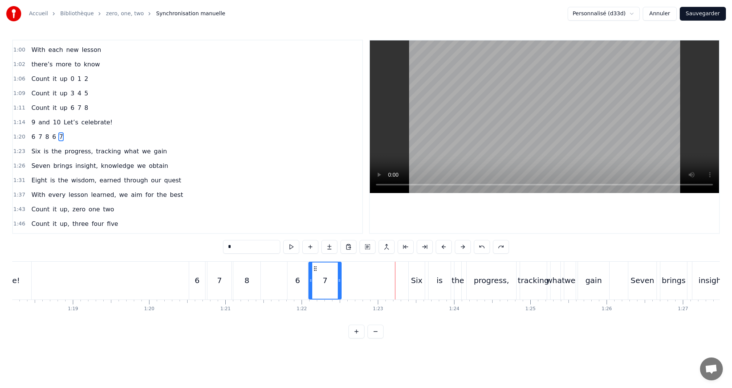
click at [341, 280] on div "7" at bounding box center [325, 281] width 33 height 38
drag, startPoint x: 339, startPoint y: 281, endPoint x: 397, endPoint y: 282, distance: 57.2
click at [394, 282] on icon at bounding box center [392, 280] width 3 height 6
click at [294, 276] on div "6" at bounding box center [298, 281] width 20 height 38
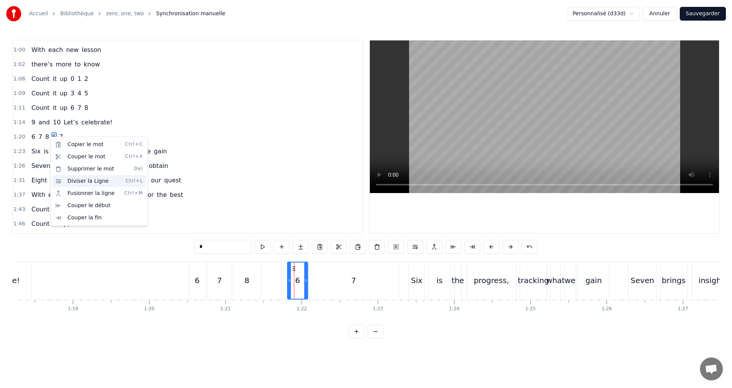
click at [77, 178] on div "Diviser la Ligne Ctrl+L" at bounding box center [99, 181] width 94 height 12
click at [72, 177] on div "Diviser la Ligne Ctrl+L" at bounding box center [99, 181] width 94 height 12
click at [252, 278] on html "Accueil Bibliothèque zero, one, two Synchronisation manuelle Personnalisé (d33d…" at bounding box center [366, 175] width 732 height 350
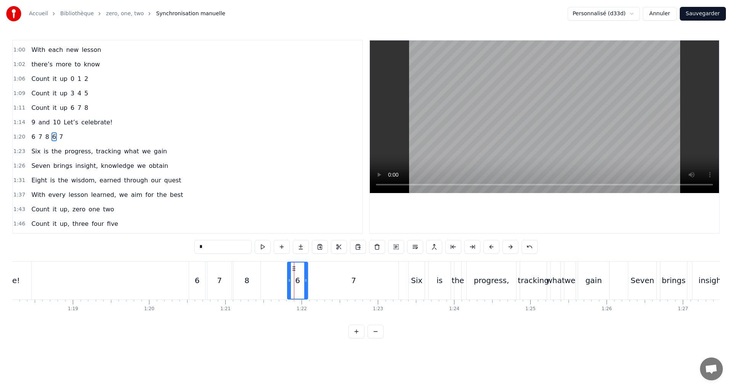
click at [45, 135] on span "8" at bounding box center [47, 136] width 5 height 9
type input "*"
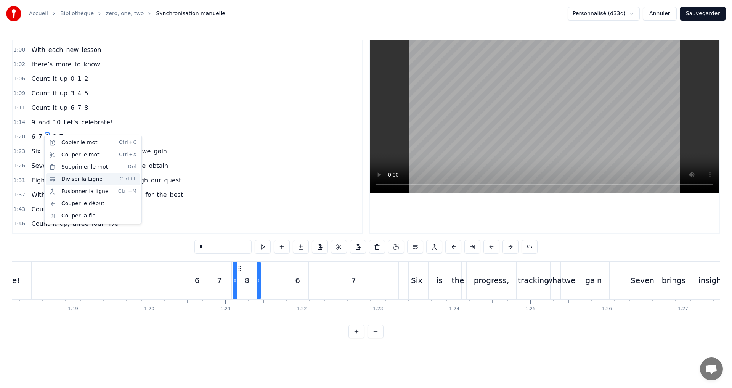
click at [72, 180] on div "Diviser la Ligne Ctrl+L" at bounding box center [93, 179] width 94 height 12
click at [72, 179] on div "Diviser la Ligne Ctrl+L" at bounding box center [93, 179] width 94 height 12
click at [35, 131] on html "Accueil Bibliothèque zero, one, two Synchronisation manuelle Personnalisé (d33d…" at bounding box center [366, 175] width 732 height 350
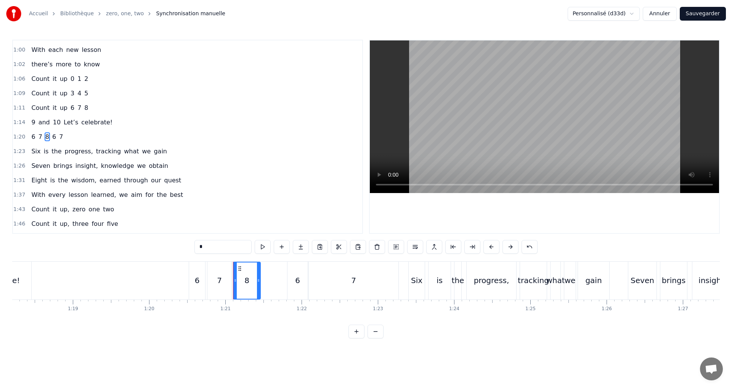
click at [76, 131] on div "1:20 6 7 8 6 7" at bounding box center [187, 137] width 349 height 14
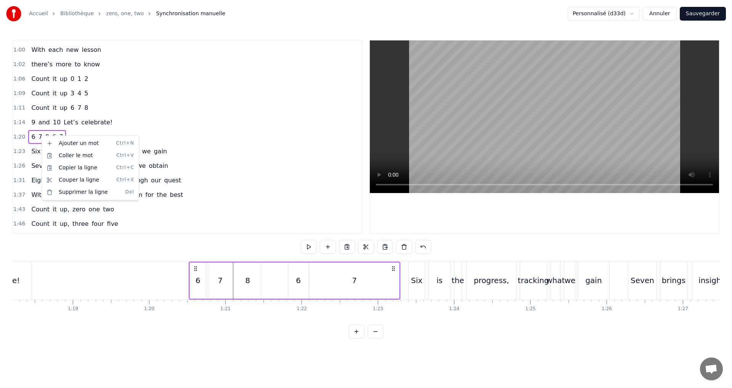
click at [43, 135] on html "Accueil Bibliothèque zero, one, two Synchronisation manuelle Personnalisé (d33d…" at bounding box center [366, 175] width 732 height 350
click at [45, 135] on span "8" at bounding box center [47, 136] width 5 height 9
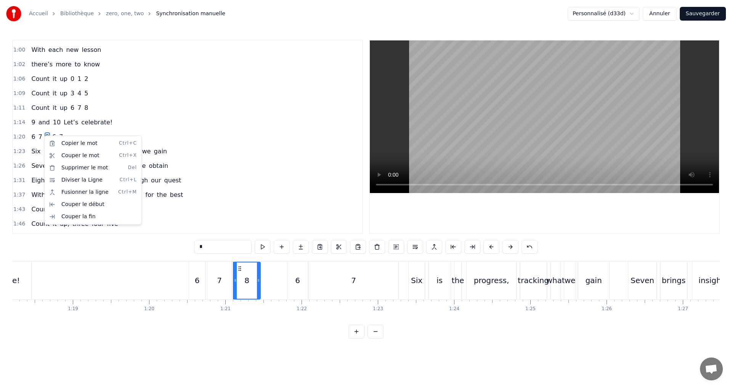
click at [39, 133] on html "Accueil Bibliothèque zero, one, two Synchronisation manuelle Personnalisé (d33d…" at bounding box center [366, 175] width 732 height 350
click at [70, 179] on div "Diviser la Ligne Ctrl+L" at bounding box center [94, 182] width 94 height 12
click at [48, 134] on html "Accueil Bibliothèque zero, one, two Synchronisation manuelle Personnalisé (d33d…" at bounding box center [366, 175] width 732 height 350
click at [75, 181] on div "Diviser la Ligne Ctrl+L" at bounding box center [99, 179] width 94 height 12
click at [55, 131] on html "Accueil Bibliothèque zero, one, two Synchronisation manuelle Personnalisé (d33d…" at bounding box center [366, 175] width 732 height 350
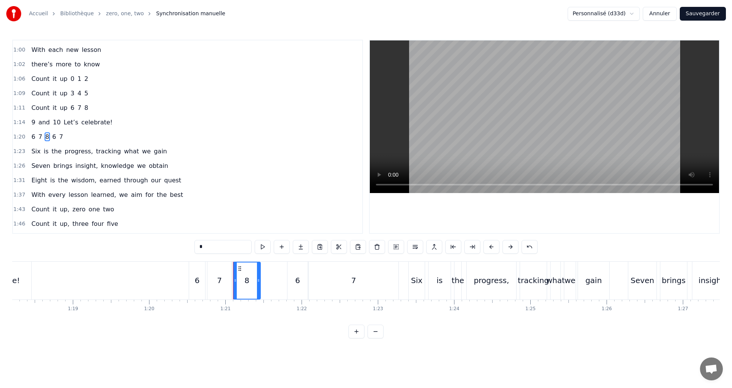
click at [51, 137] on span "6" at bounding box center [53, 136] width 5 height 9
click at [58, 138] on span "7" at bounding box center [60, 136] width 5 height 9
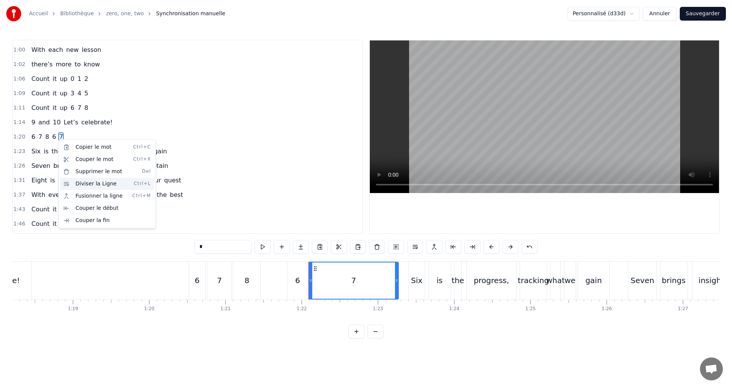
click at [104, 183] on div "Diviser la Ligne Ctrl+L" at bounding box center [107, 184] width 94 height 12
click at [229, 162] on html "Accueil Bibliothèque zero, one, two Synchronisation manuelle Personnalisé (d33d…" at bounding box center [366, 175] width 732 height 350
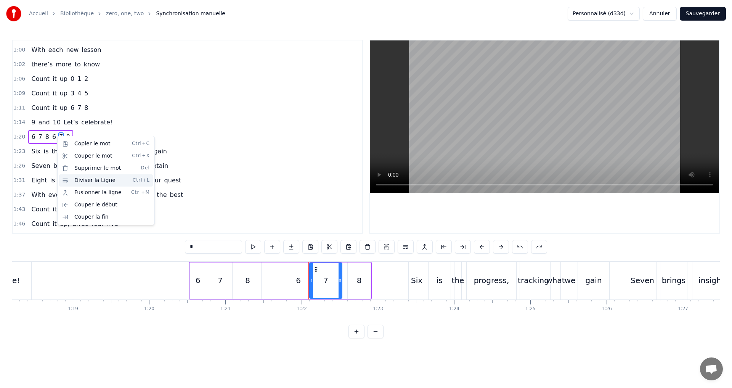
drag, startPoint x: 69, startPoint y: 182, endPoint x: 65, endPoint y: 177, distance: 7.1
click at [69, 182] on div "Diviser la Ligne Ctrl+L" at bounding box center [106, 180] width 94 height 12
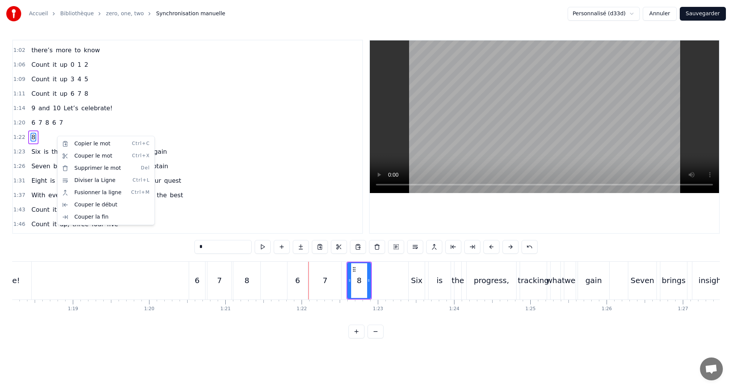
scroll to position [302, 0]
click at [323, 281] on div "7" at bounding box center [325, 280] width 5 height 11
type input "*"
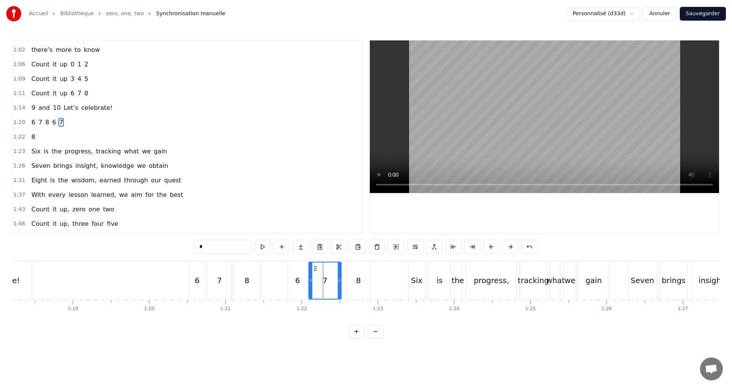
scroll to position [288, 0]
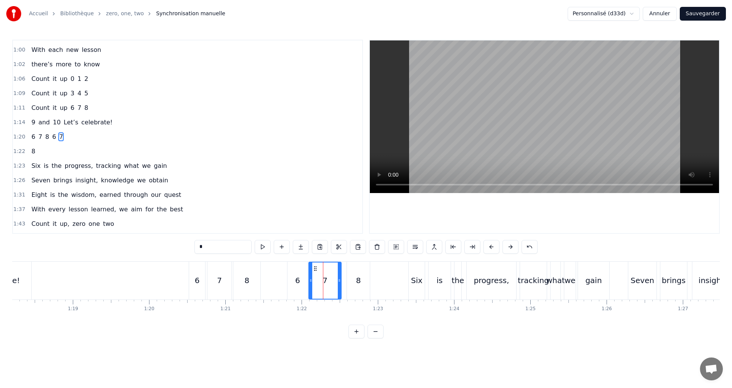
click at [58, 132] on span "7" at bounding box center [60, 136] width 5 height 9
click at [58, 136] on span "7" at bounding box center [60, 136] width 5 height 9
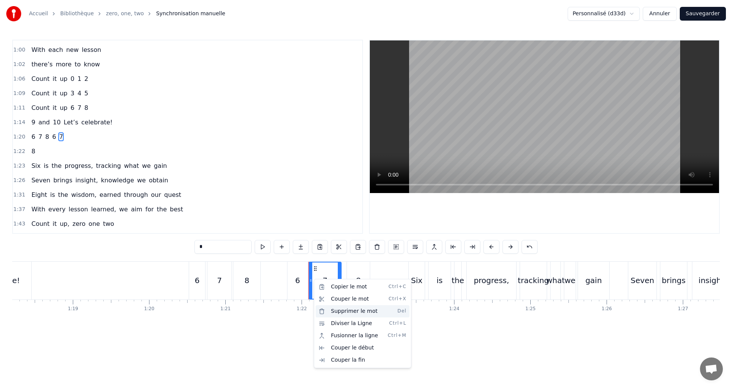
click at [347, 311] on div "Supprimer le mot Del" at bounding box center [363, 311] width 94 height 12
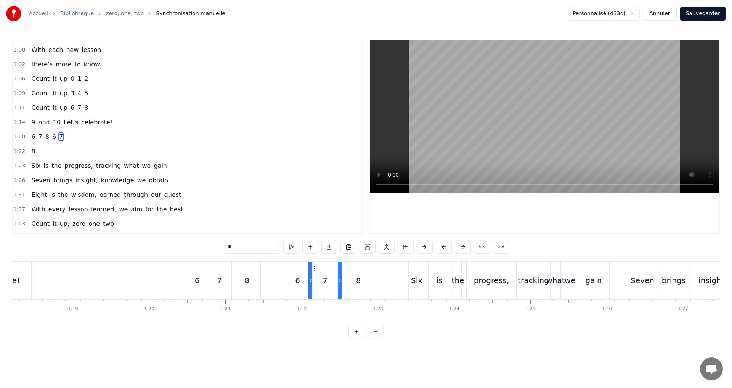
click at [341, 281] on icon at bounding box center [339, 280] width 3 height 6
click at [83, 133] on div "1:20 6 7 8 6 7" at bounding box center [187, 137] width 349 height 14
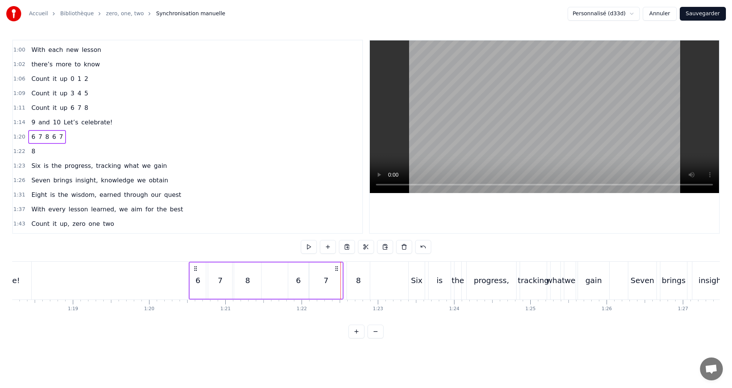
click at [195, 269] on div "6" at bounding box center [197, 281] width 16 height 38
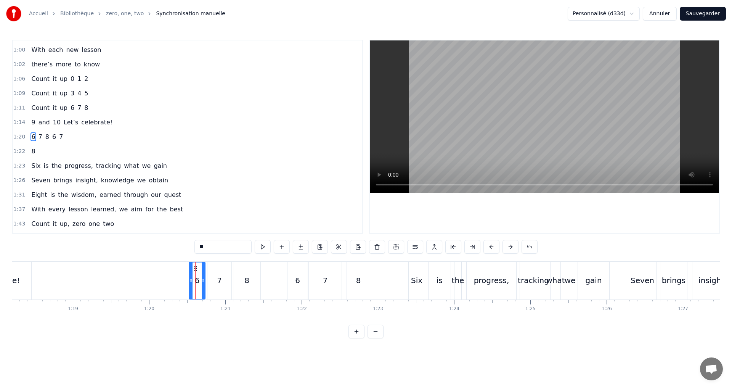
click at [297, 278] on div "6" at bounding box center [297, 280] width 5 height 11
click at [241, 281] on div "8" at bounding box center [246, 281] width 27 height 38
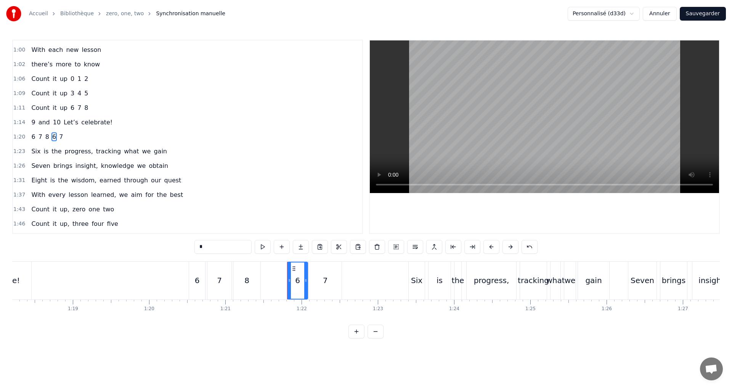
click at [299, 287] on div "6" at bounding box center [297, 280] width 19 height 36
click at [325, 280] on div "7" at bounding box center [325, 280] width 5 height 11
click at [325, 281] on div "7" at bounding box center [325, 280] width 5 height 11
click at [252, 281] on div "8" at bounding box center [246, 281] width 27 height 38
click at [222, 280] on div "7" at bounding box center [219, 281] width 24 height 38
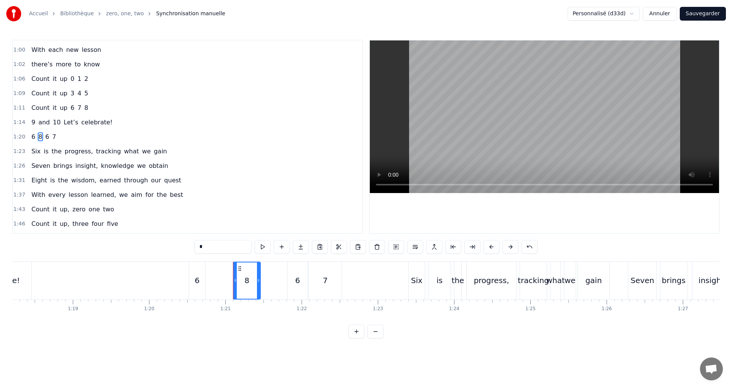
click at [246, 283] on div "8" at bounding box center [246, 280] width 5 height 11
click at [324, 280] on div "7" at bounding box center [325, 280] width 5 height 11
click at [297, 278] on div "6" at bounding box center [297, 280] width 5 height 11
click at [321, 281] on div "7" at bounding box center [325, 281] width 33 height 38
click at [292, 283] on div "6" at bounding box center [297, 280] width 19 height 36
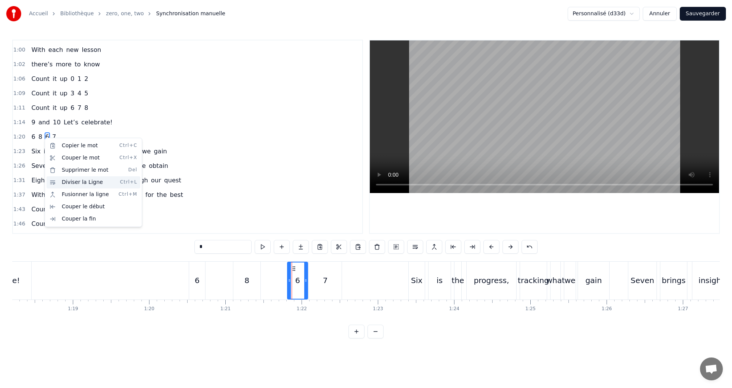
click at [83, 178] on div "Diviser la Ligne Ctrl+L" at bounding box center [94, 182] width 94 height 12
click at [80, 180] on div "Diviser la Ligne Ctrl+L" at bounding box center [94, 182] width 94 height 12
click at [76, 182] on div "Diviser la Ligne Ctrl+L" at bounding box center [94, 182] width 94 height 12
click at [248, 277] on html "Accueil Bibliothèque zero, one, two Synchronisation manuelle Personnalisé (d33d…" at bounding box center [366, 175] width 732 height 350
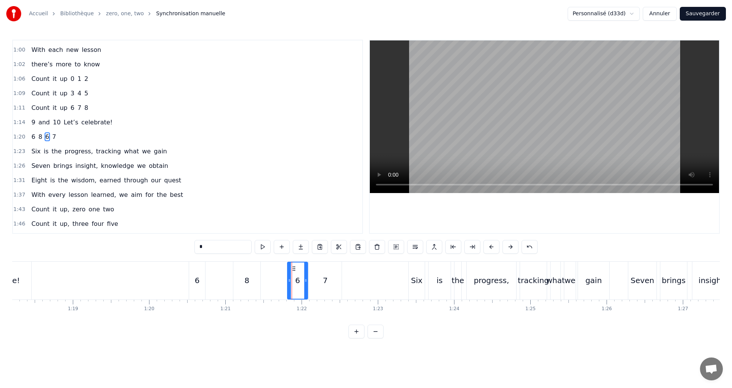
click at [243, 281] on div "8" at bounding box center [246, 281] width 27 height 38
type input "*"
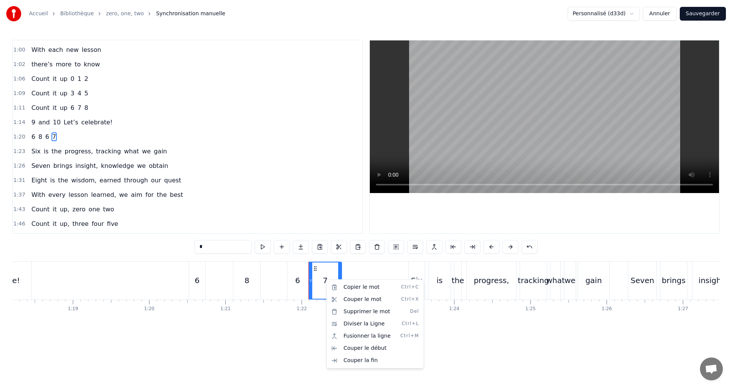
click at [309, 280] on html "Accueil Bibliothèque zero, one, two Synchronisation manuelle Personnalisé (d33d…" at bounding box center [366, 175] width 732 height 350
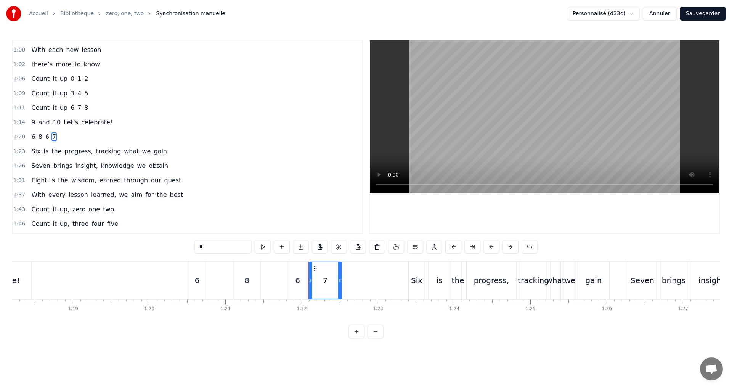
click at [272, 268] on div "6 8 6 7" at bounding box center [266, 281] width 155 height 38
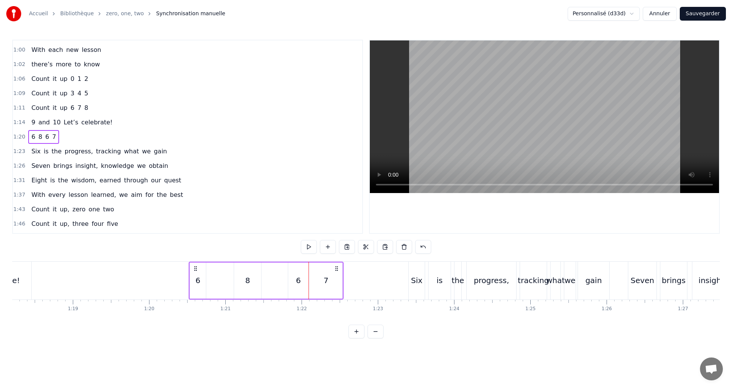
drag, startPoint x: 57, startPoint y: 128, endPoint x: 58, endPoint y: 132, distance: 4.6
click at [58, 132] on div "0:02 0 1 2 0:05 0 starts us off 0:06 a chance to explore 0:08 1 is the first st…" at bounding box center [187, 137] width 351 height 194
click at [317, 278] on div "7" at bounding box center [325, 281] width 33 height 38
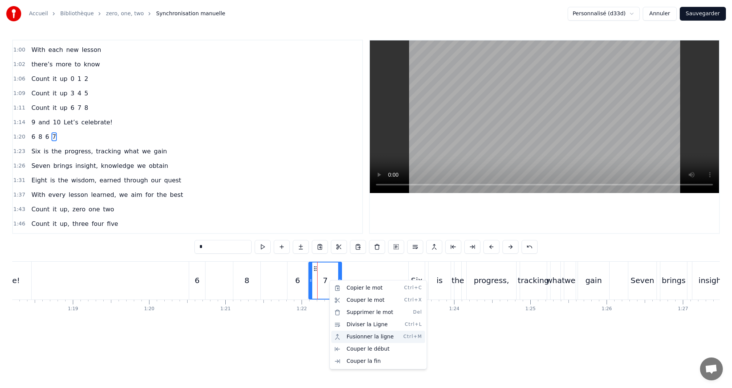
click at [357, 335] on div "Fusionner la ligne Ctrl+M" at bounding box center [378, 337] width 94 height 12
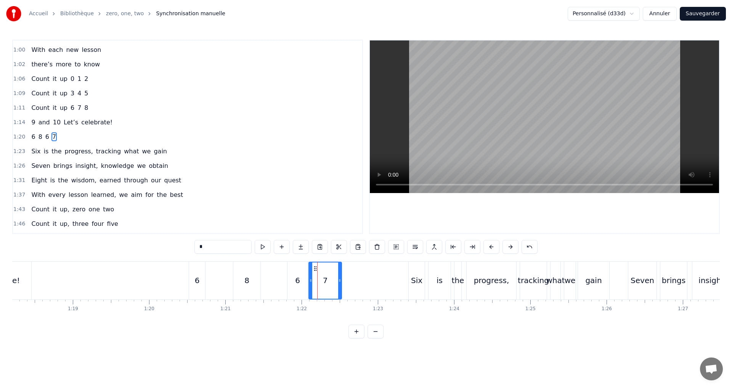
drag, startPoint x: 40, startPoint y: 137, endPoint x: 57, endPoint y: 139, distance: 17.2
click at [40, 138] on div "6 8 6 7" at bounding box center [43, 137] width 31 height 14
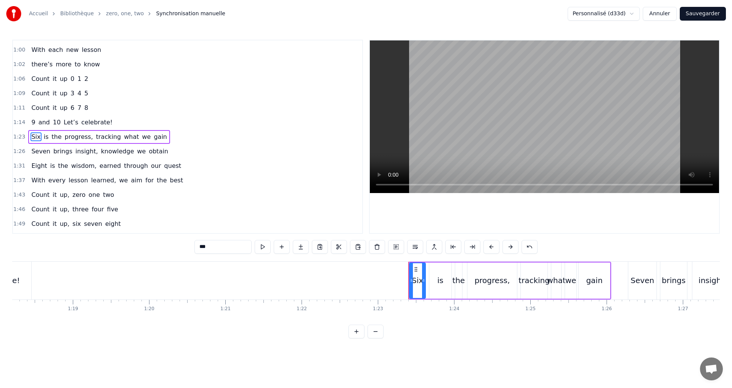
type input "**"
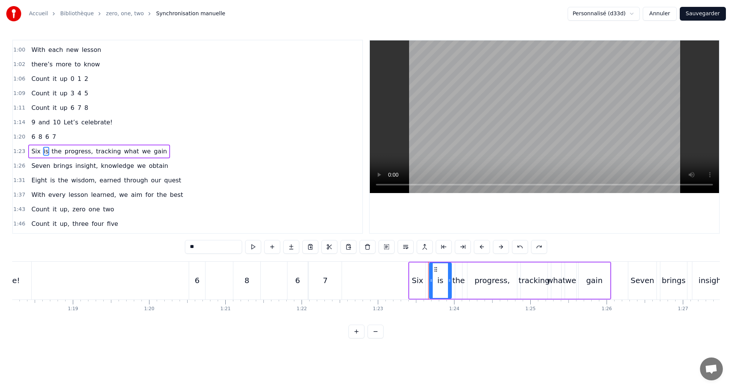
click at [67, 137] on div "1:20 6 8 6 7" at bounding box center [187, 137] width 349 height 14
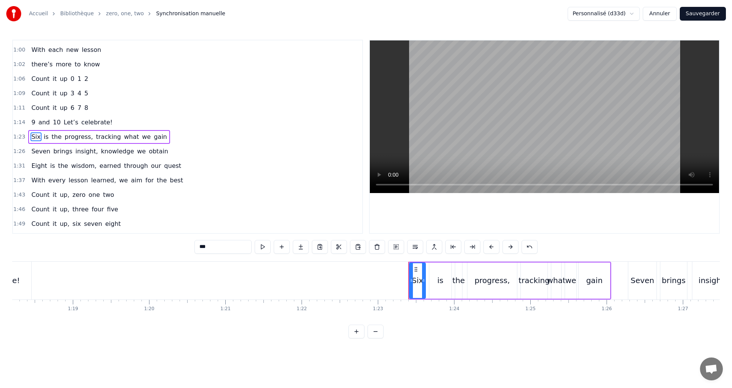
click at [108, 124] on div "1:14 9 and 10 Let’s celebrate!" at bounding box center [187, 122] width 349 height 14
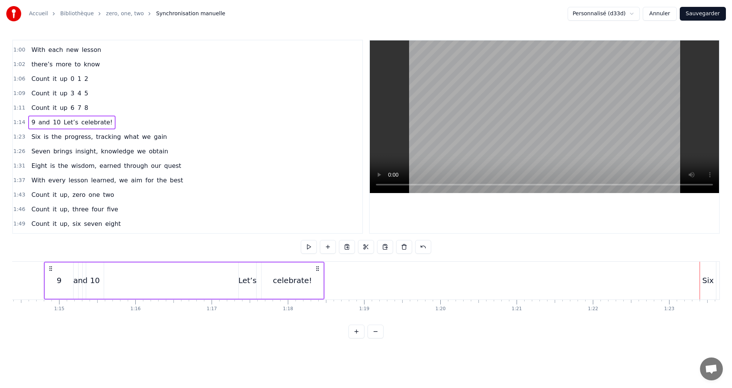
scroll to position [0, 5667]
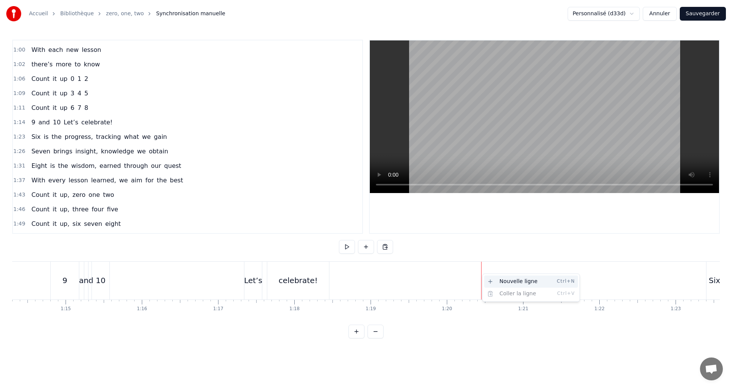
drag, startPoint x: 498, startPoint y: 280, endPoint x: 493, endPoint y: 278, distance: 5.3
click at [498, 279] on div "Nouvelle ligne Ctrl+N" at bounding box center [531, 281] width 94 height 12
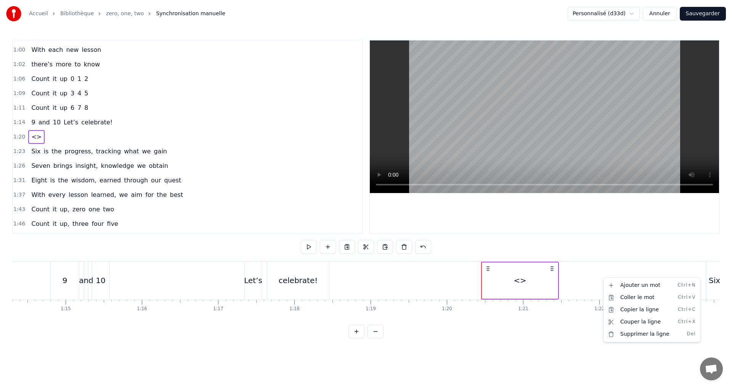
click at [597, 265] on html "Accueil Bibliothèque zero, one, two Synchronisation manuelle Personnalisé (d33d…" at bounding box center [366, 175] width 732 height 350
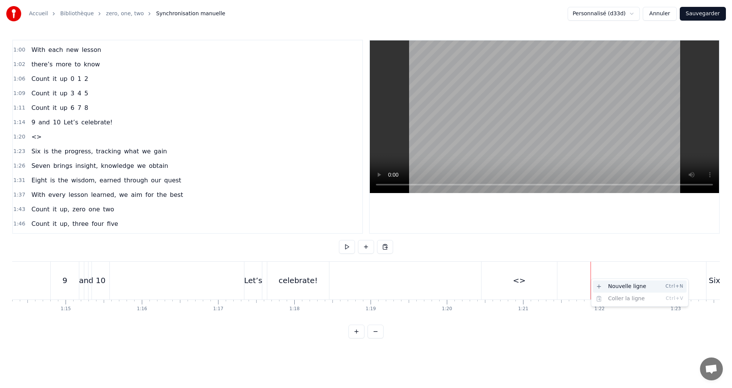
click at [611, 288] on div "Nouvelle ligne Ctrl+N" at bounding box center [640, 286] width 94 height 12
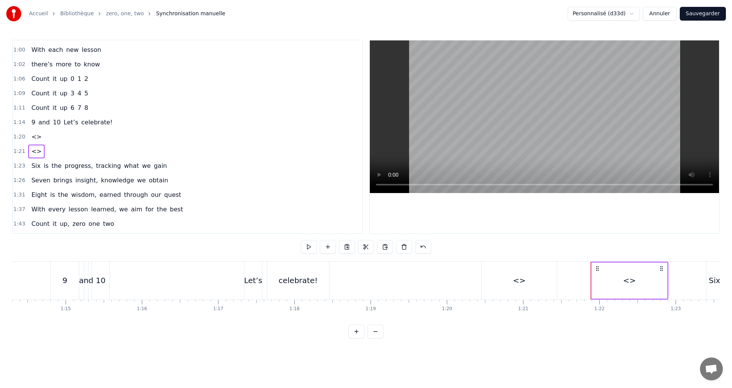
click at [31, 134] on span "<>" at bounding box center [37, 136] width 12 height 9
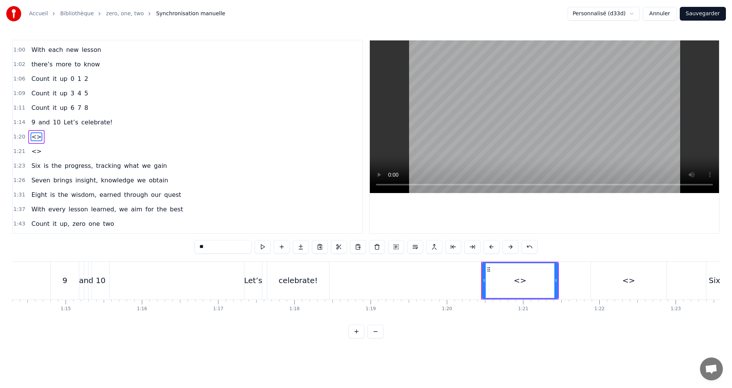
click at [208, 251] on input "**" at bounding box center [222, 247] width 57 height 14
drag, startPoint x: 215, startPoint y: 246, endPoint x: 175, endPoint y: 240, distance: 40.5
click at [175, 240] on div "0:02 0 1 2 0:05 0 starts us off 0:06 a chance to explore 0:08 1 is the first st…" at bounding box center [366, 189] width 708 height 299
type input "*"
drag, startPoint x: 198, startPoint y: 272, endPoint x: 204, endPoint y: 264, distance: 10.0
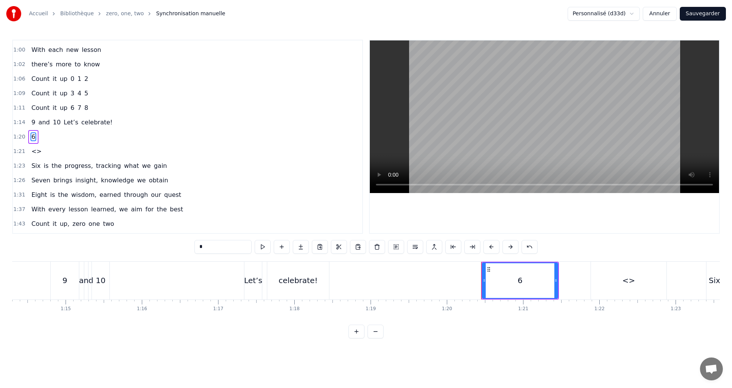
click at [198, 271] on div "9 and 10 Let’s celebrate!" at bounding box center [190, 281] width 281 height 38
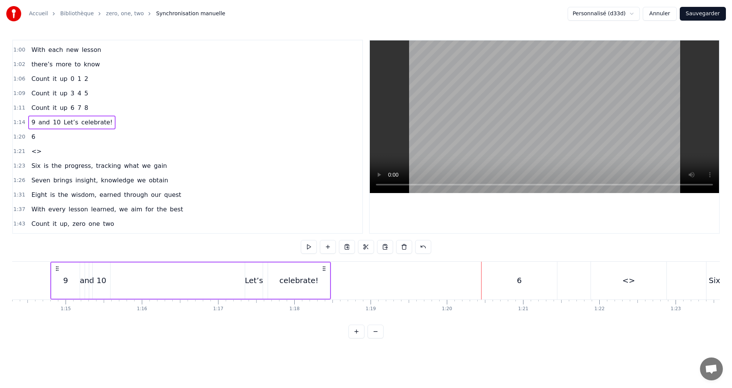
click at [509, 283] on div "6" at bounding box center [520, 281] width 76 height 38
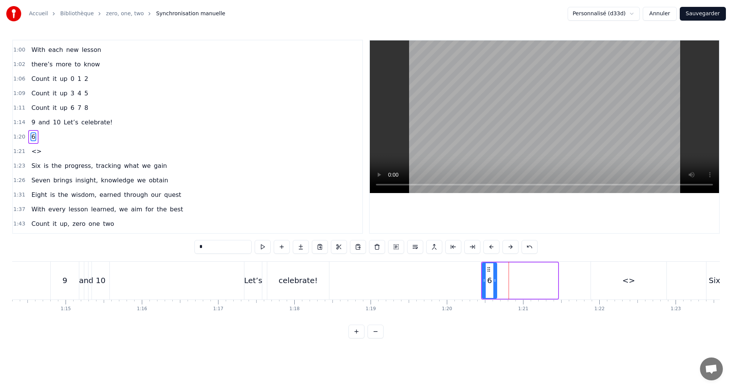
drag, startPoint x: 556, startPoint y: 285, endPoint x: 494, endPoint y: 276, distance: 62.0
click at [495, 276] on div at bounding box center [494, 280] width 3 height 35
click at [493, 276] on div "6" at bounding box center [489, 281] width 14 height 38
drag, startPoint x: 495, startPoint y: 281, endPoint x: 565, endPoint y: 283, distance: 69.8
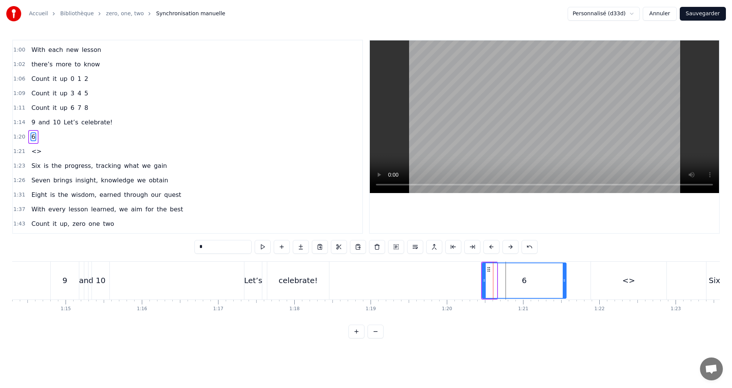
click at [565, 283] on icon at bounding box center [564, 280] width 3 height 6
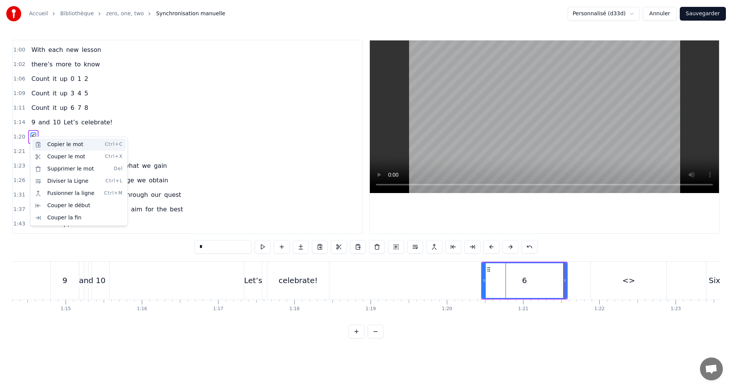
click at [55, 146] on div "Copier le mot Ctrl+C" at bounding box center [79, 144] width 94 height 12
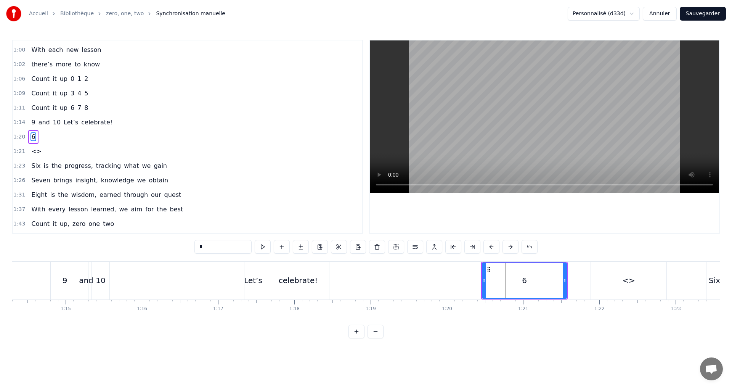
click at [535, 272] on div "6" at bounding box center [525, 280] width 84 height 35
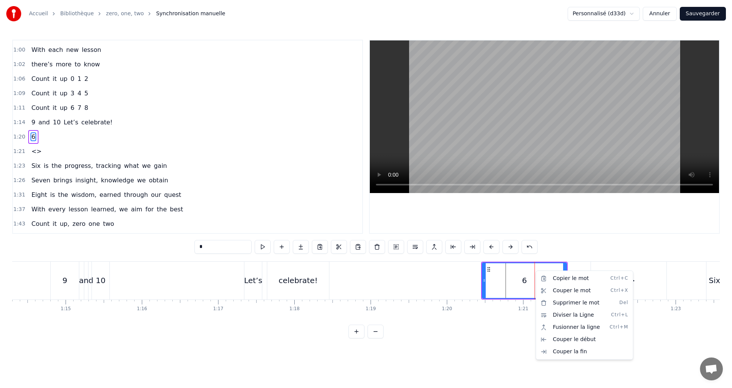
click at [506, 274] on html "Accueil Bibliothèque zero, one, two Synchronisation manuelle Personnalisé (d33d…" at bounding box center [366, 175] width 732 height 350
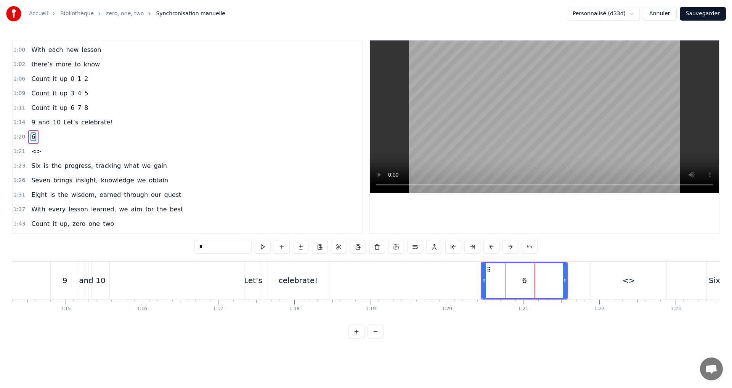
click at [556, 271] on div "6" at bounding box center [525, 280] width 84 height 35
drag, startPoint x: 565, startPoint y: 278, endPoint x: 551, endPoint y: 277, distance: 13.8
click at [551, 277] on icon at bounding box center [551, 280] width 3 height 6
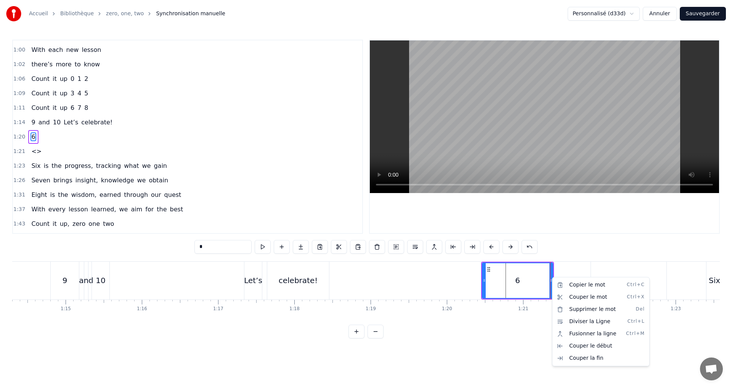
click at [519, 284] on html "Accueil Bibliothèque zero, one, two Synchronisation manuelle Personnalisé (d33d…" at bounding box center [366, 175] width 732 height 350
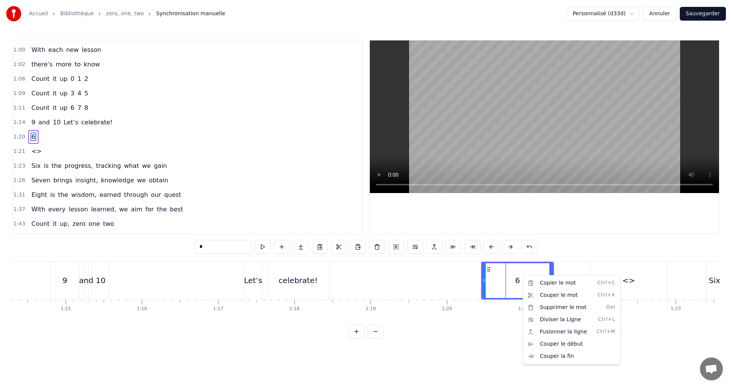
click at [540, 271] on html "Accueil Bibliothèque zero, one, two Synchronisation manuelle Personnalisé (d33d…" at bounding box center [366, 175] width 732 height 350
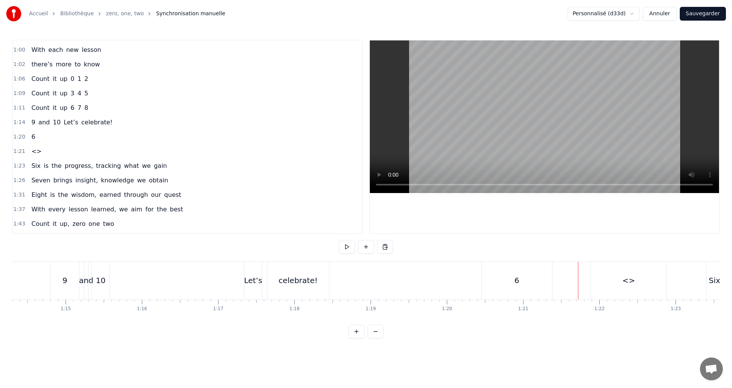
click at [600, 281] on div "<>" at bounding box center [629, 281] width 76 height 38
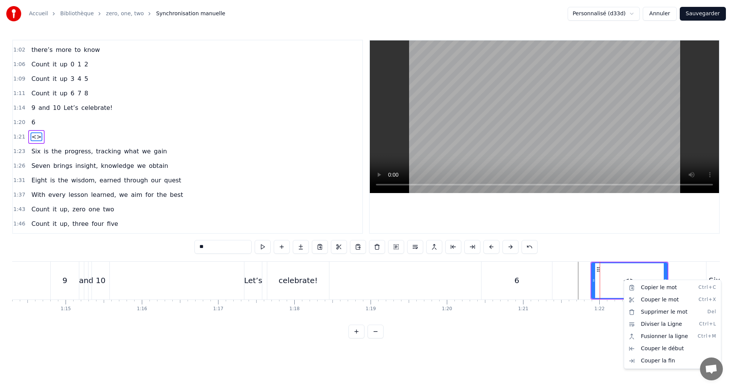
click at [549, 278] on html "Accueil Bibliothèque zero, one, two Synchronisation manuelle Personnalisé (d33d…" at bounding box center [366, 175] width 732 height 350
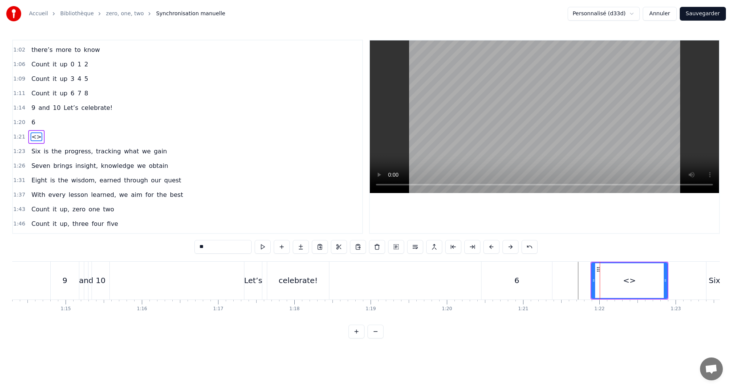
click at [513, 275] on div "6" at bounding box center [517, 281] width 71 height 38
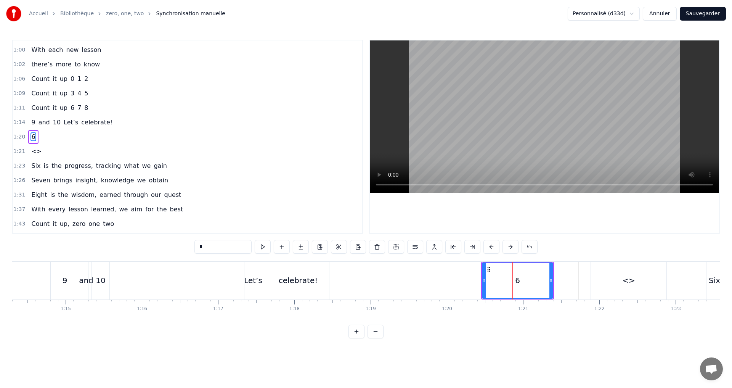
click at [506, 269] on div "6" at bounding box center [518, 280] width 70 height 35
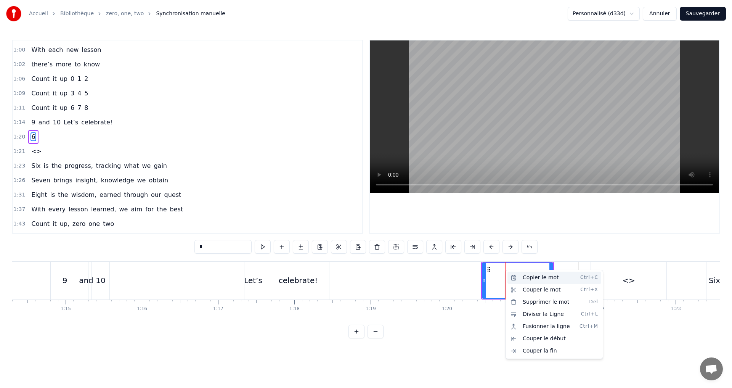
click at [523, 277] on div "Copier le mot Ctrl+C" at bounding box center [555, 278] width 94 height 12
click at [541, 277] on div "Copier le mot Ctrl+C" at bounding box center [563, 277] width 94 height 12
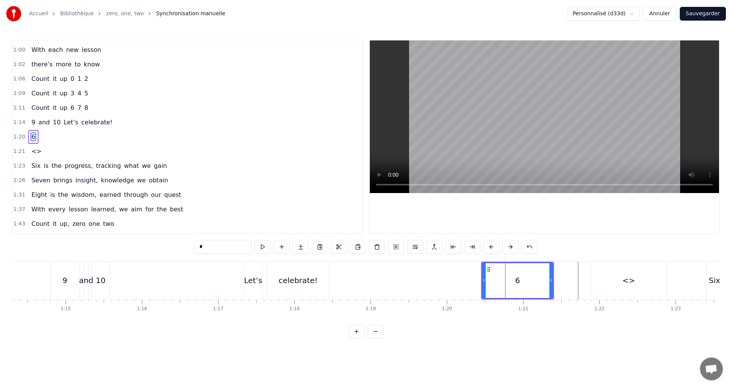
click at [532, 270] on div "6" at bounding box center [518, 280] width 70 height 35
click at [514, 266] on div "6" at bounding box center [518, 280] width 70 height 35
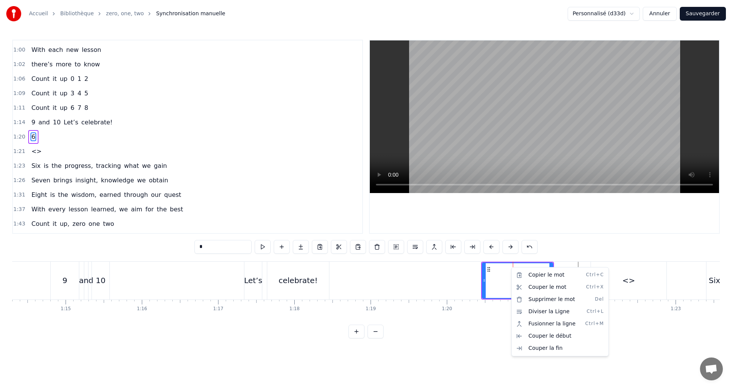
click at [31, 134] on html "Accueil Bibliothèque zero, one, two Synchronisation manuelle Personnalisé (d33d…" at bounding box center [366, 175] width 732 height 350
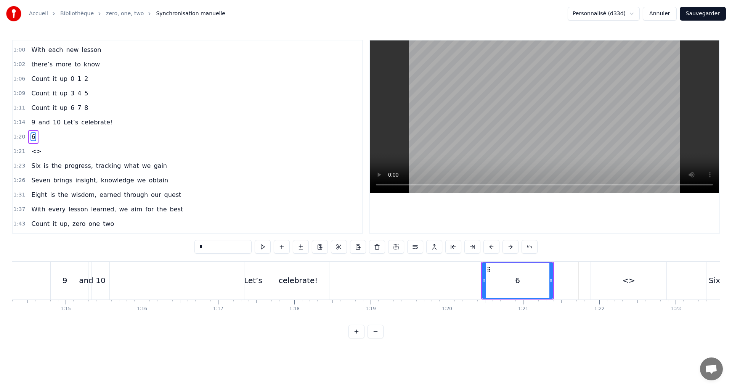
click at [215, 244] on input "*" at bounding box center [222, 247] width 57 height 14
click at [532, 281] on div "6 7 8" at bounding box center [518, 280] width 70 height 35
click at [262, 243] on button at bounding box center [263, 247] width 16 height 14
click at [199, 249] on input "*****" at bounding box center [222, 247] width 57 height 14
click at [203, 247] on input "*****" at bounding box center [222, 247] width 57 height 14
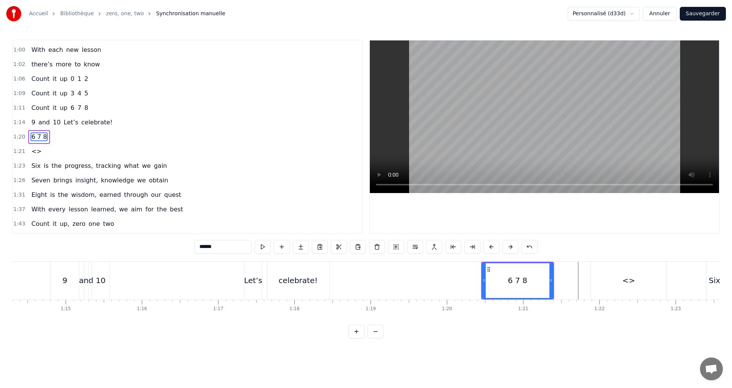
click at [213, 245] on input "******" at bounding box center [222, 247] width 57 height 14
click at [209, 244] on input "******" at bounding box center [222, 247] width 57 height 14
type input "*******"
click at [51, 135] on div "1:20 6 7 8" at bounding box center [187, 137] width 349 height 14
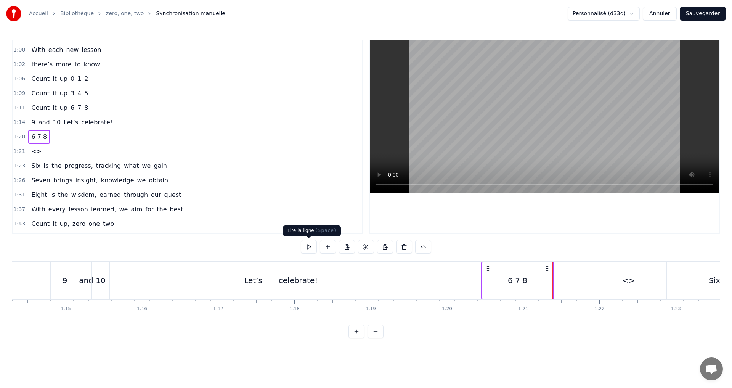
click at [309, 243] on button at bounding box center [309, 247] width 16 height 14
click at [613, 276] on div "<>" at bounding box center [629, 281] width 76 height 38
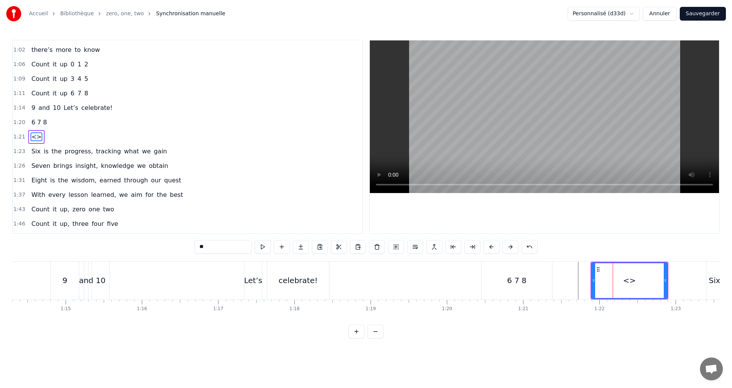
click at [541, 279] on div "6 7 8" at bounding box center [517, 281] width 71 height 38
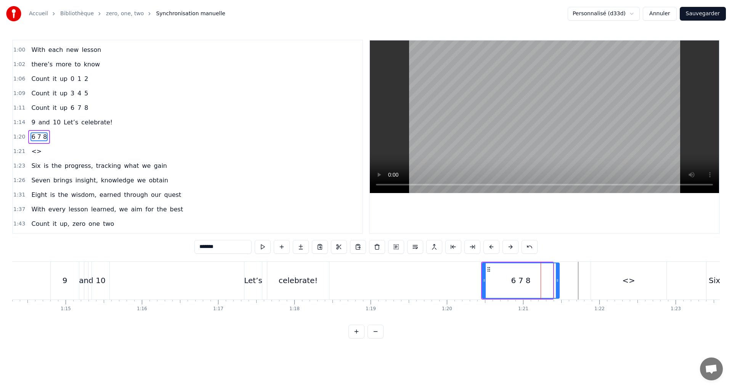
drag, startPoint x: 550, startPoint y: 281, endPoint x: 557, endPoint y: 281, distance: 6.5
click at [557, 281] on icon at bounding box center [557, 280] width 3 height 6
click at [636, 284] on div "<>" at bounding box center [629, 281] width 76 height 38
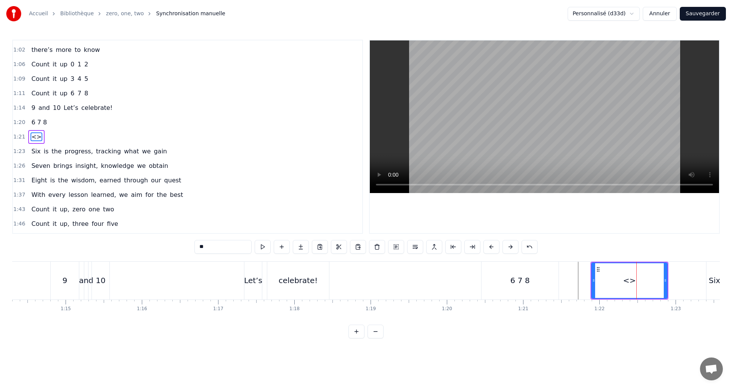
click at [514, 282] on div "6 7 8" at bounding box center [520, 280] width 19 height 11
type input "*******"
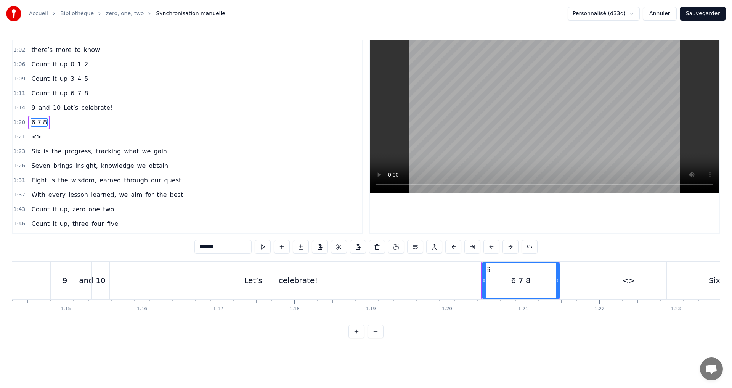
scroll to position [288, 0]
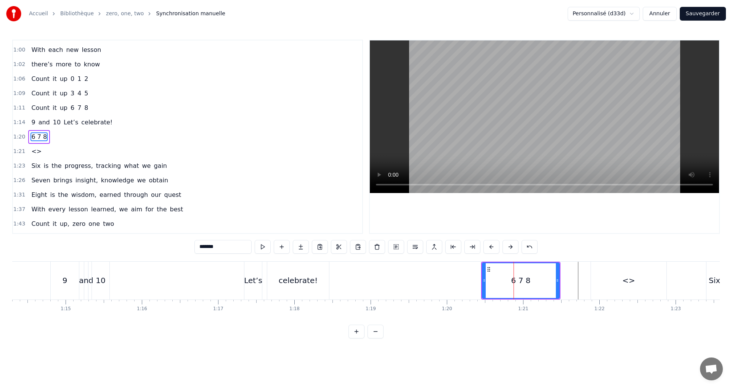
click at [514, 281] on div at bounding box center [514, 281] width 0 height 38
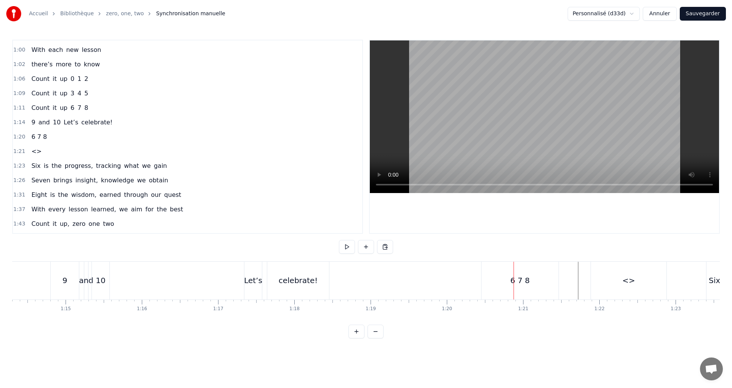
click at [509, 290] on div "6 7 8" at bounding box center [520, 281] width 77 height 38
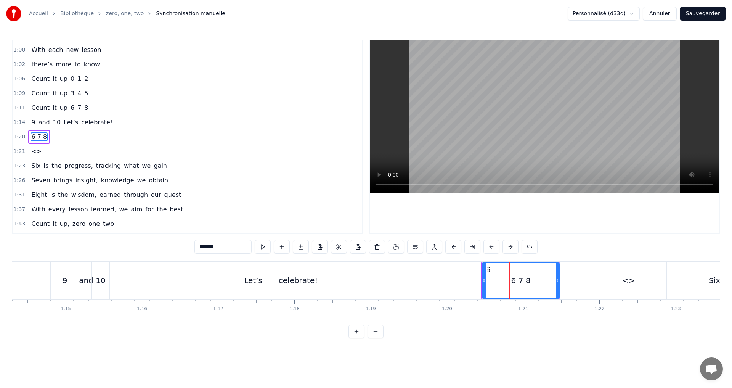
drag, startPoint x: 221, startPoint y: 247, endPoint x: 110, endPoint y: 242, distance: 111.1
click at [111, 240] on div "0:02 0 1 2 0:05 0 starts us off 0:06 a chance to explore 0:08 1 is the first st…" at bounding box center [366, 189] width 708 height 299
click at [618, 284] on div "<>" at bounding box center [629, 281] width 76 height 38
type input "**"
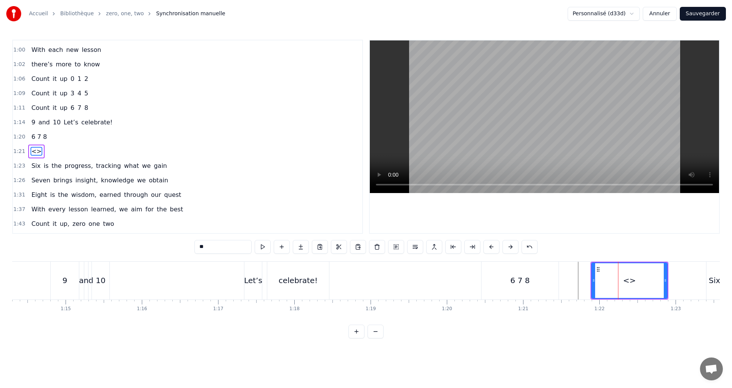
scroll to position [302, 0]
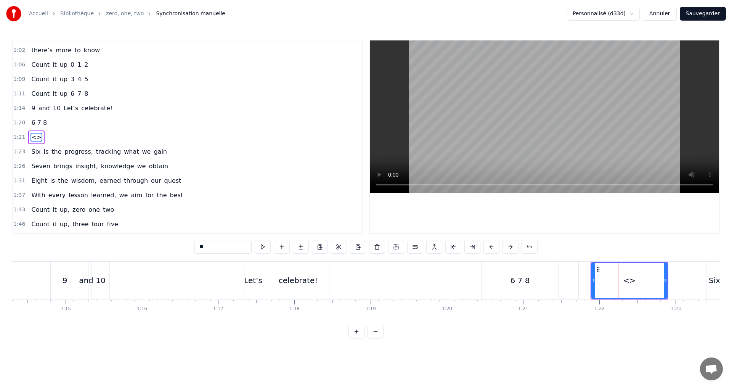
click at [618, 283] on div at bounding box center [618, 281] width 0 height 38
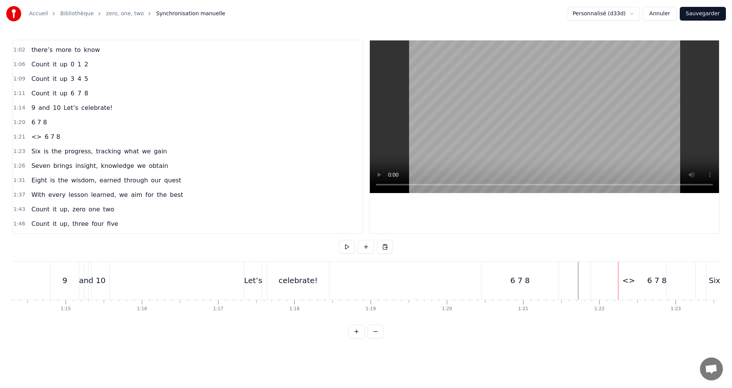
click at [649, 283] on div "6 7 8" at bounding box center [657, 280] width 19 height 11
click at [648, 283] on div "6 7 8" at bounding box center [657, 280] width 19 height 11
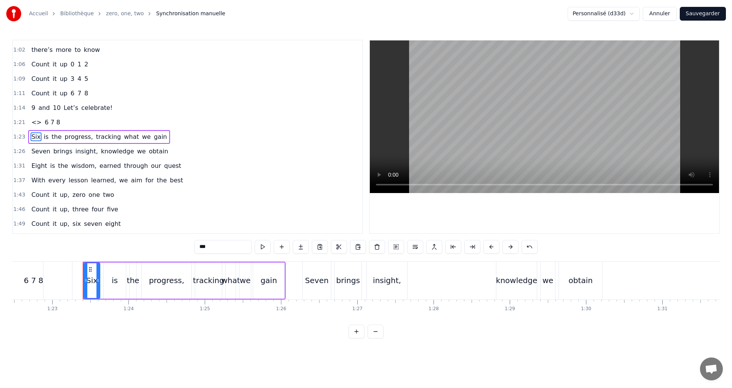
scroll to position [0, 6323]
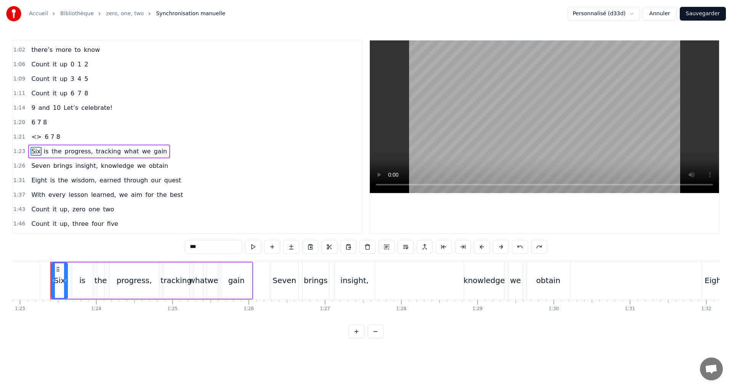
click at [47, 135] on span "6 7 8" at bounding box center [52, 136] width 17 height 9
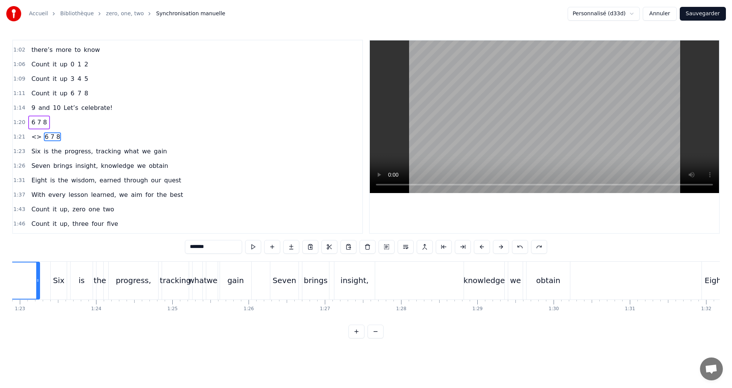
click at [37, 135] on span "<>" at bounding box center [37, 136] width 12 height 9
type input "**"
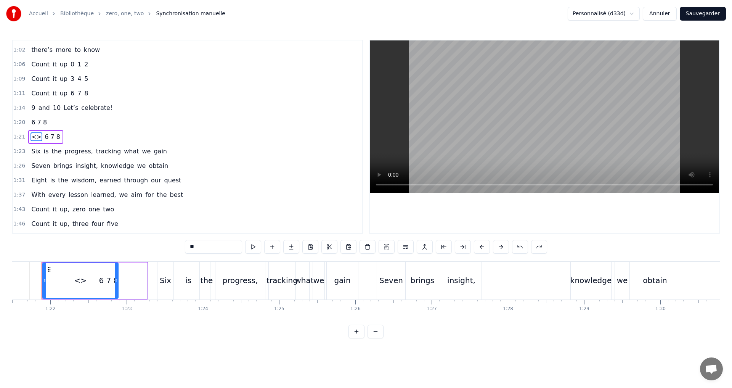
scroll to position [0, 6207]
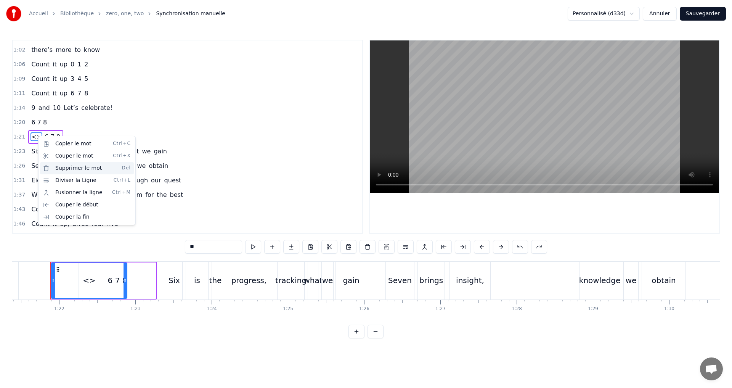
click at [68, 170] on div "Supprimer le mot Del" at bounding box center [87, 168] width 94 height 12
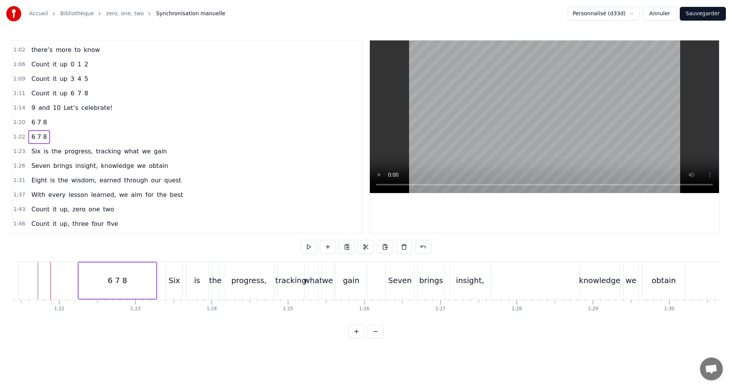
click at [96, 122] on div "1:20 6 7 8" at bounding box center [187, 122] width 349 height 14
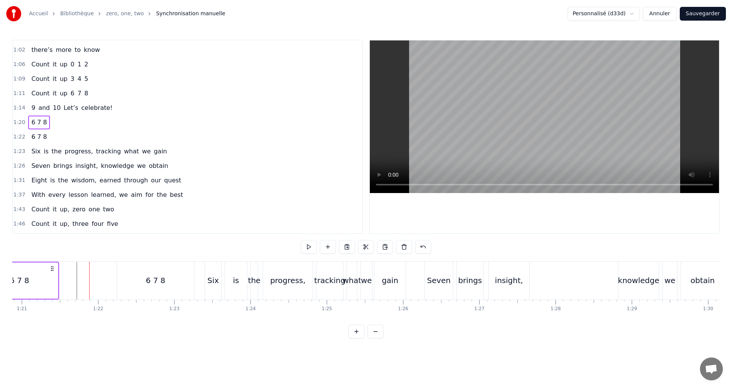
scroll to position [0, 6098]
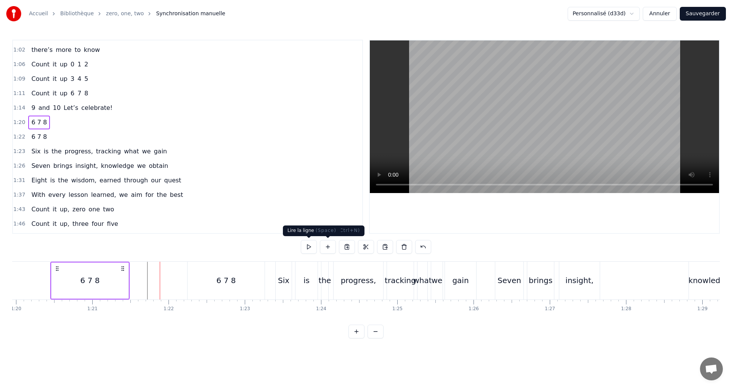
click at [310, 241] on button at bounding box center [309, 247] width 16 height 14
click at [43, 140] on div "6 7 8" at bounding box center [39, 137] width 22 height 14
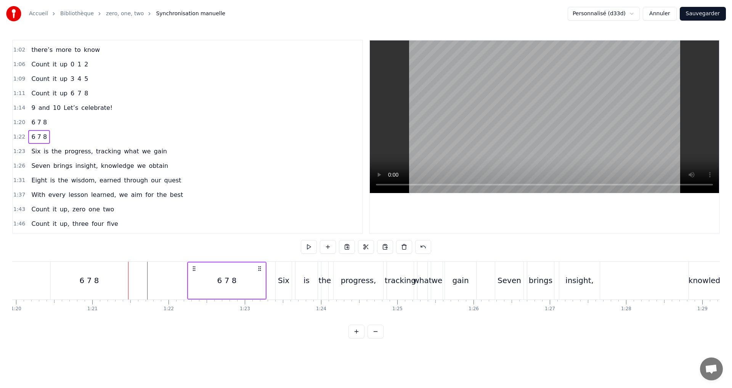
click at [188, 285] on div "6 7 8" at bounding box center [227, 280] width 78 height 36
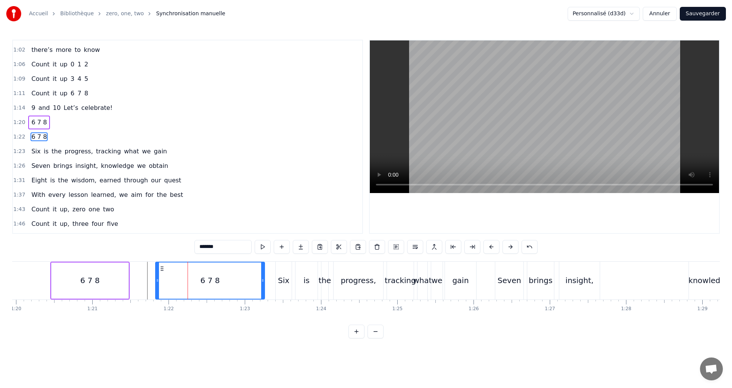
drag, startPoint x: 189, startPoint y: 285, endPoint x: 157, endPoint y: 280, distance: 32.4
click at [157, 280] on div at bounding box center [157, 280] width 3 height 36
drag, startPoint x: 264, startPoint y: 290, endPoint x: 235, endPoint y: 273, distance: 32.6
click at [233, 285] on div at bounding box center [232, 280] width 3 height 36
click at [264, 243] on button at bounding box center [263, 247] width 16 height 14
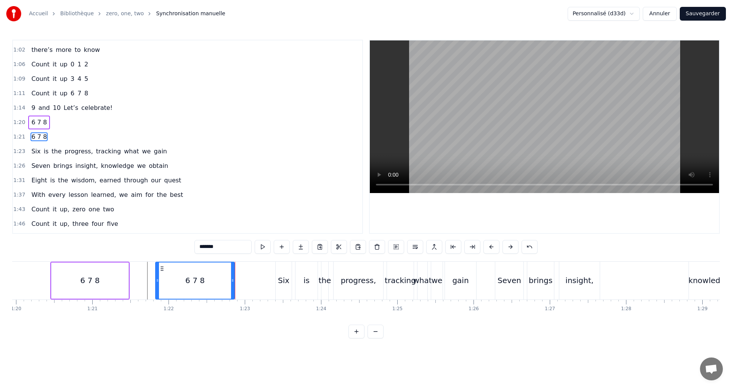
click at [31, 152] on span "Six" at bounding box center [36, 151] width 11 height 9
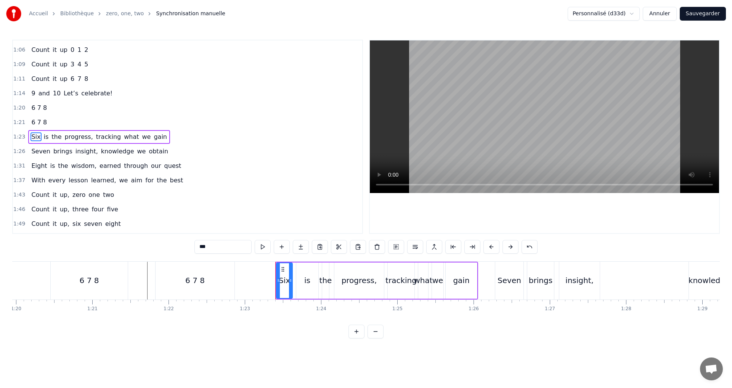
drag, startPoint x: 210, startPoint y: 245, endPoint x: 155, endPoint y: 239, distance: 55.2
click at [155, 239] on div "0:02 0 1 2 0:05 0 starts us off 0:06 a chance to explore 0:08 1 is the first st…" at bounding box center [366, 189] width 708 height 299
click at [73, 136] on span "progress," at bounding box center [74, 136] width 30 height 9
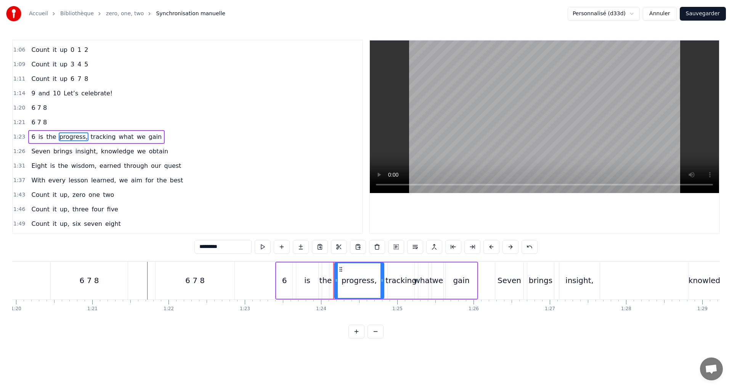
click at [230, 246] on input "*********" at bounding box center [222, 247] width 57 height 14
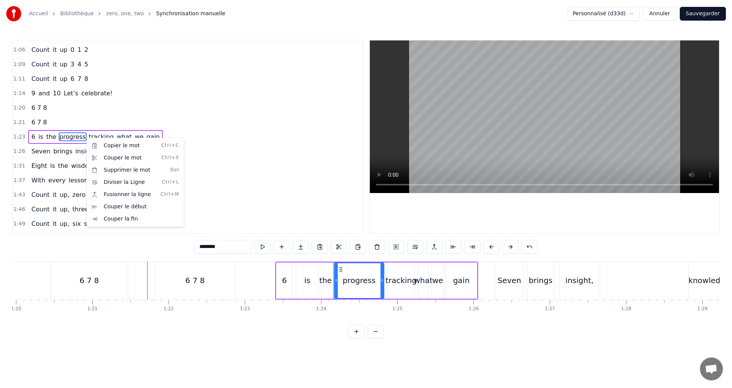
click at [83, 136] on html "Accueil Bibliothèque zero, one, two Synchronisation manuelle Personnalisé (d33d…" at bounding box center [366, 175] width 732 height 350
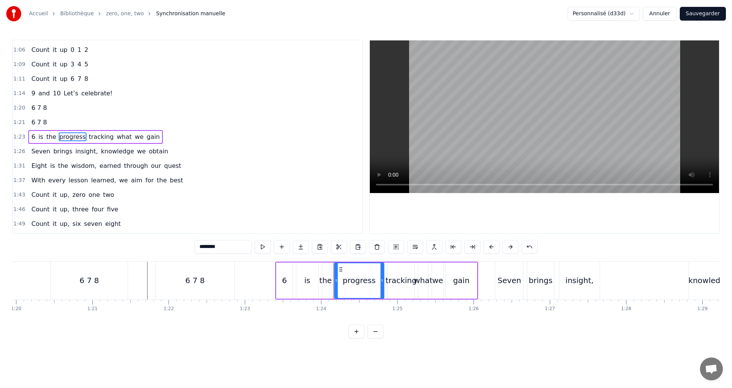
click at [88, 135] on span "tracking" at bounding box center [101, 136] width 26 height 9
type input "********"
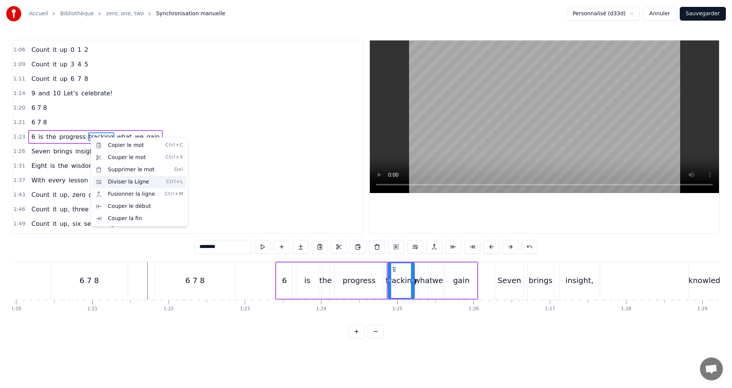
click at [129, 185] on div "Diviser la Ligne Ctrl+L" at bounding box center [140, 182] width 94 height 12
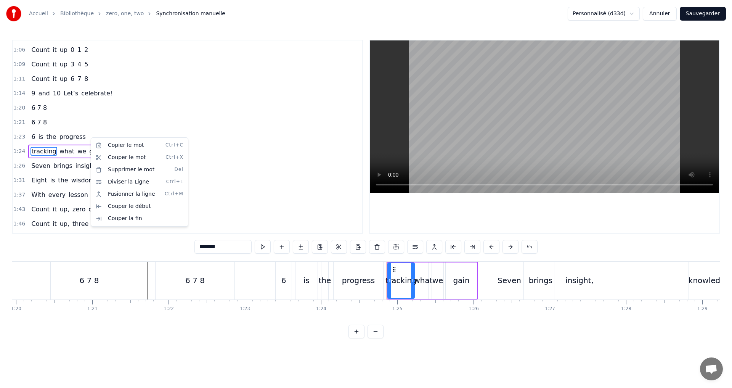
scroll to position [331, 0]
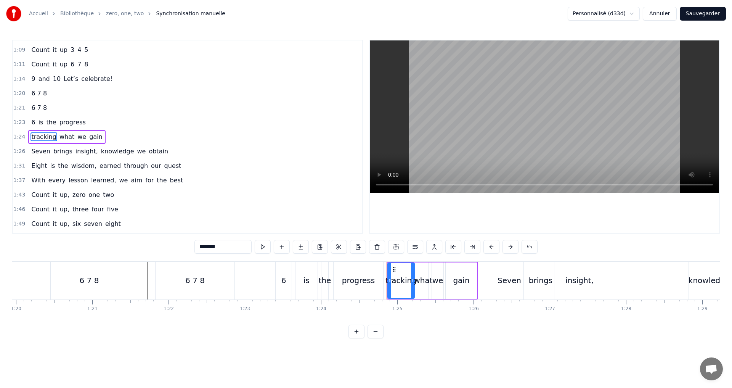
click at [93, 123] on div "1:23 6 is the progress" at bounding box center [187, 122] width 349 height 14
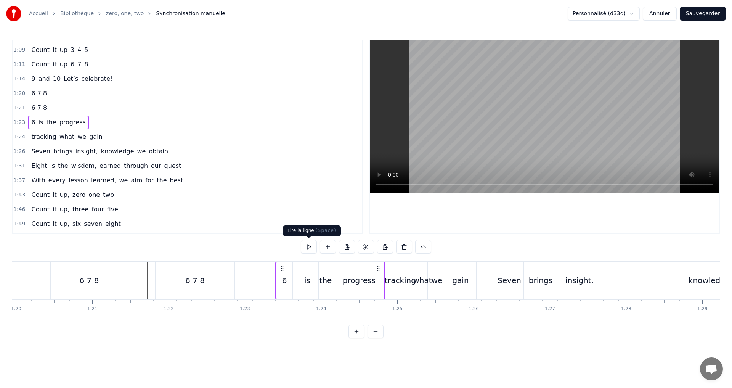
click at [306, 246] on button at bounding box center [309, 247] width 16 height 14
click at [101, 133] on div "1:24 tracking what we gain" at bounding box center [187, 137] width 349 height 14
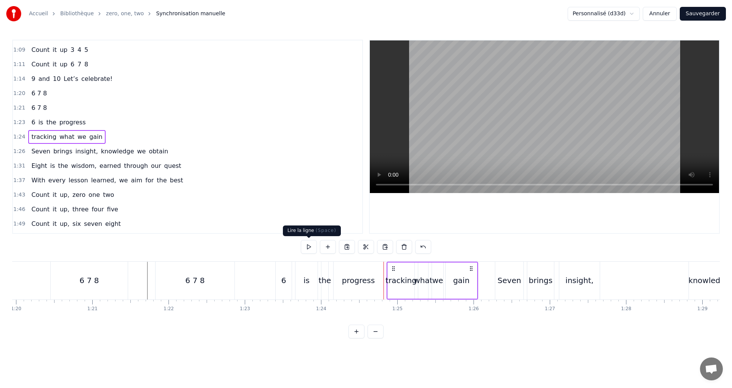
click at [308, 248] on button at bounding box center [309, 247] width 16 height 14
click at [34, 151] on span "Seven" at bounding box center [41, 151] width 20 height 9
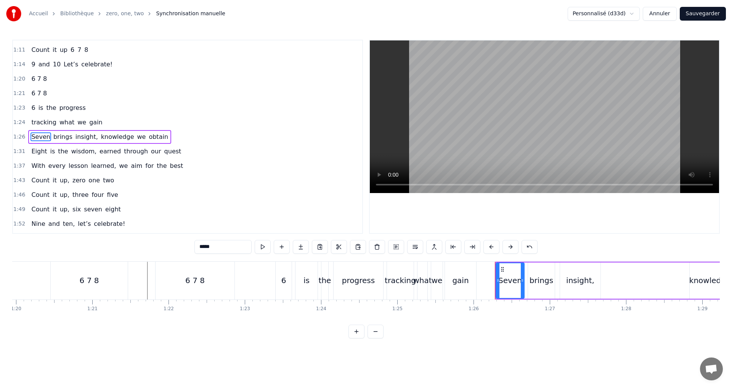
drag, startPoint x: 189, startPoint y: 243, endPoint x: 127, endPoint y: 232, distance: 63.1
click at [128, 231] on div "0:02 0 1 2 0:05 0 starts us off 0:06 a chance to explore 0:08 1 is the first st…" at bounding box center [366, 189] width 708 height 299
click at [67, 137] on span "insight," at bounding box center [71, 136] width 24 height 9
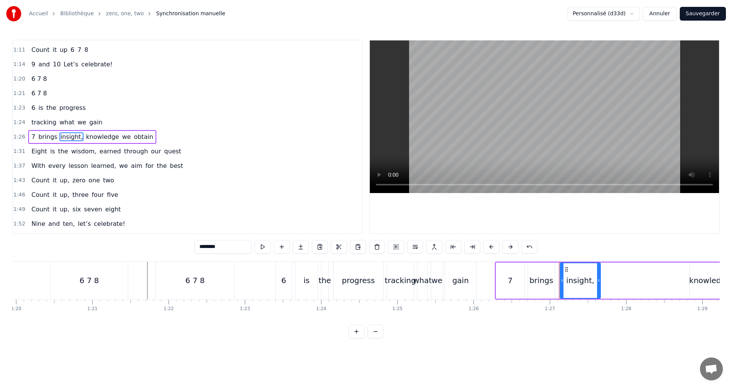
click at [227, 248] on input "********" at bounding box center [222, 247] width 57 height 14
click at [83, 137] on span "knowledge" at bounding box center [100, 136] width 35 height 9
type input "*********"
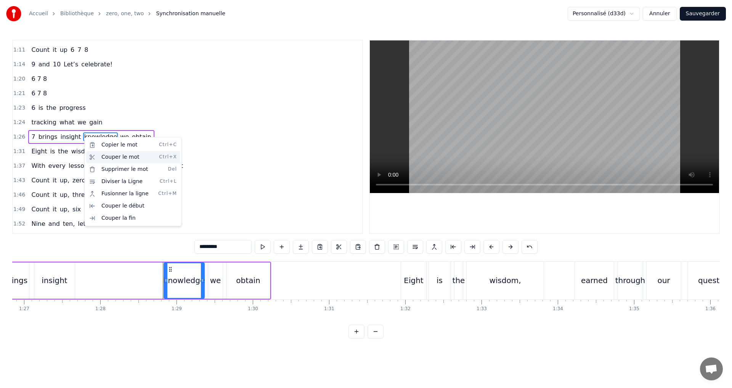
scroll to position [0, 6736]
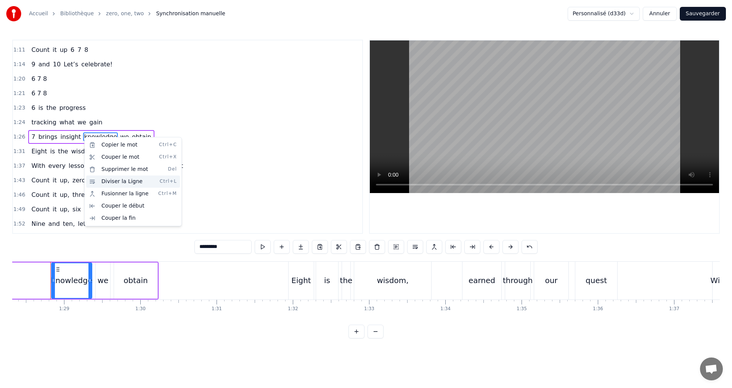
click at [125, 183] on div "Diviser la Ligne Ctrl+L" at bounding box center [133, 181] width 94 height 12
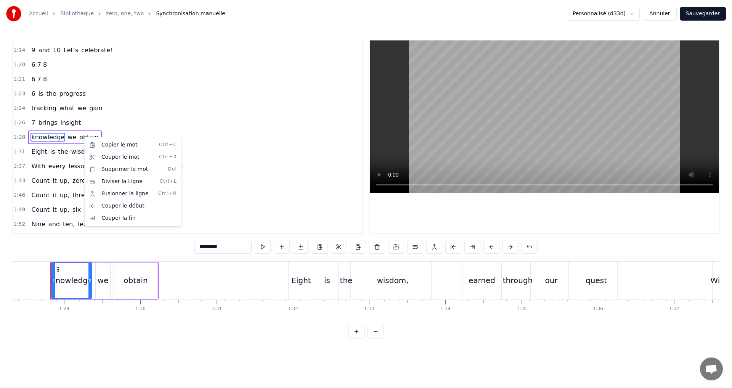
scroll to position [360, 0]
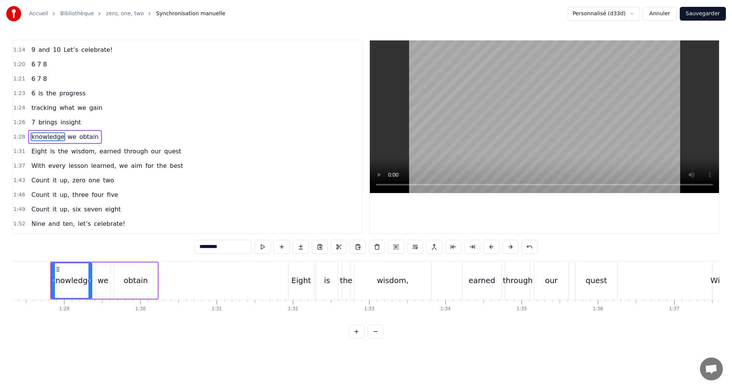
click at [90, 122] on div "1:26 7 brings insight" at bounding box center [187, 122] width 349 height 14
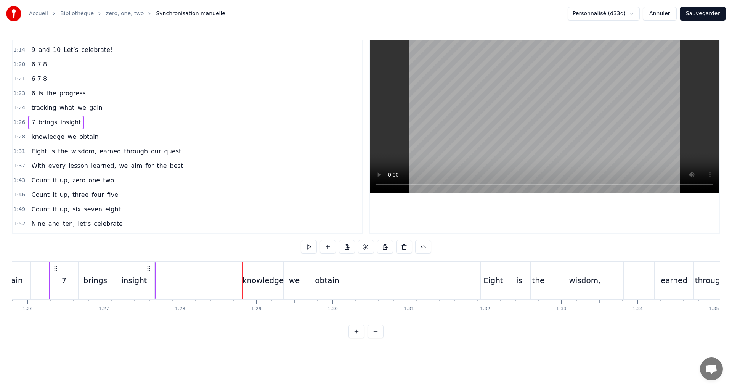
scroll to position [0, 6543]
click at [308, 249] on button at bounding box center [309, 247] width 16 height 14
click at [92, 135] on div "knowledge we obtain" at bounding box center [64, 137] width 73 height 14
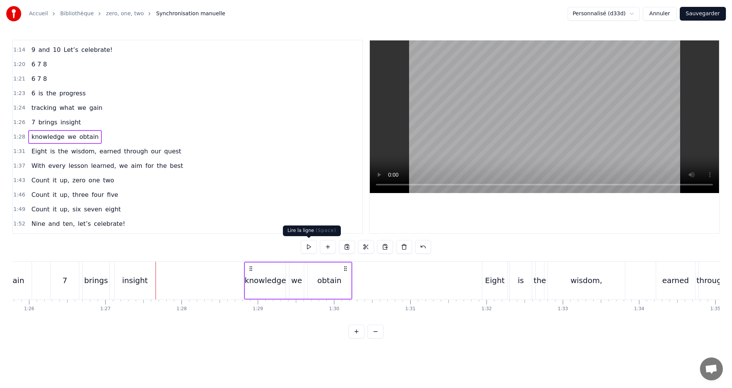
click at [309, 243] on button at bounding box center [309, 247] width 16 height 14
click at [39, 149] on span "Eight" at bounding box center [39, 151] width 17 height 9
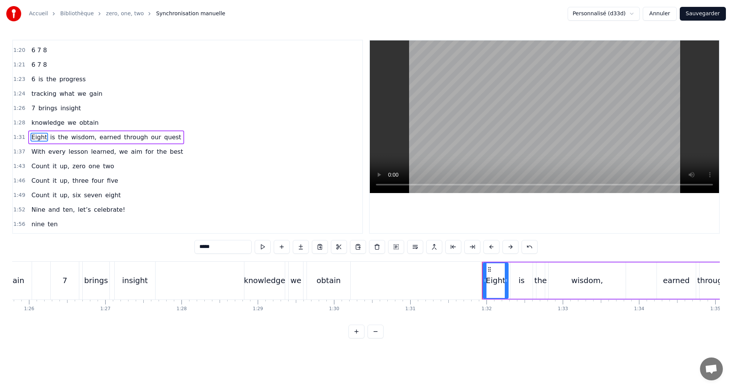
scroll to position [374, 0]
drag, startPoint x: 154, startPoint y: 237, endPoint x: 143, endPoint y: 236, distance: 10.7
click at [150, 237] on div "0:02 0 1 2 0:05 0 starts us off 0:06 a chance to explore 0:08 1 is the first st…" at bounding box center [366, 189] width 708 height 299
click at [69, 137] on span "wisdom," at bounding box center [72, 136] width 27 height 9
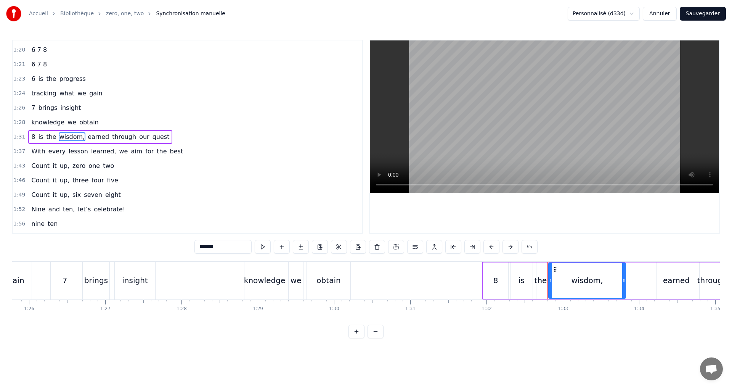
click at [230, 253] on input "*******" at bounding box center [222, 247] width 57 height 14
click at [89, 135] on span "earned" at bounding box center [96, 136] width 23 height 9
type input "******"
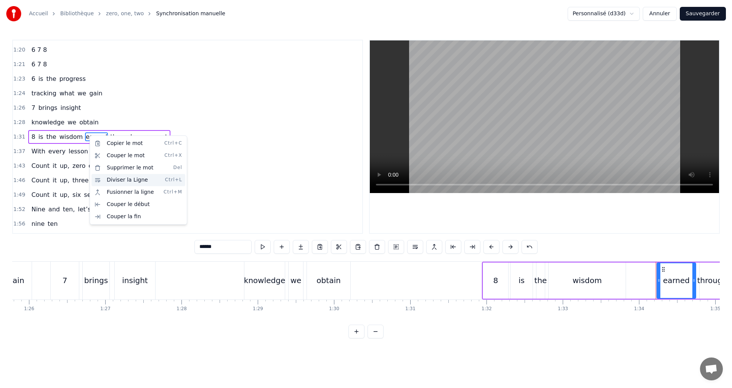
click at [135, 179] on div "Diviser la Ligne Ctrl+L" at bounding box center [139, 180] width 94 height 12
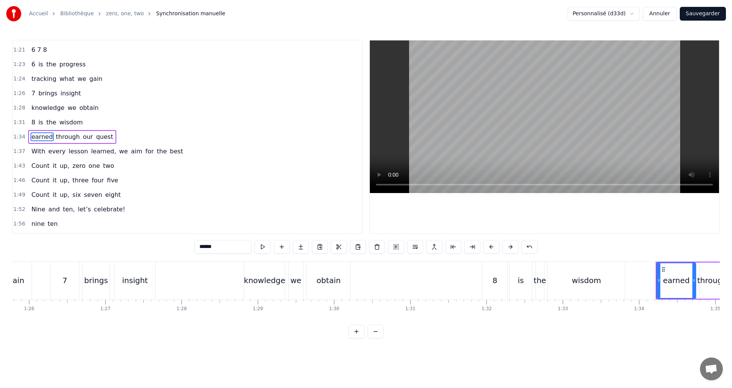
click at [78, 122] on div "8 is the wisdom" at bounding box center [57, 123] width 58 height 14
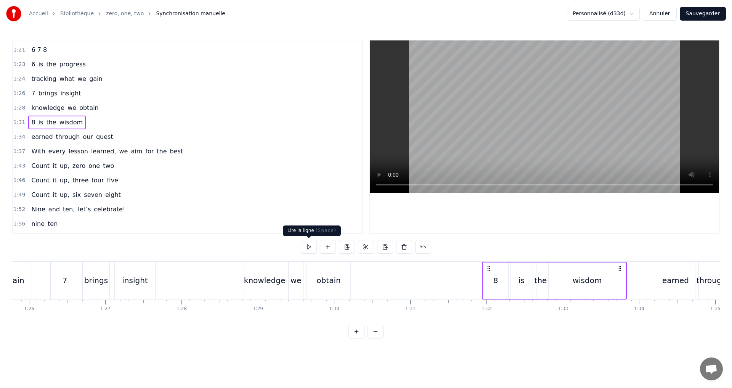
click at [306, 246] on button at bounding box center [309, 247] width 16 height 14
click at [114, 137] on div "1:34 earned through our quest" at bounding box center [187, 137] width 349 height 14
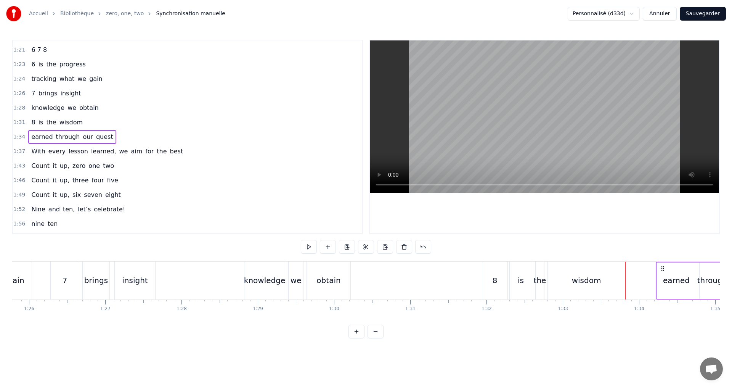
click at [308, 244] on button at bounding box center [309, 247] width 16 height 14
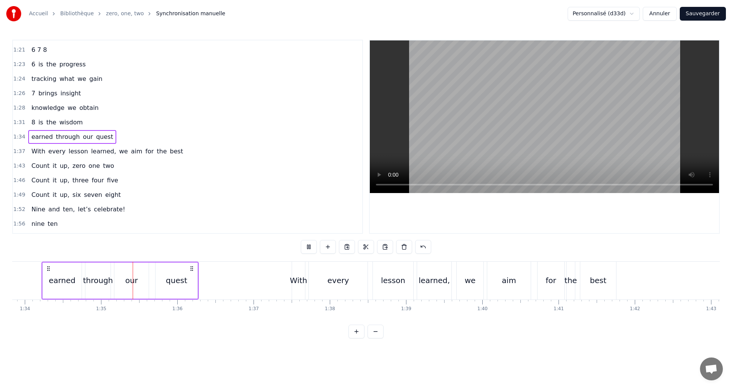
scroll to position [0, 7185]
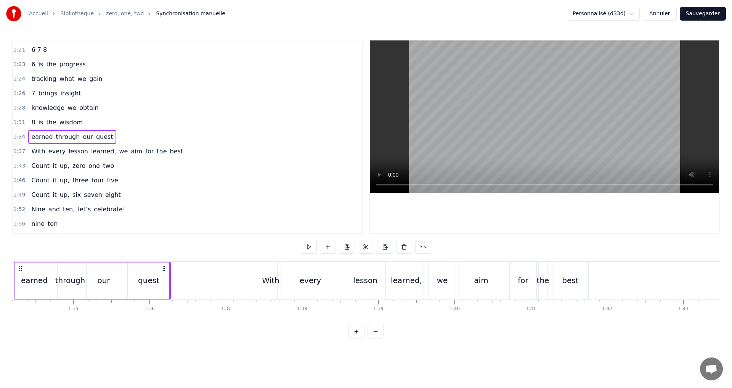
click at [99, 153] on span "learned," at bounding box center [103, 151] width 27 height 9
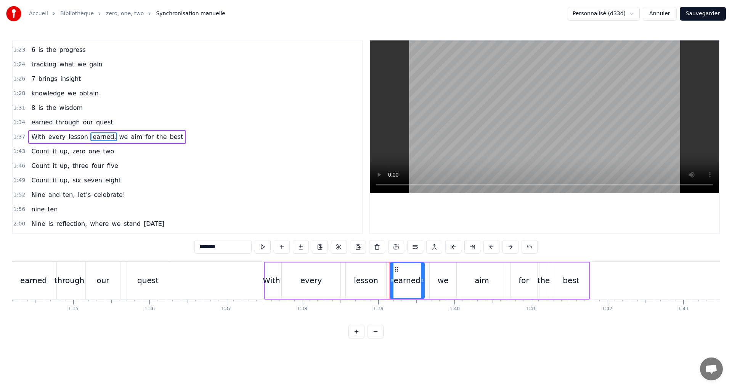
click at [239, 246] on input "********" at bounding box center [222, 247] width 57 height 14
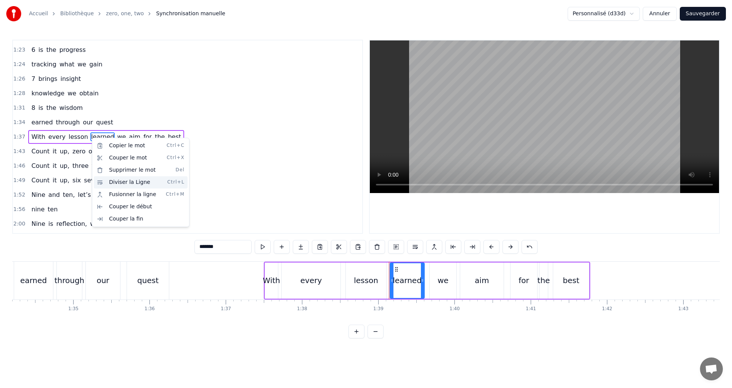
click at [124, 182] on div "Diviser la Ligne Ctrl+L" at bounding box center [141, 182] width 94 height 12
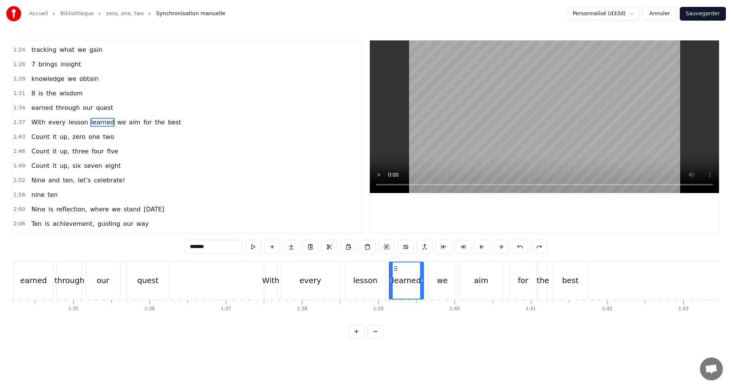
click at [116, 123] on span "we" at bounding box center [121, 122] width 10 height 9
type input "**"
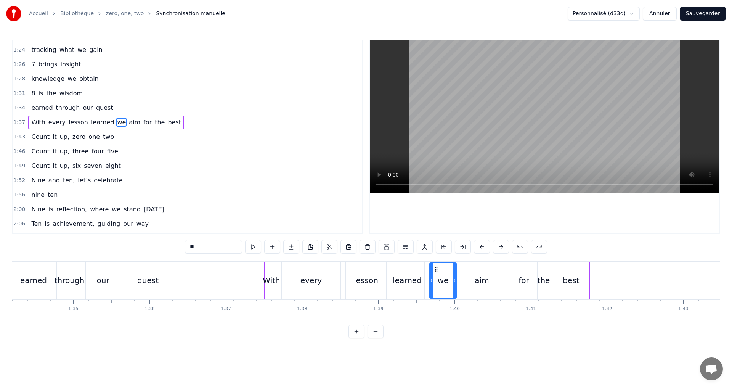
scroll to position [403, 0]
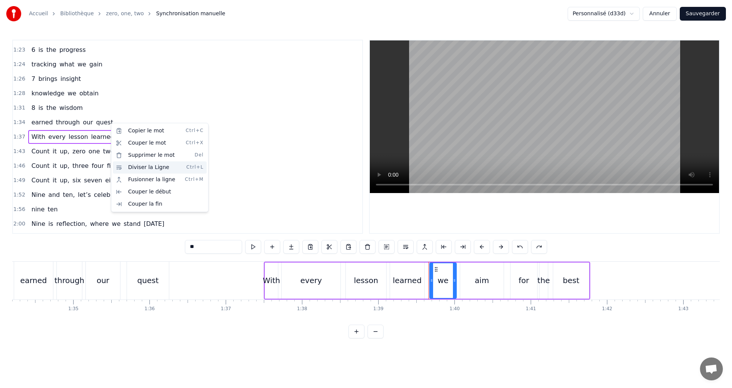
click at [162, 169] on div "Diviser la Ligne Ctrl+L" at bounding box center [160, 167] width 94 height 12
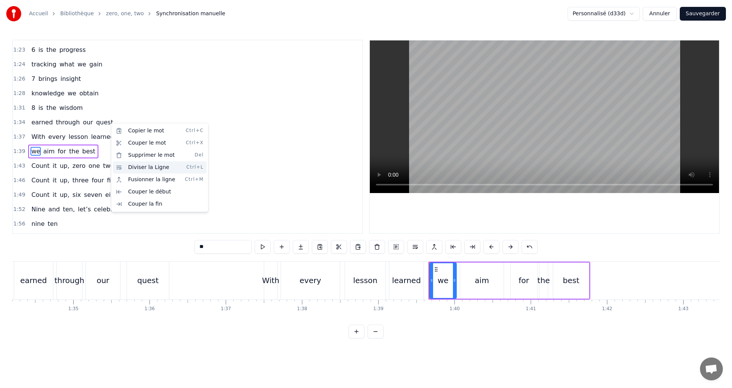
scroll to position [418, 0]
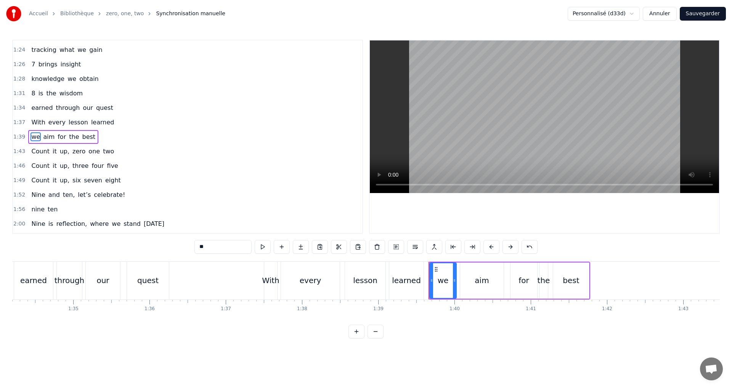
click at [114, 113] on div "1:34 earned through our quest" at bounding box center [187, 108] width 349 height 14
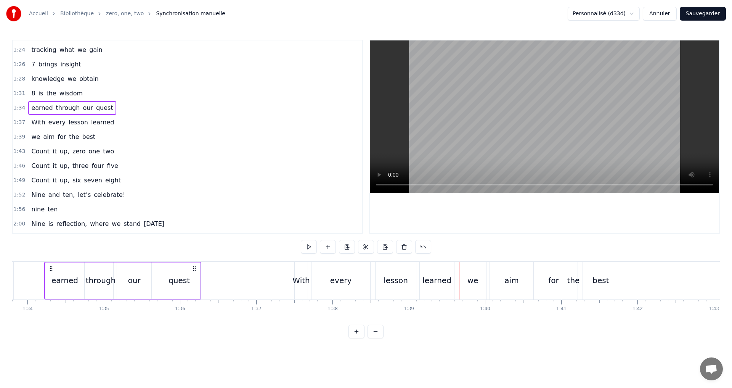
scroll to position [0, 7148]
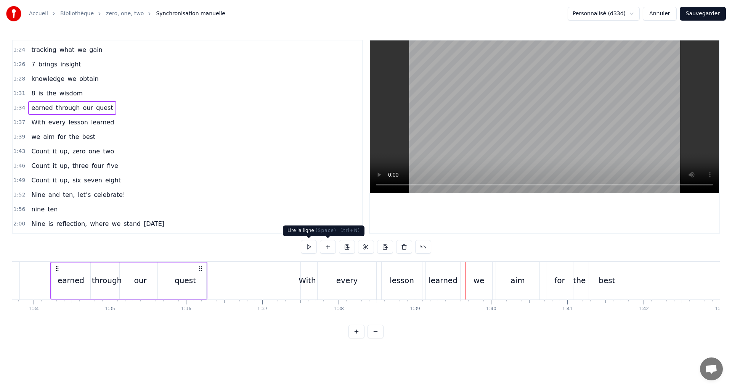
click at [310, 248] on button at bounding box center [309, 247] width 16 height 14
click at [113, 122] on div "1:37 With every lesson learned" at bounding box center [187, 122] width 349 height 14
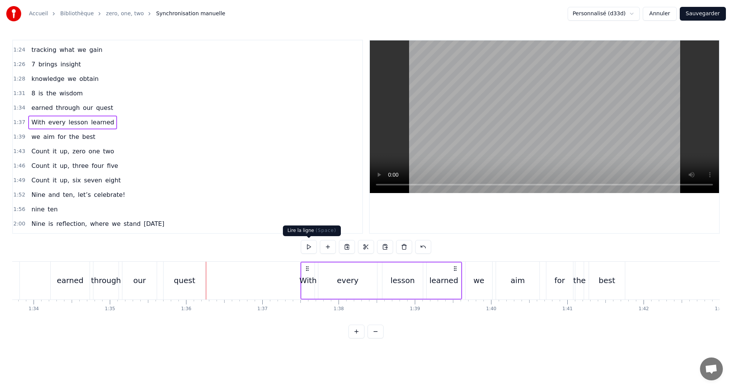
click at [310, 243] on button at bounding box center [309, 247] width 16 height 14
click at [94, 137] on div "1:39 we aim for the best" at bounding box center [187, 137] width 349 height 14
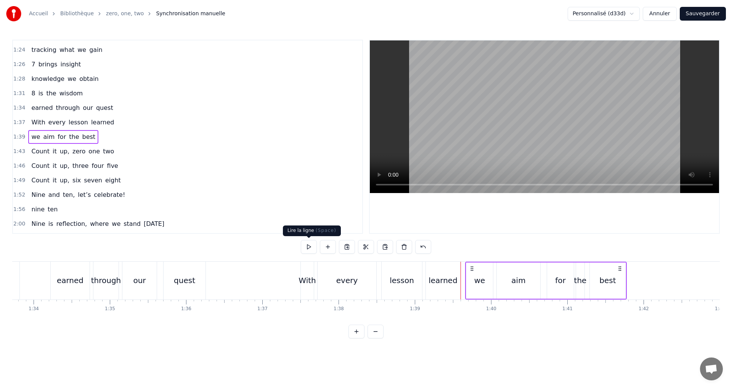
click at [309, 249] on button at bounding box center [309, 247] width 16 height 14
click at [695, 17] on button "Sauvegarder" at bounding box center [703, 14] width 46 height 14
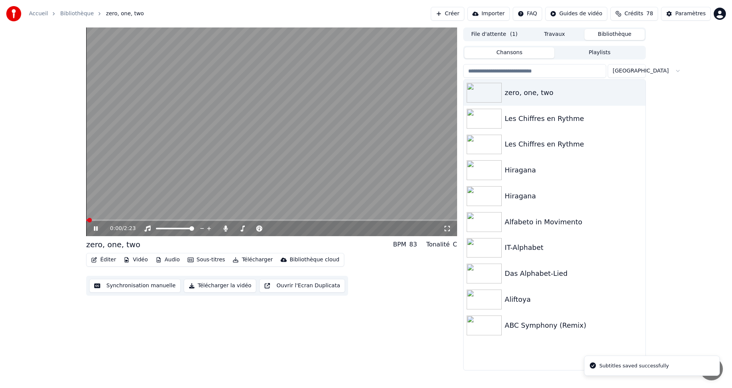
click at [445, 226] on icon at bounding box center [447, 228] width 5 height 5
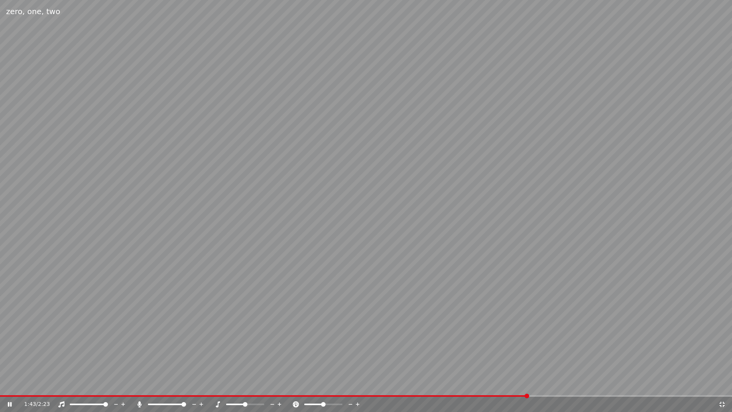
click at [449, 207] on video at bounding box center [366, 206] width 732 height 412
click at [718, 387] on icon at bounding box center [722, 404] width 8 height 6
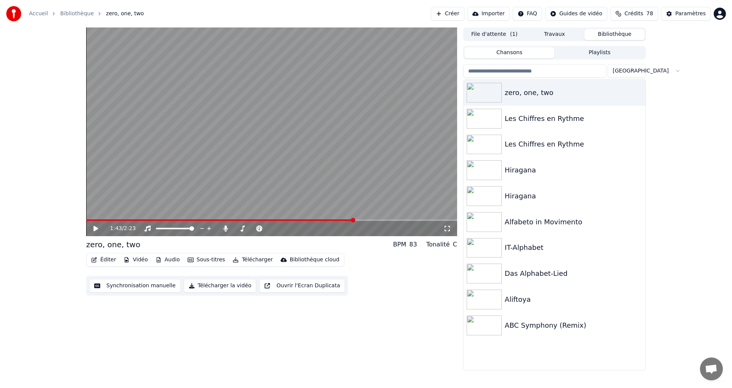
click at [141, 286] on button "Synchronisation manuelle" at bounding box center [135, 286] width 92 height 14
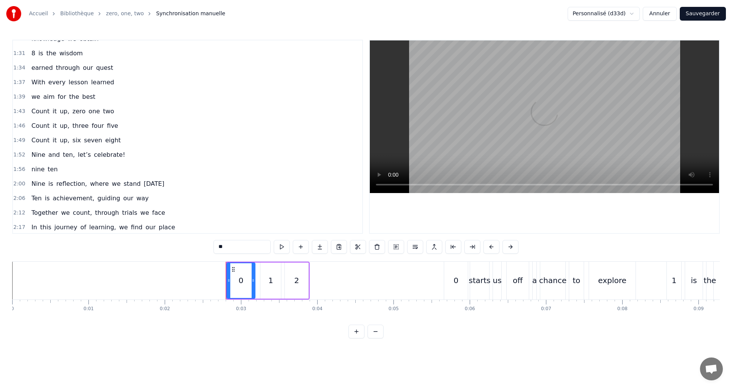
scroll to position [460, 0]
click at [61, 110] on span "up," at bounding box center [64, 109] width 11 height 9
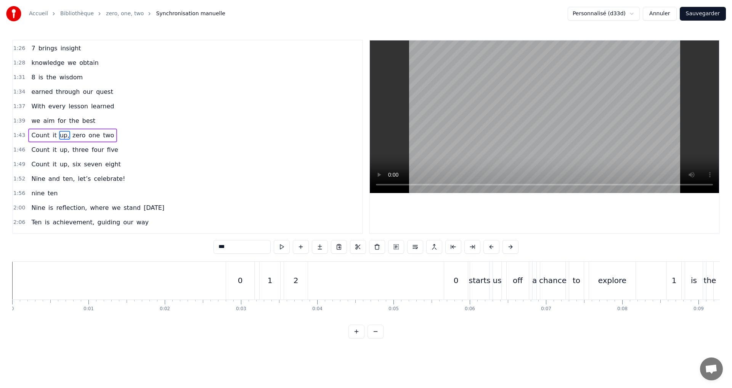
scroll to position [432, 0]
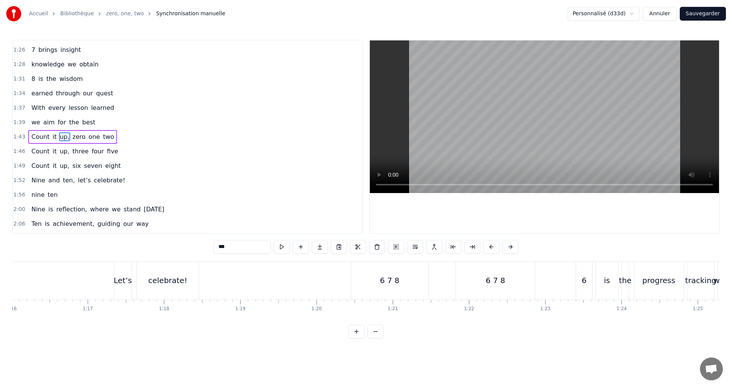
click at [236, 249] on input "***" at bounding box center [242, 247] width 57 height 14
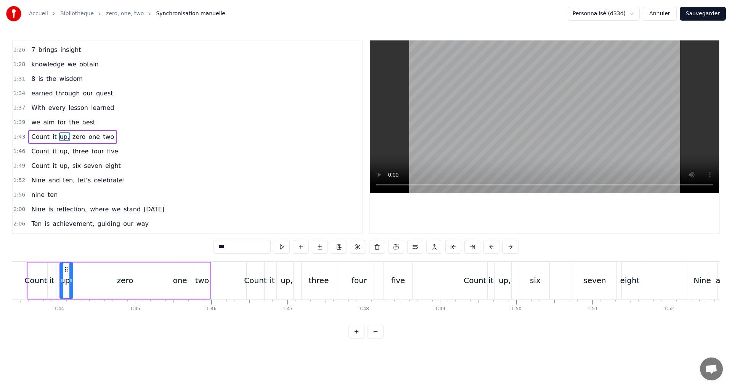
scroll to position [0, 7894]
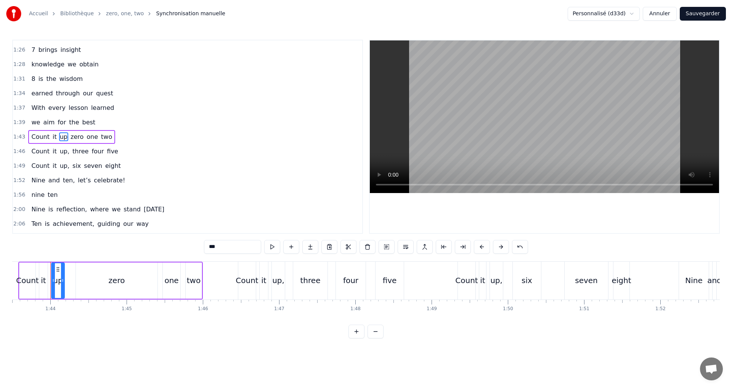
click at [70, 132] on span "zero" at bounding box center [77, 136] width 14 height 9
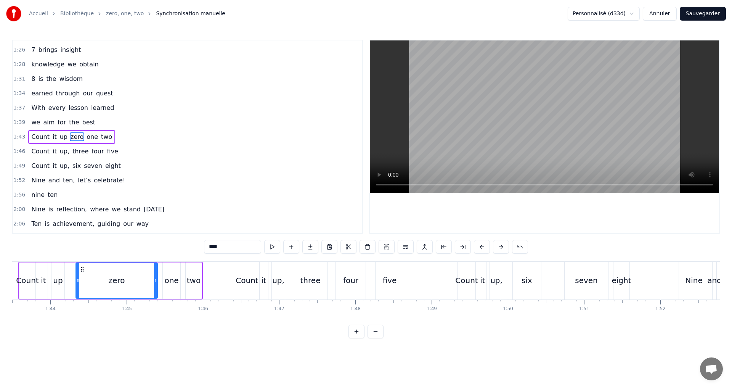
drag, startPoint x: 219, startPoint y: 251, endPoint x: 141, endPoint y: 250, distance: 78.2
click at [155, 252] on div "0:02 0 1 2 0:05 0 starts us off 0:06 a chance to explore 0:08 1 is the first st…" at bounding box center [366, 189] width 708 height 299
click at [80, 132] on span "one" at bounding box center [83, 136] width 13 height 9
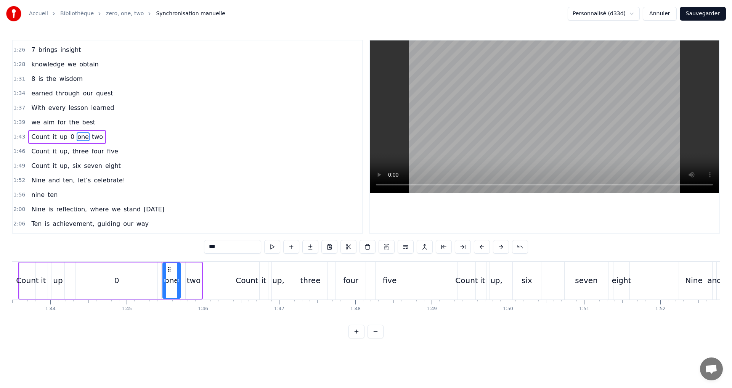
drag, startPoint x: 226, startPoint y: 247, endPoint x: 96, endPoint y: 240, distance: 129.4
click at [134, 241] on div "0:02 0 1 2 0:05 0 starts us off 0:06 a chance to explore 0:08 1 is the first st…" at bounding box center [366, 189] width 708 height 299
click at [84, 137] on span "two" at bounding box center [90, 136] width 13 height 9
drag, startPoint x: 223, startPoint y: 247, endPoint x: 56, endPoint y: 232, distance: 167.7
click at [64, 234] on div "0:02 0 1 2 0:05 0 starts us off 0:06 a chance to explore 0:08 1 is the first st…" at bounding box center [366, 189] width 708 height 299
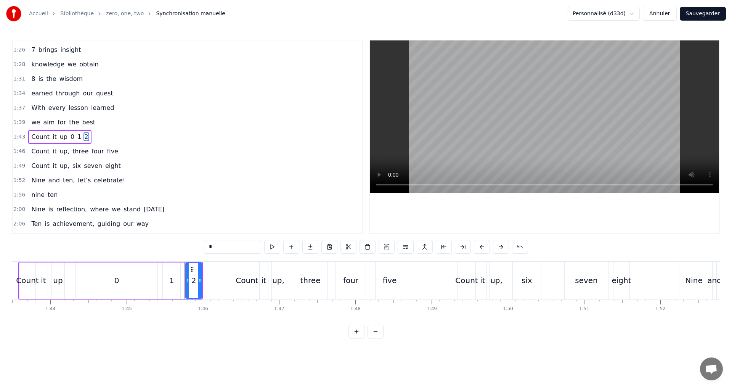
click at [62, 150] on span "up," at bounding box center [64, 151] width 11 height 9
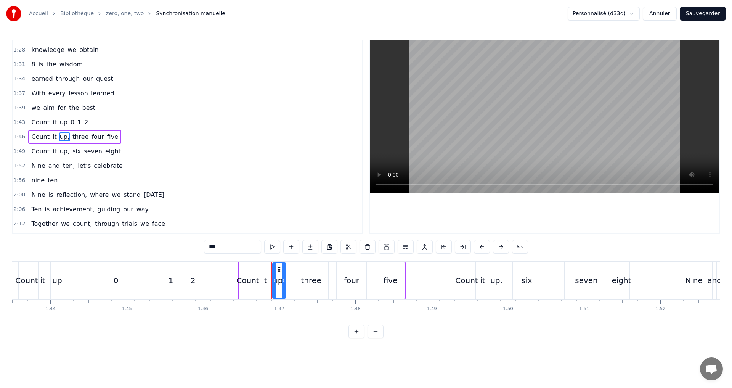
click at [224, 246] on input "***" at bounding box center [232, 247] width 57 height 14
click at [70, 138] on span "three" at bounding box center [79, 136] width 18 height 9
drag, startPoint x: 230, startPoint y: 245, endPoint x: 66, endPoint y: 234, distance: 164.0
click at [95, 234] on div "0:02 0 1 2 0:05 0 starts us off 0:06 a chance to explore 0:08 1 is the first st…" at bounding box center [366, 189] width 708 height 299
click at [79, 136] on span "four" at bounding box center [84, 136] width 14 height 9
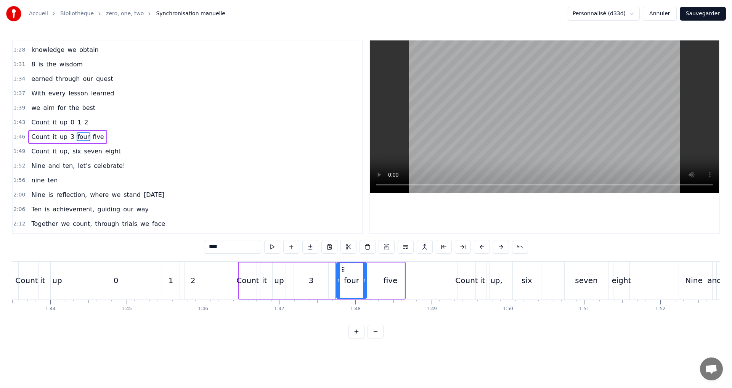
drag, startPoint x: 201, startPoint y: 246, endPoint x: 65, endPoint y: 235, distance: 136.2
click at [69, 236] on div "0:02 0 1 2 0:05 0 starts us off 0:06 a chance to explore 0:08 1 is the first st…" at bounding box center [366, 189] width 708 height 299
click at [84, 132] on span "five" at bounding box center [90, 136] width 13 height 9
drag, startPoint x: 159, startPoint y: 249, endPoint x: 93, endPoint y: 239, distance: 67.0
click at [93, 239] on div "0:02 0 1 2 0:05 0 starts us off 0:06 a chance to explore 0:08 1 is the first st…" at bounding box center [366, 189] width 708 height 299
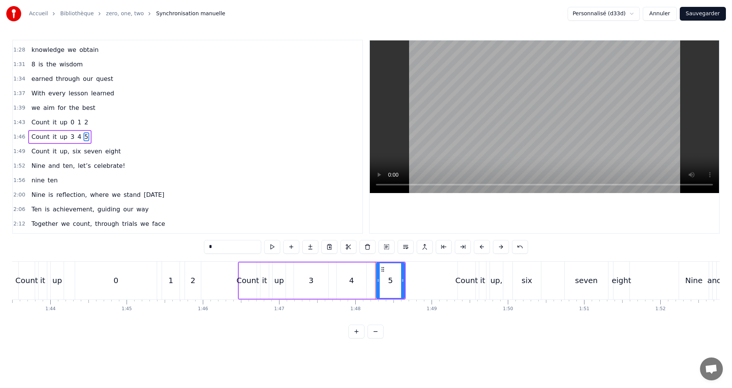
type input "*"
click at [128, 157] on div "1:49 Count it up, six seven eight" at bounding box center [187, 151] width 349 height 14
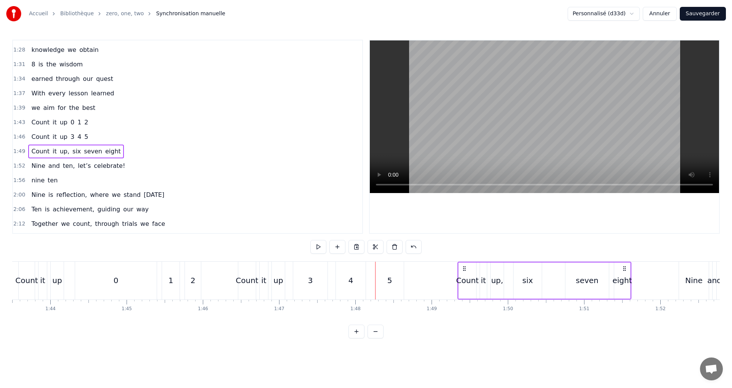
click at [96, 135] on div "1:46 Count it up 3 4 5" at bounding box center [187, 137] width 349 height 14
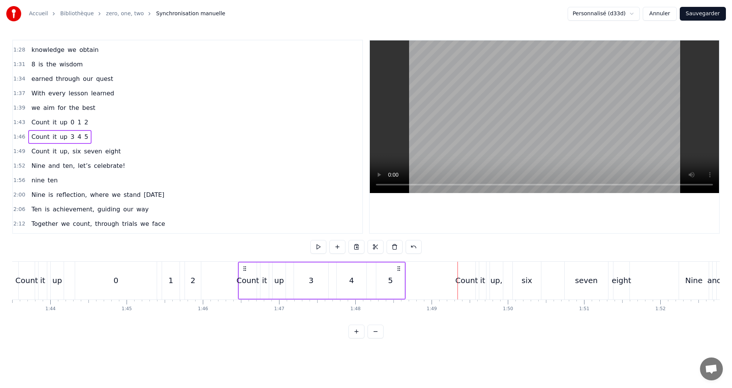
click at [72, 150] on span "six" at bounding box center [77, 151] width 10 height 9
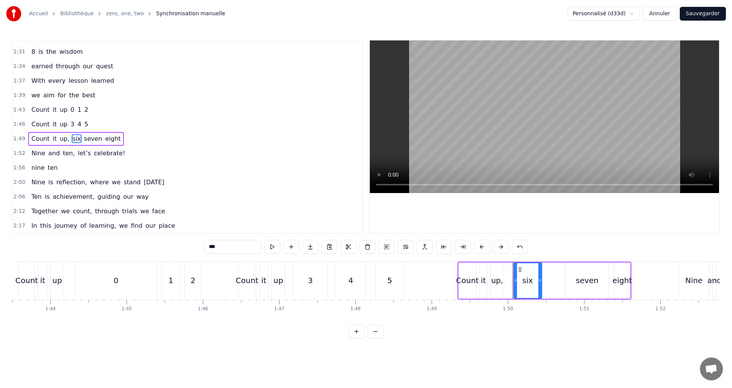
click at [61, 141] on span "up," at bounding box center [64, 138] width 11 height 9
click at [237, 242] on input "***" at bounding box center [232, 247] width 57 height 14
click at [70, 141] on span "six" at bounding box center [75, 138] width 10 height 9
drag, startPoint x: 180, startPoint y: 247, endPoint x: 73, endPoint y: 232, distance: 108.2
click at [81, 235] on div "0:02 0 1 2 0:05 0 starts us off 0:06 a chance to explore 0:08 1 is the first st…" at bounding box center [366, 189] width 708 height 299
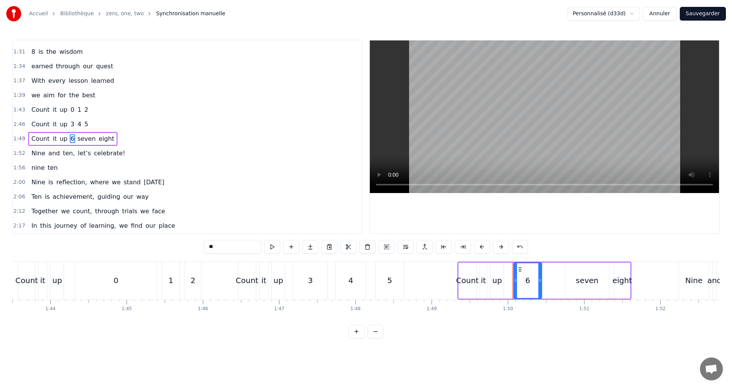
type input "*"
click at [79, 133] on div "Count it up 6 seven eight" at bounding box center [72, 139] width 89 height 14
click at [78, 140] on span "seven" at bounding box center [87, 138] width 20 height 9
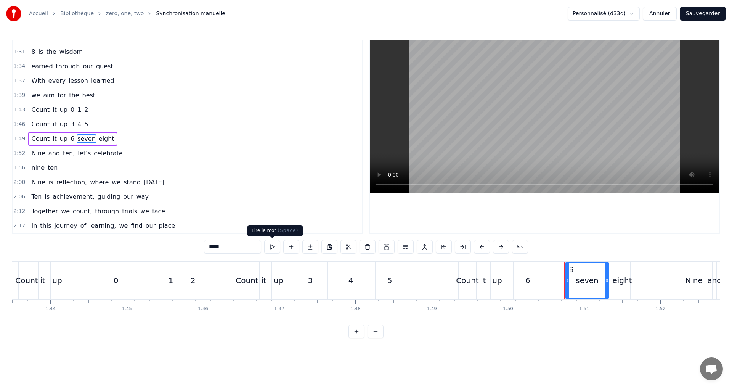
drag, startPoint x: 221, startPoint y: 244, endPoint x: 120, endPoint y: 241, distance: 101.1
click at [121, 241] on div "0:02 0 1 2 0:05 0 starts us off 0:06 a chance to explore 0:08 1 is the first st…" at bounding box center [366, 189] width 708 height 299
click at [86, 139] on span "eight" at bounding box center [92, 138] width 17 height 9
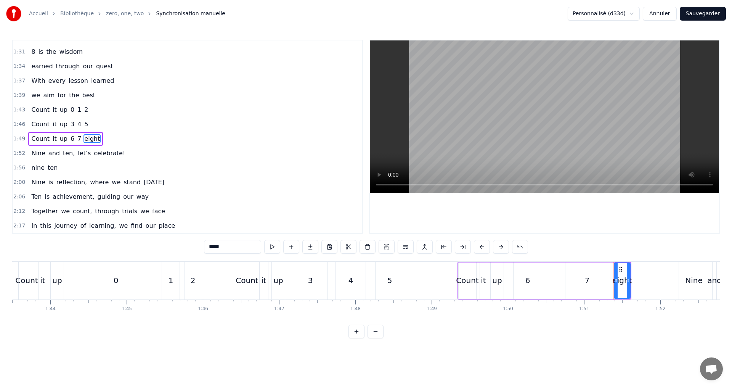
drag, startPoint x: 114, startPoint y: 245, endPoint x: 79, endPoint y: 244, distance: 35.5
click at [106, 244] on div "0:02 0 1 2 0:05 0 starts us off 0:06 a chance to explore 0:08 1 is the first st…" at bounding box center [366, 189] width 708 height 299
click at [40, 151] on span "Nine" at bounding box center [38, 153] width 15 height 9
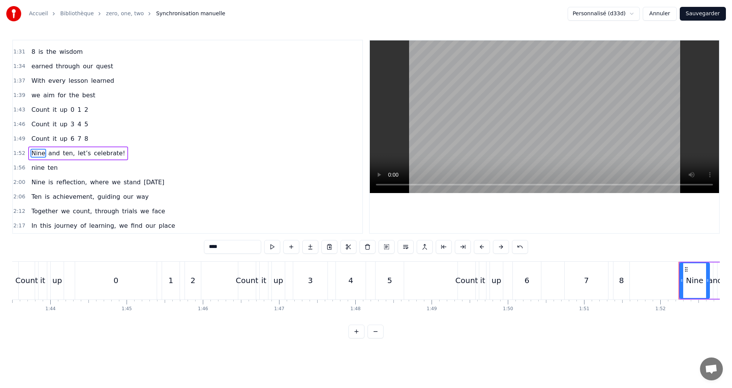
drag, startPoint x: 178, startPoint y: 246, endPoint x: 68, endPoint y: 246, distance: 109.8
click at [94, 243] on div "0:02 0 1 2 0:05 0 starts us off 0:06 a chance to explore 0:08 1 is the first st…" at bounding box center [366, 189] width 708 height 299
click at [52, 154] on span "ten," at bounding box center [58, 153] width 13 height 9
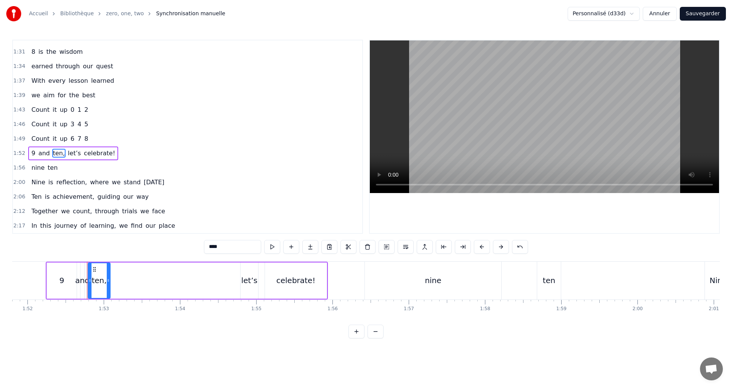
scroll to position [0, 8564]
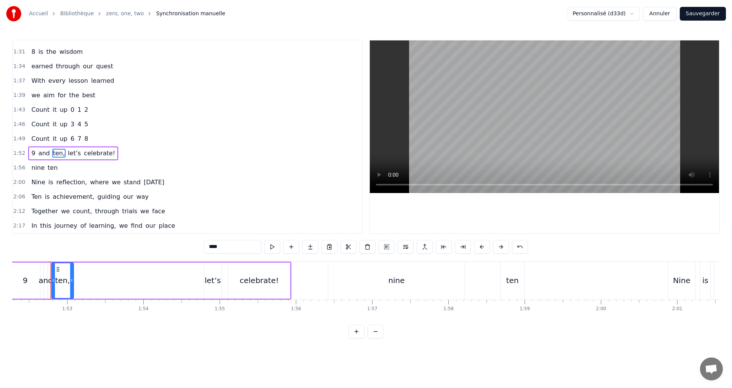
drag, startPoint x: 227, startPoint y: 246, endPoint x: 115, endPoint y: 244, distance: 111.4
click at [144, 240] on div "0:02 0 1 2 0:05 0 starts us off 0:06 a chance to explore 0:08 1 is the first st…" at bounding box center [366, 189] width 708 height 299
click at [63, 150] on span "let’s" at bounding box center [70, 153] width 14 height 9
click at [211, 245] on input "*****" at bounding box center [232, 247] width 57 height 14
type input "*****"
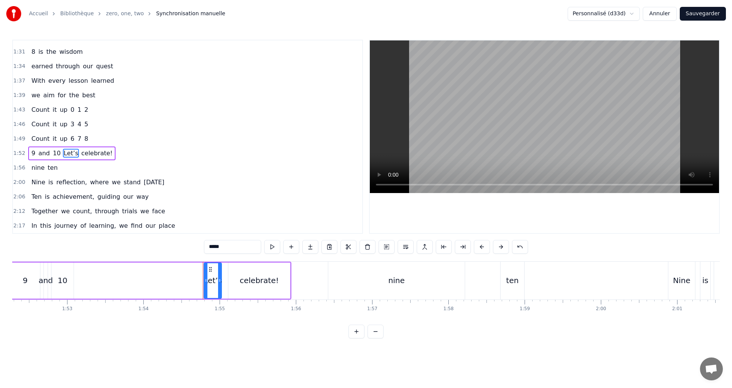
click at [101, 109] on div "1:43 Count it up 0 1 2" at bounding box center [187, 110] width 349 height 14
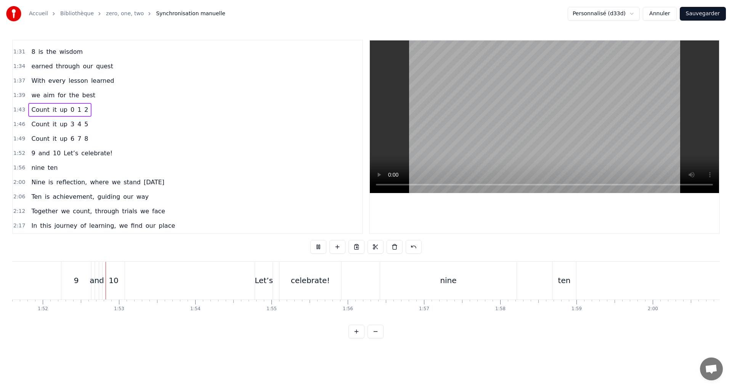
scroll to position [0, 8514]
click at [318, 248] on button at bounding box center [318, 247] width 16 height 14
click at [47, 167] on span "ten" at bounding box center [52, 167] width 11 height 9
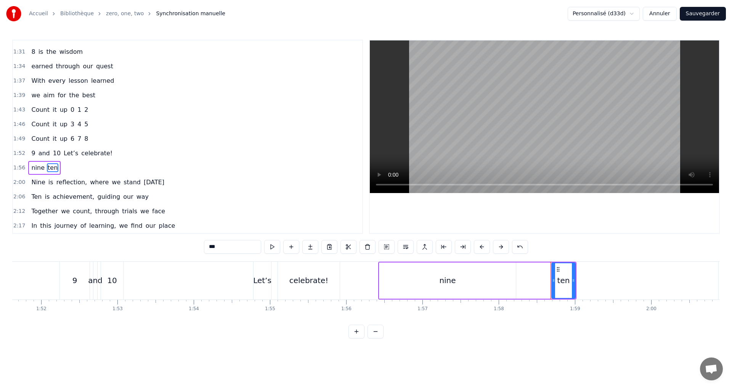
click at [38, 167] on span "nine" at bounding box center [38, 167] width 15 height 9
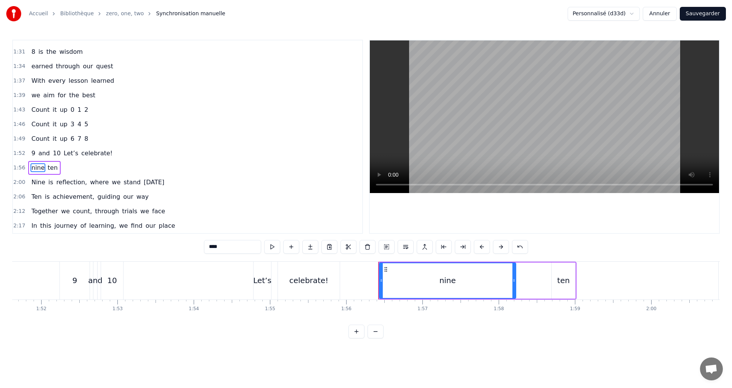
drag, startPoint x: 223, startPoint y: 250, endPoint x: 169, endPoint y: 247, distance: 54.6
click at [169, 247] on div "0:02 0 1 2 0:05 0 starts us off 0:06 a chance to explore 0:08 1 is the first st…" at bounding box center [366, 189] width 708 height 299
click at [38, 171] on span "ten" at bounding box center [43, 167] width 11 height 9
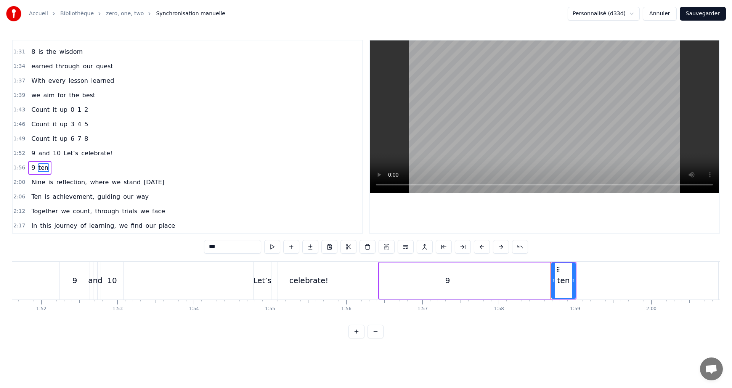
drag, startPoint x: 222, startPoint y: 247, endPoint x: 121, endPoint y: 241, distance: 102.0
click at [133, 243] on div "0:02 0 1 2 0:05 0 starts us off 0:06 a chance to explore 0:08 1 is the first st…" at bounding box center [366, 189] width 708 height 299
click at [31, 181] on span "Nine" at bounding box center [38, 182] width 15 height 9
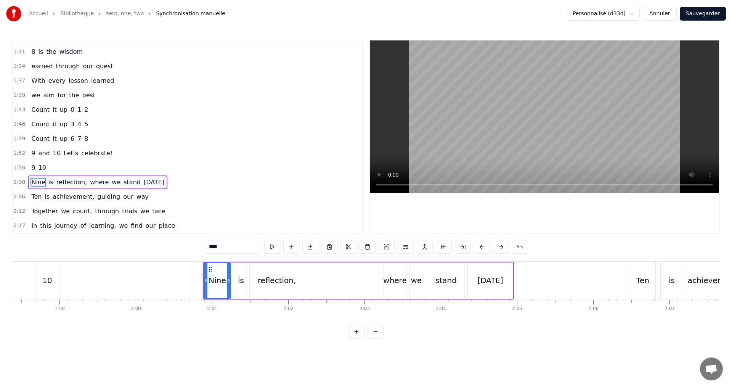
scroll to position [0, 9182]
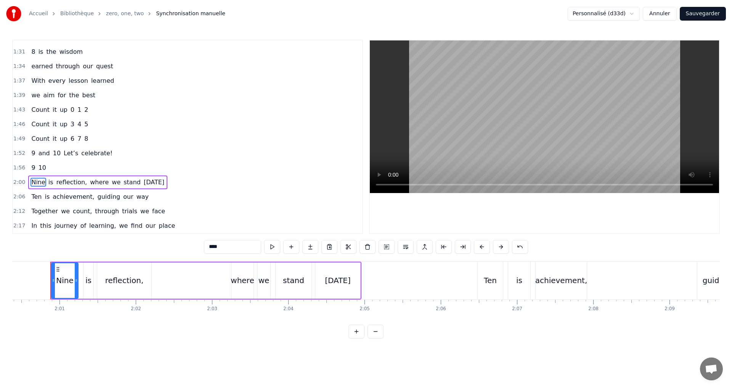
click at [42, 168] on span "10" at bounding box center [42, 167] width 9 height 9
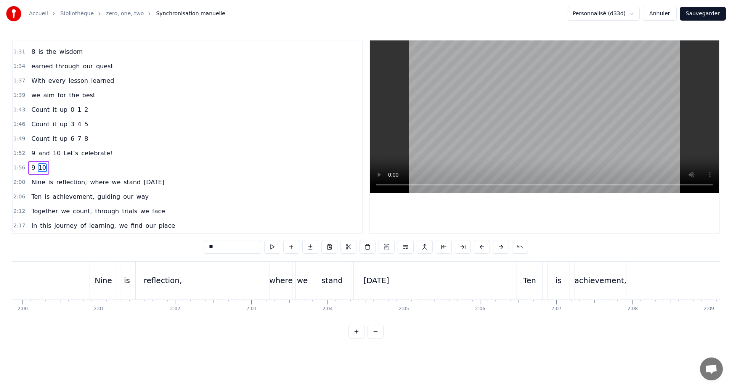
scroll to position [0, 9014]
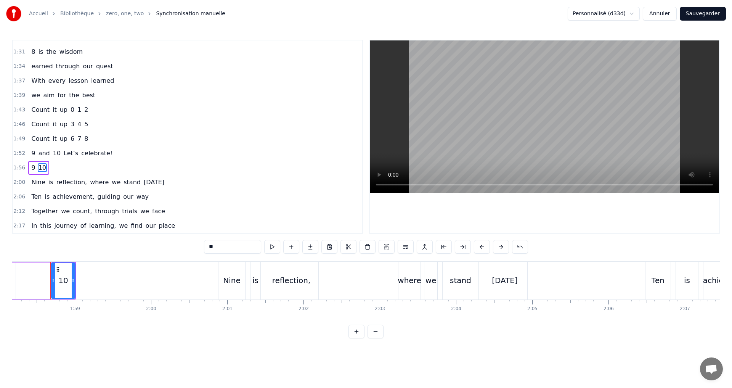
drag, startPoint x: 584, startPoint y: 326, endPoint x: 587, endPoint y: 319, distance: 7.6
click at [569, 323] on div "0:02 0 1 2 0:05 0 starts us off 0:06 a chance to explore 0:08 1 is the first st…" at bounding box center [366, 189] width 708 height 299
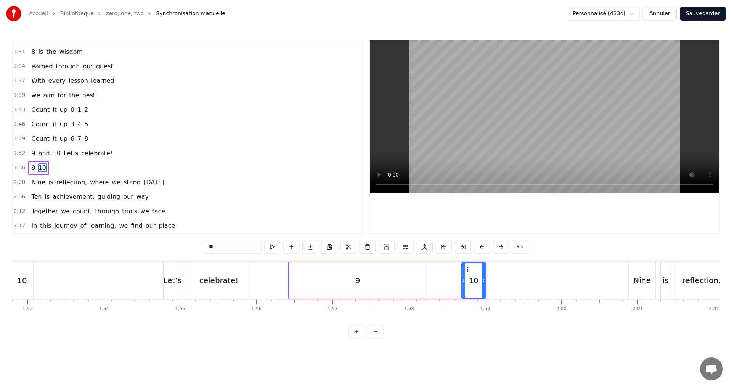
scroll to position [0, 8616]
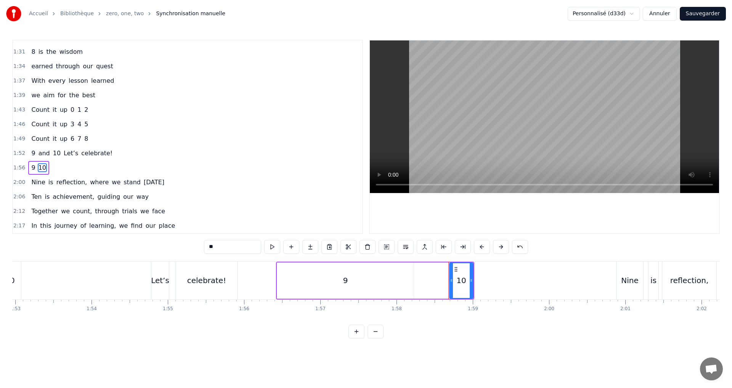
click at [346, 281] on div "9" at bounding box center [345, 280] width 5 height 11
drag, startPoint x: 403, startPoint y: 283, endPoint x: 366, endPoint y: 275, distance: 37.7
click at [301, 275] on div "9" at bounding box center [289, 280] width 25 height 36
click at [462, 285] on div "10" at bounding box center [461, 280] width 10 height 11
type input "**"
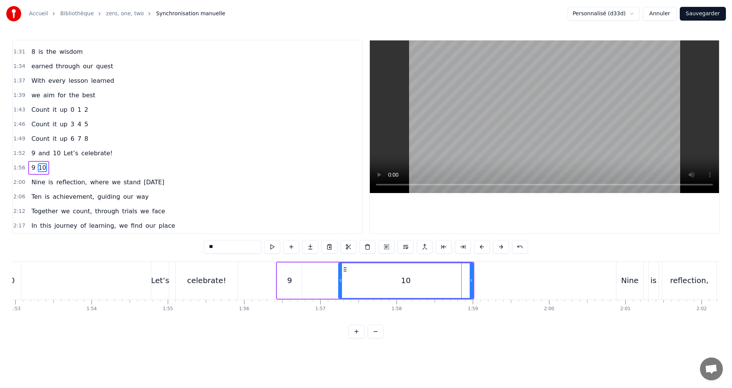
drag, startPoint x: 432, startPoint y: 281, endPoint x: 341, endPoint y: 272, distance: 91.6
click at [341, 272] on div at bounding box center [340, 280] width 3 height 35
drag, startPoint x: 473, startPoint y: 288, endPoint x: 370, endPoint y: 292, distance: 103.1
click at [406, 286] on div at bounding box center [404, 280] width 3 height 35
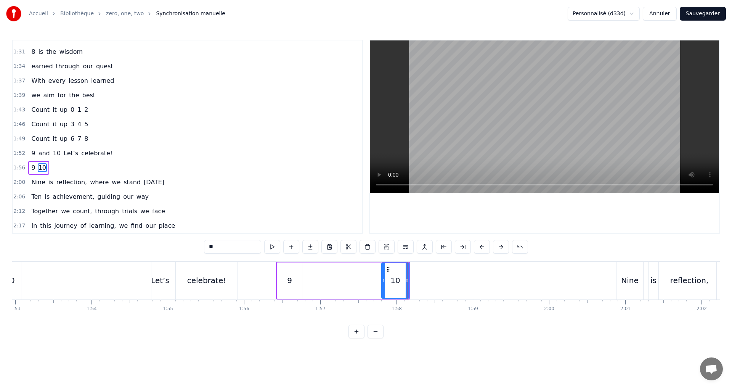
drag, startPoint x: 340, startPoint y: 279, endPoint x: 376, endPoint y: 281, distance: 36.3
click at [383, 280] on icon at bounding box center [383, 280] width 3 height 6
click at [274, 246] on button at bounding box center [272, 247] width 16 height 14
drag, startPoint x: 383, startPoint y: 282, endPoint x: 336, endPoint y: 274, distance: 47.5
click at [336, 274] on div at bounding box center [336, 280] width 3 height 35
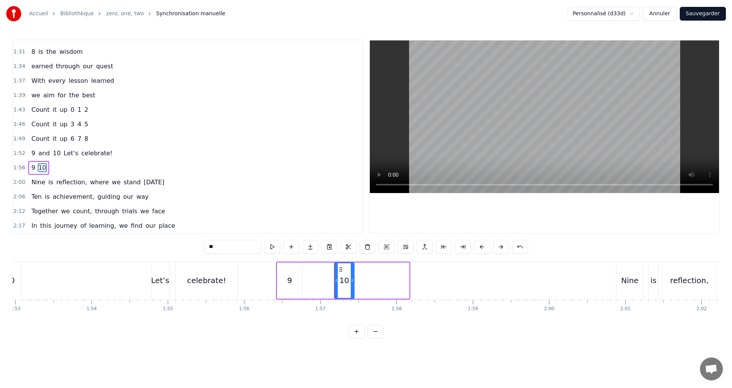
drag, startPoint x: 407, startPoint y: 282, endPoint x: 354, endPoint y: 276, distance: 53.0
click at [354, 276] on div at bounding box center [352, 280] width 3 height 35
click at [274, 244] on button at bounding box center [272, 247] width 16 height 14
drag, startPoint x: 353, startPoint y: 283, endPoint x: 456, endPoint y: 286, distance: 103.0
click at [457, 286] on div at bounding box center [458, 280] width 3 height 35
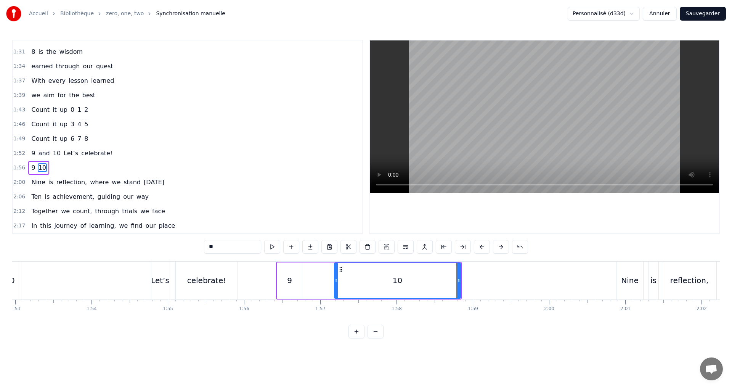
drag, startPoint x: 334, startPoint y: 287, endPoint x: 416, endPoint y: 285, distance: 81.3
click at [418, 285] on div "10" at bounding box center [397, 280] width 127 height 36
click at [271, 249] on button at bounding box center [272, 247] width 16 height 14
drag, startPoint x: 389, startPoint y: 283, endPoint x: 445, endPoint y: 284, distance: 56.5
click at [445, 284] on div at bounding box center [445, 280] width 3 height 35
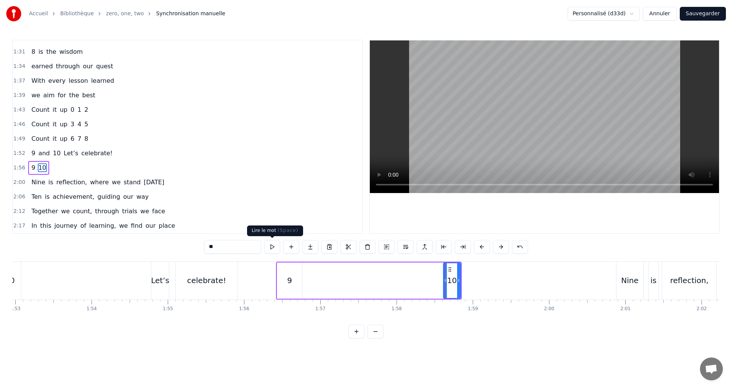
click at [273, 246] on button at bounding box center [272, 247] width 16 height 14
click at [52, 166] on div "1:56 9 10" at bounding box center [187, 168] width 349 height 14
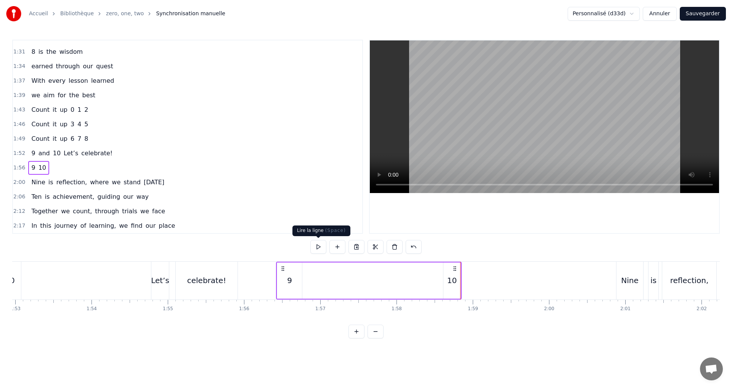
click at [318, 249] on button at bounding box center [318, 247] width 16 height 14
click at [456, 281] on div "10" at bounding box center [452, 280] width 10 height 11
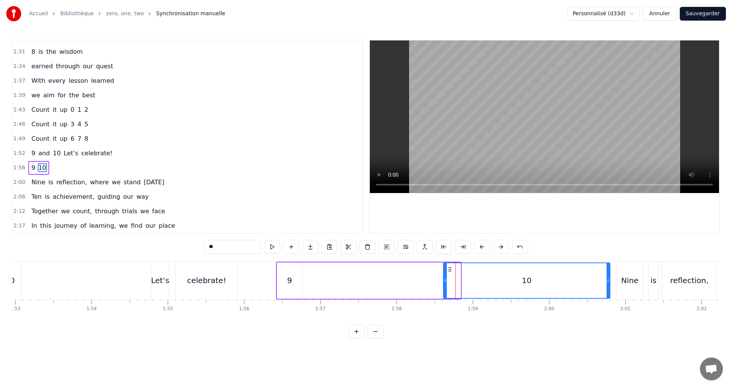
drag, startPoint x: 460, startPoint y: 282, endPoint x: 604, endPoint y: 280, distance: 144.2
click at [609, 280] on icon at bounding box center [608, 280] width 3 height 6
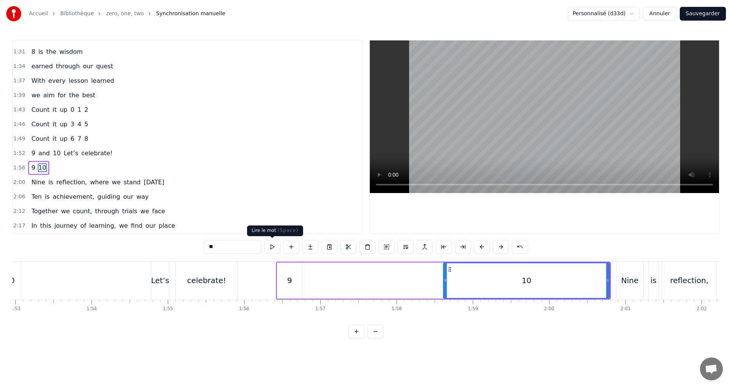
click at [269, 246] on button at bounding box center [272, 247] width 16 height 14
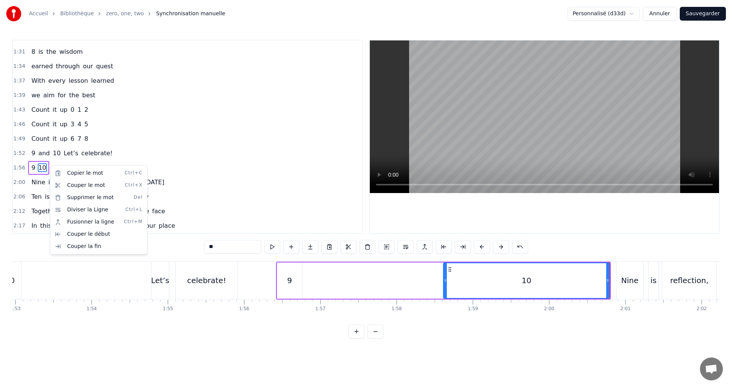
click at [31, 162] on html "Accueil Bibliothèque zero, one, two Synchronisation manuelle Personnalisé (d33d…" at bounding box center [366, 175] width 732 height 350
click at [402, 259] on div "0:02 0 1 2 0:05 0 starts us off 0:06 a chance to explore 0:08 1 is the first st…" at bounding box center [366, 189] width 708 height 299
click at [395, 260] on div "0:02 0 1 2 0:05 0 starts us off 0:06 a chance to explore 0:08 1 is the first st…" at bounding box center [366, 189] width 708 height 299
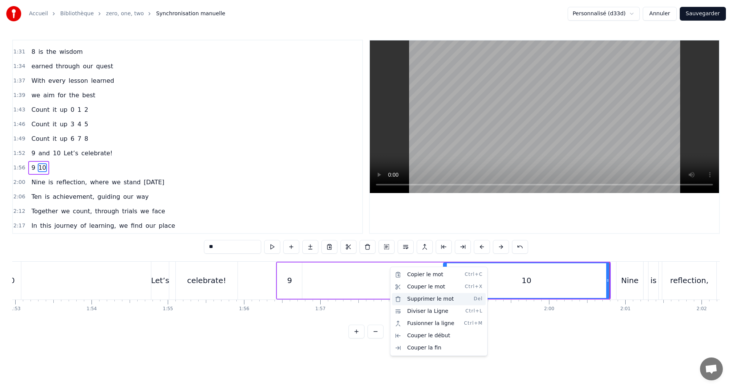
click at [446, 297] on div "Supprimer le mot Del" at bounding box center [439, 299] width 94 height 12
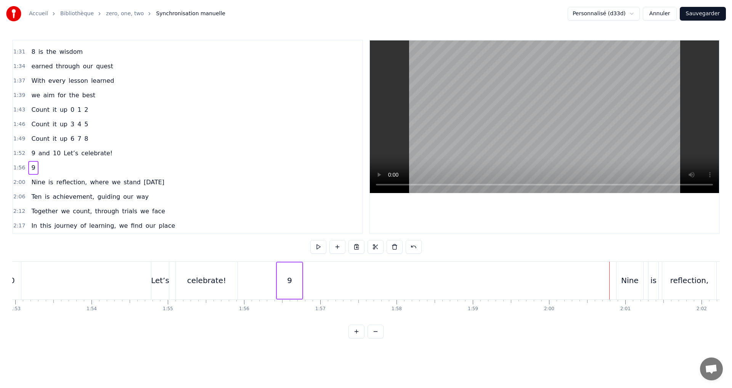
click at [285, 275] on div "9" at bounding box center [289, 280] width 25 height 36
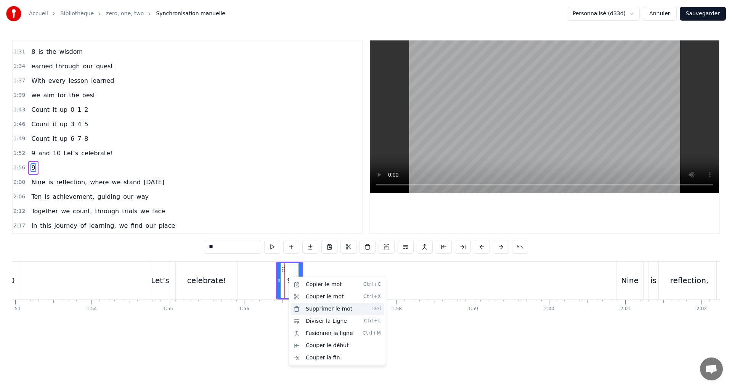
click at [324, 307] on div "Supprimer le mot Del" at bounding box center [338, 309] width 94 height 12
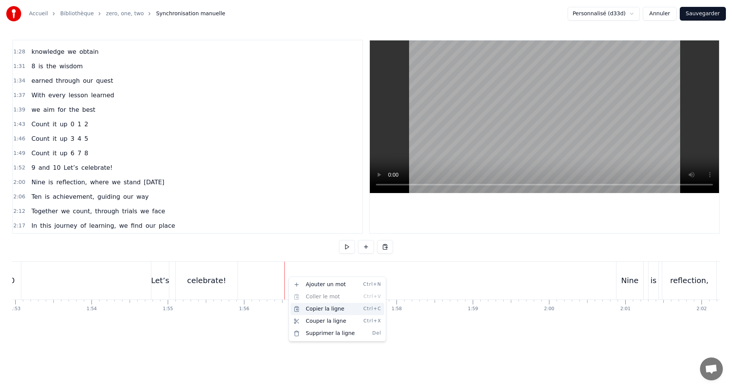
scroll to position [445, 0]
click at [35, 183] on span "Nine" at bounding box center [38, 182] width 15 height 9
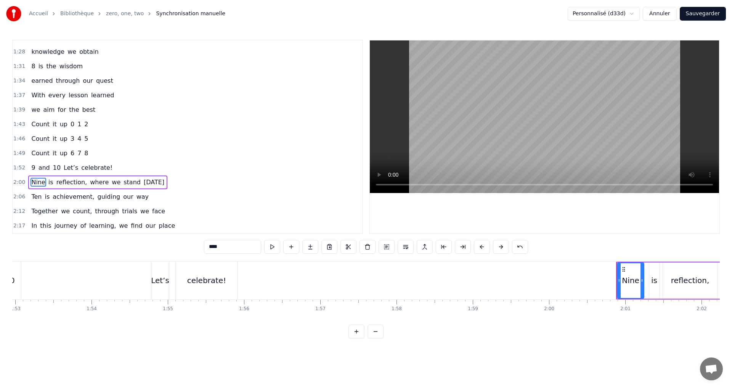
drag, startPoint x: 225, startPoint y: 246, endPoint x: 178, endPoint y: 243, distance: 47.4
click at [178, 243] on div "0:02 0 1 2 0:05 0 starts us off 0:06 a chance to explore 0:08 1 is the first st…" at bounding box center [366, 189] width 708 height 299
type input "*"
drag, startPoint x: 183, startPoint y: 181, endPoint x: 169, endPoint y: 181, distance: 14.1
click at [181, 181] on div "2:00 9 is reflection, where we stand [DATE]" at bounding box center [187, 182] width 349 height 14
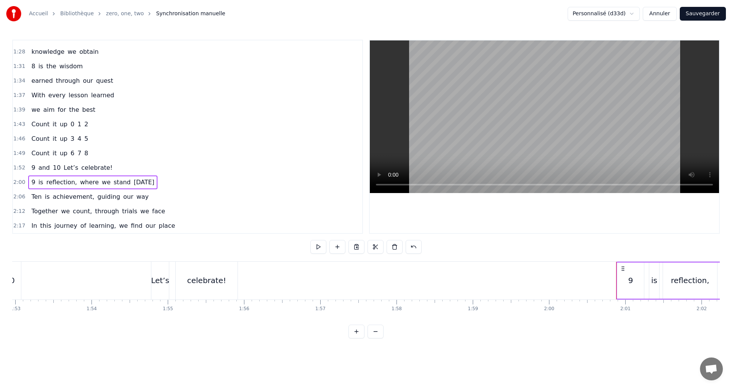
click at [57, 185] on span "reflection," at bounding box center [61, 182] width 32 height 9
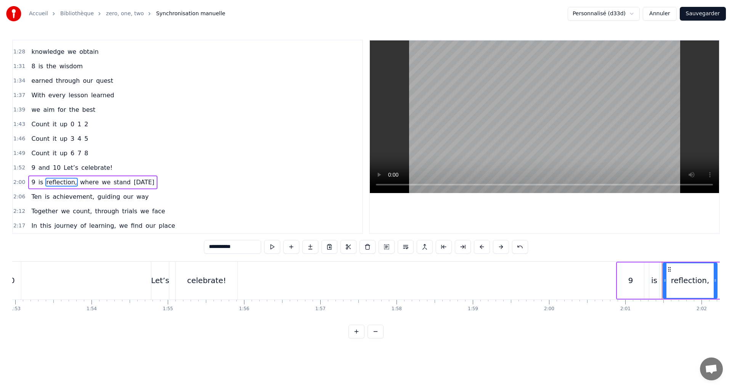
click at [231, 248] on input "**********" at bounding box center [232, 247] width 57 height 14
click at [239, 246] on input "**********" at bounding box center [232, 247] width 57 height 14
type input "**********"
click at [124, 164] on div "1:52 9 and 10 Let’s celebrate!" at bounding box center [187, 168] width 349 height 14
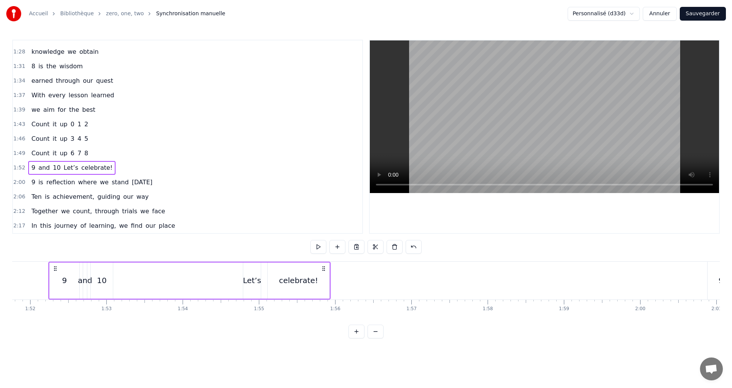
scroll to position [0, 8523]
click at [319, 245] on button at bounding box center [318, 247] width 16 height 14
click at [154, 165] on div "1:52 9 and 10 Let’s celebrate!" at bounding box center [187, 168] width 349 height 14
drag, startPoint x: 320, startPoint y: 247, endPoint x: 313, endPoint y: 246, distance: 6.6
click at [320, 248] on button at bounding box center [318, 247] width 16 height 14
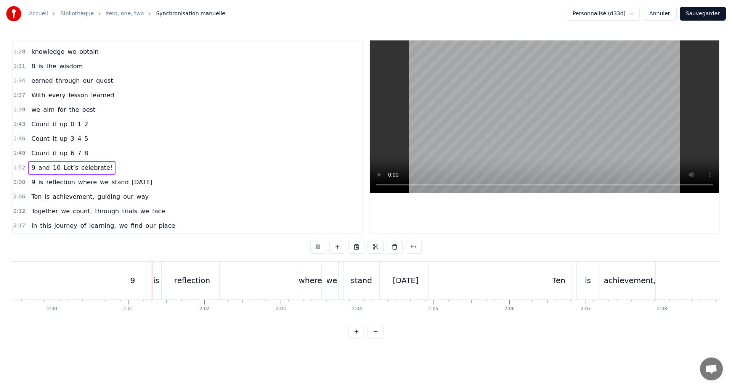
scroll to position [0, 9162]
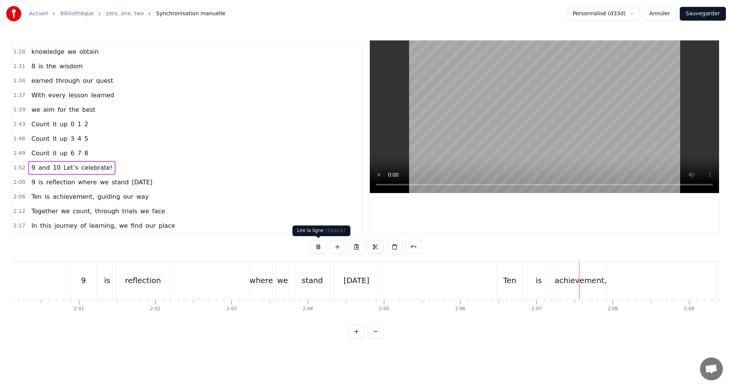
click at [315, 244] on button at bounding box center [318, 247] width 16 height 14
click at [31, 182] on span "9" at bounding box center [33, 182] width 5 height 9
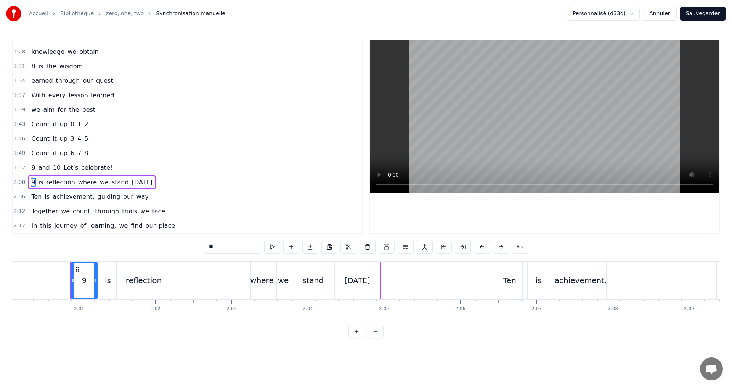
click at [32, 195] on span "Ten" at bounding box center [37, 196] width 12 height 9
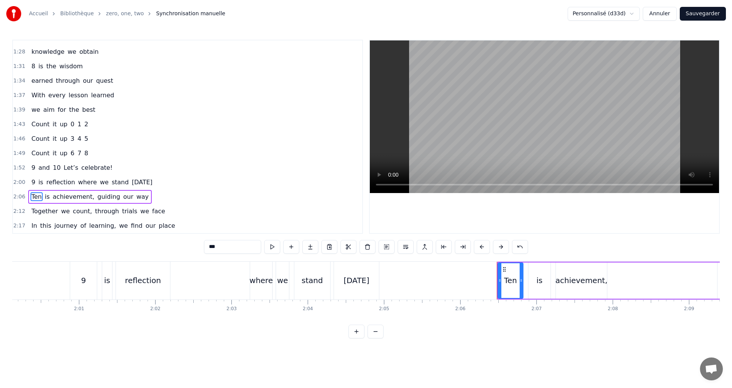
drag, startPoint x: 223, startPoint y: 244, endPoint x: 172, endPoint y: 241, distance: 50.8
click at [172, 241] on div "0:02 0 1 2 0:05 0 starts us off 0:06 a chance to explore 0:08 1 is the first st…" at bounding box center [366, 189] width 708 height 299
type input "**"
click at [143, 196] on div "2:06 10 is achievement, guiding our way" at bounding box center [187, 197] width 349 height 14
drag, startPoint x: 69, startPoint y: 197, endPoint x: 82, endPoint y: 202, distance: 13.8
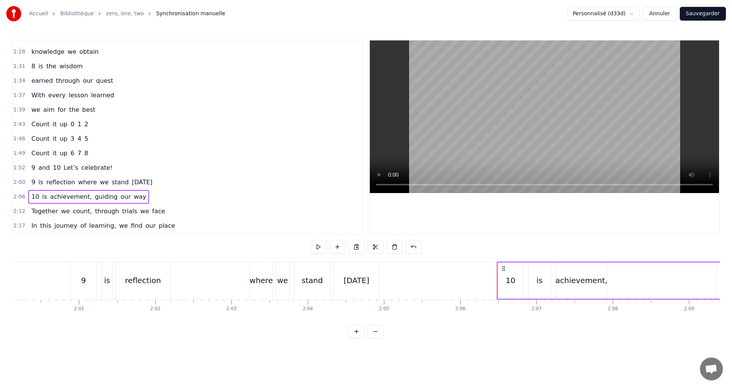
click at [69, 198] on span "achievement," at bounding box center [71, 196] width 43 height 9
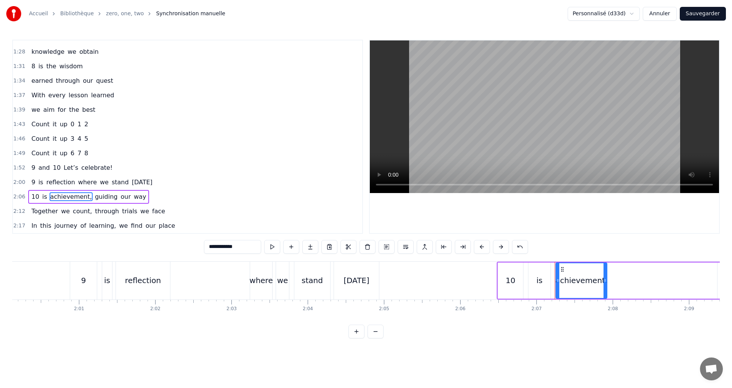
click at [243, 248] on input "**********" at bounding box center [232, 247] width 57 height 14
type input "**********"
click at [273, 244] on button at bounding box center [272, 247] width 16 height 14
click at [164, 185] on div "2:00 9 is reflection where we stand [DATE]" at bounding box center [187, 182] width 349 height 14
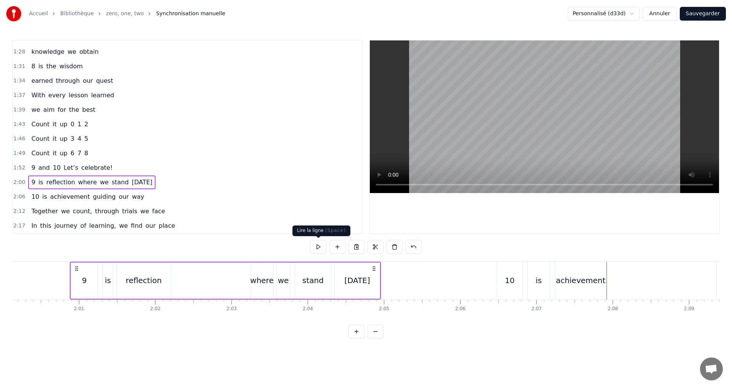
click at [316, 246] on button at bounding box center [318, 247] width 16 height 14
click at [135, 197] on div "2:06 10 is achievement guiding our way" at bounding box center [187, 197] width 349 height 14
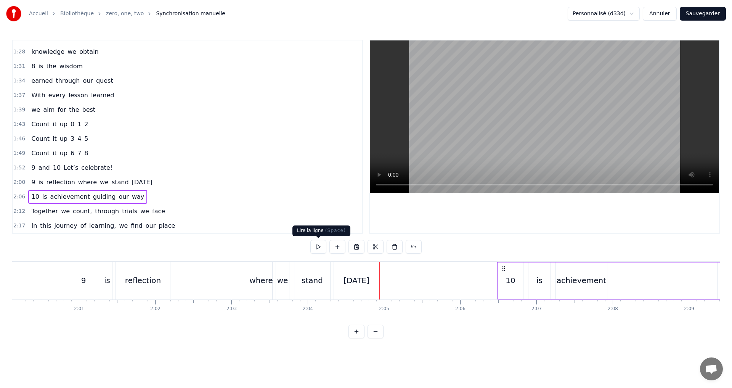
click at [316, 257] on div "0:02 0 1 2 0:05 0 starts us off 0:06 a chance to explore 0:08 1 is the first st…" at bounding box center [366, 189] width 708 height 299
click at [317, 247] on button at bounding box center [318, 247] width 16 height 14
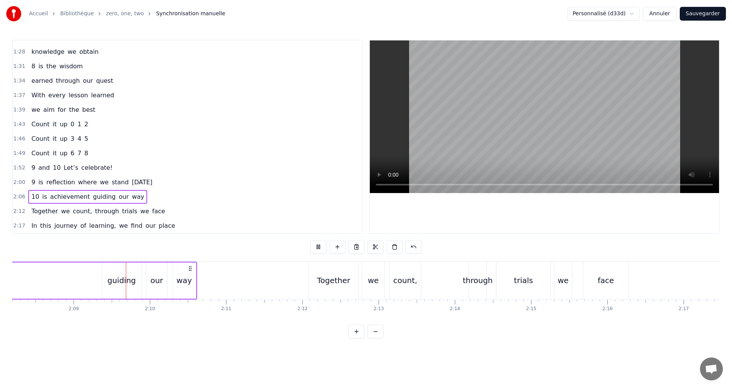
scroll to position [0, 9807]
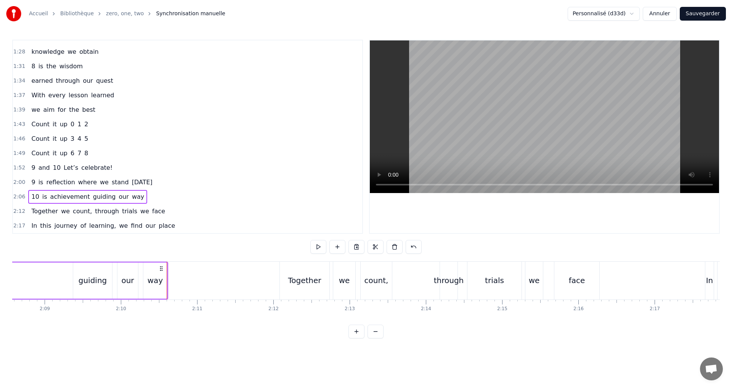
click at [73, 209] on span "count," at bounding box center [82, 211] width 21 height 9
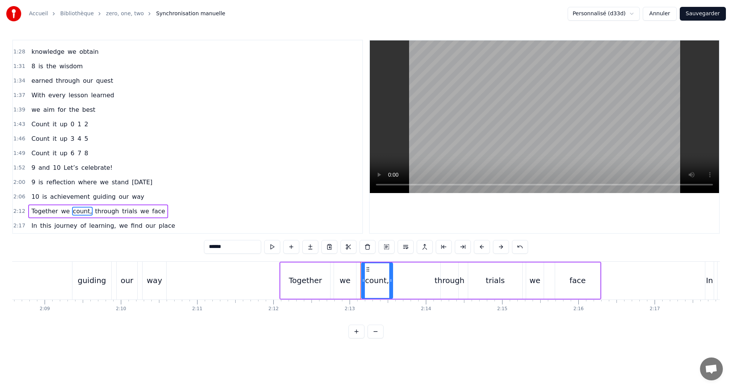
click at [229, 248] on input "******" at bounding box center [232, 247] width 57 height 14
click at [92, 212] on span "through" at bounding box center [105, 211] width 26 height 9
type input "*******"
click at [161, 210] on div "2:12 Together we count through trials we face" at bounding box center [187, 211] width 349 height 14
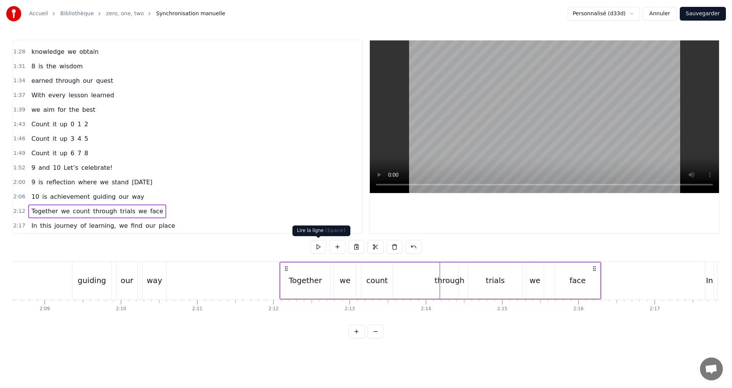
click at [315, 248] on button at bounding box center [318, 247] width 16 height 14
click at [96, 225] on span "learning," at bounding box center [102, 225] width 28 height 9
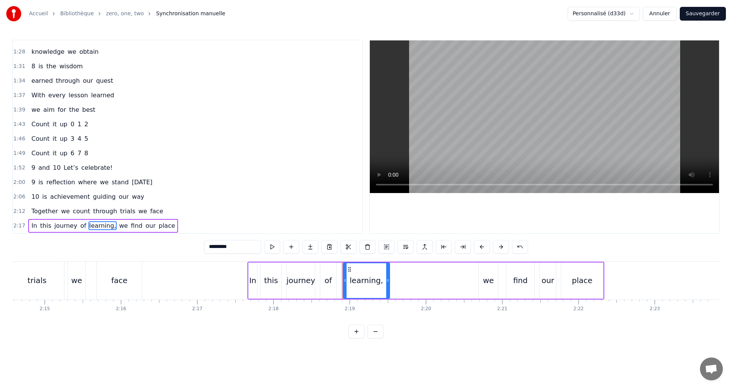
click at [241, 246] on input "*********" at bounding box center [232, 247] width 57 height 14
type input "********"
click at [163, 211] on div "2:12 Together we count through trials we face" at bounding box center [187, 211] width 349 height 14
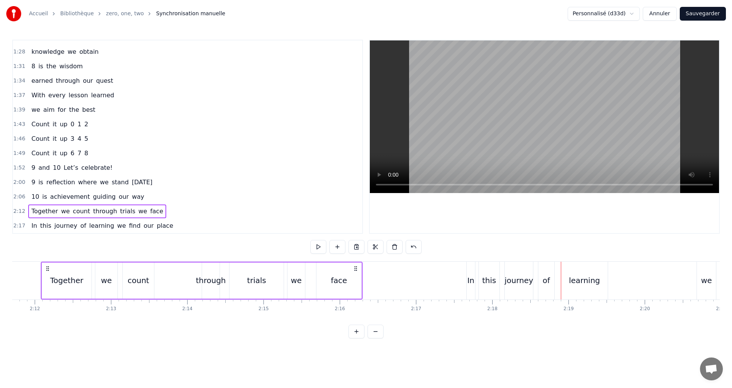
scroll to position [0, 10036]
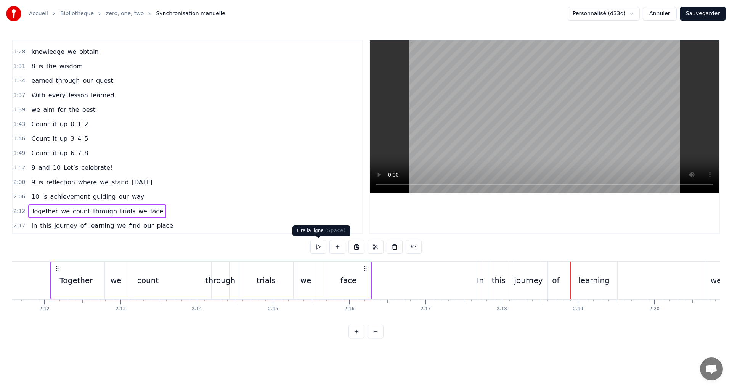
click at [318, 245] on button at bounding box center [318, 247] width 16 height 14
click at [170, 226] on div "2:17 In this journey of learning we find our place" at bounding box center [187, 226] width 349 height 14
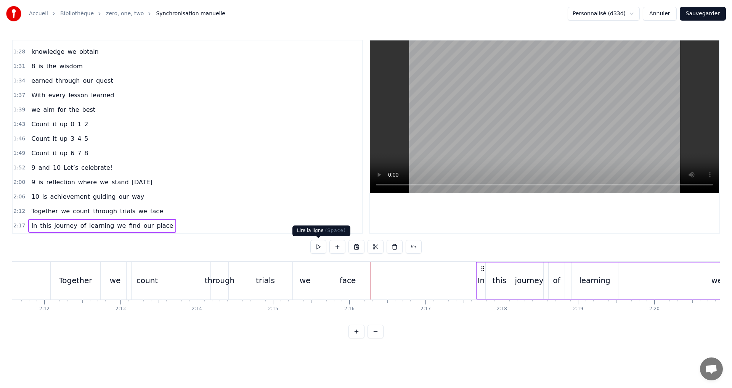
click at [316, 248] on button at bounding box center [318, 247] width 16 height 14
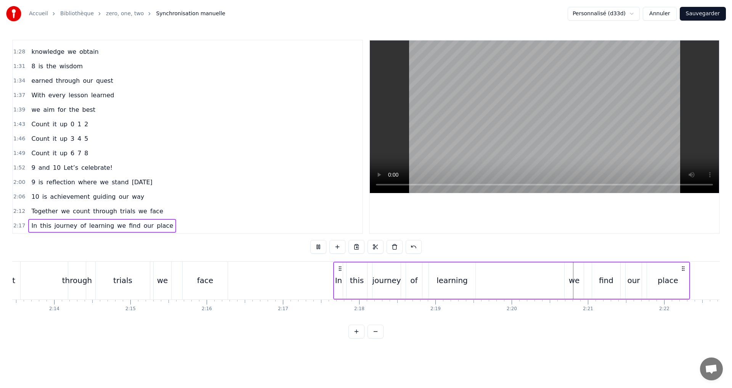
scroll to position [0, 10267]
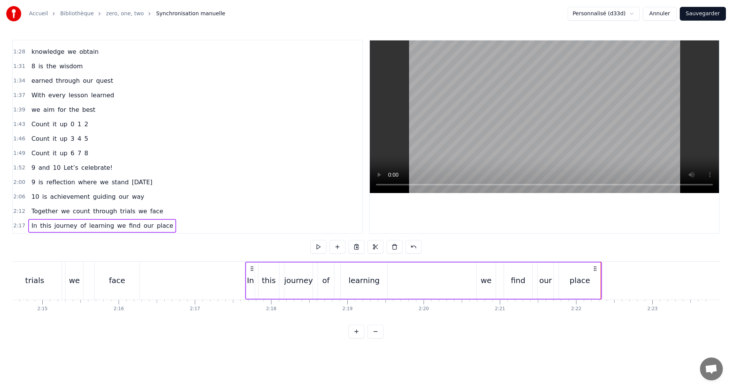
click at [708, 15] on button "Sauvegarder" at bounding box center [703, 14] width 46 height 14
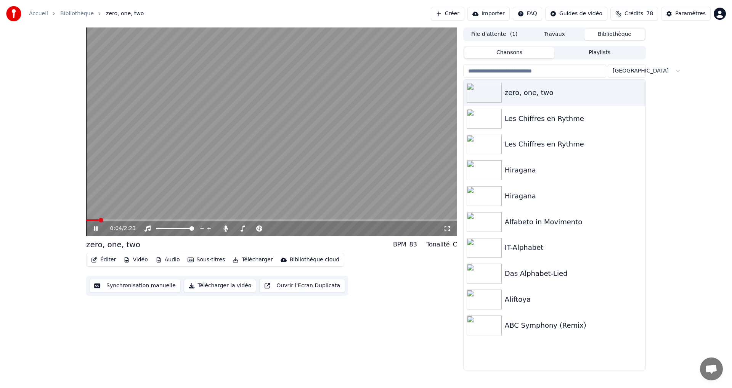
click at [446, 231] on icon at bounding box center [448, 228] width 8 height 6
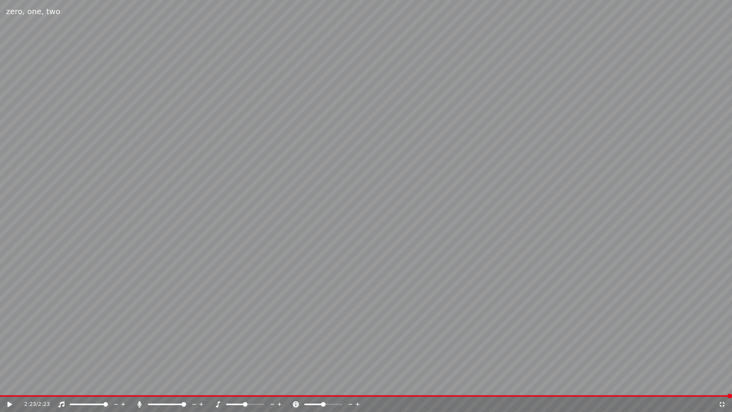
click at [7, 387] on icon at bounding box center [15, 404] width 18 height 6
click at [725, 387] on icon at bounding box center [722, 404] width 8 height 6
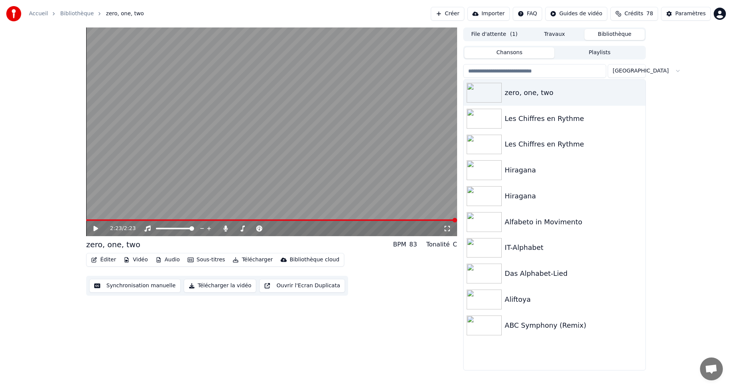
click at [129, 288] on button "Synchronisation manuelle" at bounding box center [135, 286] width 92 height 14
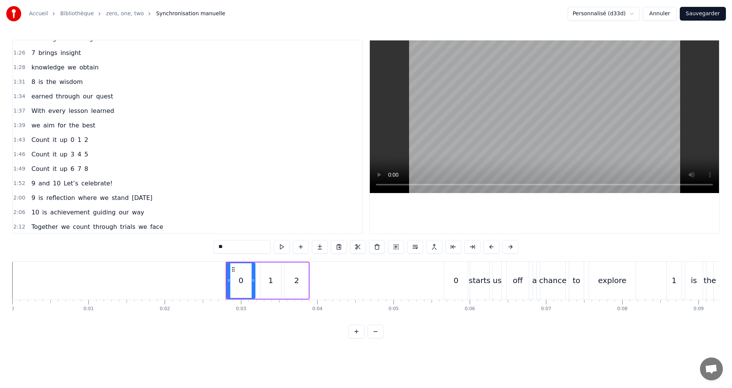
scroll to position [445, 0]
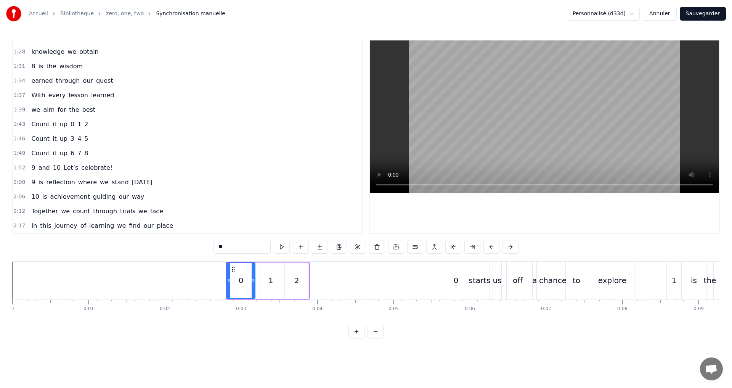
click at [70, 124] on span "0" at bounding box center [72, 124] width 5 height 9
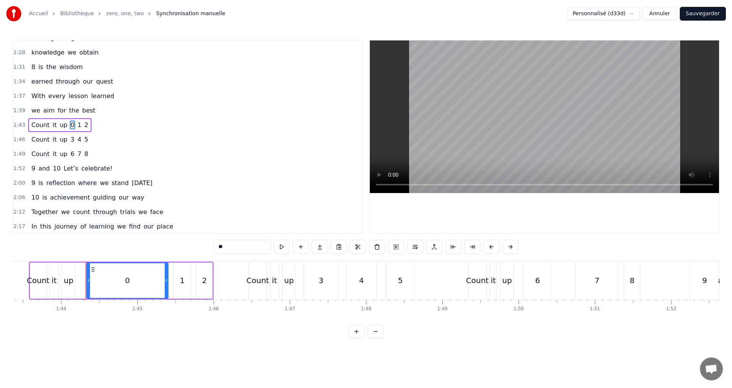
scroll to position [0, 7919]
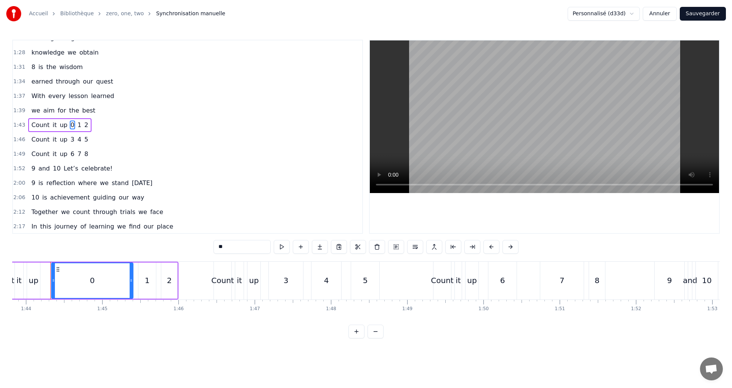
click at [151, 277] on div "1" at bounding box center [147, 280] width 18 height 36
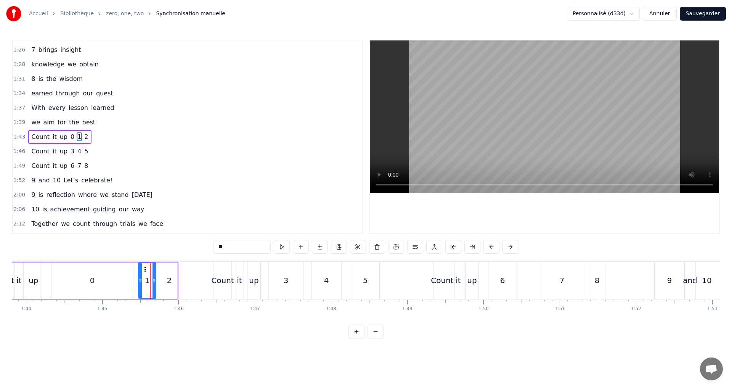
click at [141, 283] on div "1" at bounding box center [147, 280] width 17 height 35
drag, startPoint x: 140, startPoint y: 283, endPoint x: 131, endPoint y: 281, distance: 9.3
click at [131, 281] on icon at bounding box center [131, 280] width 3 height 6
drag, startPoint x: 154, startPoint y: 287, endPoint x: 147, endPoint y: 285, distance: 6.8
click at [147, 285] on div at bounding box center [147, 280] width 3 height 35
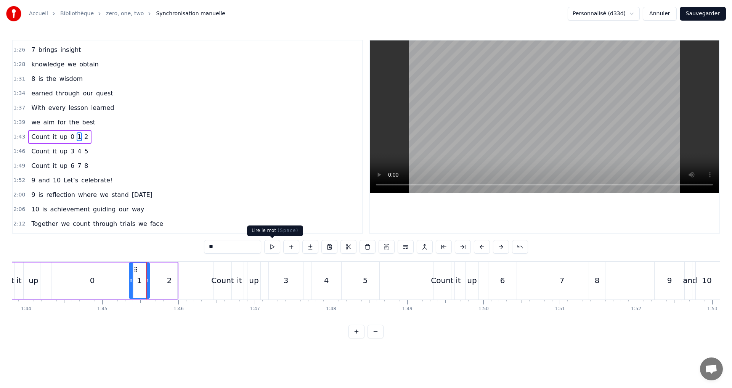
click at [274, 248] on button at bounding box center [272, 247] width 16 height 14
click at [166, 281] on div "2" at bounding box center [169, 280] width 16 height 36
type input "*"
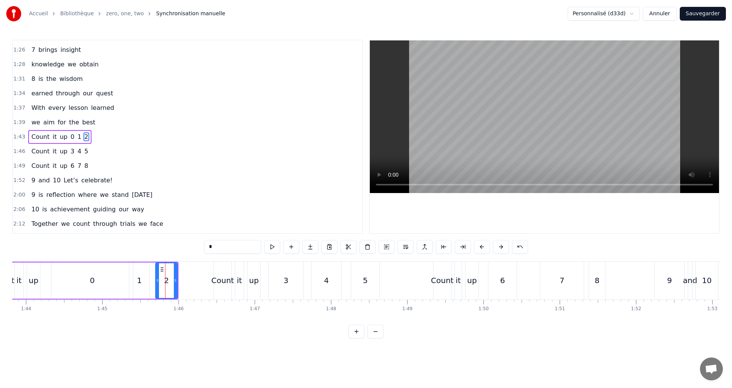
drag, startPoint x: 165, startPoint y: 281, endPoint x: 151, endPoint y: 274, distance: 15.7
click at [156, 276] on div at bounding box center [157, 280] width 3 height 35
click at [274, 244] on button at bounding box center [272, 247] width 16 height 14
click at [174, 283] on div at bounding box center [172, 280] width 3 height 35
click at [709, 12] on button "Sauvegarder" at bounding box center [703, 14] width 46 height 14
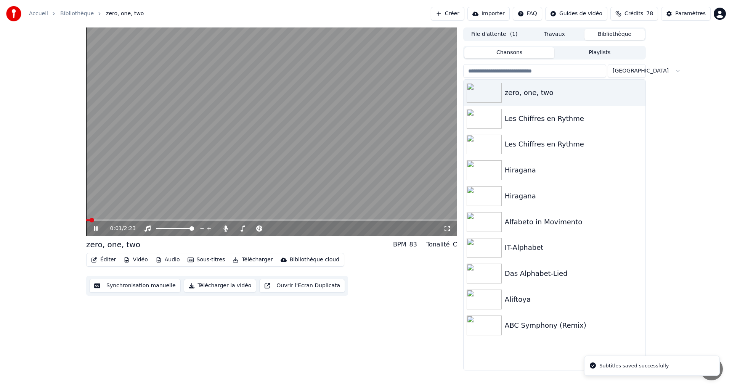
click at [96, 226] on icon at bounding box center [101, 228] width 18 height 6
click at [201, 286] on button "Télécharger la vidéo" at bounding box center [220, 286] width 73 height 14
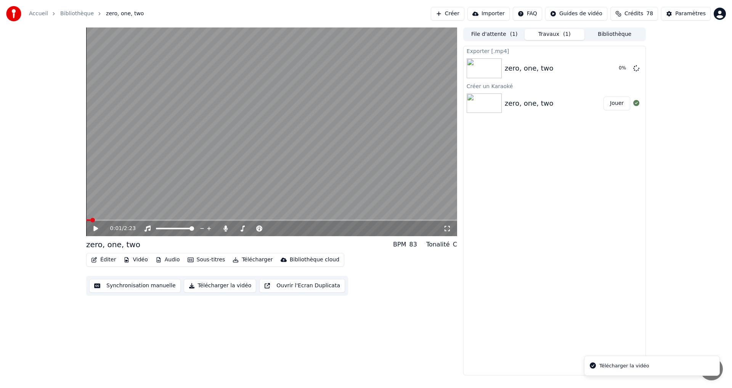
click at [132, 262] on button "Vidéo" at bounding box center [136, 259] width 30 height 11
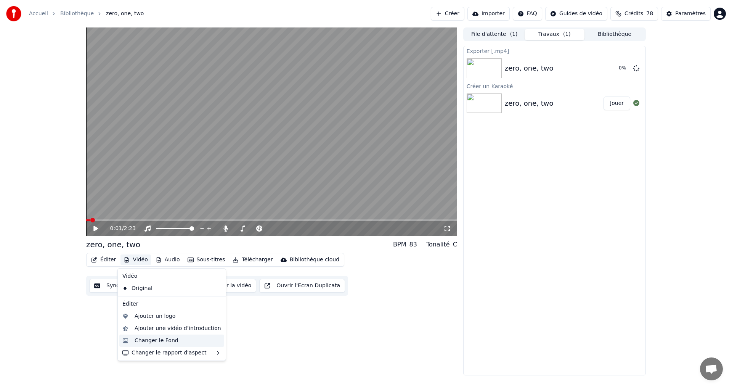
click at [150, 341] on div "Changer le Fond" at bounding box center [157, 341] width 44 height 8
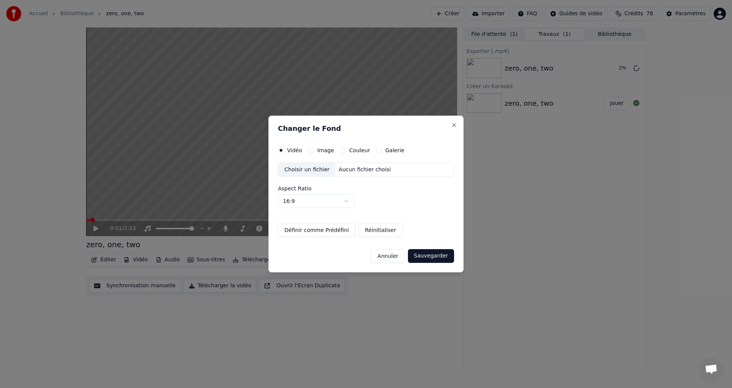
click at [340, 149] on button "Couleur" at bounding box center [343, 150] width 6 height 6
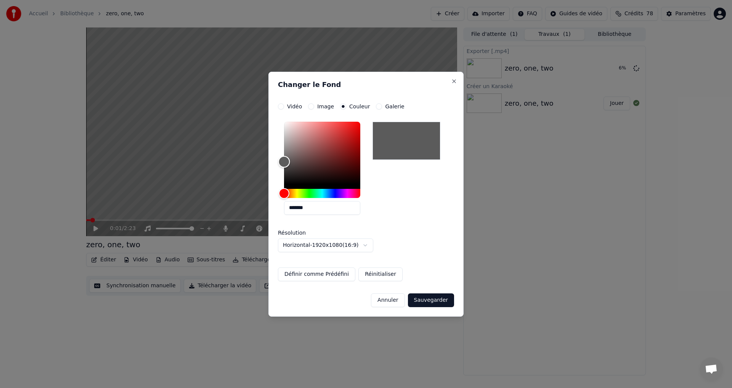
type input "*******"
drag, startPoint x: 293, startPoint y: 166, endPoint x: 266, endPoint y: 158, distance: 28.1
click at [266, 158] on body "**********" at bounding box center [366, 194] width 732 height 388
click at [436, 304] on button "Sauvegarder" at bounding box center [431, 300] width 46 height 14
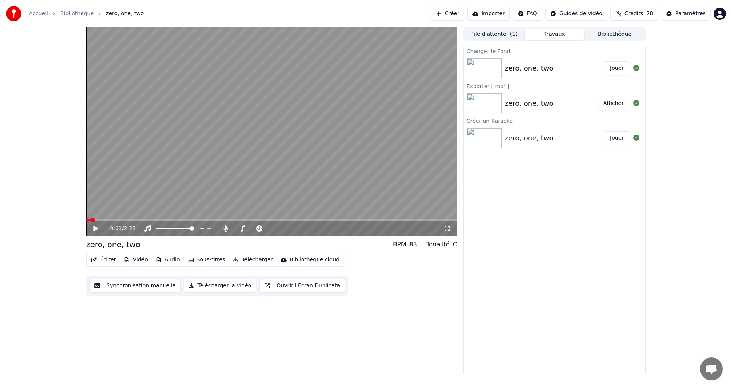
click at [613, 71] on button "Jouer" at bounding box center [617, 68] width 27 height 14
click at [96, 230] on icon at bounding box center [101, 228] width 18 height 6
click at [206, 283] on button "Télécharger la vidéo" at bounding box center [220, 286] width 73 height 14
click at [202, 283] on button "Télécharger la vidéo" at bounding box center [220, 286] width 73 height 14
click at [619, 68] on button "Afficher" at bounding box center [614, 68] width 34 height 14
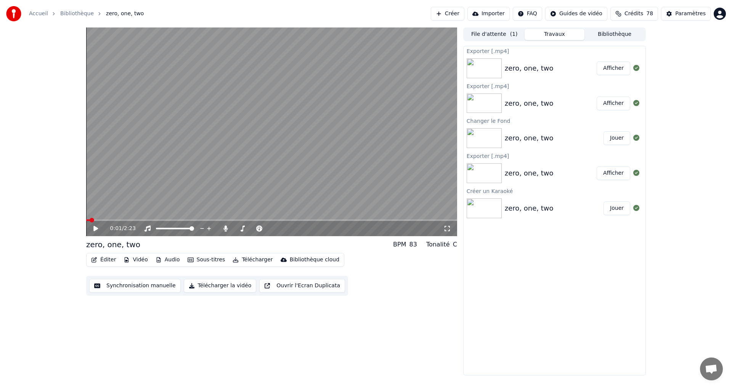
click at [96, 228] on icon at bounding box center [95, 228] width 5 height 5
click at [206, 289] on button "Télécharger la vidéo" at bounding box center [220, 286] width 73 height 14
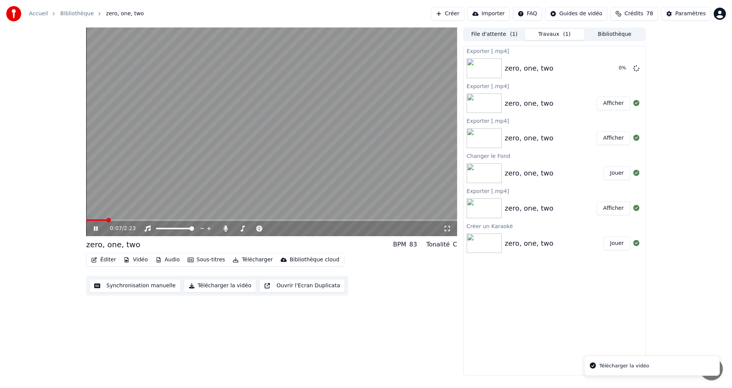
click at [89, 228] on div "0:07 / 2:23" at bounding box center [271, 229] width 365 height 8
click at [94, 226] on icon at bounding box center [101, 228] width 18 height 6
